Goal: Transaction & Acquisition: Purchase product/service

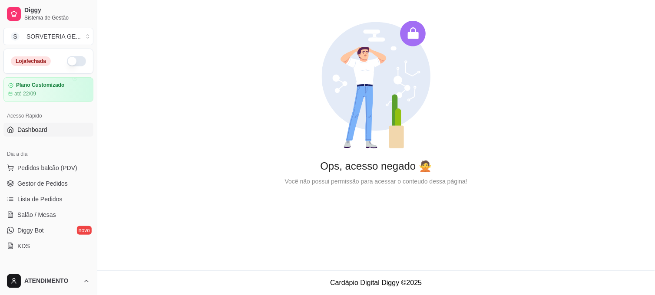
click at [76, 64] on button "button" at bounding box center [76, 61] width 19 height 10
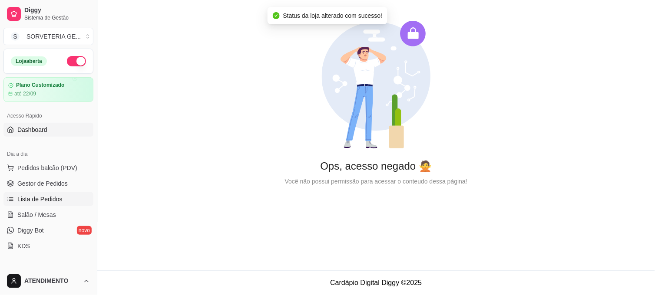
click at [61, 193] on link "Lista de Pedidos" at bounding box center [48, 199] width 90 height 14
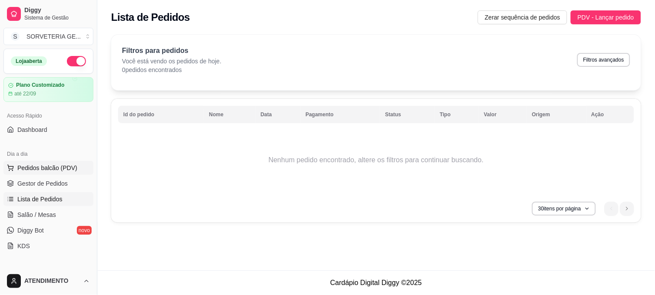
click at [44, 168] on span "Pedidos balcão (PDV)" at bounding box center [47, 168] width 60 height 9
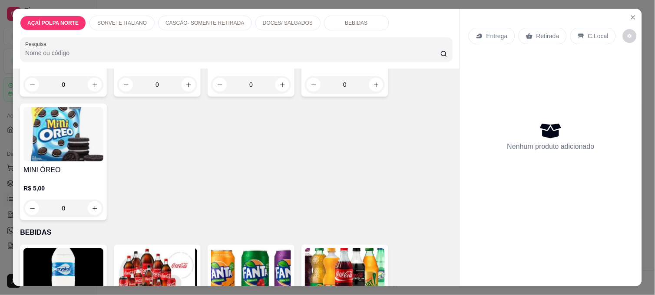
scroll to position [723, 0]
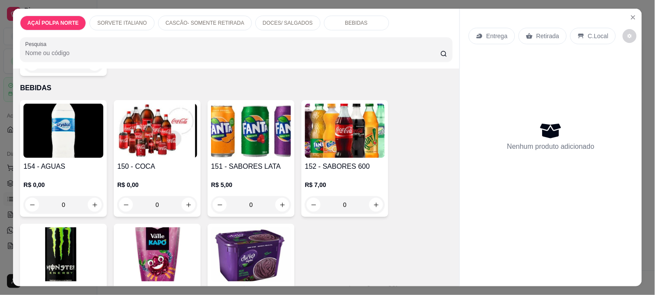
click at [169, 167] on h4 "150 - COCA" at bounding box center [157, 166] width 80 height 10
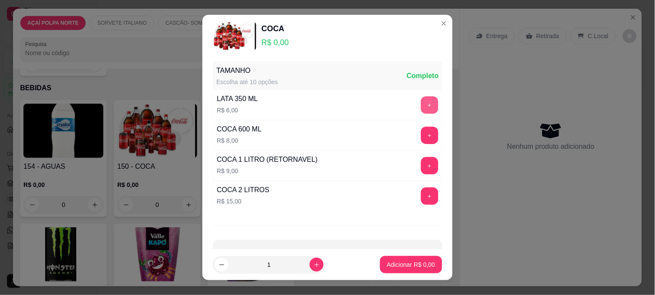
click at [421, 108] on button "+" at bounding box center [429, 104] width 17 height 17
click at [401, 270] on button "Adicionar R$ 6,00" at bounding box center [411, 264] width 62 height 17
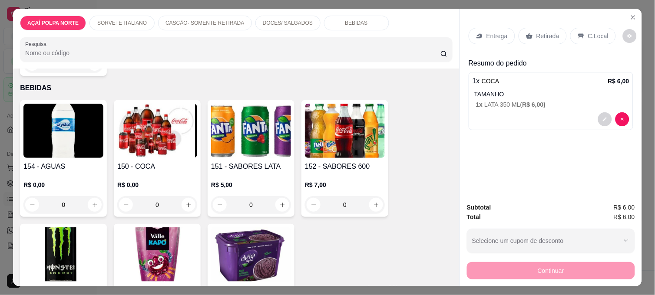
click at [588, 32] on p "C.Local" at bounding box center [598, 36] width 20 height 9
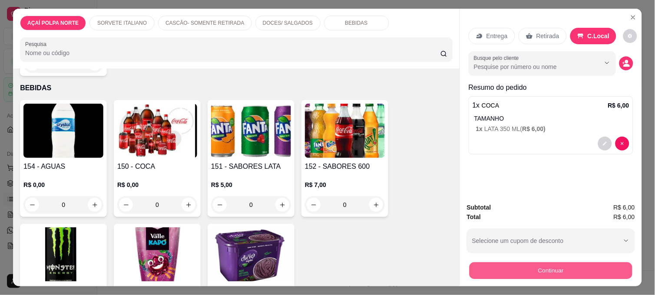
click at [508, 270] on button "Continuar" at bounding box center [550, 270] width 163 height 17
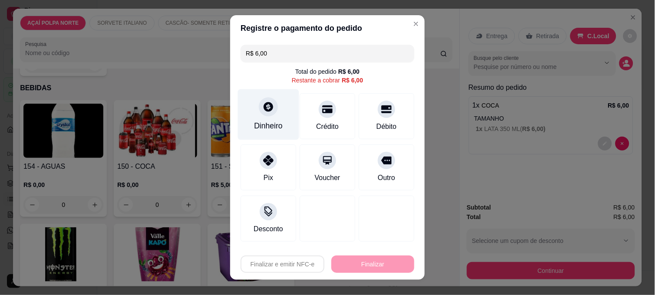
click at [259, 115] on div at bounding box center [268, 106] width 19 height 19
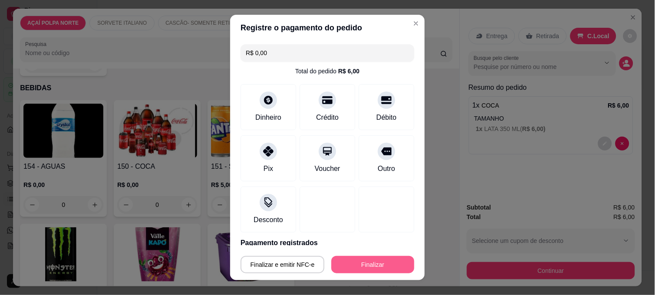
click at [371, 262] on button "Finalizar" at bounding box center [372, 264] width 83 height 17
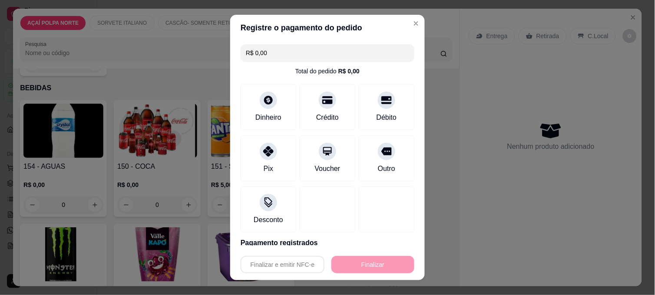
type input "-R$ 6,00"
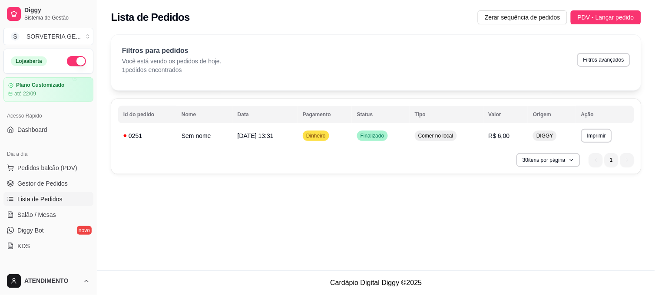
click at [405, 22] on div "Lista de Pedidos Zerar sequência de pedidos PDV - Lançar pedido" at bounding box center [376, 17] width 530 height 14
click at [24, 170] on span "Pedidos balcão (PDV)" at bounding box center [47, 168] width 60 height 9
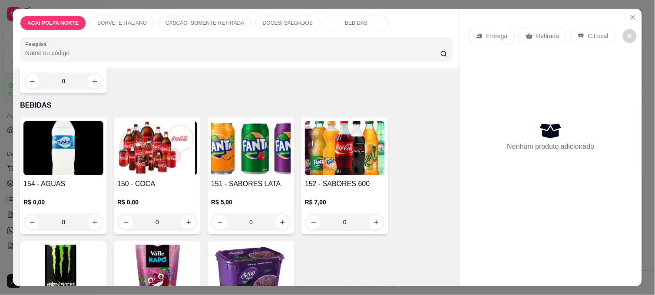
scroll to position [723, 0]
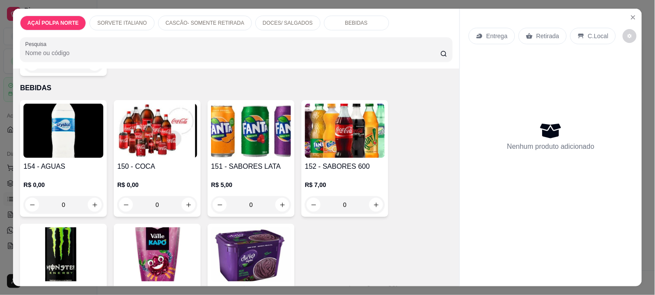
click at [137, 139] on img at bounding box center [157, 131] width 80 height 54
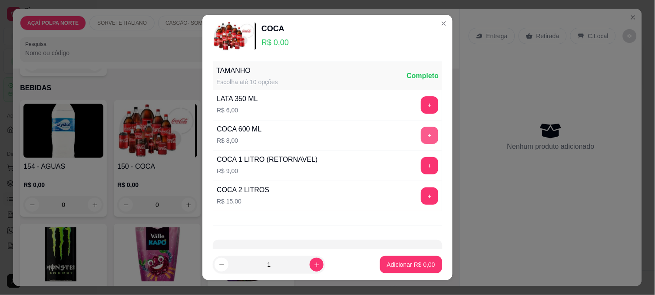
click at [421, 142] on button "+" at bounding box center [429, 135] width 17 height 17
click at [398, 266] on p "Adicionar R$ 8,00" at bounding box center [410, 264] width 47 height 8
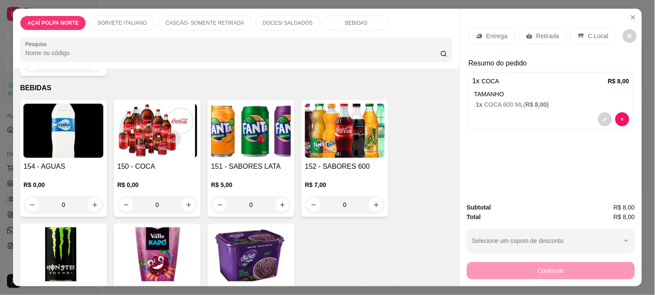
click at [536, 32] on p "Retirada" at bounding box center [547, 36] width 23 height 9
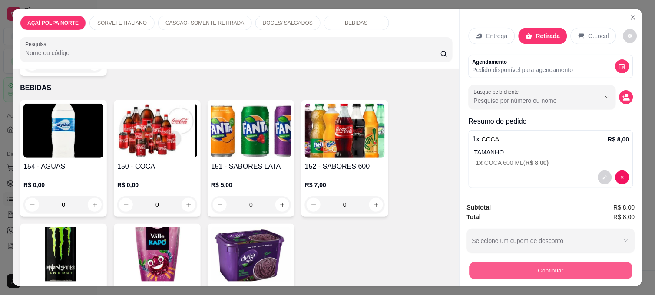
click at [573, 270] on button "Continuar" at bounding box center [550, 270] width 163 height 17
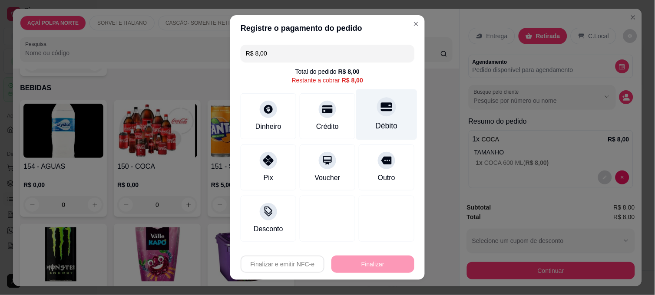
click at [364, 114] on div "Débito" at bounding box center [386, 114] width 61 height 51
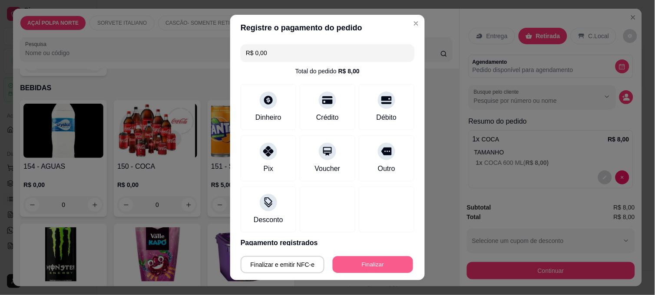
click at [361, 259] on button "Finalizar" at bounding box center [372, 265] width 80 height 17
type input "-R$ 8,00"
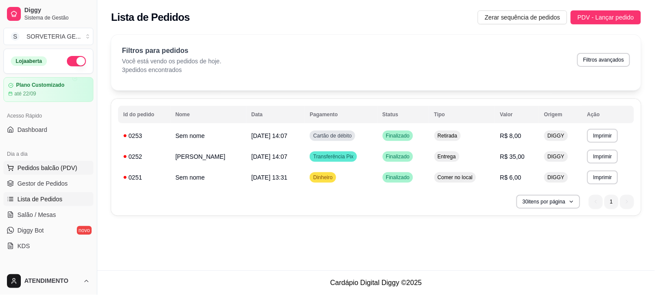
drag, startPoint x: 49, startPoint y: 161, endPoint x: 46, endPoint y: 168, distance: 7.2
click at [49, 162] on button "Pedidos balcão (PDV)" at bounding box center [48, 168] width 90 height 14
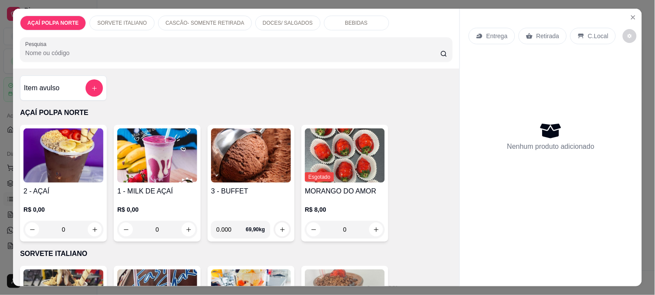
click at [76, 88] on div "Item avulso" at bounding box center [63, 87] width 79 height 17
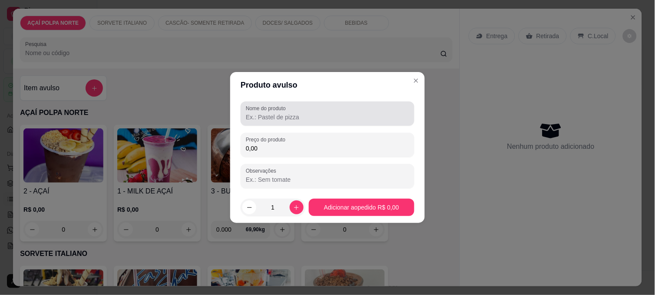
click at [266, 118] on input "Nome do produto" at bounding box center [327, 117] width 163 height 9
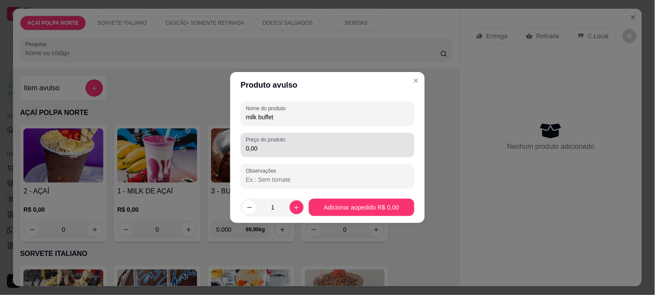
type input "milk buffet"
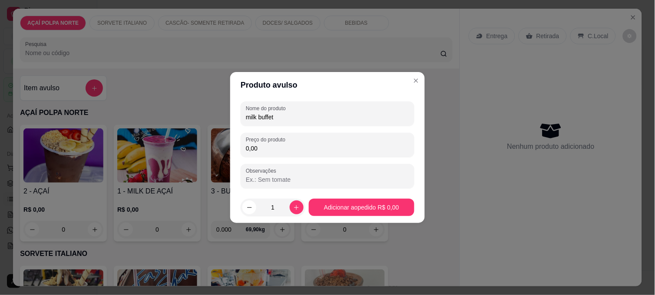
click at [385, 146] on input "0,00" at bounding box center [327, 148] width 163 height 9
type input "17,00"
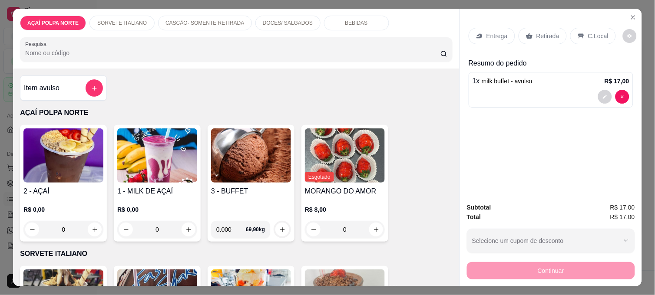
click at [86, 155] on img at bounding box center [63, 155] width 80 height 54
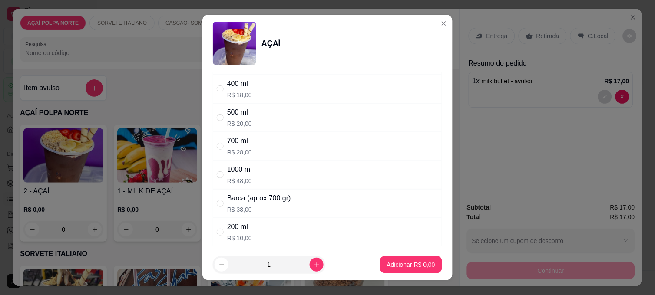
scroll to position [96, 0]
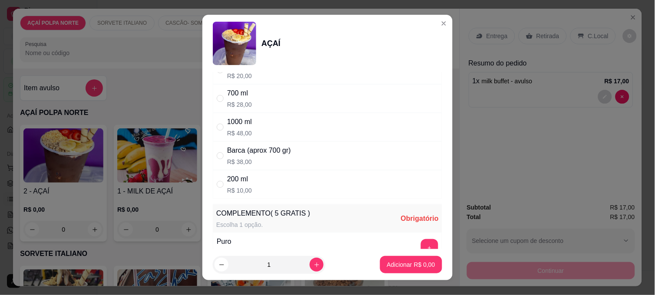
click at [245, 186] on div "200 ml R$ 10,00" at bounding box center [239, 184] width 25 height 21
radio input "true"
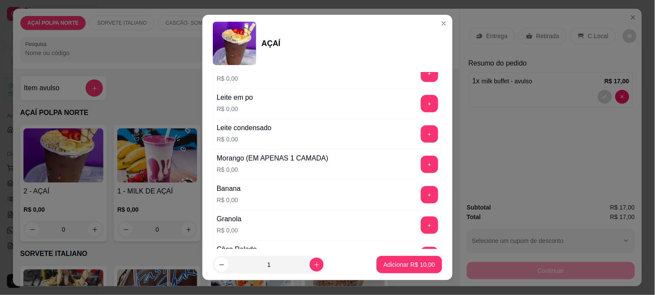
scroll to position [385, 0]
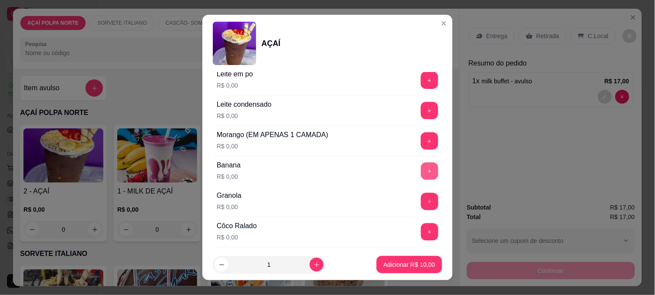
click at [421, 167] on button "+" at bounding box center [429, 171] width 17 height 17
click at [421, 146] on button "+" at bounding box center [429, 140] width 17 height 17
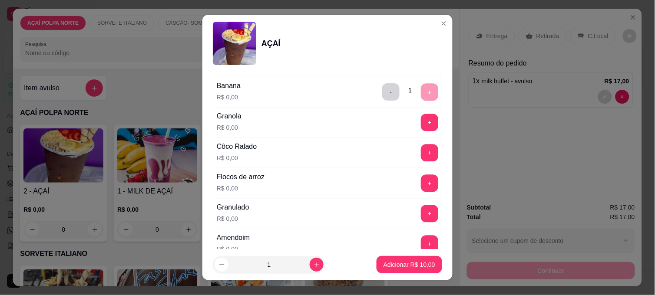
scroll to position [482, 0]
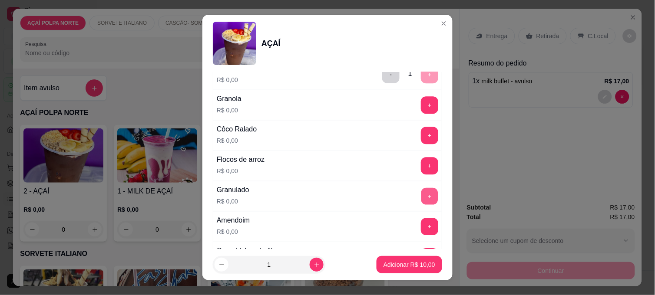
click at [421, 200] on button "+" at bounding box center [429, 196] width 17 height 17
click at [431, 261] on button "Adicionar R$ 10,00" at bounding box center [409, 264] width 66 height 17
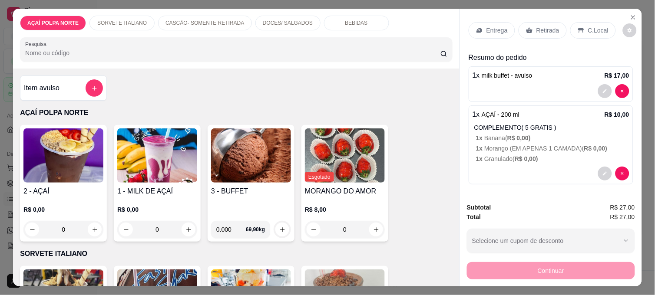
scroll to position [7, 0]
click at [544, 25] on p "Retirada" at bounding box center [547, 29] width 23 height 9
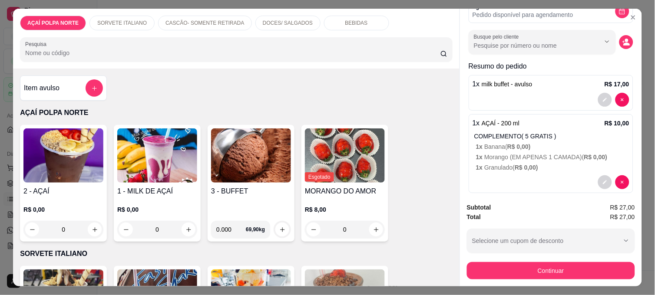
scroll to position [65, 0]
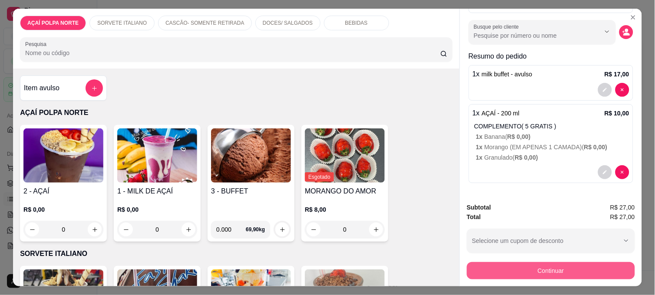
click at [546, 265] on button "Continuar" at bounding box center [551, 270] width 168 height 17
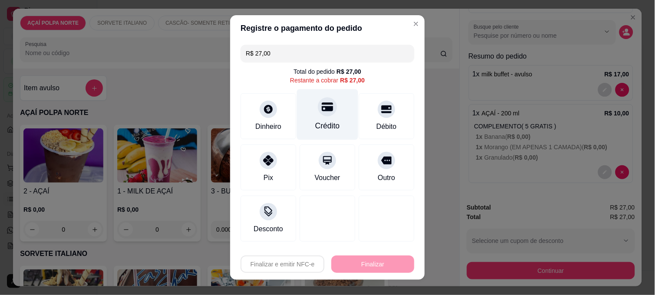
click at [336, 116] on div "Crédito" at bounding box center [327, 114] width 61 height 51
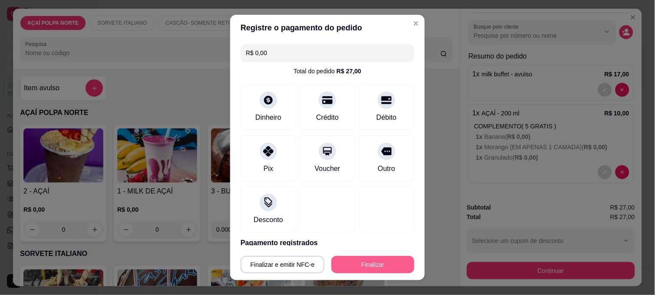
click at [389, 260] on button "Finalizar" at bounding box center [372, 264] width 83 height 17
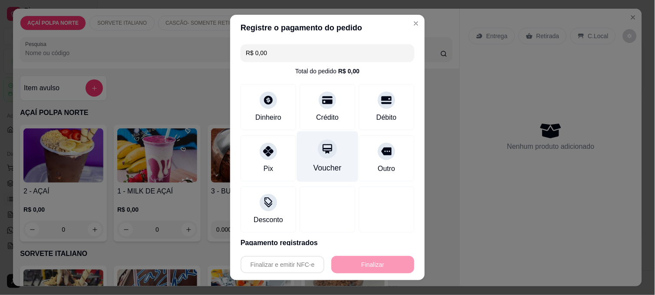
type input "-R$ 27,00"
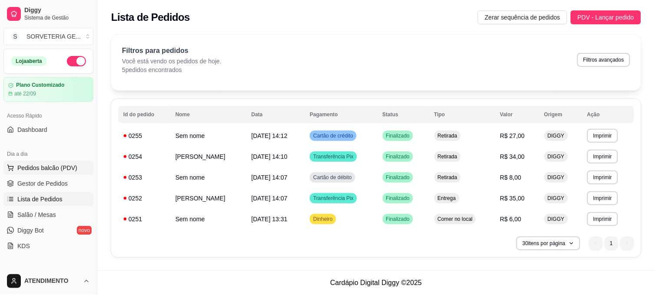
click at [57, 170] on span "Pedidos balcão (PDV)" at bounding box center [47, 168] width 60 height 9
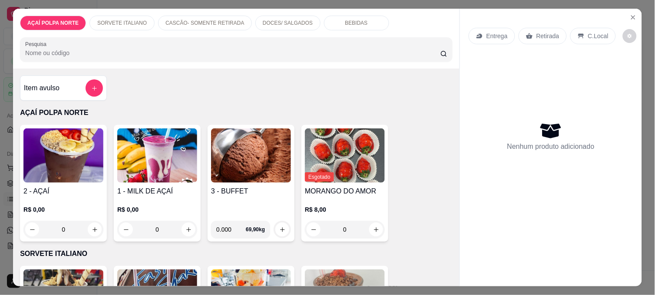
click at [71, 176] on img at bounding box center [63, 155] width 80 height 54
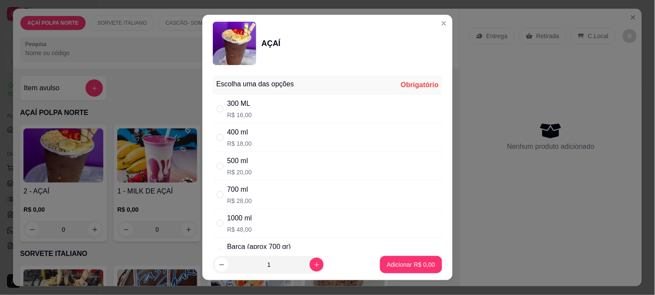
drag, startPoint x: 272, startPoint y: 140, endPoint x: 276, endPoint y: 149, distance: 10.5
click at [272, 140] on div "400 ml R$ 18,00" at bounding box center [327, 137] width 229 height 29
radio input "true"
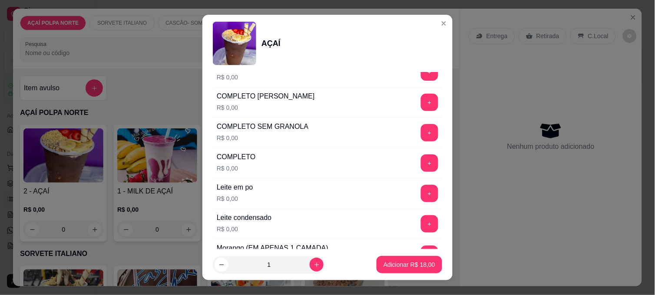
scroll to position [289, 0]
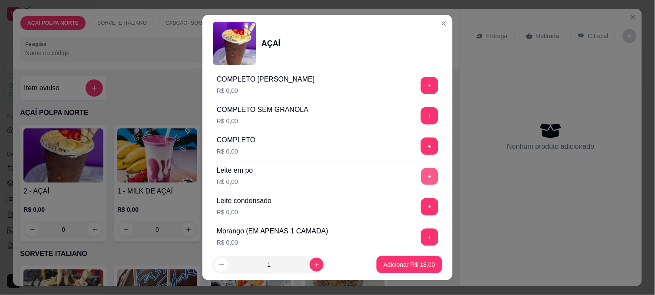
click at [421, 178] on button "+" at bounding box center [429, 176] width 17 height 17
click at [421, 202] on button "+" at bounding box center [429, 207] width 17 height 17
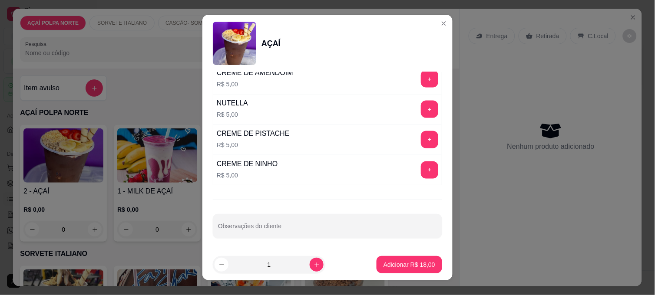
scroll to position [1060, 0]
click at [421, 110] on button "+" at bounding box center [429, 107] width 17 height 17
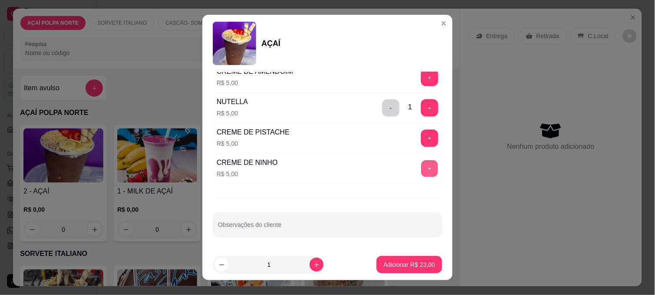
click at [421, 174] on button "+" at bounding box center [429, 169] width 17 height 17
click at [421, 172] on button "+" at bounding box center [429, 169] width 17 height 17
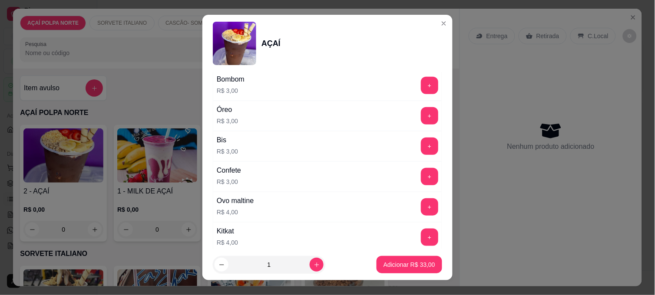
scroll to position [818, 0]
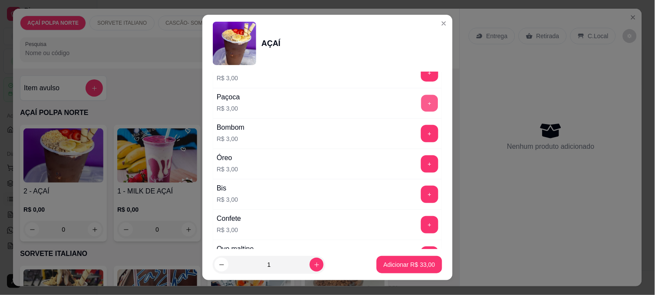
click at [421, 109] on button "+" at bounding box center [429, 103] width 17 height 17
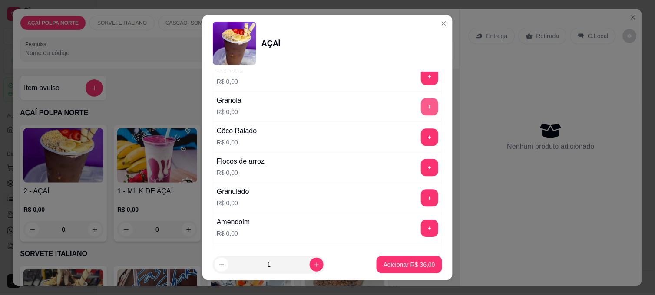
scroll to position [432, 0]
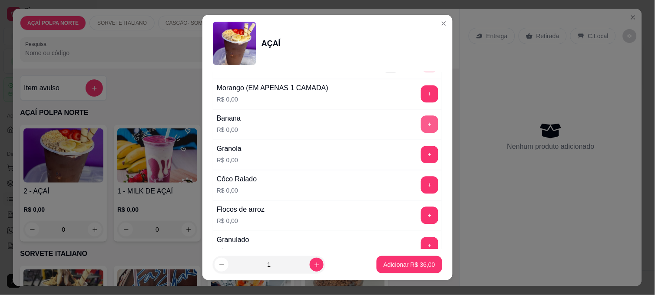
click at [421, 120] on button "+" at bounding box center [429, 124] width 17 height 17
click at [418, 266] on p "Adicionar R$ 36,00" at bounding box center [409, 264] width 50 height 8
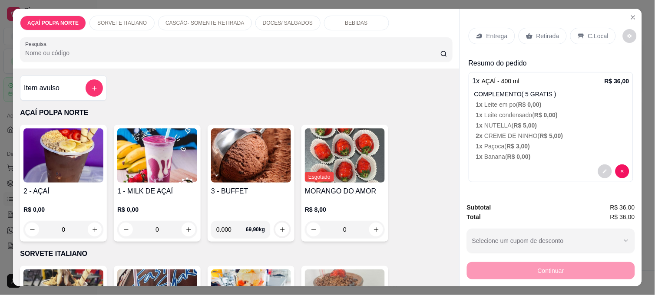
click at [494, 37] on div "Entrega" at bounding box center [491, 36] width 46 height 16
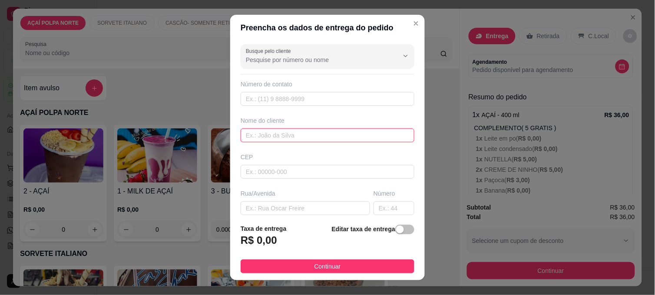
click at [300, 135] on input "text" at bounding box center [327, 135] width 174 height 14
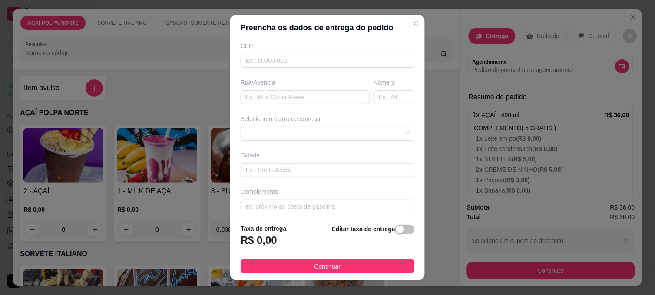
scroll to position [116, 0]
click at [339, 122] on div at bounding box center [327, 129] width 174 height 14
type input "LIIGI"
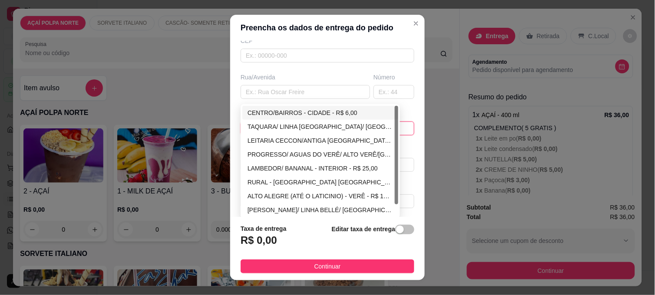
click at [336, 111] on div "CENTRO/BAIRROS - CIDADE - R$ 6,00" at bounding box center [319, 113] width 145 height 10
type input "CIDADE"
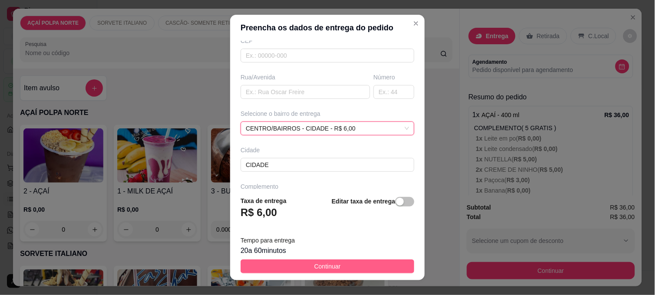
click at [345, 270] on button "Continuar" at bounding box center [327, 267] width 174 height 14
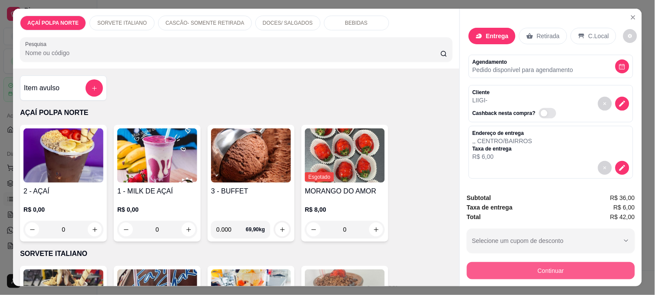
click at [536, 267] on button "Continuar" at bounding box center [551, 270] width 168 height 17
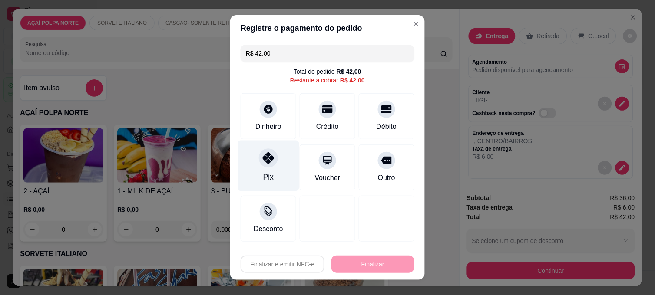
click at [275, 162] on div "Pix" at bounding box center [268, 166] width 61 height 51
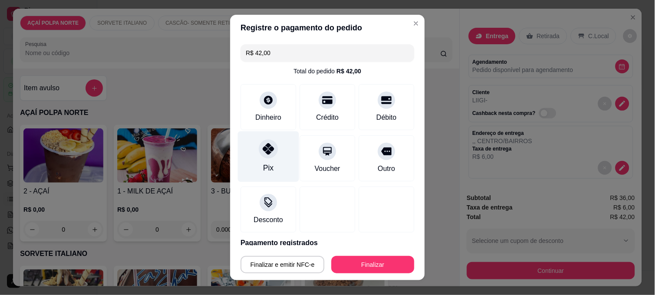
type input "R$ 0,00"
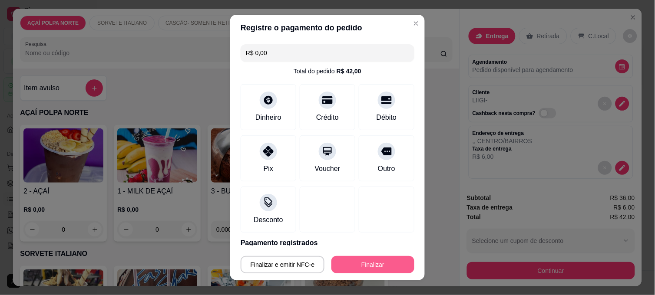
click at [352, 258] on button "Finalizar" at bounding box center [372, 264] width 83 height 17
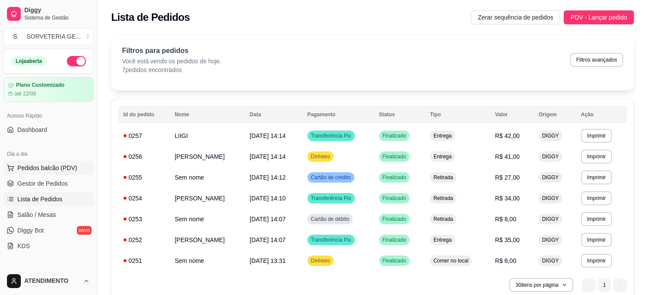
click at [72, 172] on button "Pedidos balcão (PDV)" at bounding box center [48, 168] width 90 height 14
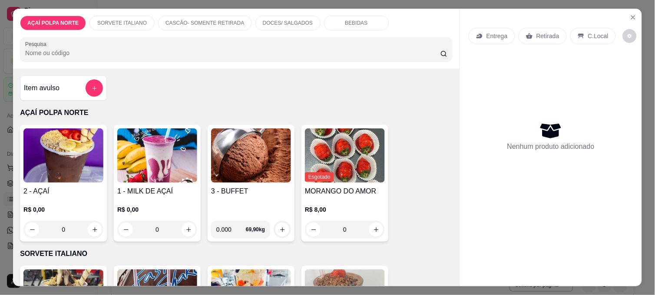
click at [59, 186] on h4 "2 - AÇAÍ" at bounding box center [63, 191] width 80 height 10
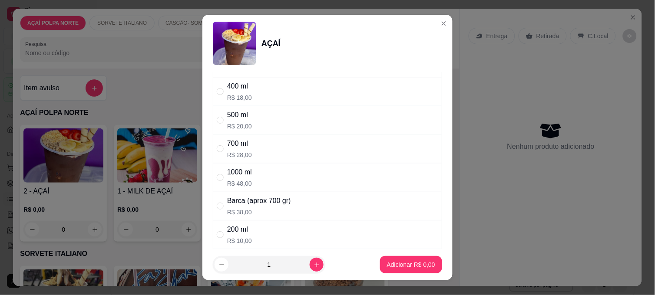
scroll to position [96, 0]
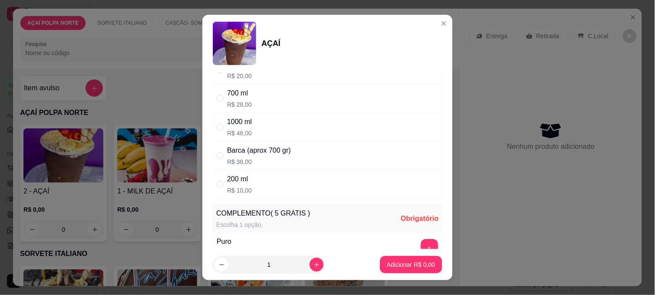
click at [266, 183] on div "200 ml R$ 10,00" at bounding box center [327, 184] width 229 height 29
radio input "true"
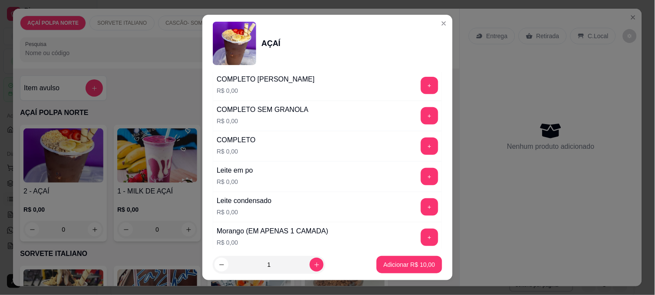
scroll to position [337, 0]
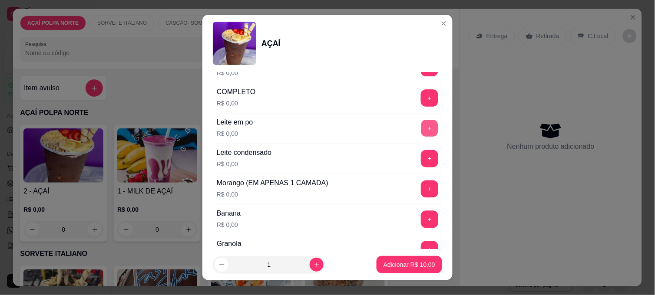
click at [421, 128] on button "+" at bounding box center [429, 128] width 17 height 17
click at [421, 158] on button "+" at bounding box center [429, 159] width 17 height 17
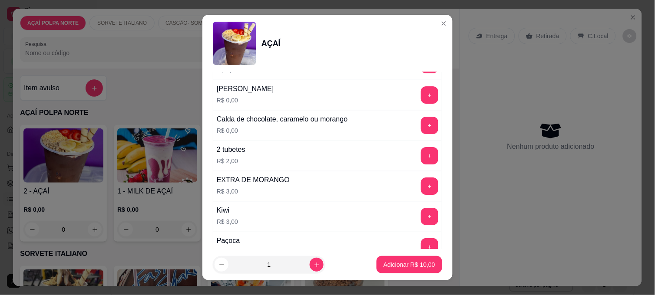
scroll to position [723, 0]
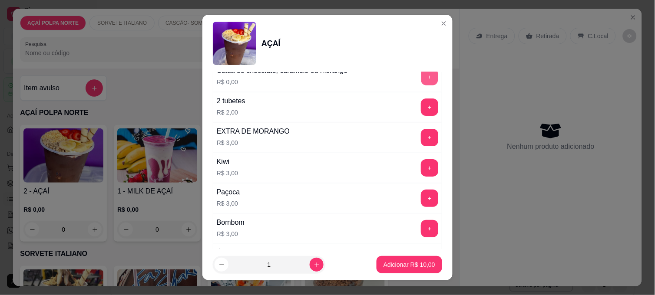
click at [421, 80] on button "+" at bounding box center [429, 77] width 17 height 17
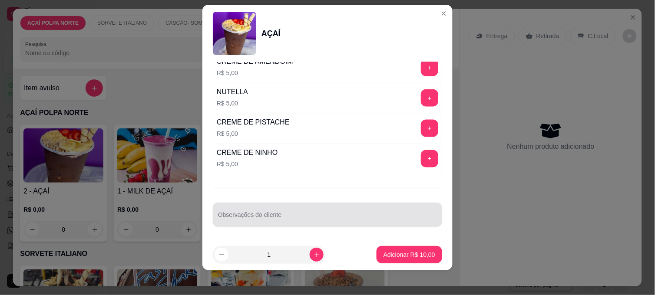
scroll to position [13, 0]
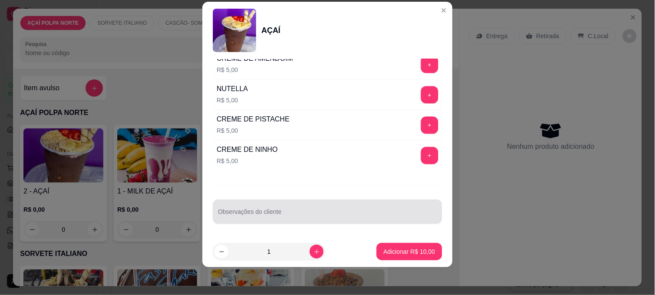
click at [310, 205] on div at bounding box center [327, 211] width 219 height 17
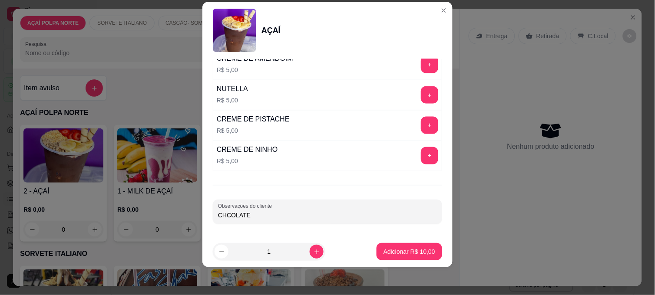
type input "CHCOLATE"
click at [409, 250] on p "Adicionar R$ 10,00" at bounding box center [409, 251] width 52 height 9
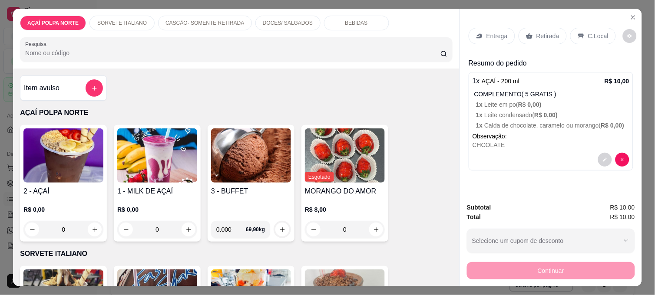
click at [600, 153] on button "decrease-product-quantity" at bounding box center [605, 160] width 14 height 14
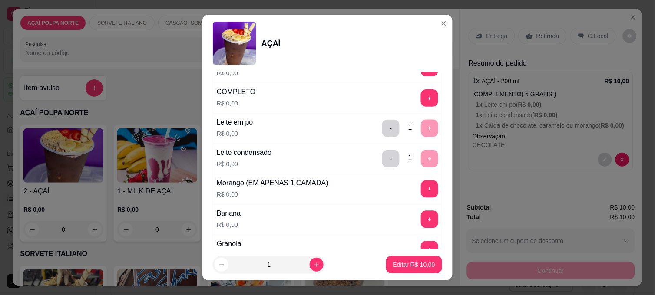
scroll to position [385, 0]
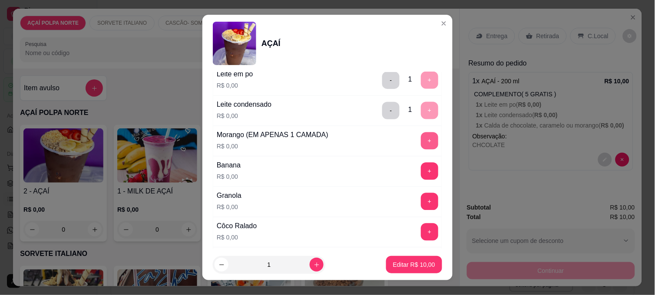
click at [421, 147] on button "+" at bounding box center [429, 140] width 17 height 17
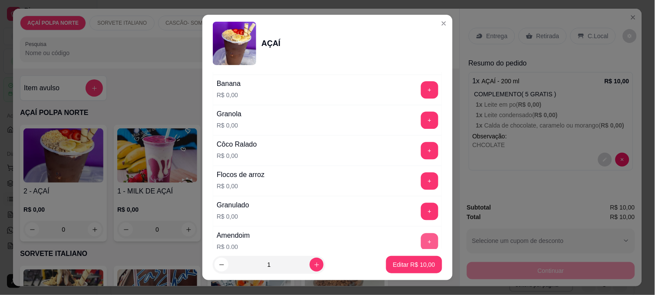
scroll to position [482, 0]
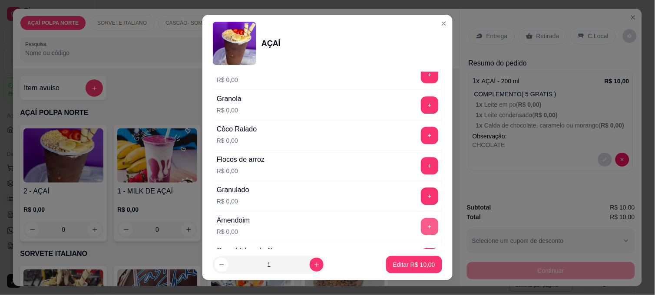
click at [421, 226] on button "+" at bounding box center [429, 226] width 17 height 17
click at [401, 266] on p "Editar R$ 10,00" at bounding box center [414, 264] width 42 height 9
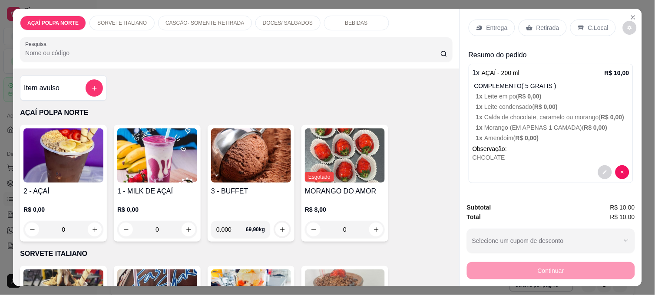
scroll to position [16, 0]
click at [72, 173] on img at bounding box center [63, 155] width 80 height 54
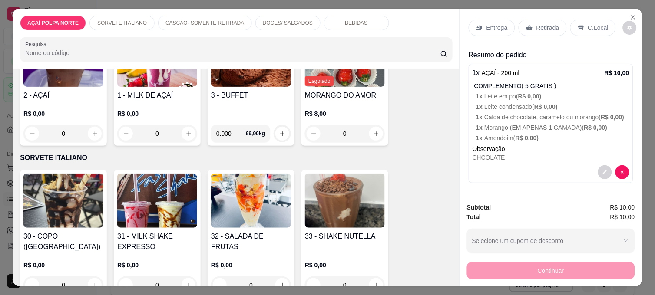
scroll to position [96, 0]
click at [160, 170] on div "31 - MILK SHAKE EXPRESSO R$ 0,00 0" at bounding box center [157, 233] width 87 height 127
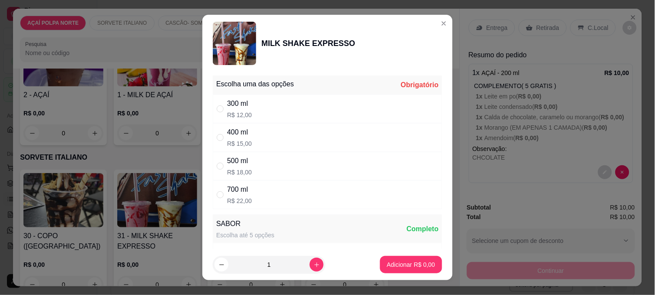
click at [259, 133] on div "400 ml R$ 15,00" at bounding box center [327, 137] width 229 height 29
radio input "true"
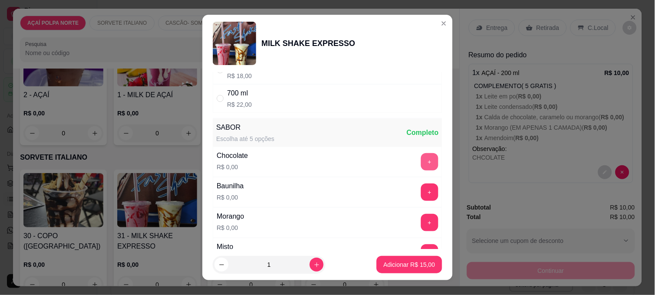
scroll to position [145, 0]
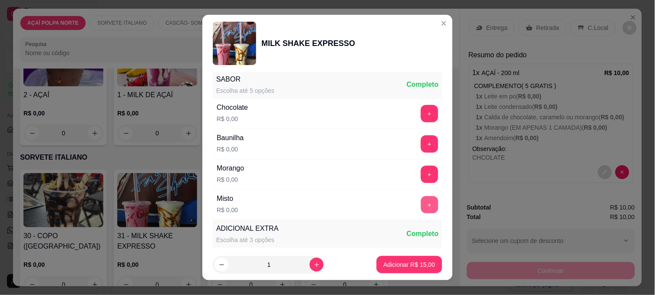
click at [417, 206] on div "+" at bounding box center [429, 204] width 24 height 17
click at [421, 204] on button "+" at bounding box center [429, 204] width 17 height 17
click at [405, 261] on p "Adicionar R$ 15,00" at bounding box center [409, 264] width 50 height 8
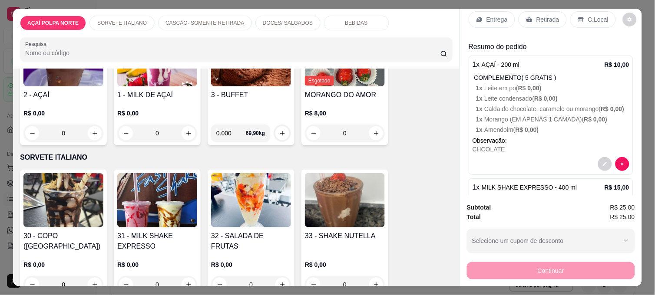
click at [28, 194] on img at bounding box center [63, 200] width 80 height 54
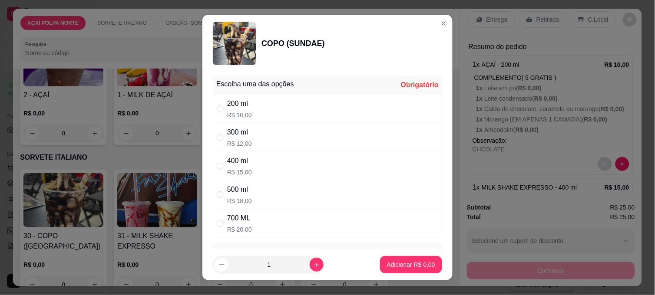
click at [260, 145] on div "300 ml R$ 12,00" at bounding box center [327, 137] width 229 height 29
radio input "true"
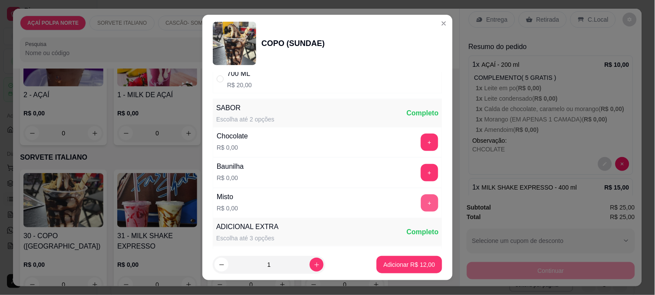
click at [421, 202] on button "+" at bounding box center [429, 202] width 17 height 17
click at [421, 261] on p "Adicionar R$ 12,00" at bounding box center [409, 264] width 52 height 9
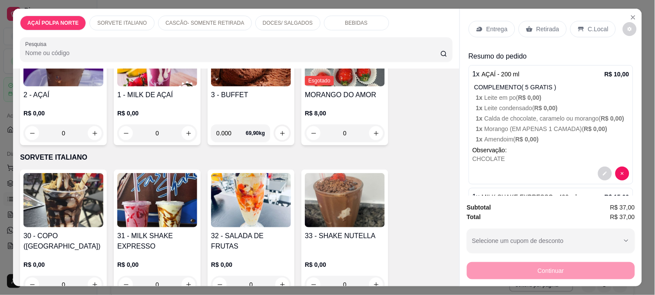
scroll to position [0, 0]
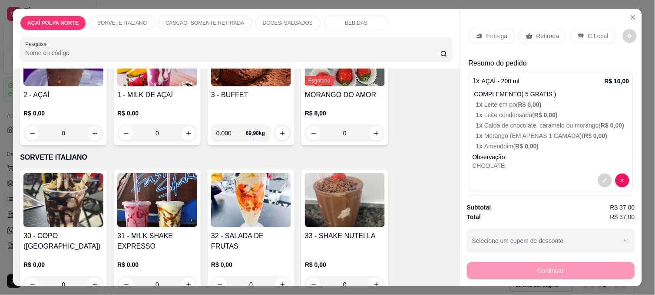
click at [580, 23] on div "Entrega Retirada C.Local" at bounding box center [550, 36] width 165 height 30
click at [579, 31] on div "C.Local" at bounding box center [593, 36] width 46 height 16
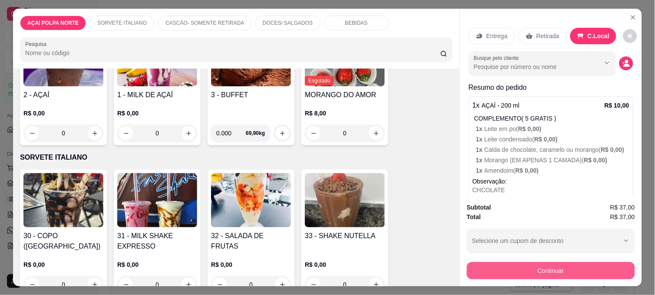
click at [524, 271] on button "Continuar" at bounding box center [551, 270] width 168 height 17
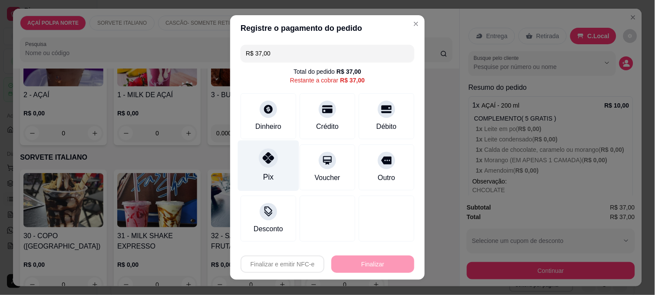
click at [267, 168] on div "Pix" at bounding box center [268, 166] width 61 height 51
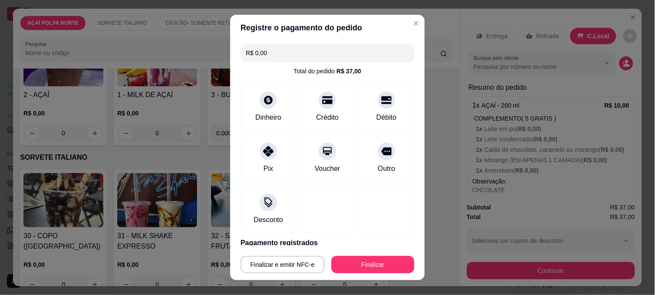
click at [361, 255] on div "Finalizar e emitir NFC-e Finalizar" at bounding box center [327, 263] width 174 height 21
click at [362, 260] on button "Finalizar" at bounding box center [372, 265] width 80 height 17
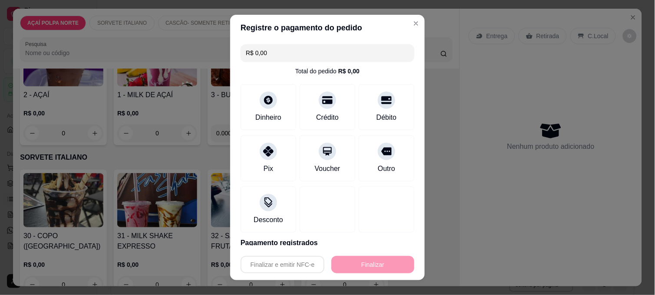
type input "-R$ 37,00"
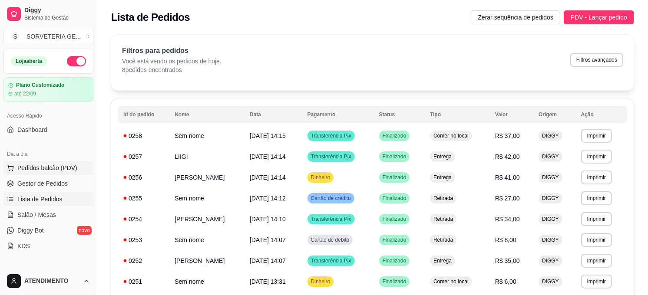
click at [51, 165] on span "Pedidos balcão (PDV)" at bounding box center [47, 168] width 60 height 9
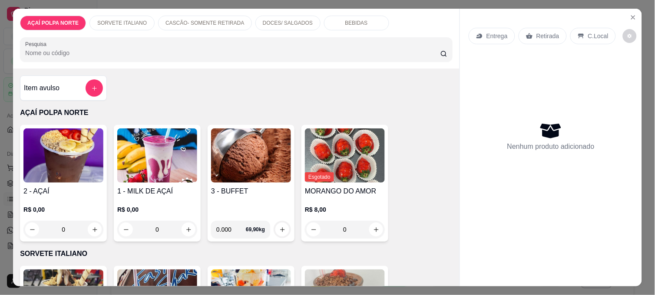
click at [80, 93] on div "Item avulso" at bounding box center [63, 88] width 87 height 25
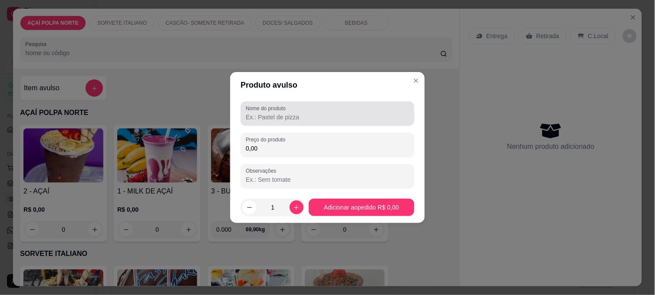
click at [262, 119] on input "Nome do produto" at bounding box center [327, 117] width 163 height 9
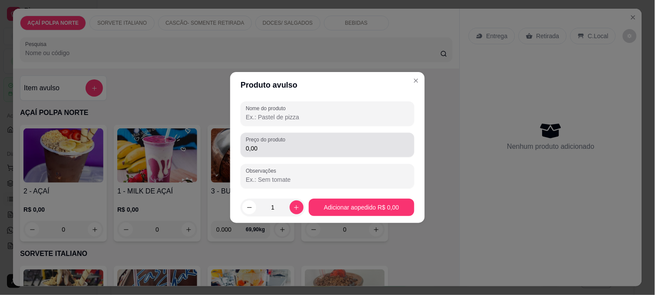
click at [308, 146] on input "0,00" at bounding box center [327, 148] width 163 height 9
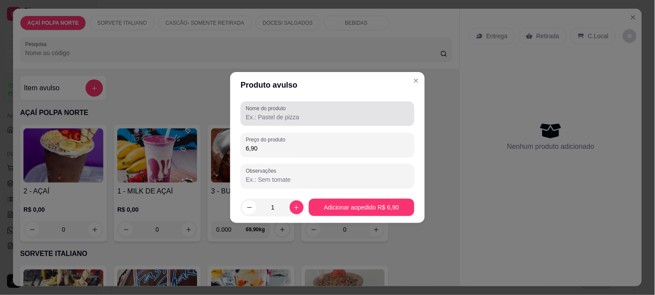
type input "6,90"
click at [319, 122] on div "Nome do produto" at bounding box center [327, 114] width 174 height 24
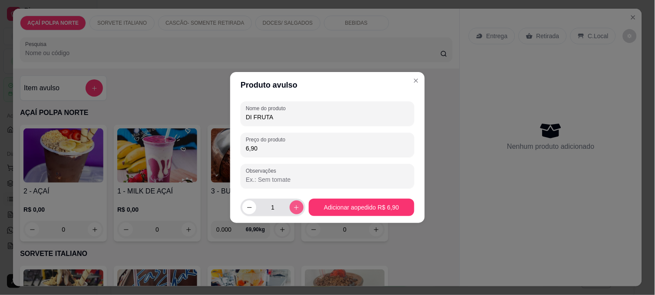
type input "DI FRUTA"
click at [294, 207] on icon "increase-product-quantity" at bounding box center [296, 207] width 5 height 5
type input "2"
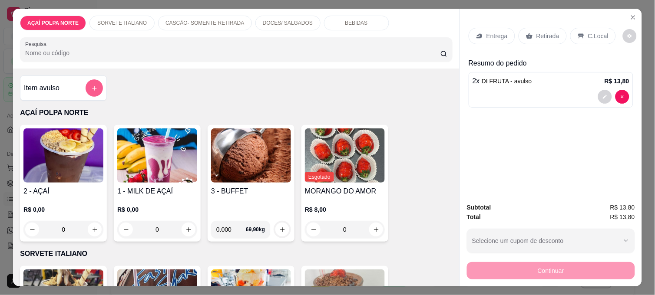
click at [92, 93] on button "add-separate-item" at bounding box center [94, 87] width 17 height 17
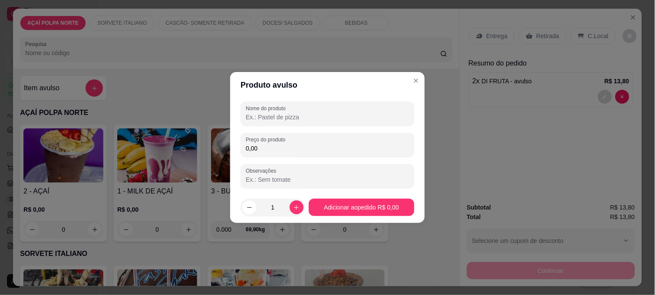
click at [258, 147] on input "0,00" at bounding box center [327, 148] width 163 height 9
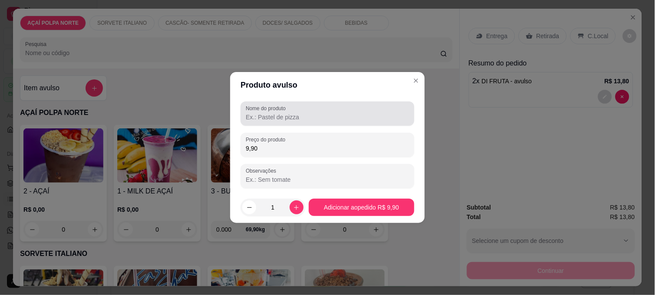
type input "9,90"
click at [283, 118] on input "Nome do produto" at bounding box center [327, 117] width 163 height 9
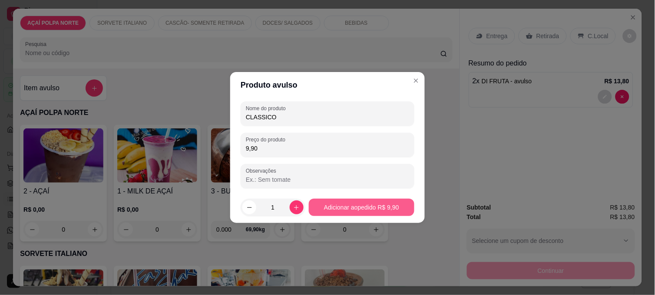
type input "CLASSICO"
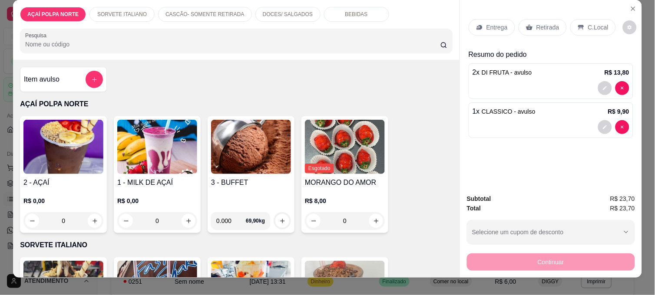
scroll to position [23, 0]
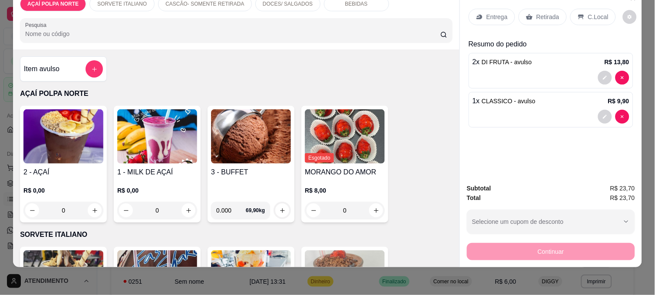
click at [554, 13] on p "Retirada" at bounding box center [547, 17] width 23 height 9
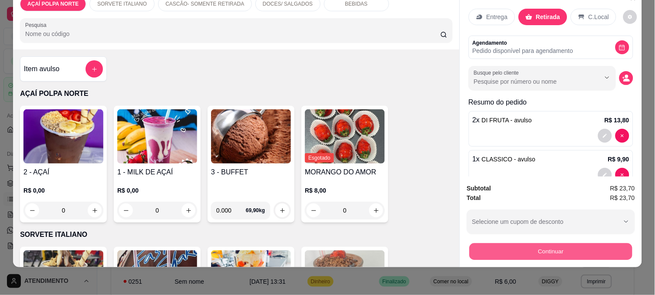
click at [569, 246] on button "Continuar" at bounding box center [550, 251] width 163 height 17
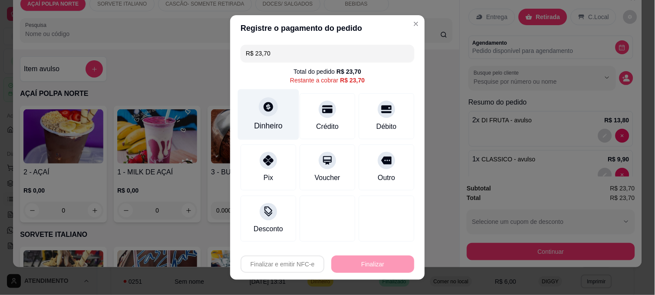
click at [263, 117] on div "Dinheiro" at bounding box center [268, 114] width 61 height 51
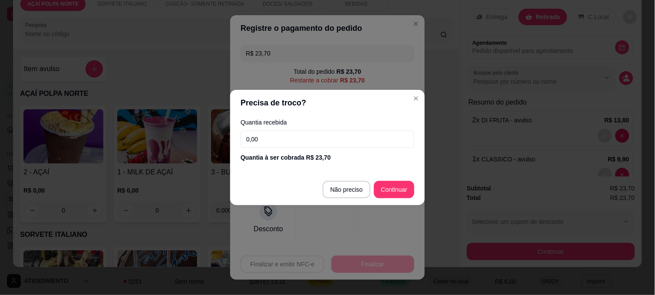
click at [271, 134] on input "0,00" at bounding box center [327, 139] width 174 height 17
type input "25,00"
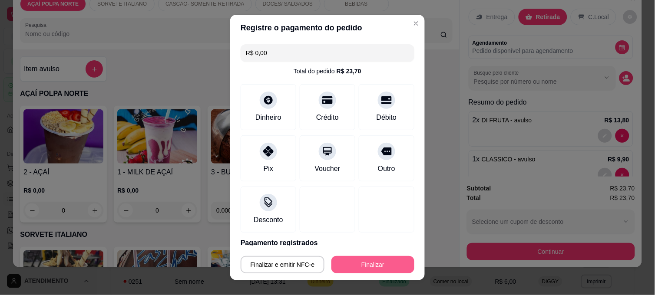
click at [386, 263] on button "Finalizar" at bounding box center [372, 264] width 83 height 17
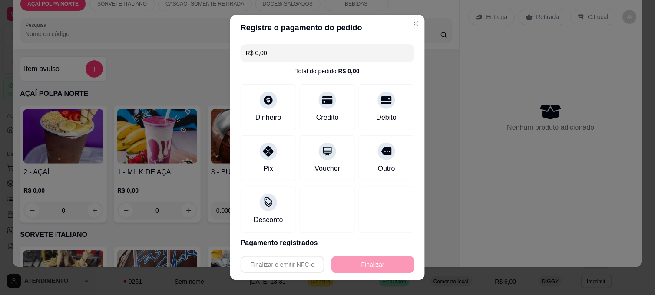
type input "-R$ 23,70"
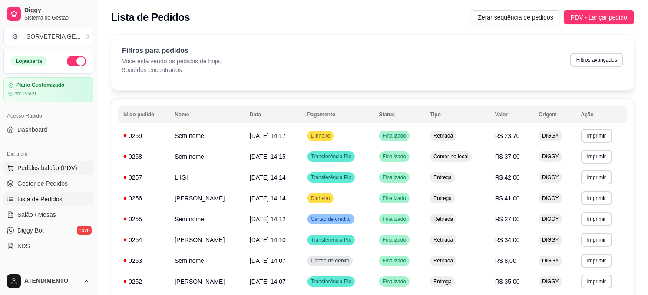
click at [53, 167] on span "Pedidos balcão (PDV)" at bounding box center [47, 168] width 60 height 9
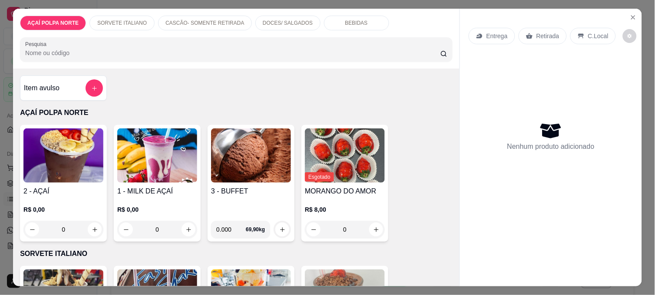
click at [75, 186] on h4 "2 - AÇAÍ" at bounding box center [63, 191] width 80 height 10
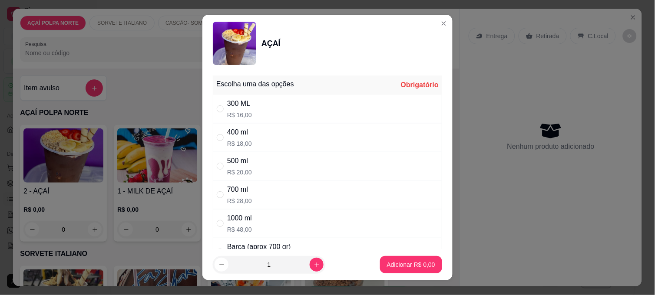
click at [236, 103] on div "300 ML" at bounding box center [239, 104] width 25 height 10
radio input "true"
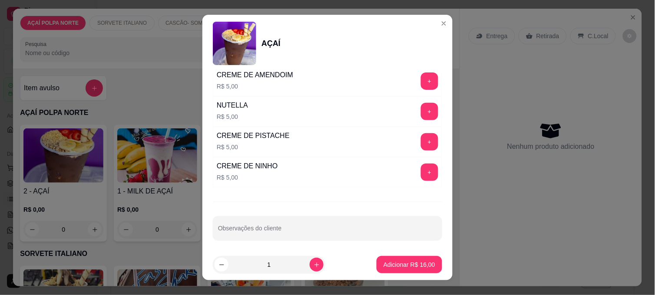
scroll to position [1060, 0]
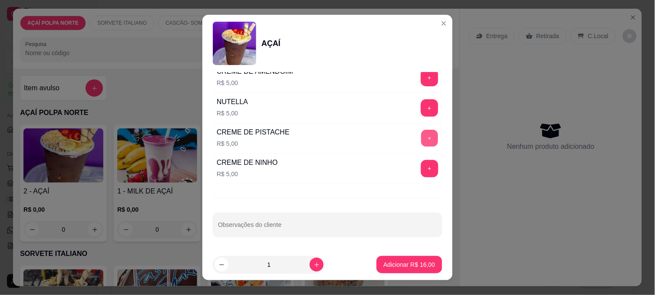
click at [421, 132] on button "+" at bounding box center [429, 138] width 17 height 17
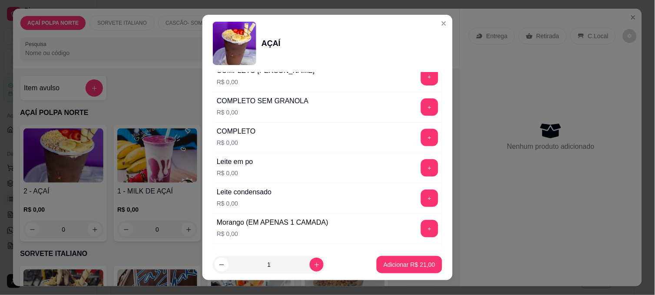
scroll to position [288, 0]
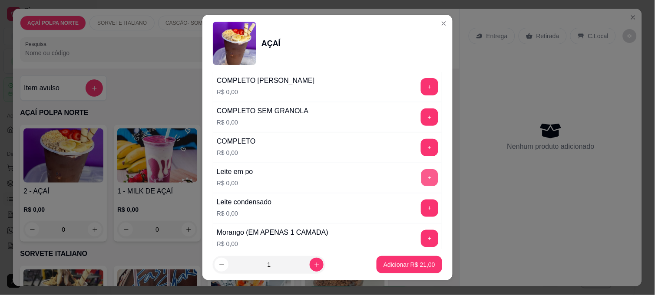
click at [421, 177] on button "+" at bounding box center [429, 178] width 17 height 17
click at [421, 233] on button "+" at bounding box center [429, 238] width 17 height 17
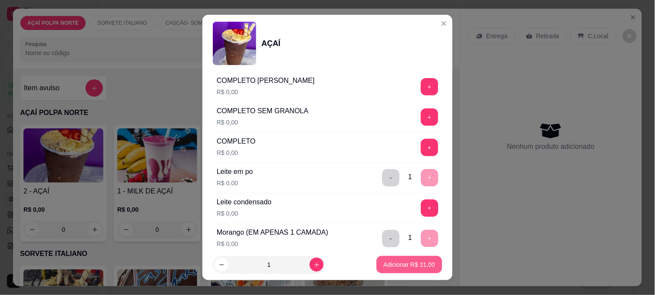
click at [409, 258] on button "Adicionar R$ 21,00" at bounding box center [409, 264] width 66 height 17
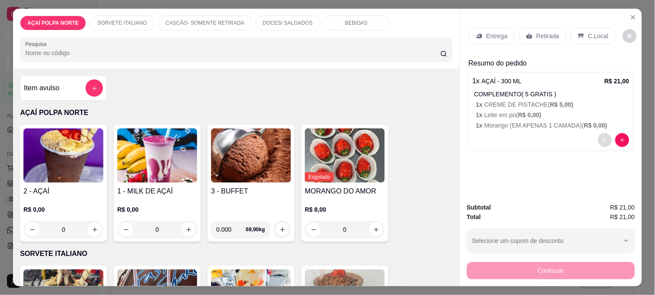
click at [599, 133] on button "decrease-product-quantity" at bounding box center [605, 140] width 14 height 14
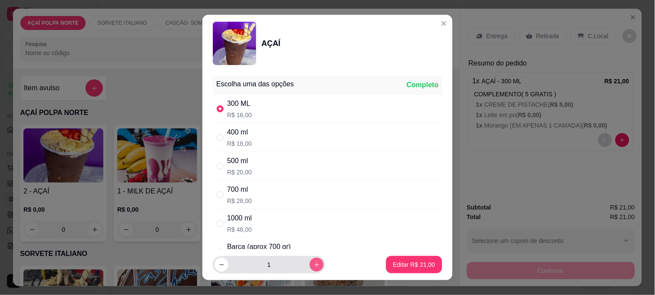
click at [313, 264] on icon "increase-product-quantity" at bounding box center [316, 265] width 7 height 7
type input "2"
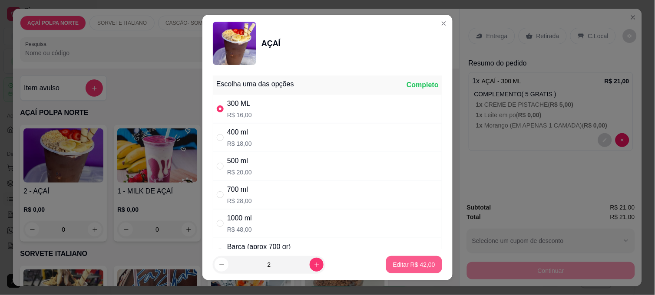
click at [393, 261] on p "Editar R$ 42,00" at bounding box center [414, 264] width 42 height 9
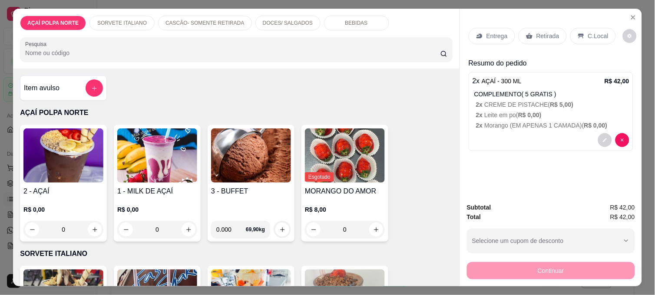
click at [579, 31] on div "C.Local" at bounding box center [593, 36] width 46 height 16
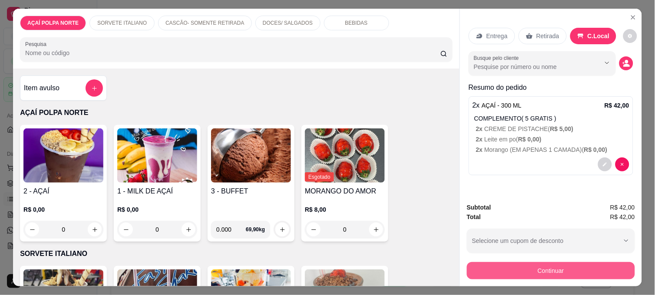
click at [561, 262] on button "Continuar" at bounding box center [551, 270] width 168 height 17
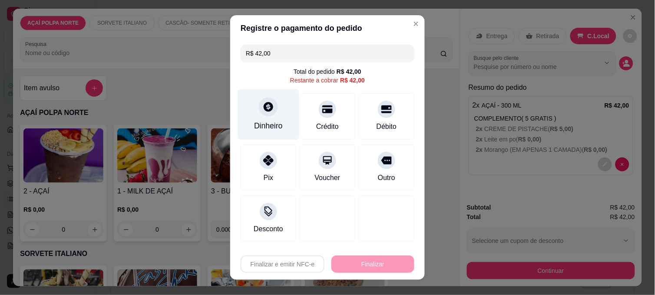
click at [263, 111] on icon at bounding box center [268, 106] width 11 height 11
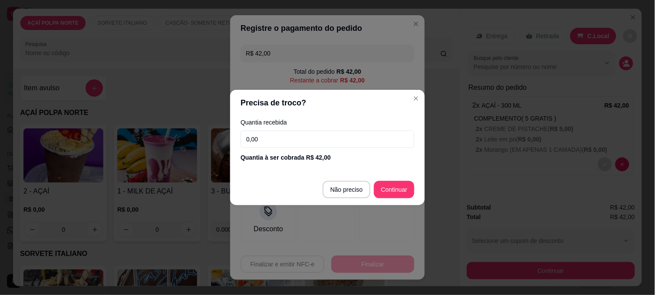
click at [308, 139] on input "0,00" at bounding box center [327, 139] width 174 height 17
type input "50,00"
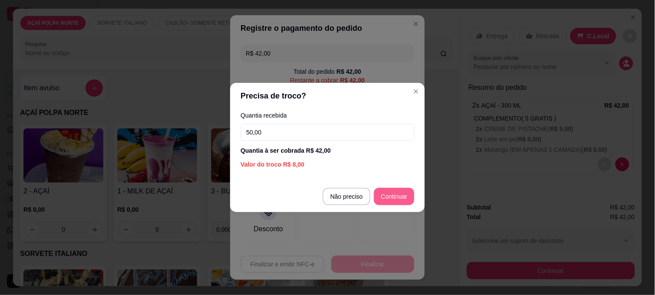
type input "R$ 0,00"
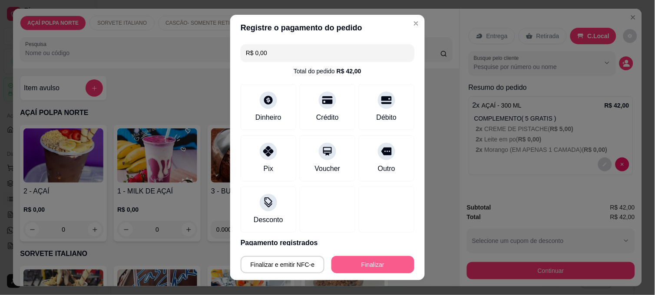
click at [362, 257] on button "Finalizar" at bounding box center [372, 264] width 83 height 17
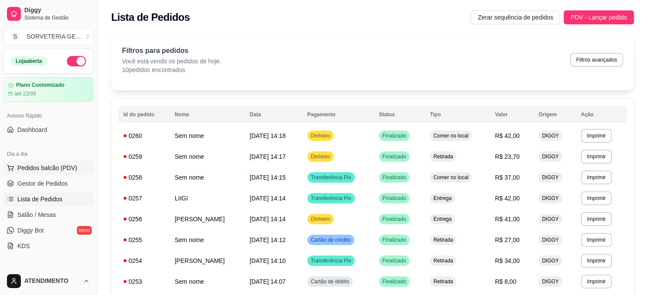
click at [66, 165] on span "Pedidos balcão (PDV)" at bounding box center [47, 168] width 60 height 9
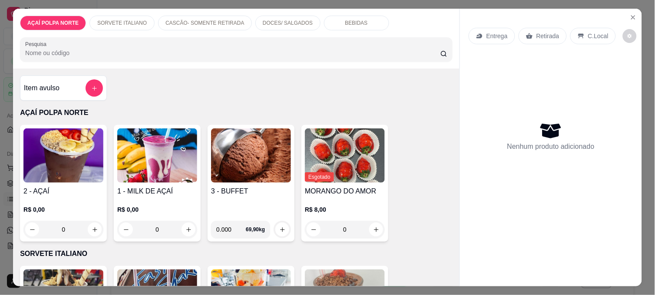
click at [262, 167] on img at bounding box center [251, 155] width 80 height 54
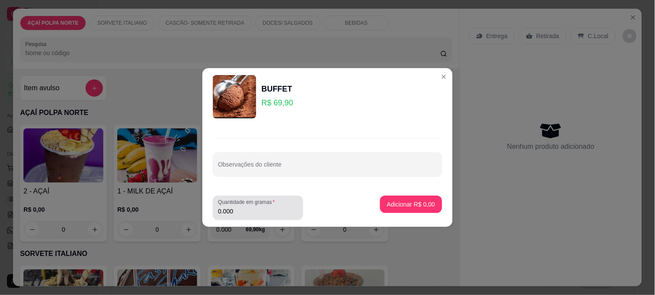
click at [274, 210] on input "0.000" at bounding box center [258, 211] width 80 height 9
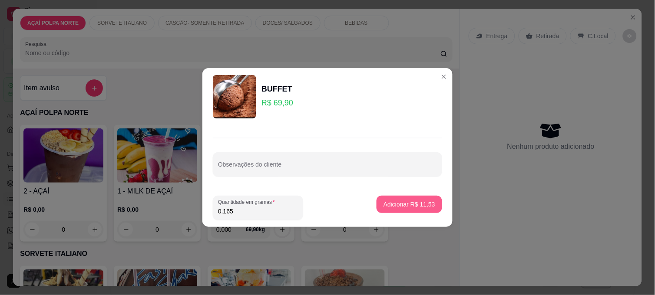
type input "0.165"
click at [418, 197] on button "Adicionar R$ 11,53" at bounding box center [409, 204] width 66 height 17
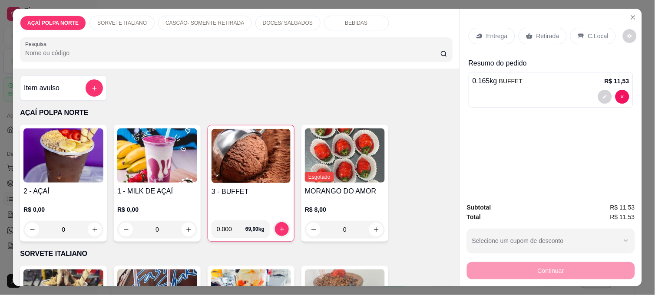
click at [551, 32] on p "Retirada" at bounding box center [547, 36] width 23 height 9
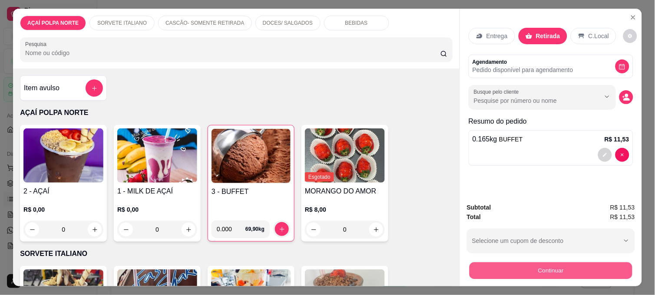
click at [544, 268] on button "Continuar" at bounding box center [550, 270] width 163 height 17
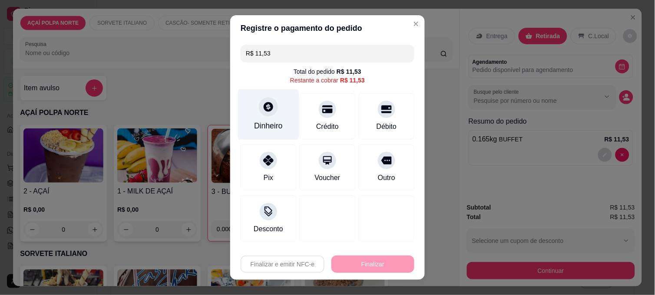
click at [282, 128] on div "Dinheiro" at bounding box center [268, 114] width 61 height 51
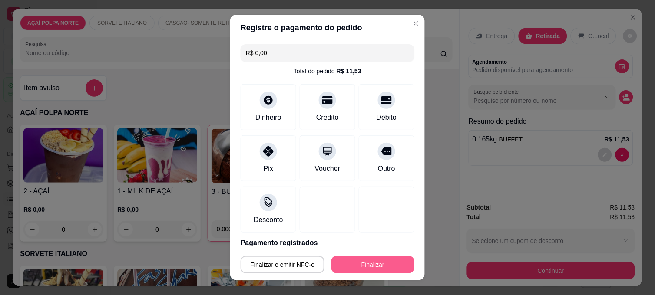
click at [382, 258] on button "Finalizar" at bounding box center [372, 264] width 83 height 17
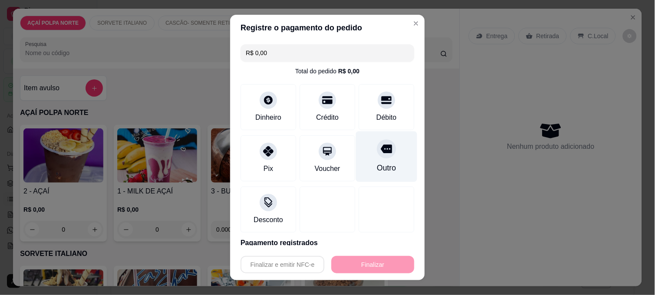
type input "-R$ 11,53"
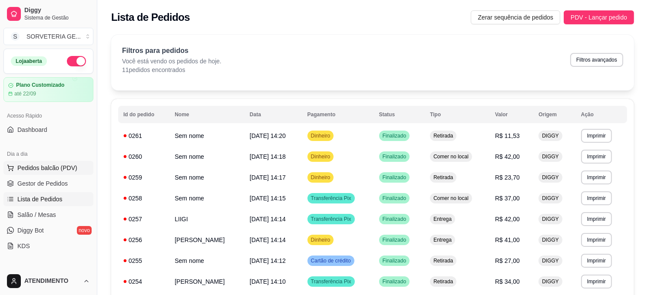
click at [54, 170] on span "Pedidos balcão (PDV)" at bounding box center [47, 168] width 60 height 9
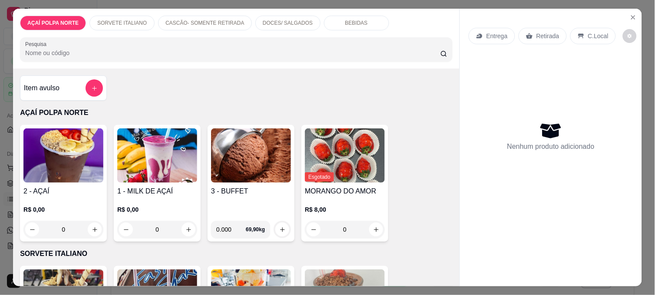
click at [55, 186] on h4 "2 - AÇAÍ" at bounding box center [63, 191] width 80 height 10
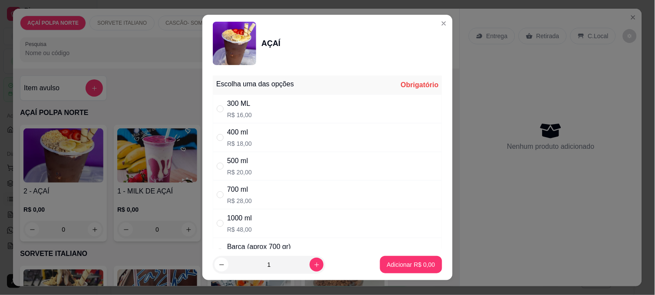
click at [298, 100] on div "300 ML R$ 16,00" at bounding box center [327, 109] width 229 height 29
radio input "true"
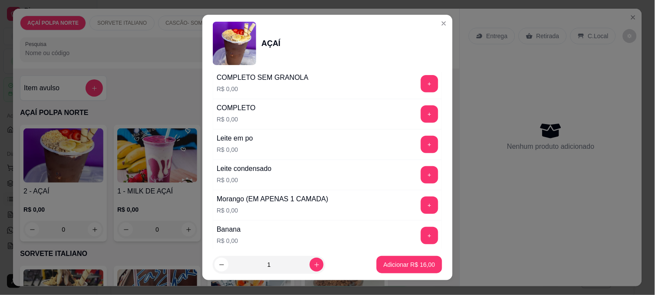
scroll to position [337, 0]
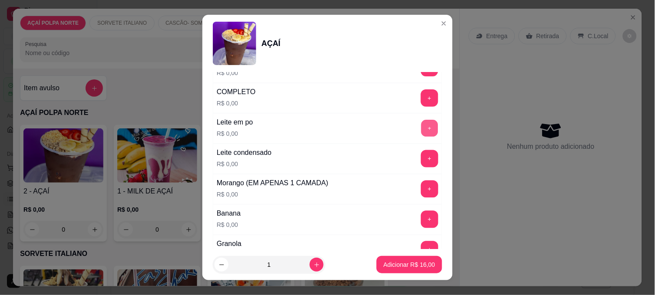
click at [421, 129] on button "+" at bounding box center [429, 128] width 17 height 17
click at [421, 159] on button "+" at bounding box center [429, 159] width 17 height 17
click at [421, 218] on button "+" at bounding box center [429, 219] width 17 height 17
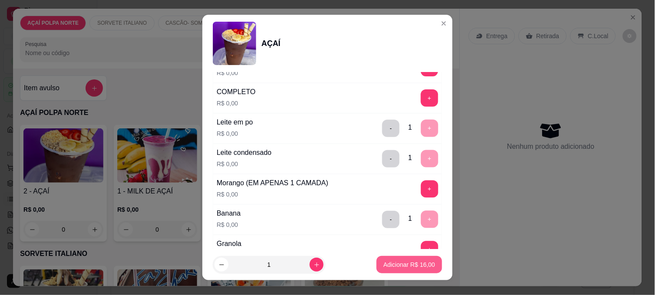
click at [413, 268] on p "Adicionar R$ 16,00" at bounding box center [409, 264] width 52 height 9
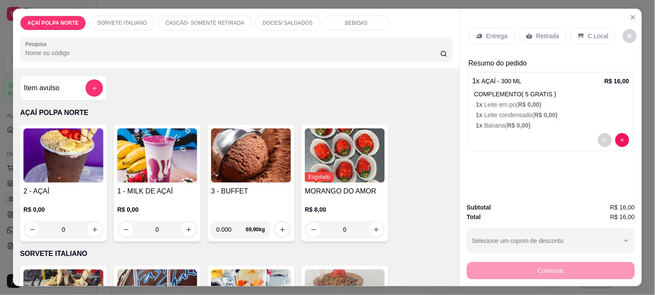
click at [591, 36] on div "C.Local" at bounding box center [593, 36] width 46 height 16
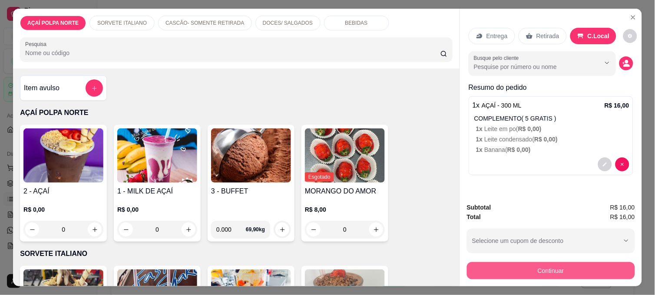
click at [562, 266] on button "Continuar" at bounding box center [551, 270] width 168 height 17
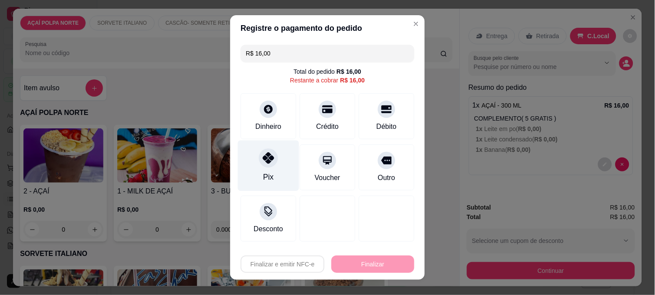
click at [267, 166] on div at bounding box center [268, 157] width 19 height 19
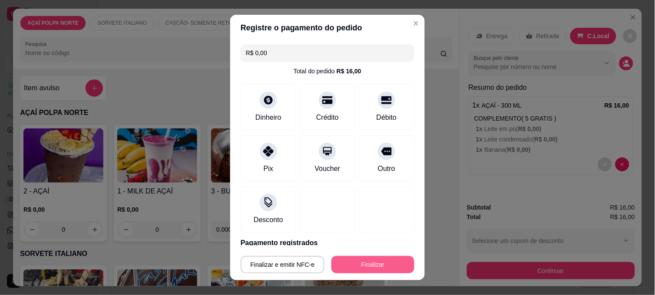
click at [384, 262] on button "Finalizar" at bounding box center [372, 264] width 83 height 17
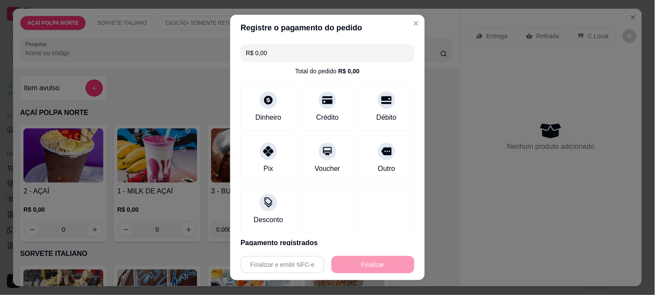
type input "-R$ 16,00"
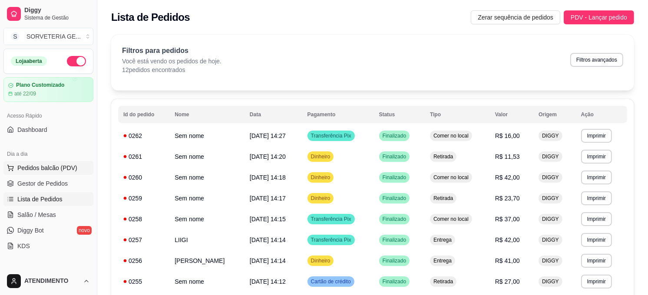
click at [61, 165] on span "Pedidos balcão (PDV)" at bounding box center [47, 168] width 60 height 9
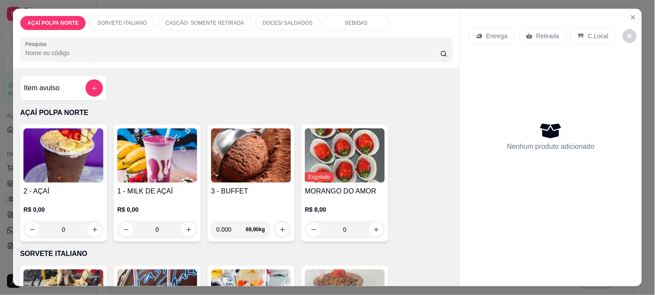
click at [108, 187] on div "2 - AÇAÍ R$ 0,00 0 1 - MILK DE AÇAÍ R$ 0,00 0 3 - BUFFET 0.000 69,90 kg Esgotad…" at bounding box center [236, 183] width 432 height 117
click at [92, 186] on h4 "2 - AÇAÍ" at bounding box center [63, 191] width 80 height 10
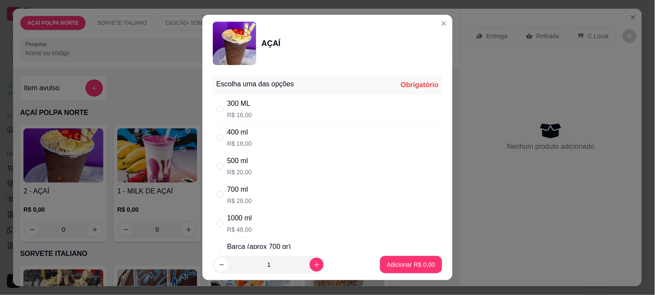
click at [260, 158] on div "500 ml R$ 20,00" at bounding box center [327, 166] width 229 height 29
radio input "true"
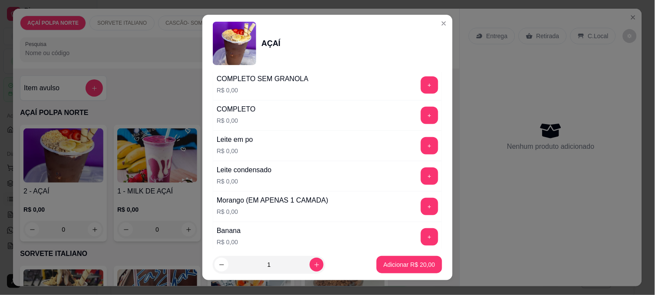
scroll to position [337, 0]
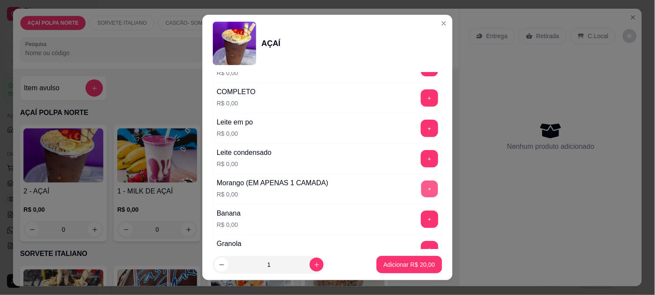
click at [421, 193] on button "+" at bounding box center [429, 189] width 17 height 17
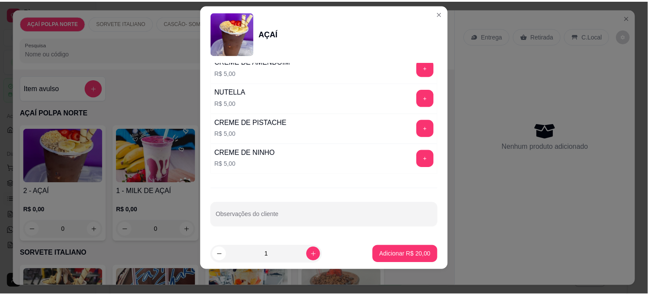
scroll to position [13, 0]
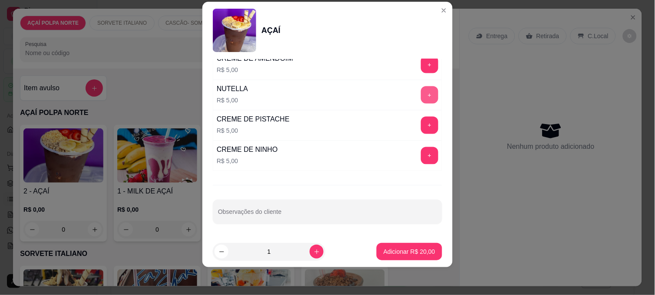
click at [421, 96] on button "+" at bounding box center [429, 94] width 17 height 17
click at [406, 247] on button "Adicionar R$ 25,00" at bounding box center [409, 251] width 66 height 17
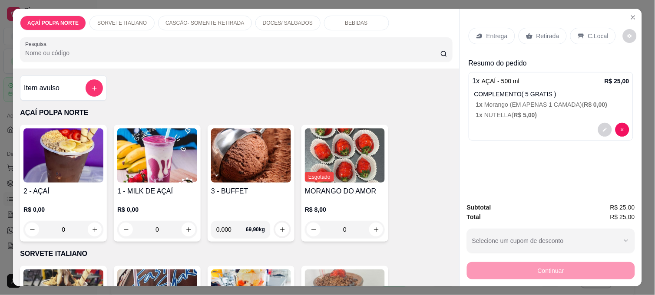
click at [543, 33] on p "Retirada" at bounding box center [547, 36] width 23 height 9
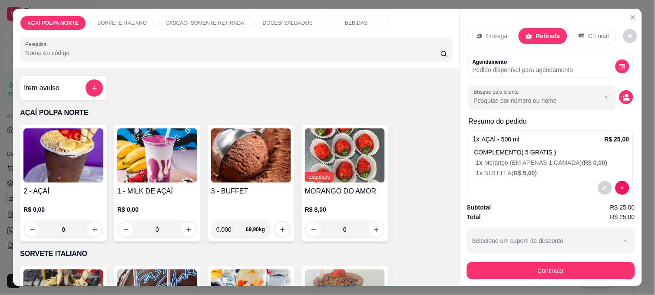
click at [558, 254] on div "Subtotal R$ 25,00 Total R$ 25,00 Selecione um cupom de desconto Selecione um cu…" at bounding box center [551, 241] width 168 height 77
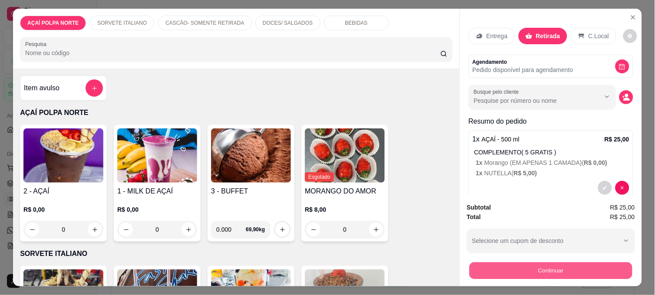
click at [557, 263] on button "Continuar" at bounding box center [550, 270] width 163 height 17
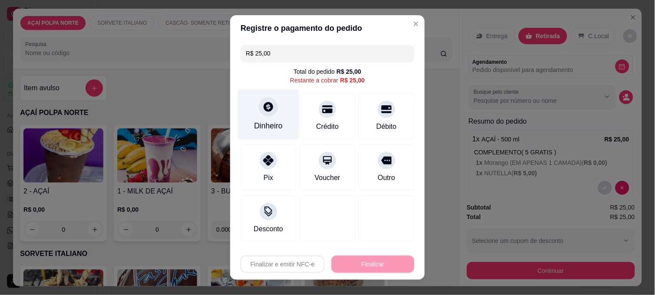
click at [266, 122] on div "Dinheiro" at bounding box center [268, 125] width 29 height 11
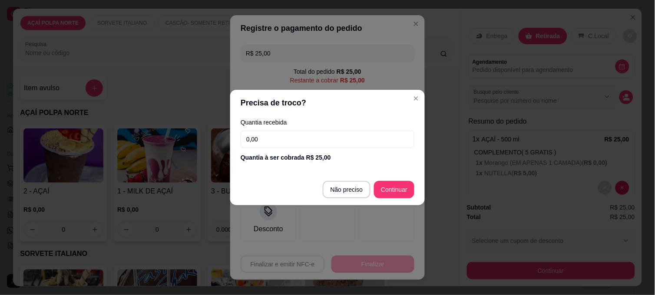
click at [270, 135] on input "0,00" at bounding box center [327, 139] width 174 height 17
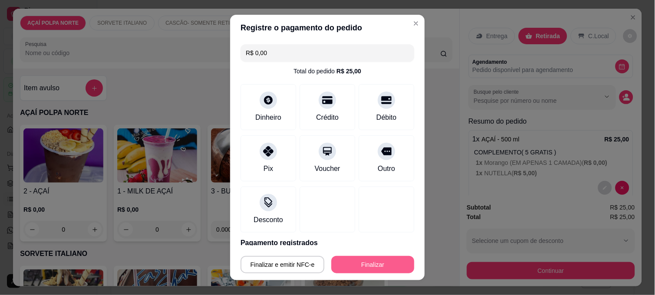
click at [381, 259] on button "Finalizar" at bounding box center [372, 264] width 83 height 17
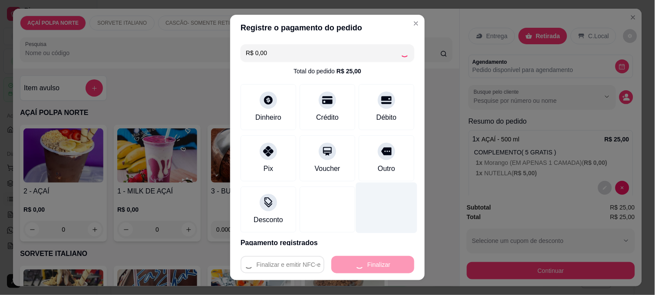
type input "-R$ 25,00"
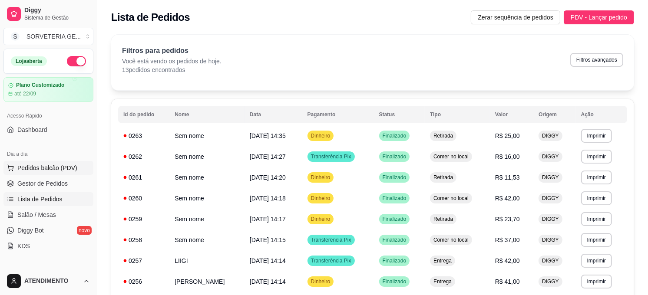
click at [60, 167] on span "Pedidos balcão (PDV)" at bounding box center [47, 168] width 60 height 9
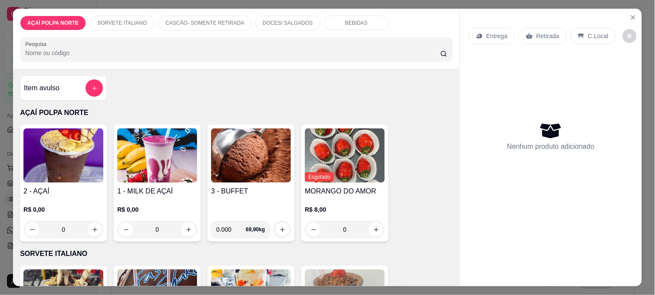
click at [89, 186] on h4 "2 - AÇAÍ" at bounding box center [63, 191] width 80 height 10
click at [249, 166] on div "500 ml R$ 20,00" at bounding box center [327, 166] width 229 height 29
radio input "true"
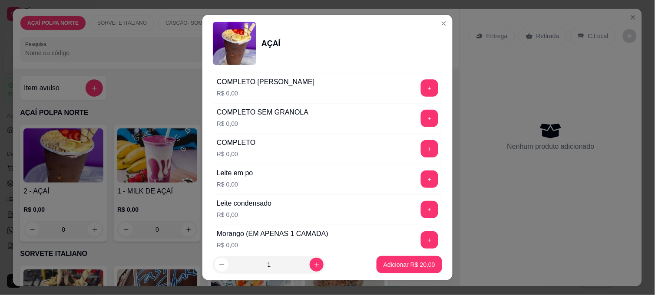
scroll to position [289, 0]
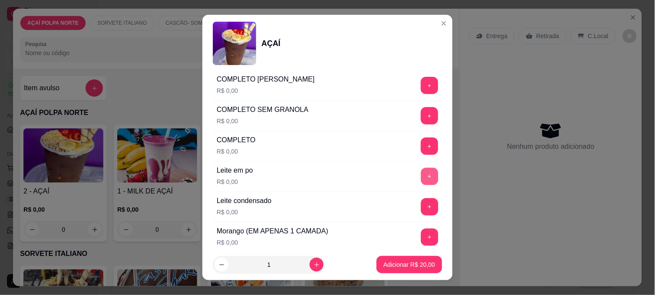
click at [421, 176] on button "+" at bounding box center [429, 176] width 17 height 17
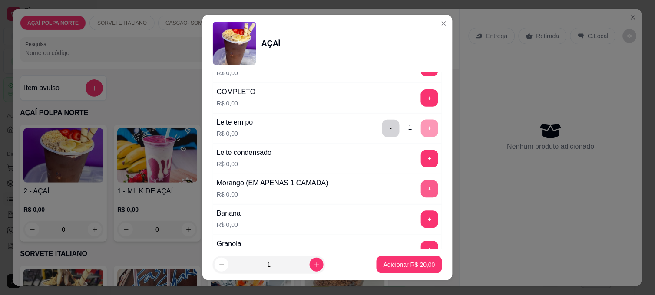
click at [421, 193] on button "+" at bounding box center [429, 189] width 17 height 17
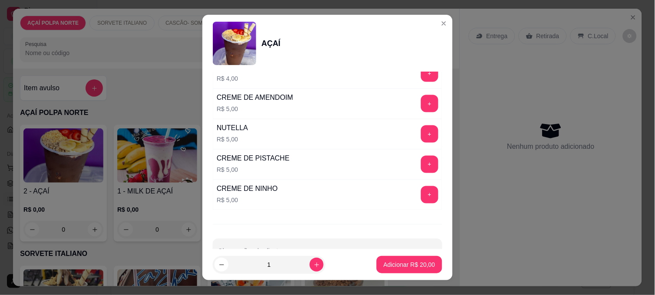
scroll to position [1060, 0]
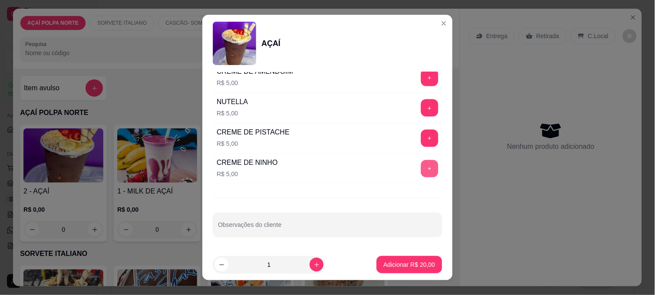
click at [421, 171] on button "+" at bounding box center [429, 168] width 17 height 17
click at [413, 263] on p "Adicionar R$ 30,00" at bounding box center [409, 264] width 52 height 9
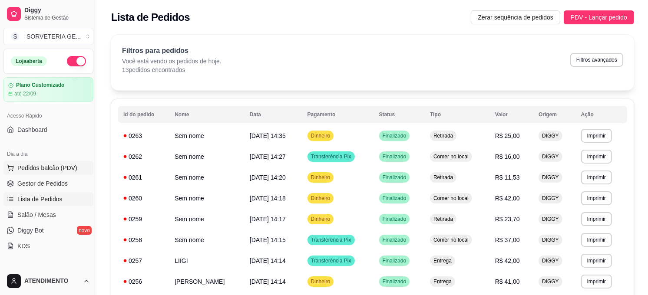
click at [50, 168] on span "Pedidos balcão (PDV)" at bounding box center [47, 168] width 60 height 9
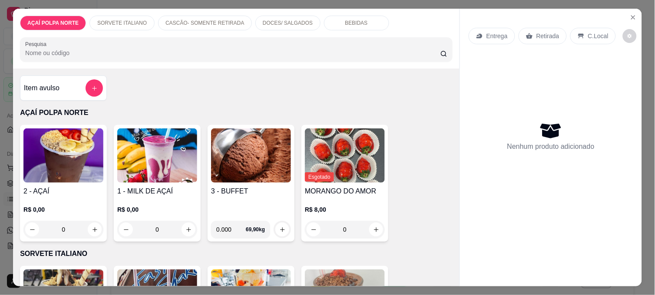
click at [83, 168] on img at bounding box center [63, 155] width 80 height 54
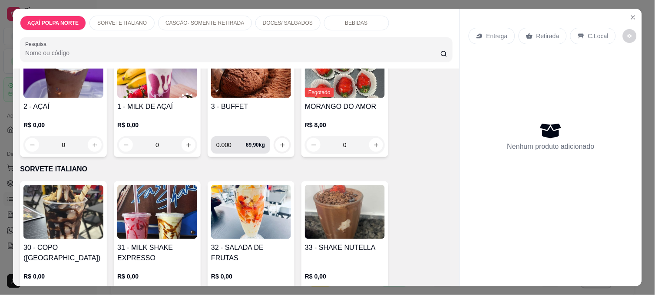
scroll to position [96, 0]
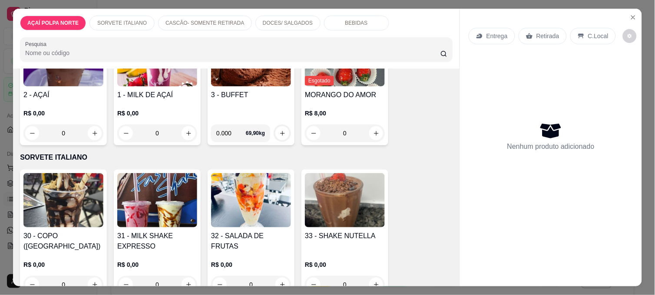
click at [247, 214] on img at bounding box center [251, 200] width 80 height 54
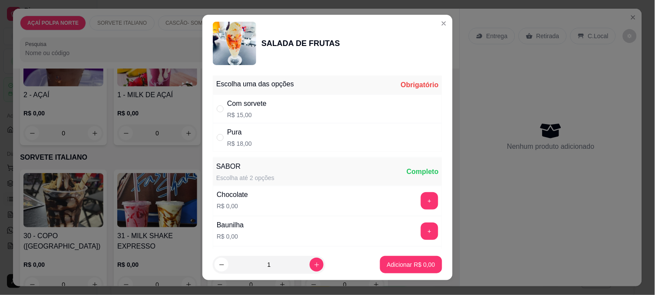
click at [270, 114] on div "Com sorvete R$ 15,00" at bounding box center [327, 109] width 229 height 29
radio input "true"
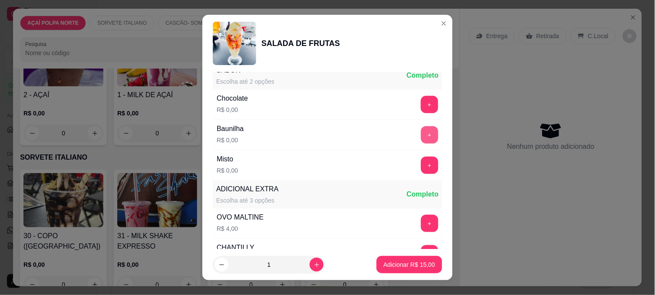
click at [421, 135] on button "+" at bounding box center [429, 134] width 17 height 17
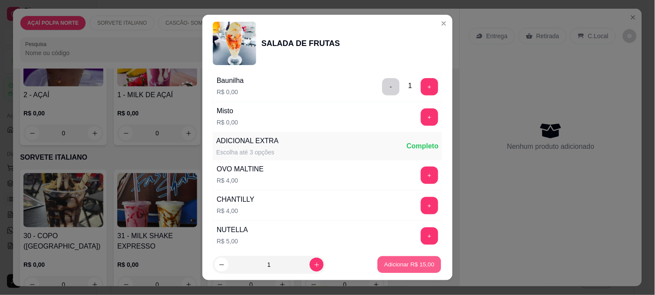
click at [420, 270] on button "Adicionar R$ 15,00" at bounding box center [409, 265] width 64 height 17
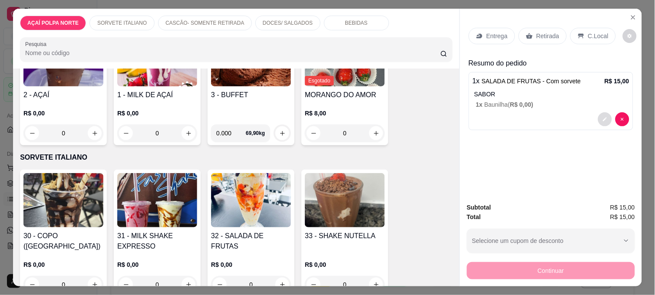
click at [605, 98] on div "1 x SALADA DE FRUTAS - Com sorvete R$ 15,00 SABOR 1 x Baunilha ( R$ 0,00 )" at bounding box center [550, 101] width 165 height 58
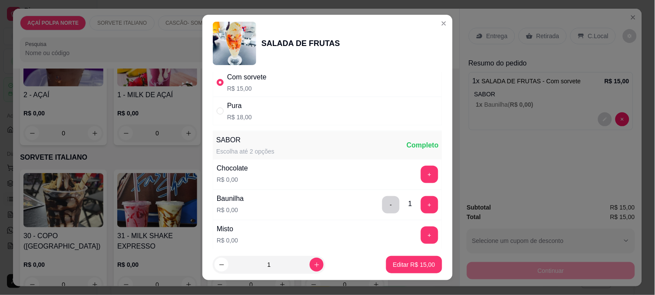
scroll to position [48, 0]
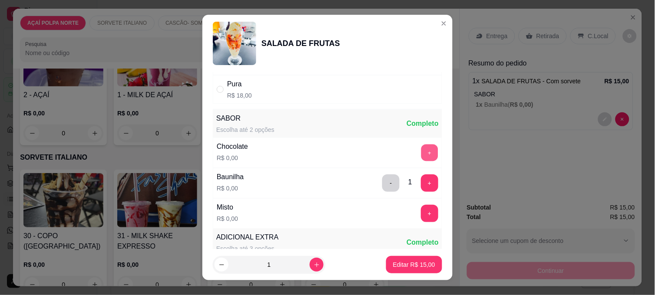
click at [421, 149] on button "+" at bounding box center [429, 153] width 17 height 17
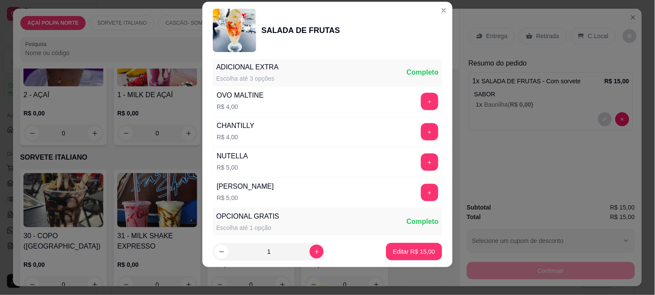
scroll to position [157, 0]
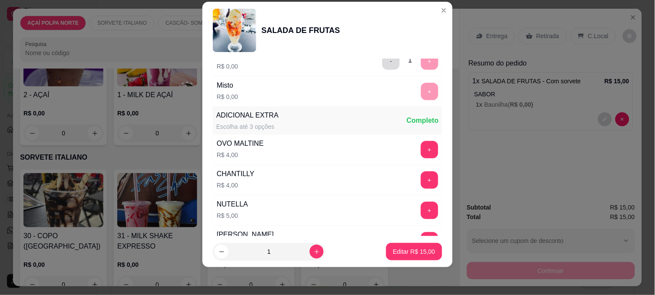
click at [382, 62] on button "-" at bounding box center [390, 61] width 17 height 17
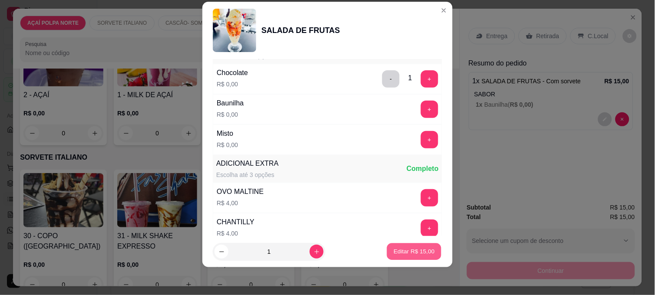
click at [410, 247] on button "Editar R$ 15,00" at bounding box center [414, 252] width 54 height 17
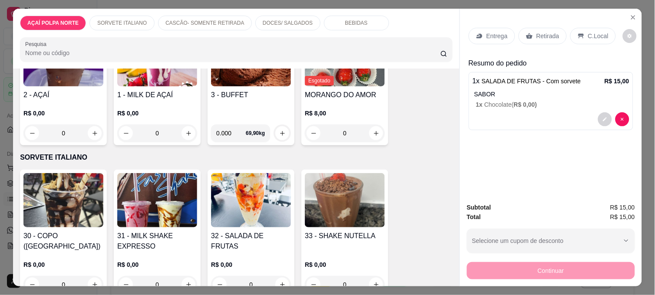
click at [81, 103] on div "R$ 0,00 0" at bounding box center [63, 121] width 80 height 42
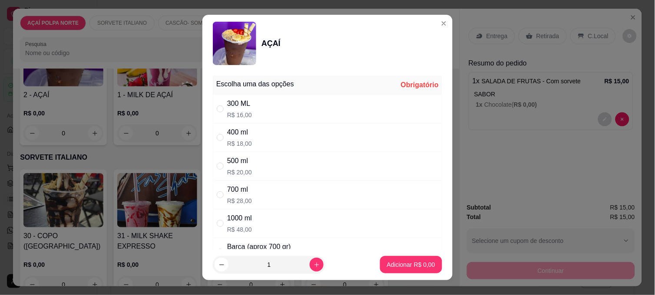
click at [262, 110] on div "300 ML R$ 16,00" at bounding box center [327, 109] width 229 height 29
radio input "true"
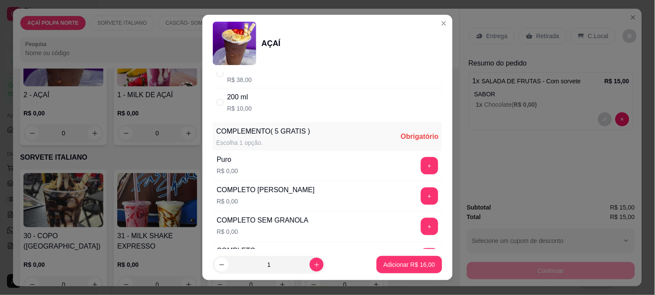
scroll to position [193, 0]
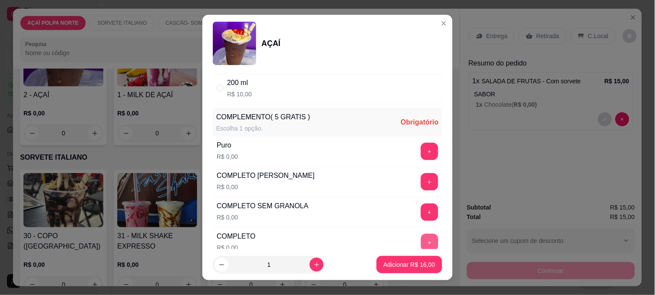
click at [421, 237] on button "+" at bounding box center [429, 242] width 17 height 17
click at [410, 256] on footer "1 Adicionar R$ 16,00" at bounding box center [327, 264] width 250 height 31
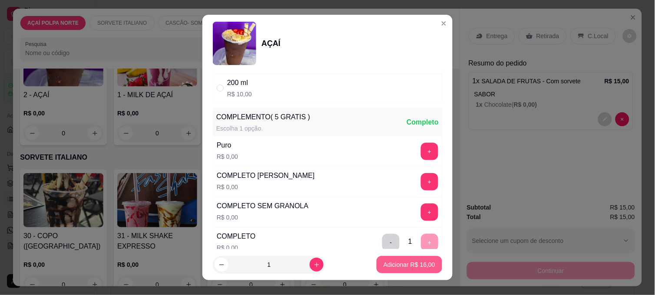
click at [411, 263] on p "Adicionar R$ 16,00" at bounding box center [409, 264] width 52 height 9
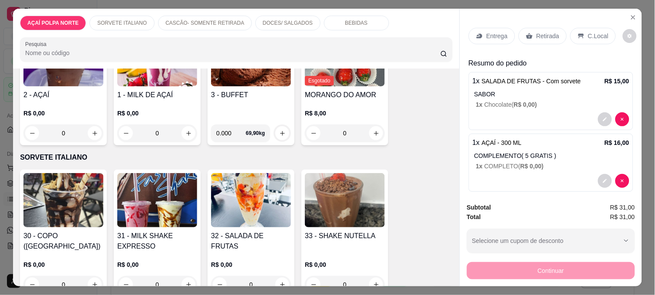
click at [536, 37] on div "Retirada" at bounding box center [542, 36] width 48 height 16
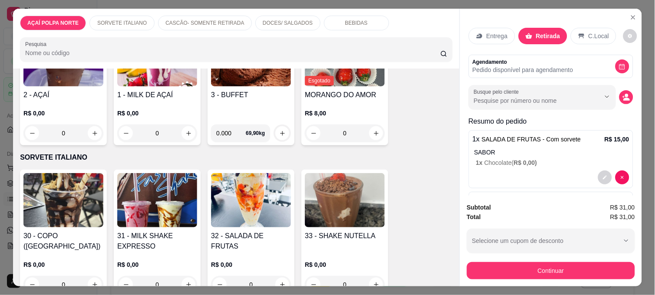
click at [579, 40] on div "C.Local" at bounding box center [593, 36] width 46 height 16
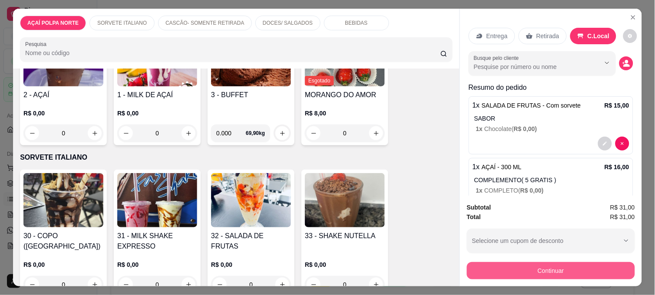
click at [585, 271] on button "Continuar" at bounding box center [551, 270] width 168 height 17
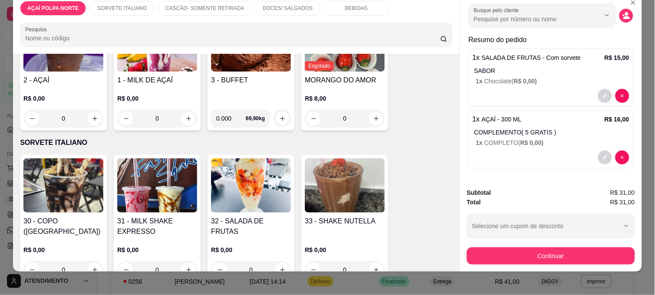
scroll to position [23, 0]
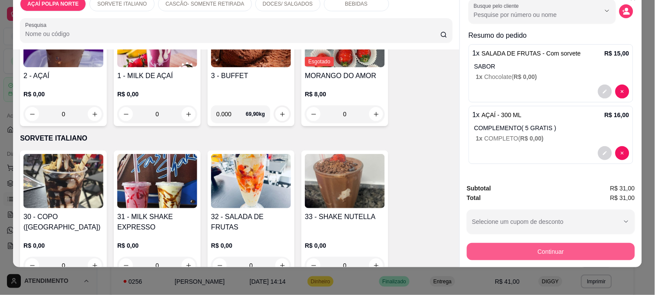
click at [532, 243] on button "Continuar" at bounding box center [551, 251] width 168 height 17
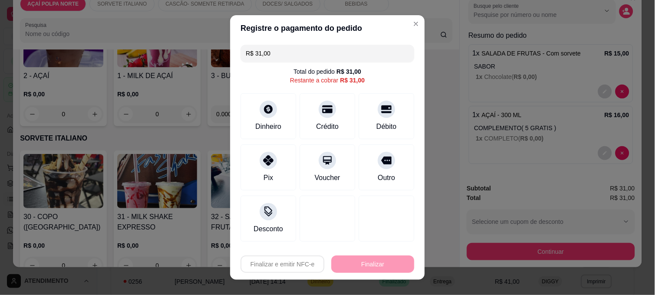
drag, startPoint x: 379, startPoint y: 122, endPoint x: 382, endPoint y: 135, distance: 12.5
click at [379, 123] on div "Débito" at bounding box center [386, 127] width 20 height 10
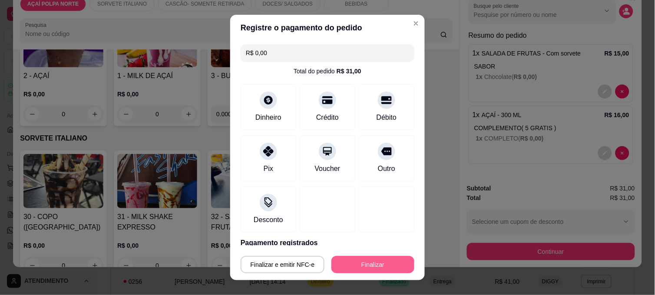
click at [363, 262] on button "Finalizar" at bounding box center [372, 264] width 83 height 17
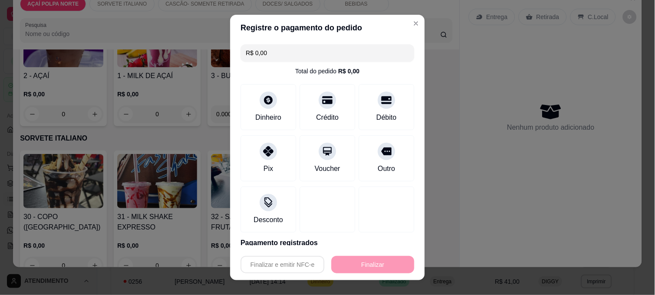
type input "-R$ 31,00"
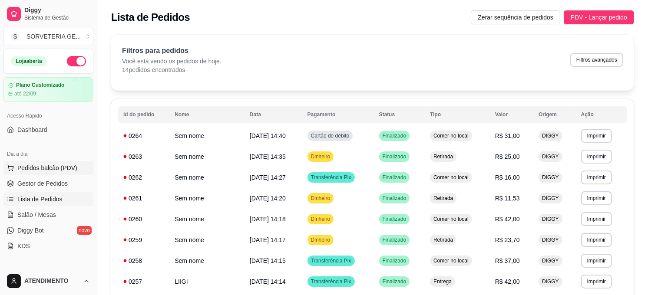
click at [61, 165] on span "Pedidos balcão (PDV)" at bounding box center [47, 168] width 60 height 9
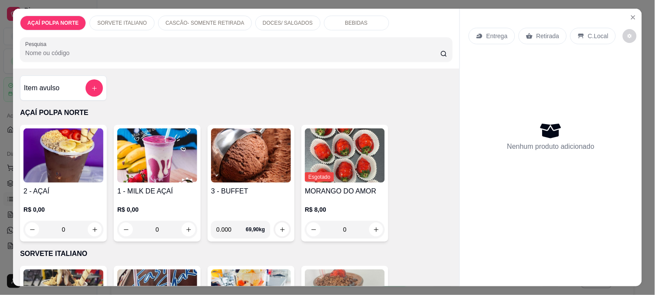
click at [68, 191] on h4 "2 - AÇAÍ" at bounding box center [63, 191] width 80 height 10
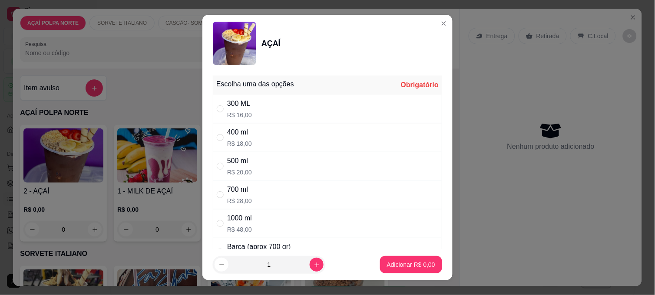
click at [247, 161] on div "500 ml R$ 20,00" at bounding box center [327, 166] width 229 height 29
radio input "true"
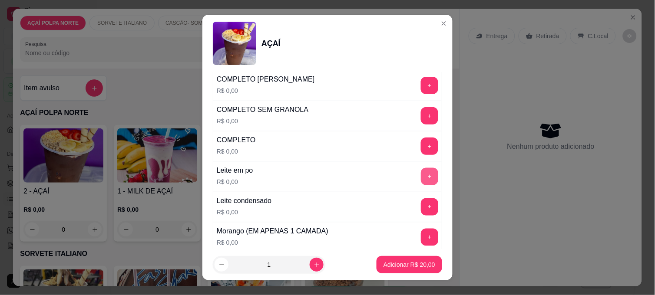
click at [421, 178] on button "+" at bounding box center [429, 176] width 17 height 17
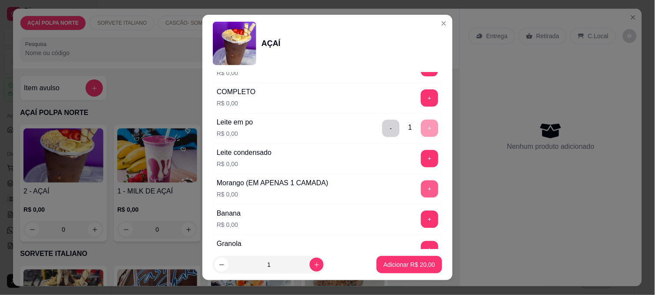
click at [421, 190] on button "+" at bounding box center [429, 189] width 17 height 17
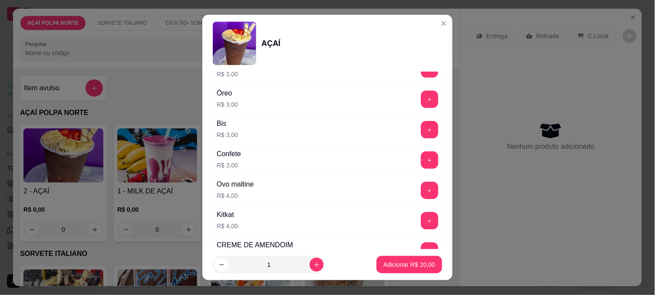
scroll to position [1060, 0]
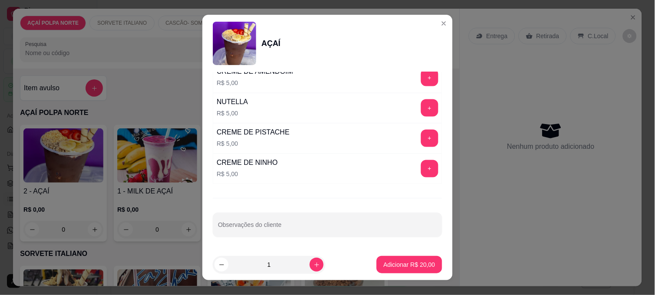
click at [418, 177] on div "+" at bounding box center [429, 168] width 24 height 17
click at [421, 172] on button "+" at bounding box center [429, 168] width 17 height 17
click at [418, 273] on button "Adicionar R$ 30,00" at bounding box center [409, 264] width 66 height 17
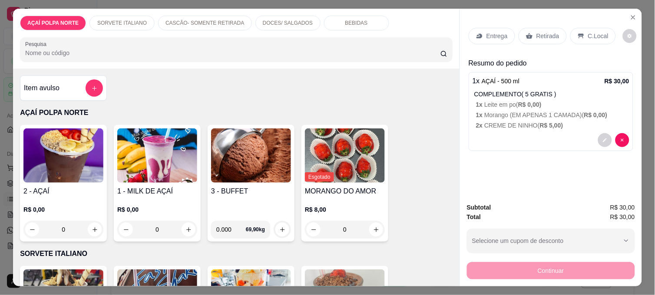
click at [494, 38] on div "Entrega" at bounding box center [491, 36] width 46 height 16
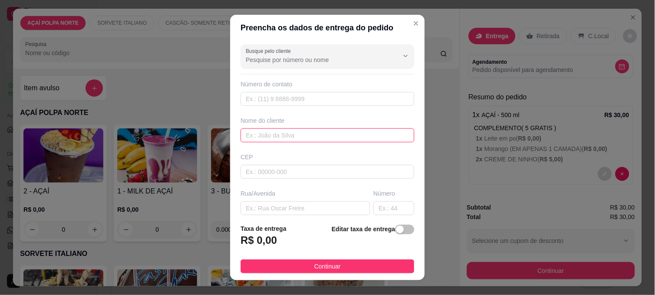
click at [286, 137] on input "text" at bounding box center [327, 135] width 174 height 14
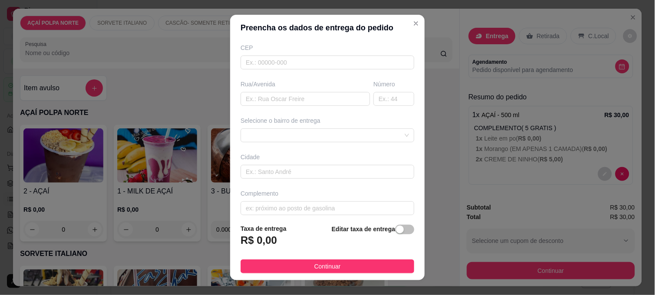
scroll to position [116, 0]
click at [335, 130] on div at bounding box center [327, 129] width 174 height 14
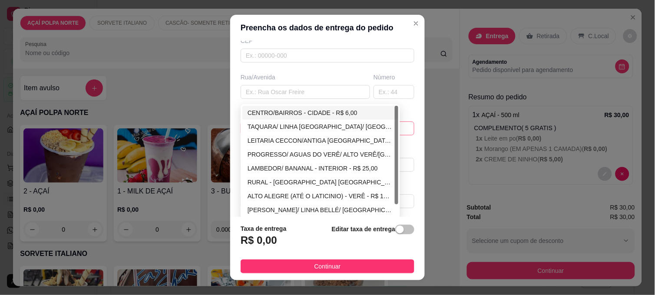
type input "Tainara"
click at [345, 109] on div "CENTRO/BAIRROS - CIDADE - R$ 6,00" at bounding box center [319, 113] width 145 height 10
type input "CIDADE"
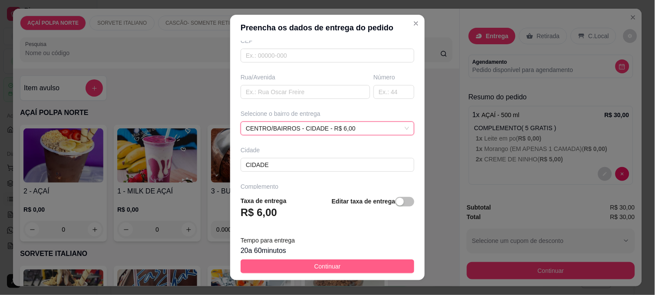
click at [344, 267] on button "Continuar" at bounding box center [327, 267] width 174 height 14
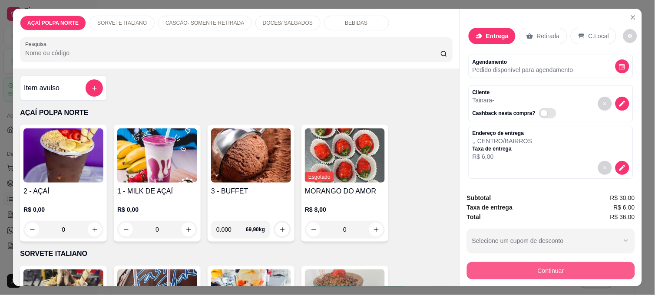
click at [578, 266] on button "Continuar" at bounding box center [551, 270] width 168 height 17
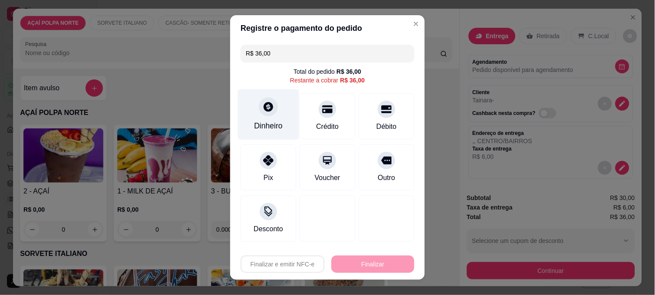
click at [253, 119] on div "Dinheiro" at bounding box center [268, 114] width 61 height 51
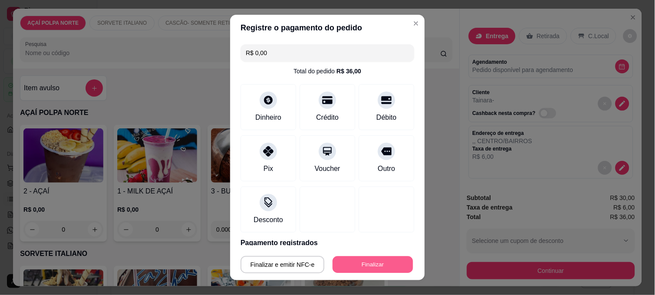
click at [360, 266] on button "Finalizar" at bounding box center [372, 265] width 80 height 17
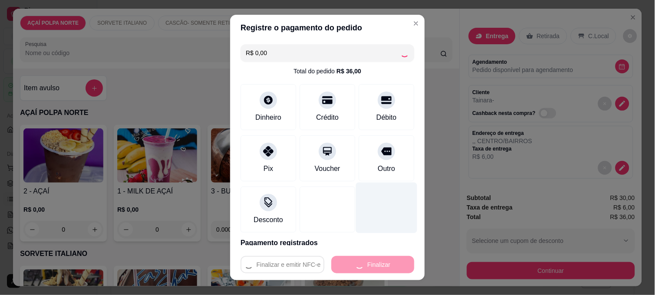
type input "-R$ 36,00"
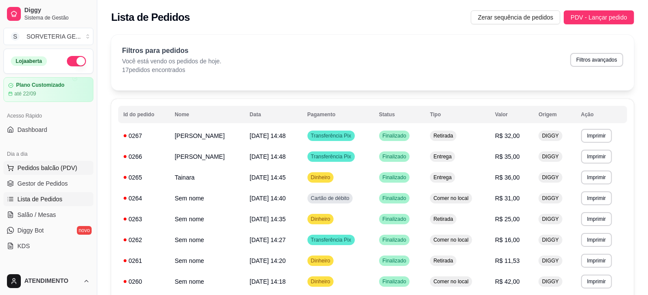
click at [69, 167] on span "Pedidos balcão (PDV)" at bounding box center [47, 168] width 60 height 9
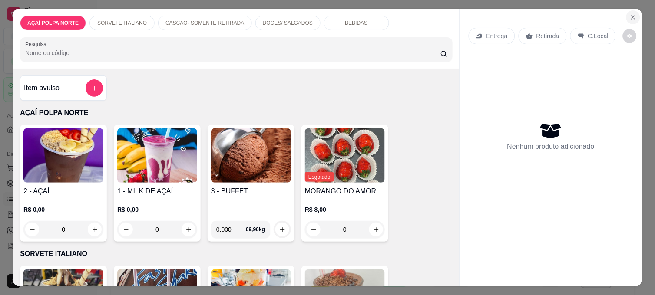
click at [632, 16] on icon "Close" at bounding box center [632, 17] width 7 height 7
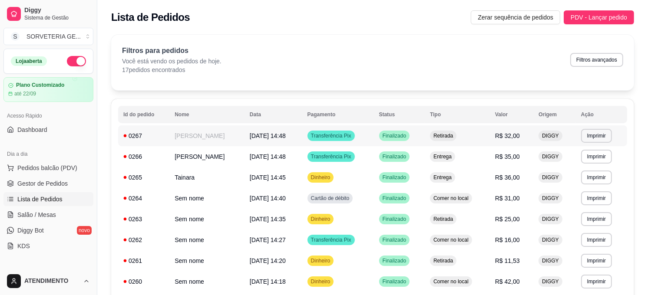
click at [244, 138] on td "[PERSON_NAME]" at bounding box center [206, 135] width 75 height 21
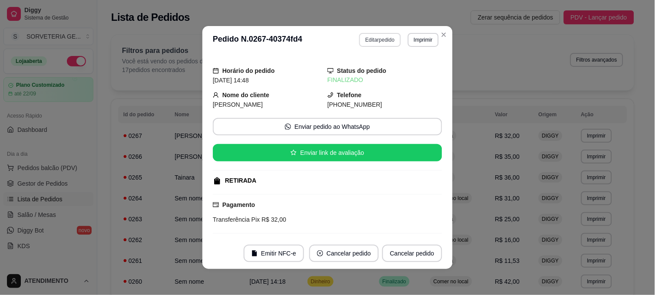
click at [374, 37] on button "Editar pedido" at bounding box center [379, 40] width 41 height 14
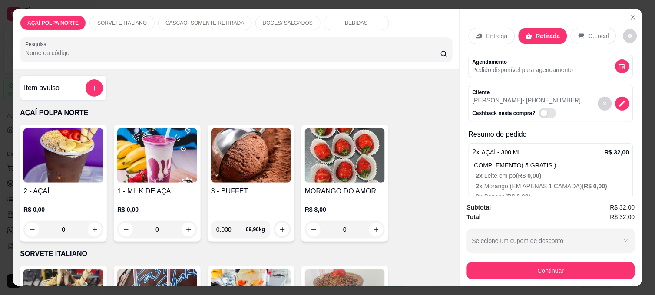
click at [490, 32] on p "Entrega" at bounding box center [496, 36] width 21 height 9
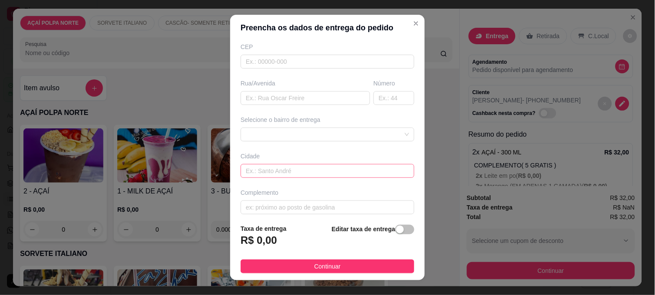
scroll to position [116, 0]
click at [385, 127] on span at bounding box center [327, 128] width 163 height 13
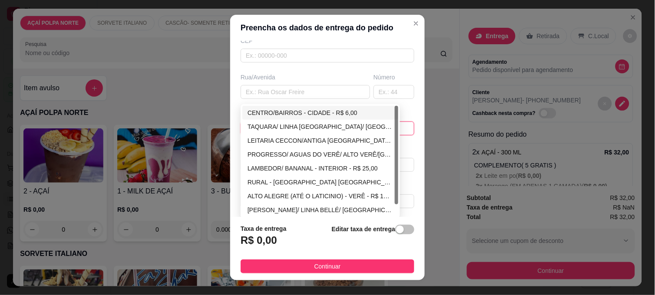
click at [336, 114] on div "CENTRO/BAIRROS - CIDADE - R$ 6,00" at bounding box center [319, 113] width 145 height 10
type input "CIDADE"
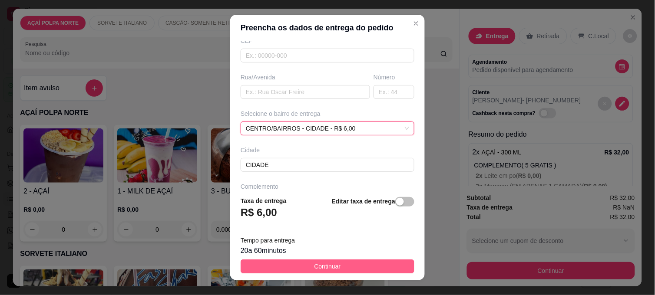
click at [360, 268] on button "Continuar" at bounding box center [327, 267] width 174 height 14
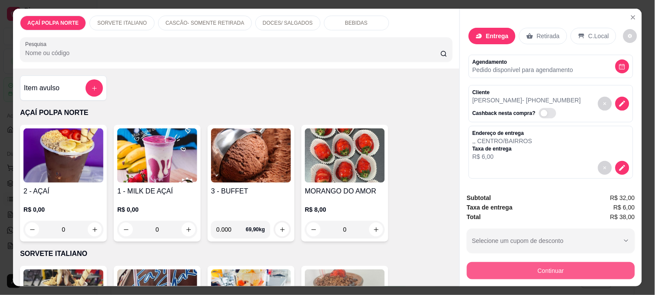
click at [543, 264] on button "Continuar" at bounding box center [551, 270] width 168 height 17
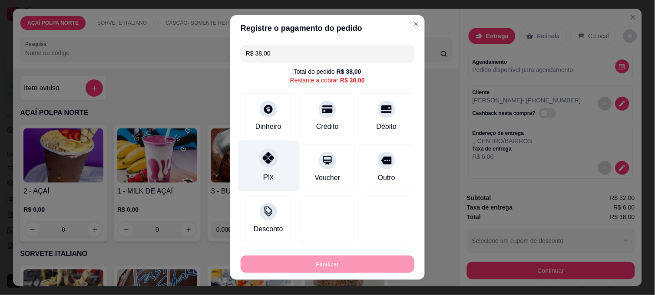
click at [262, 171] on div "Pix" at bounding box center [268, 166] width 61 height 51
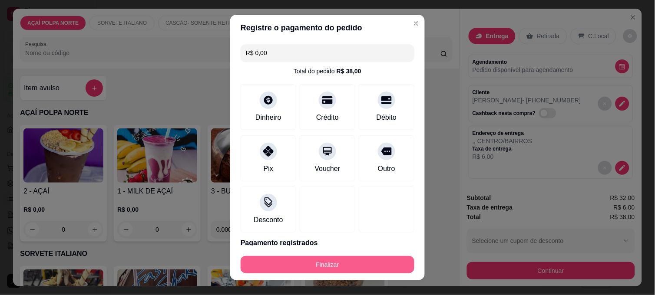
click at [351, 267] on button "Finalizar" at bounding box center [327, 264] width 174 height 17
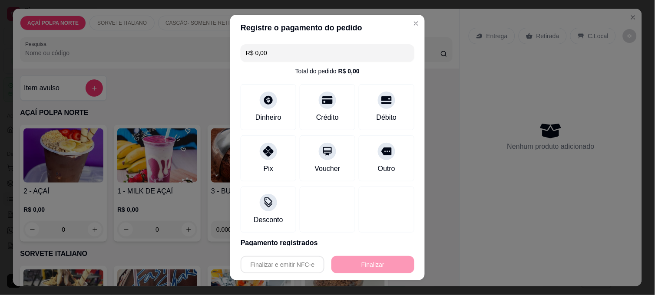
type input "-R$ 38,00"
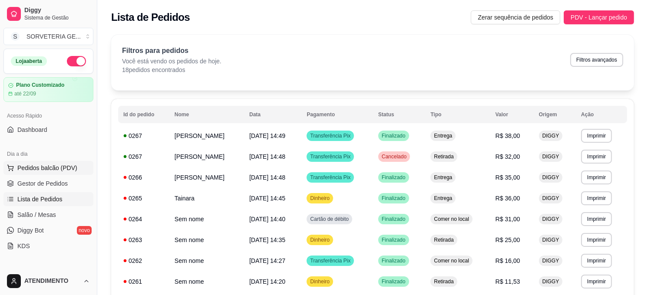
click at [69, 166] on span "Pedidos balcão (PDV)" at bounding box center [47, 168] width 60 height 9
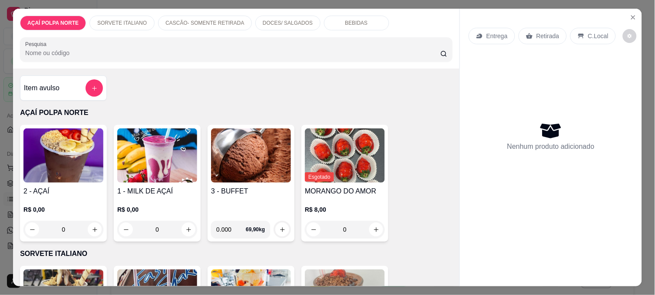
click at [63, 174] on img at bounding box center [63, 155] width 80 height 54
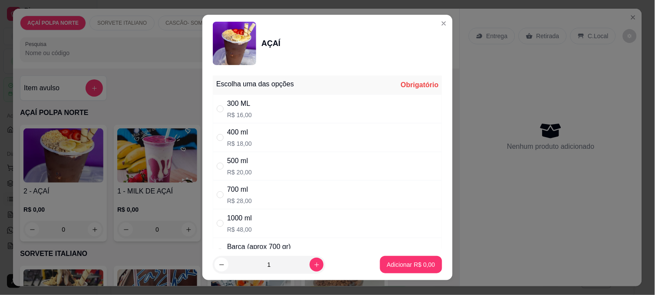
click at [278, 132] on div "400 ml R$ 18,00" at bounding box center [327, 137] width 229 height 29
radio input "true"
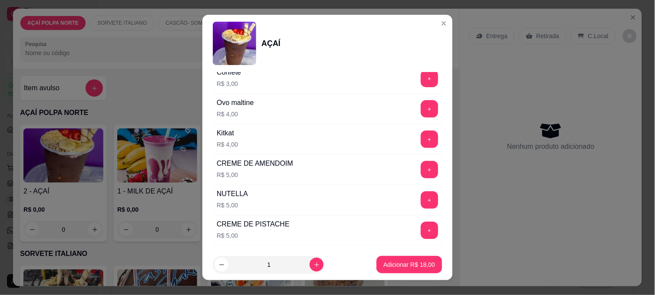
scroll to position [1060, 0]
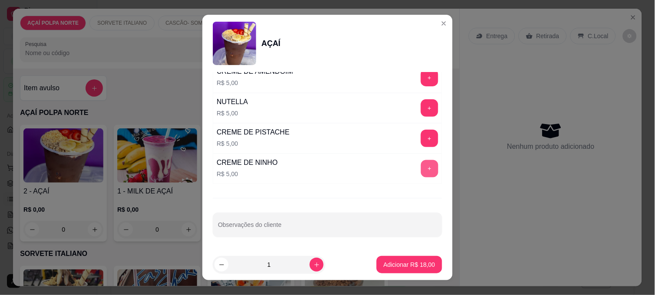
click at [421, 171] on button "+" at bounding box center [429, 168] width 17 height 17
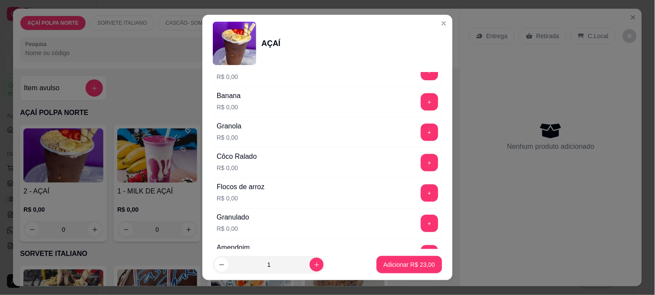
scroll to position [432, 0]
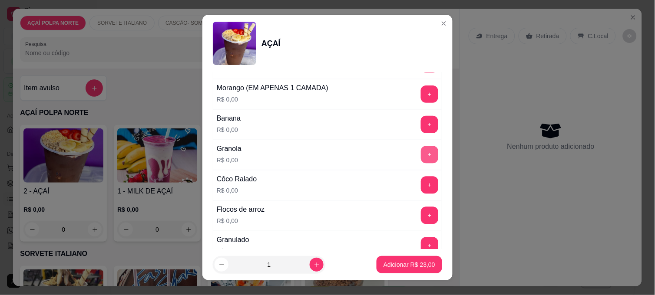
click at [421, 157] on button "+" at bounding box center [429, 154] width 17 height 17
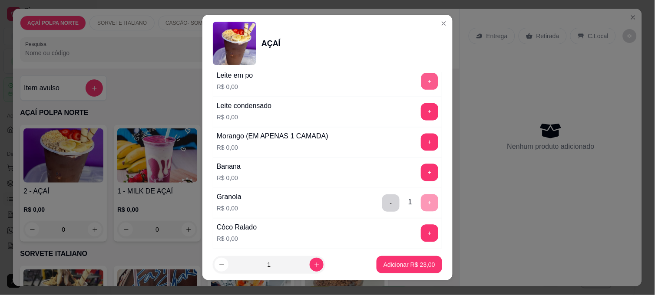
click at [421, 82] on button "+" at bounding box center [429, 81] width 17 height 17
click at [421, 114] on button "+" at bounding box center [429, 111] width 17 height 17
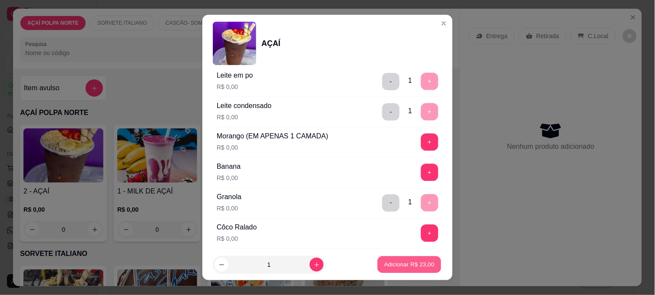
click at [403, 267] on p "Adicionar R$ 23,00" at bounding box center [409, 264] width 50 height 8
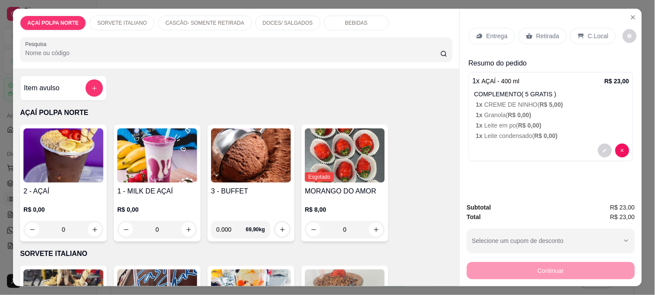
click at [588, 32] on p "C.Local" at bounding box center [598, 36] width 20 height 9
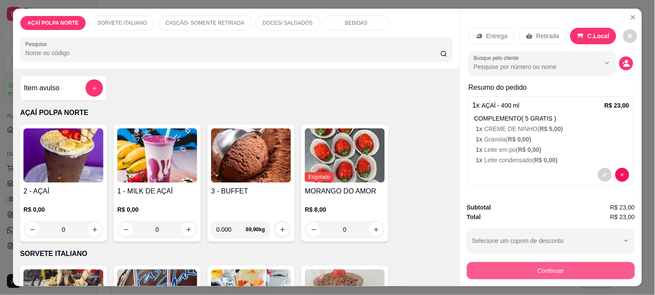
click at [587, 262] on button "Continuar" at bounding box center [551, 270] width 168 height 17
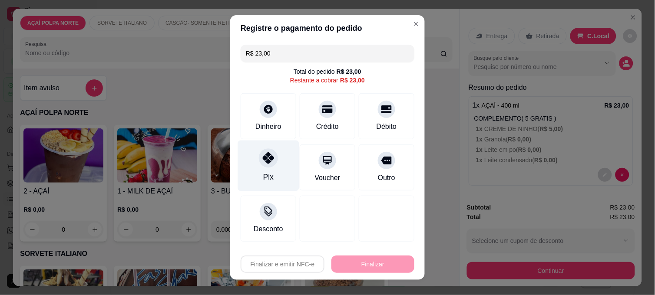
click at [263, 164] on div at bounding box center [268, 157] width 19 height 19
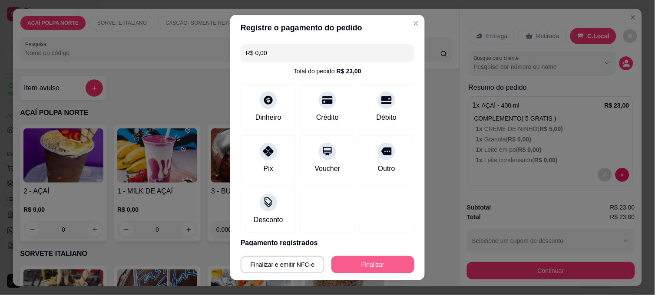
click at [367, 267] on button "Finalizar" at bounding box center [372, 264] width 83 height 17
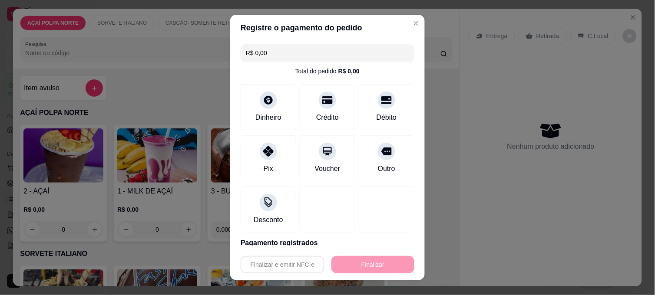
type input "-R$ 23,00"
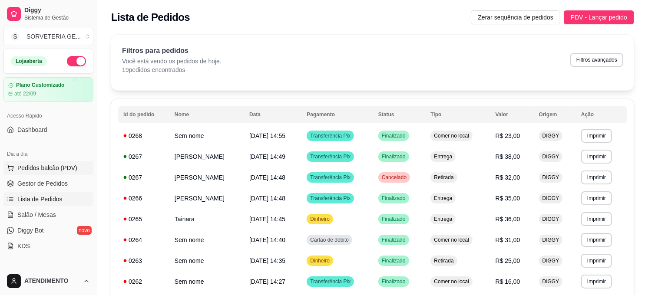
click at [53, 164] on span "Pedidos balcão (PDV)" at bounding box center [47, 168] width 60 height 9
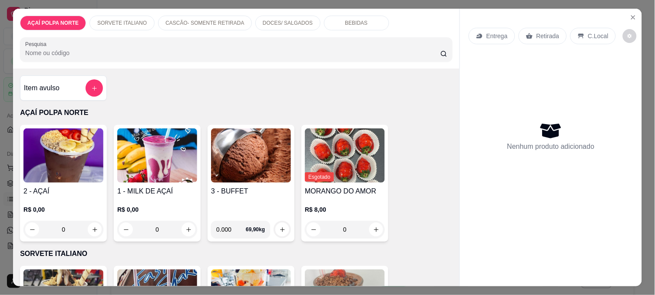
click at [60, 161] on img at bounding box center [63, 155] width 80 height 54
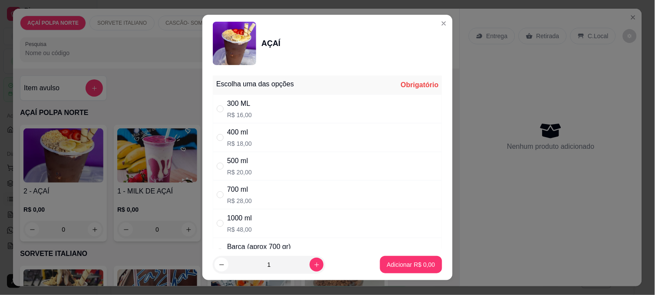
click at [258, 160] on div "500 ml R$ 20,00" at bounding box center [327, 166] width 229 height 29
radio input "true"
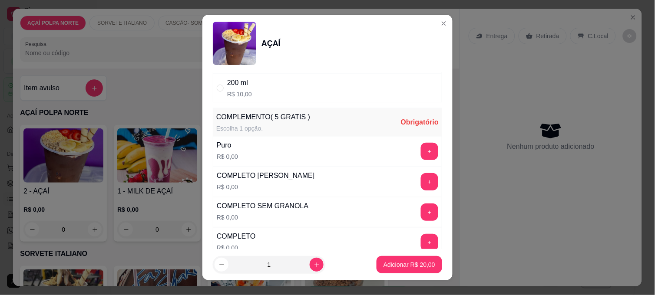
scroll to position [241, 0]
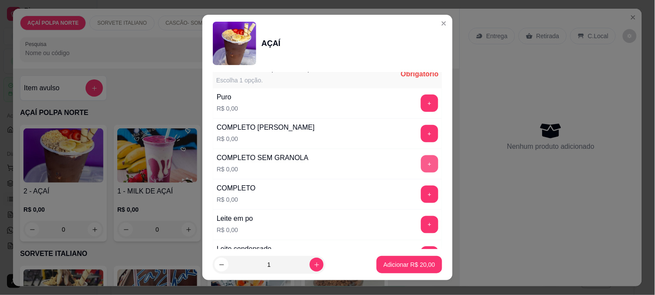
click at [421, 165] on button "+" at bounding box center [429, 163] width 17 height 17
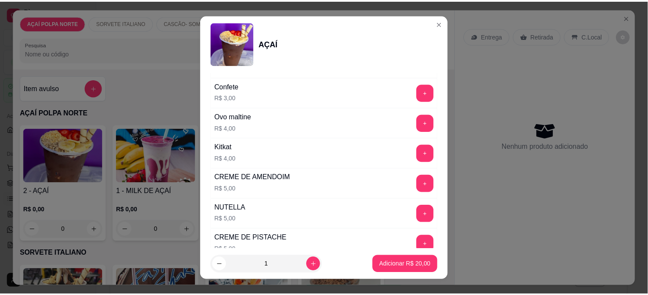
scroll to position [964, 0]
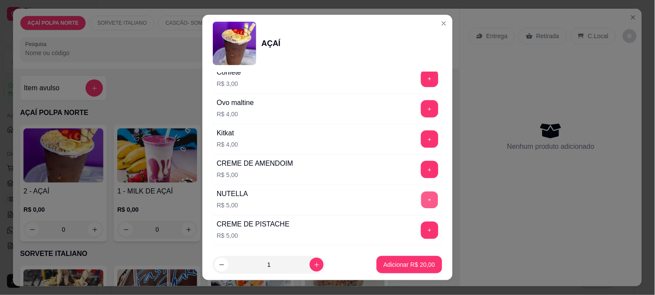
click at [421, 198] on button "+" at bounding box center [429, 200] width 17 height 17
click at [407, 265] on p "Adicionar R$ 25,00" at bounding box center [409, 264] width 50 height 8
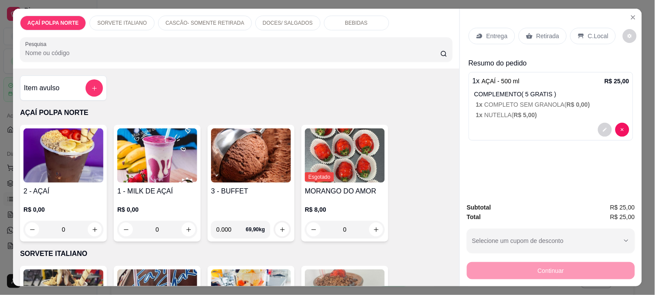
click at [588, 35] on p "C.Local" at bounding box center [598, 36] width 20 height 9
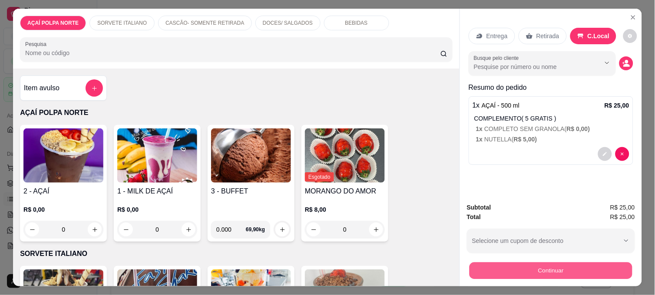
click at [562, 268] on button "Continuar" at bounding box center [550, 270] width 163 height 17
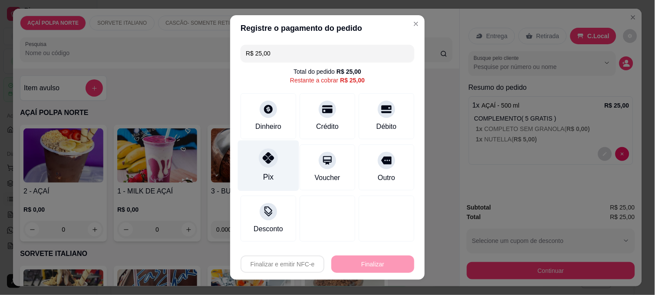
click at [263, 162] on icon at bounding box center [268, 157] width 11 height 11
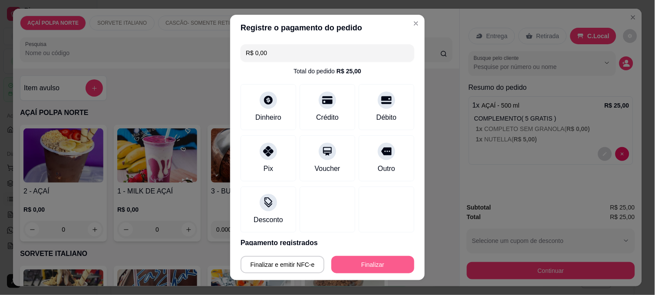
click at [376, 267] on button "Finalizar" at bounding box center [372, 264] width 83 height 17
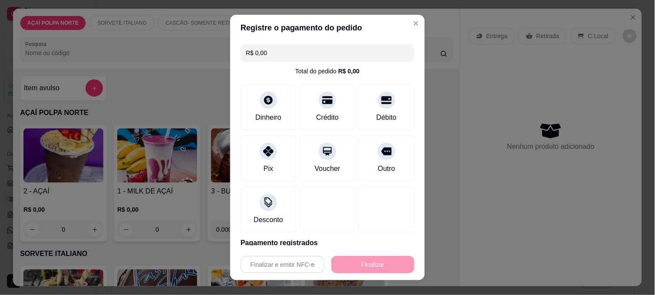
type input "-R$ 25,00"
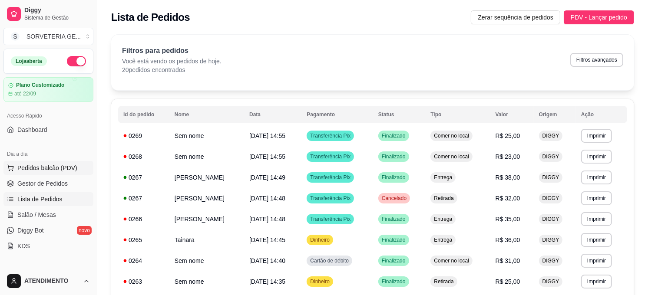
click at [50, 166] on span "Pedidos balcão (PDV)" at bounding box center [47, 168] width 60 height 9
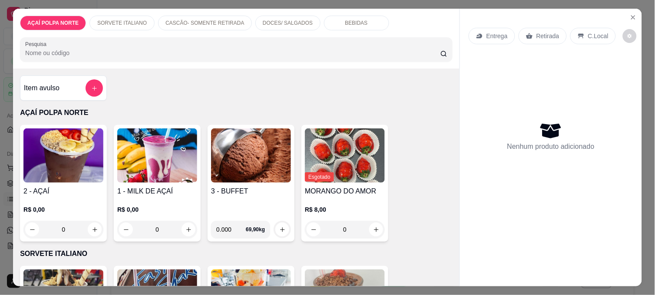
click at [79, 167] on img at bounding box center [63, 155] width 80 height 54
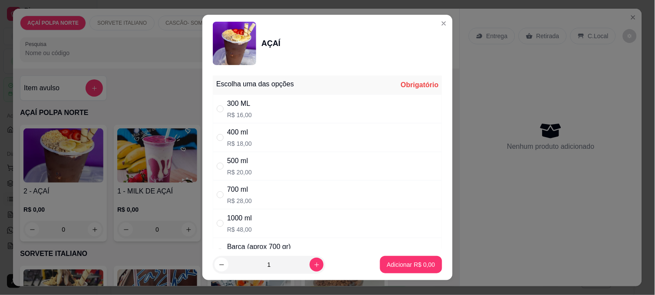
click at [231, 109] on div "300 ML" at bounding box center [239, 104] width 25 height 10
radio input "true"
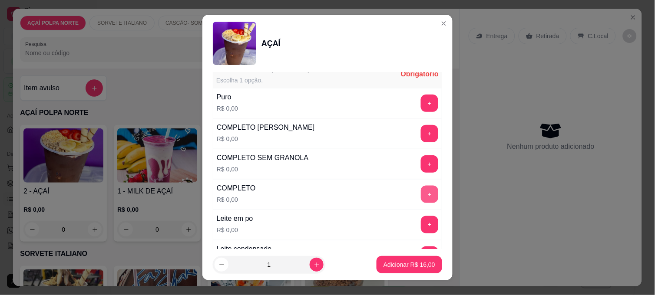
click at [421, 192] on button "+" at bounding box center [429, 194] width 17 height 17
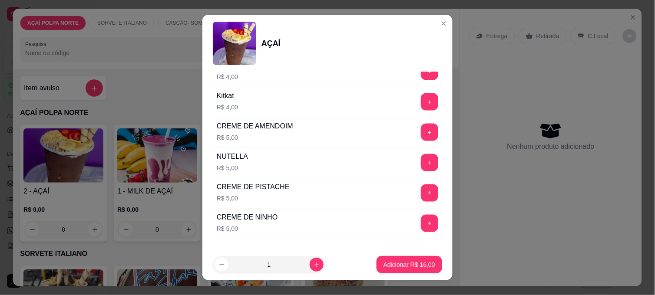
scroll to position [1060, 0]
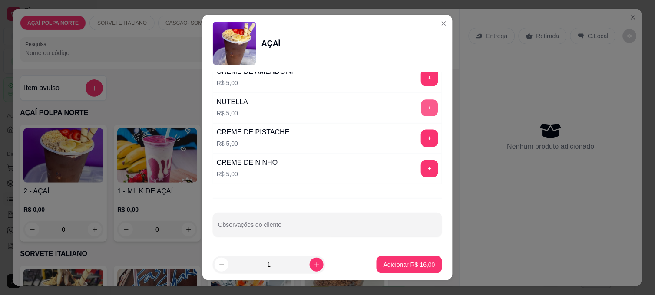
click at [421, 109] on button "+" at bounding box center [429, 108] width 17 height 17
click at [413, 265] on p "Adicionar R$ 21,00" at bounding box center [409, 264] width 50 height 8
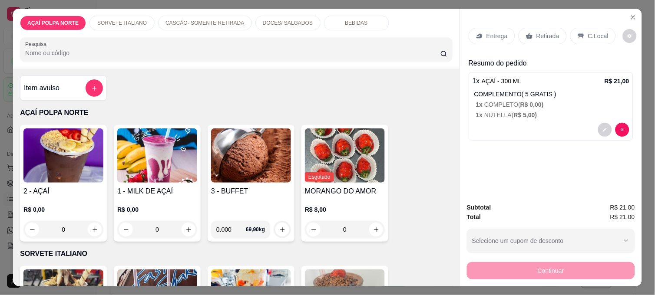
click at [490, 38] on div "Entrega" at bounding box center [491, 36] width 46 height 16
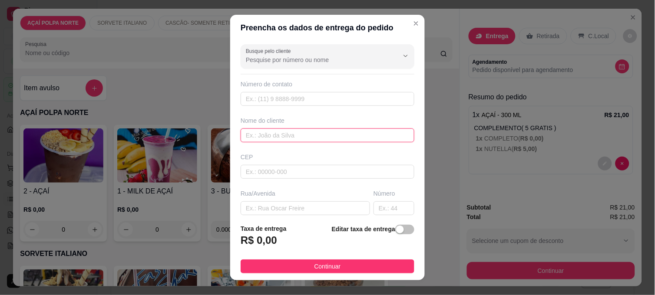
click at [300, 132] on input "text" at bounding box center [327, 135] width 174 height 14
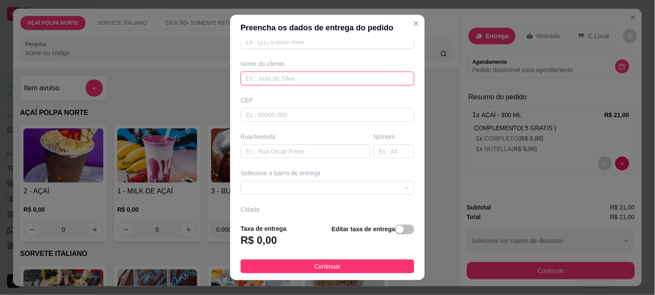
scroll to position [116, 0]
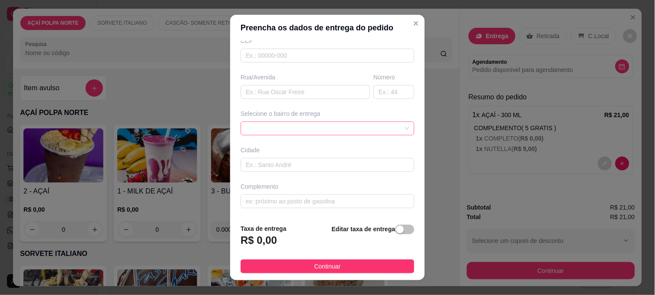
click at [315, 126] on span at bounding box center [327, 128] width 163 height 13
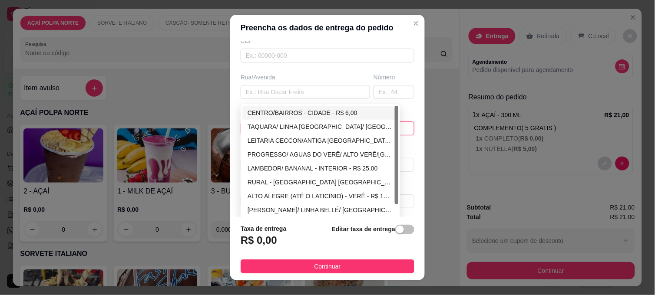
click at [294, 110] on div "CENTRO/BAIRROS - CIDADE - R$ 6,00" at bounding box center [319, 113] width 145 height 10
type input "CIDADE"
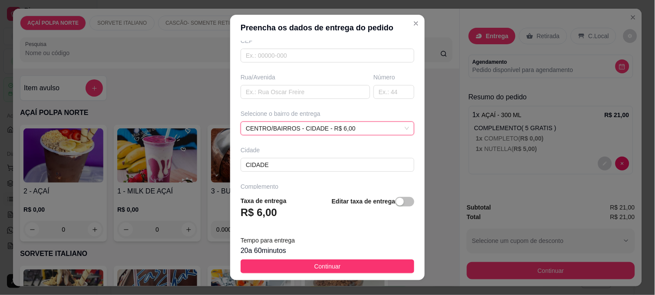
scroll to position [0, 0]
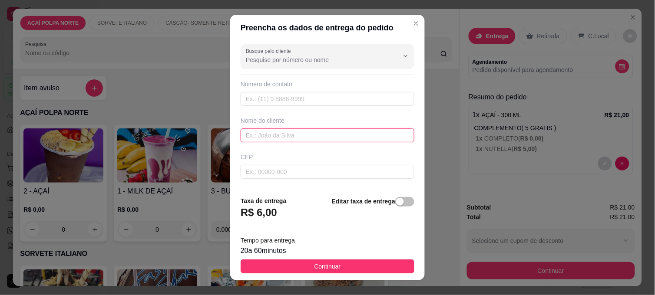
click at [279, 129] on input "text" at bounding box center [327, 135] width 174 height 14
type input "SOL"
click at [316, 260] on button "Continuar" at bounding box center [327, 267] width 174 height 14
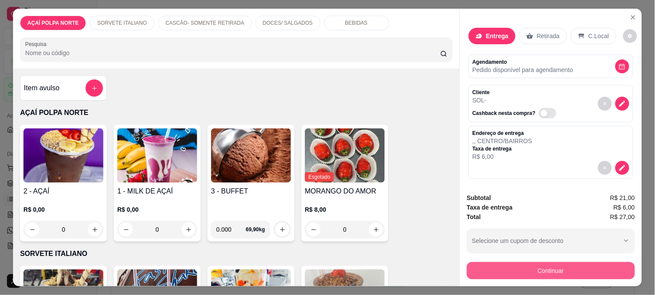
click at [562, 274] on button "Continuar" at bounding box center [551, 270] width 168 height 17
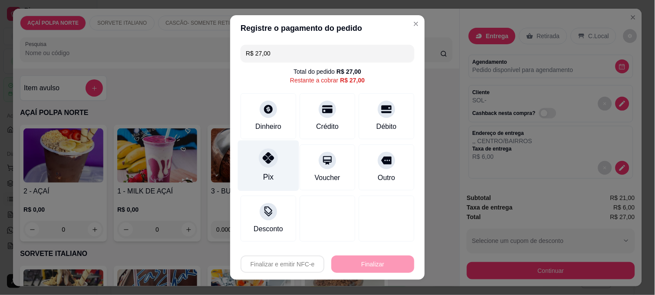
click at [275, 165] on div "Pix" at bounding box center [268, 166] width 61 height 51
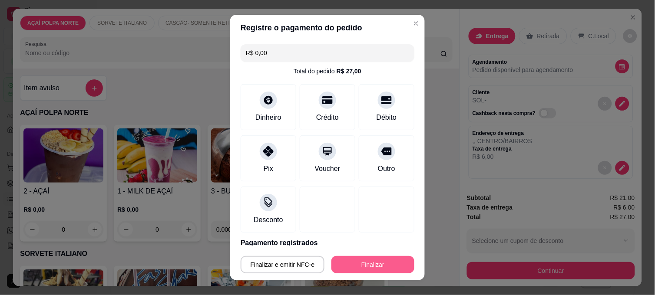
click at [363, 258] on button "Finalizar" at bounding box center [372, 264] width 83 height 17
type input "-R$ 27,00"
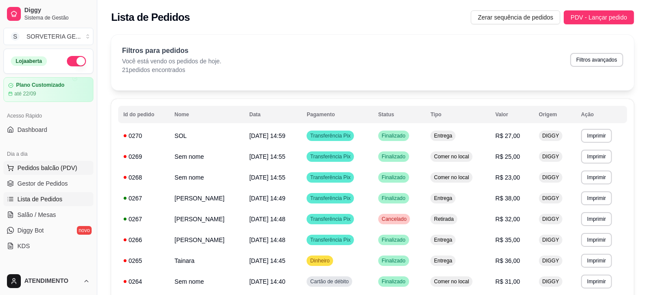
click at [45, 166] on span "Pedidos balcão (PDV)" at bounding box center [47, 168] width 60 height 9
click at [239, 136] on td "SOL" at bounding box center [206, 135] width 75 height 21
click at [49, 166] on span "Pedidos balcão (PDV)" at bounding box center [47, 168] width 60 height 9
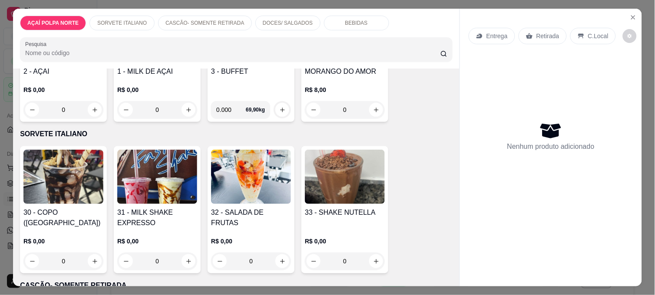
scroll to position [193, 0]
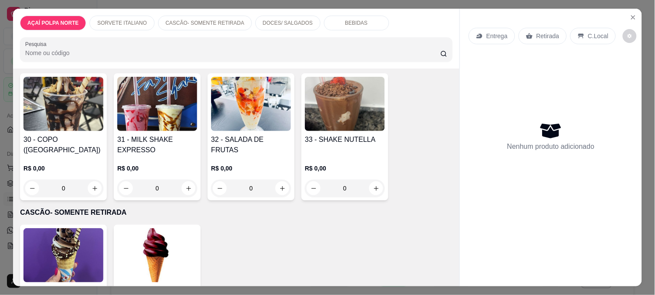
click at [333, 108] on img at bounding box center [345, 104] width 80 height 54
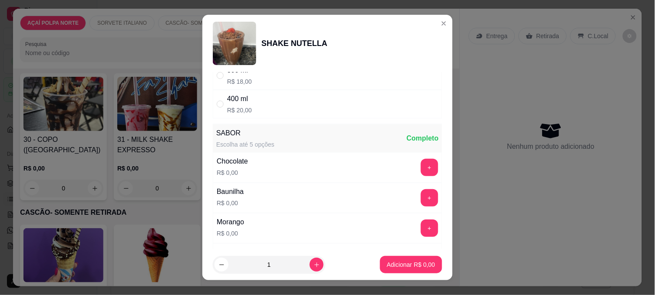
scroll to position [48, 0]
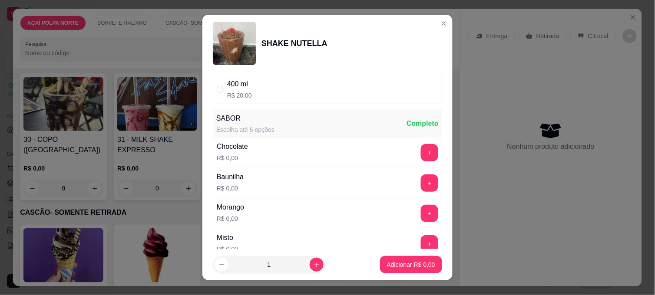
click at [297, 89] on div "400 ml R$ 20,00" at bounding box center [327, 89] width 229 height 29
radio input "true"
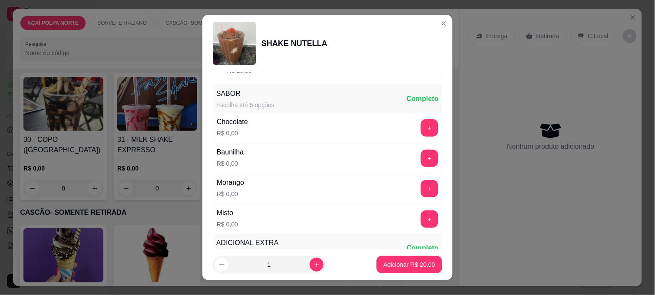
scroll to position [96, 0]
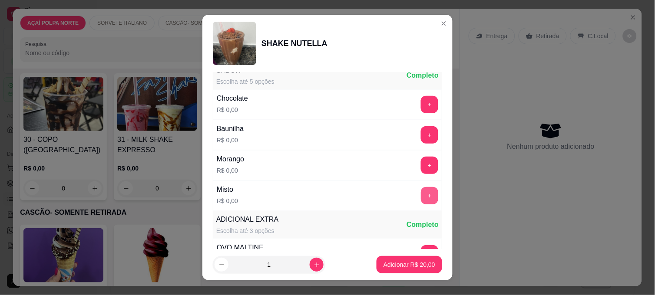
click at [421, 200] on button "+" at bounding box center [429, 195] width 17 height 17
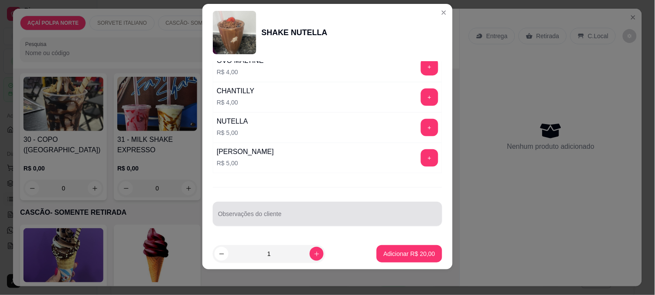
scroll to position [13, 0]
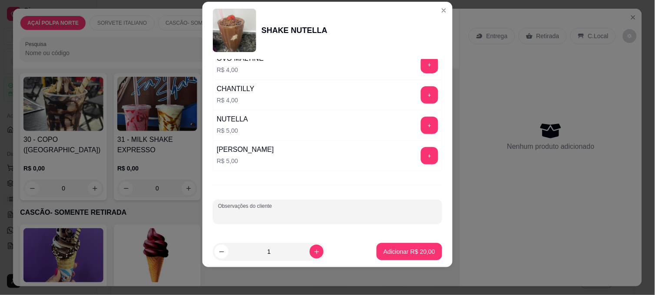
click at [317, 213] on input "Observações do cliente" at bounding box center [327, 215] width 219 height 9
type input "[PERSON_NAME]"
click at [401, 245] on button "Adicionar R$ 20,00" at bounding box center [409, 251] width 66 height 17
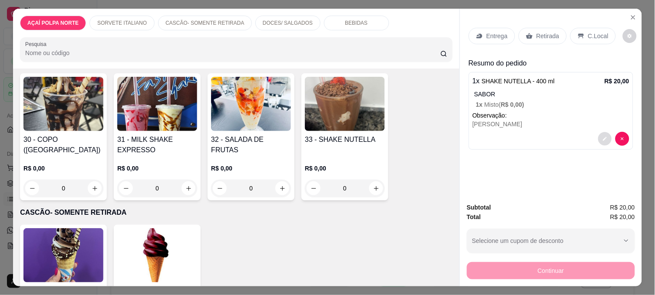
click at [606, 135] on button "decrease-product-quantity" at bounding box center [604, 138] width 13 height 13
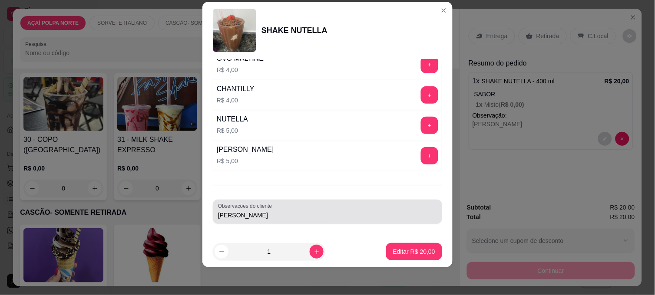
click at [269, 219] on input "[PERSON_NAME]" at bounding box center [327, 215] width 219 height 9
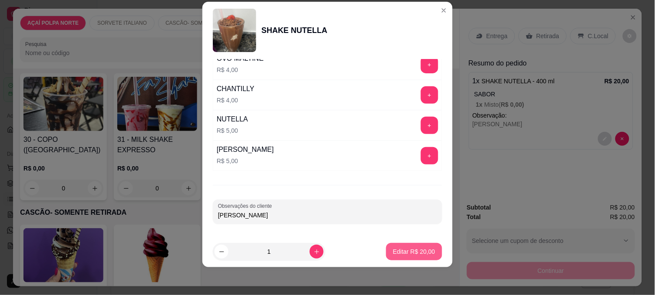
type input "[PERSON_NAME]"
click at [413, 253] on p "Editar R$ 20,00" at bounding box center [414, 251] width 42 height 9
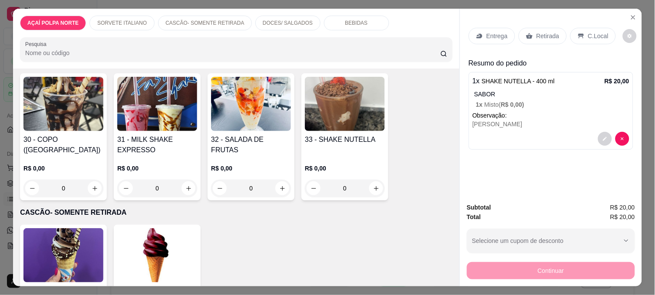
scroll to position [0, 0]
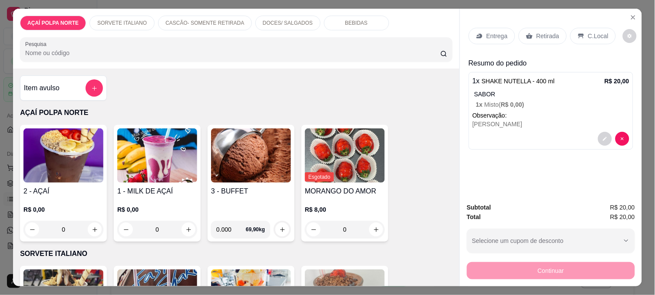
click at [55, 133] on img at bounding box center [63, 155] width 80 height 54
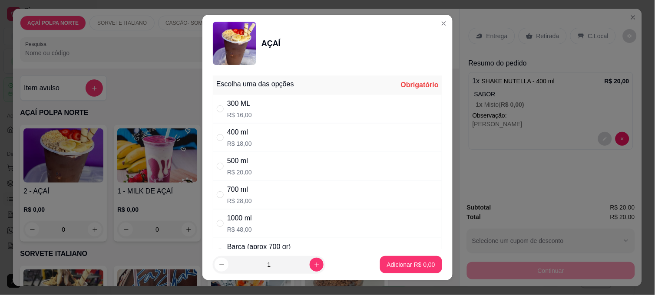
click at [242, 133] on div "400 ml" at bounding box center [239, 132] width 25 height 10
radio input "true"
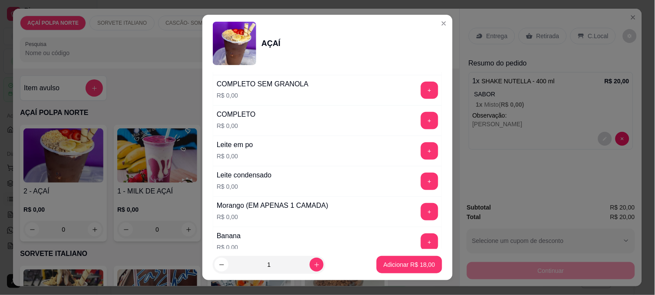
scroll to position [337, 0]
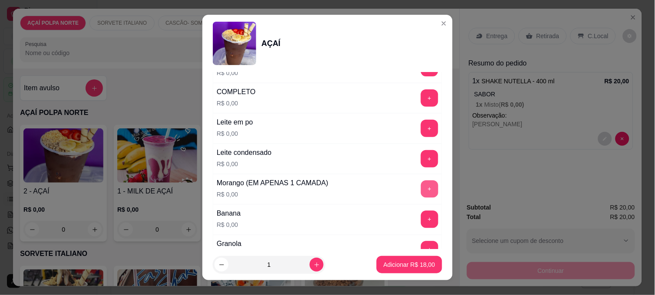
click at [421, 187] on button "+" at bounding box center [429, 189] width 17 height 17
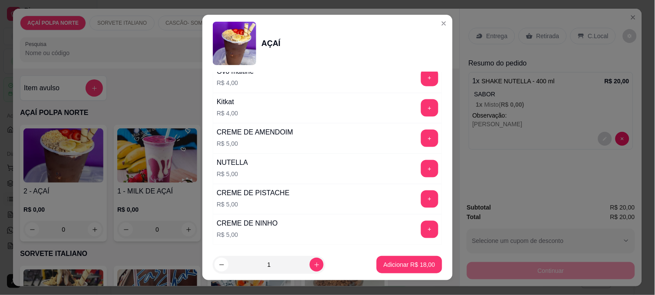
scroll to position [1013, 0]
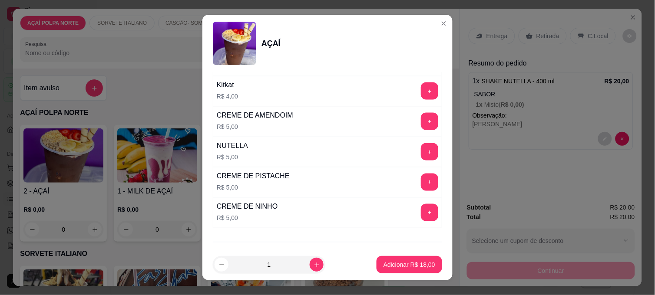
click at [421, 215] on button "+" at bounding box center [429, 212] width 17 height 17
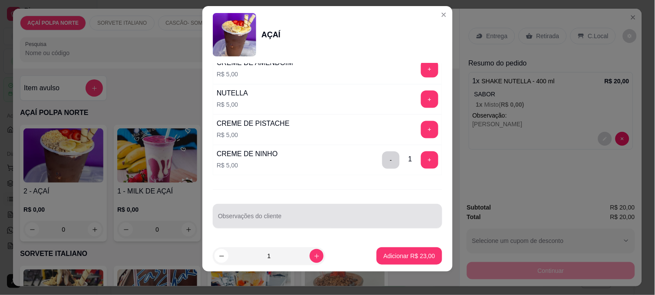
scroll to position [13, 0]
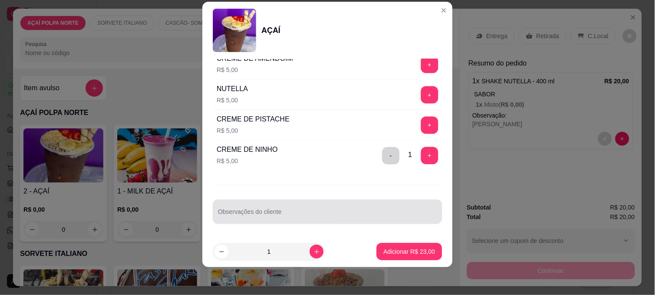
click at [302, 219] on input "Observações do cliente" at bounding box center [327, 215] width 219 height 9
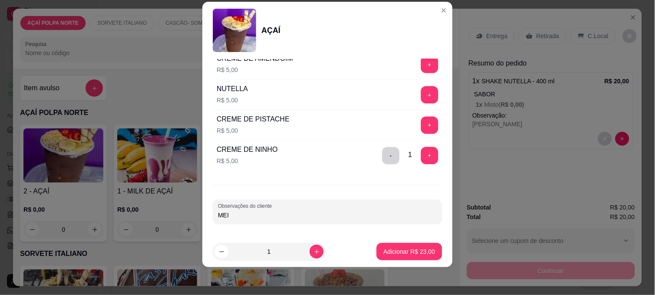
type input "MEIO"
click at [409, 255] on p "Adicionar R$ 23,00" at bounding box center [409, 251] width 52 height 9
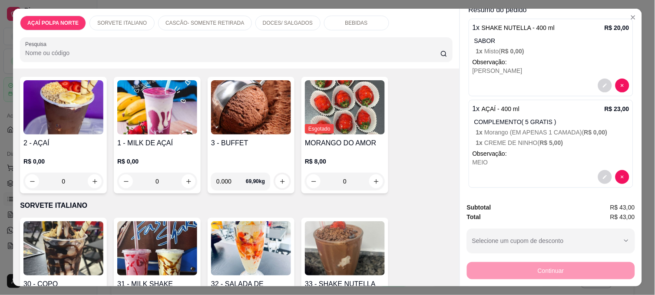
scroll to position [58, 0]
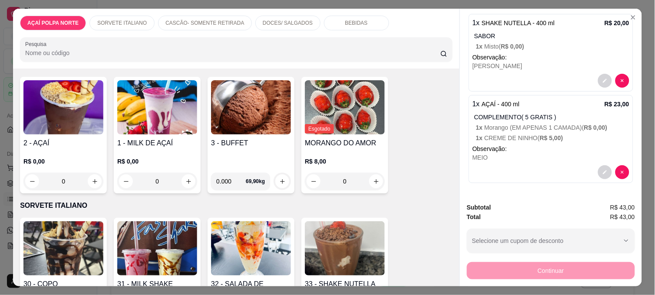
click at [69, 125] on img at bounding box center [63, 107] width 80 height 54
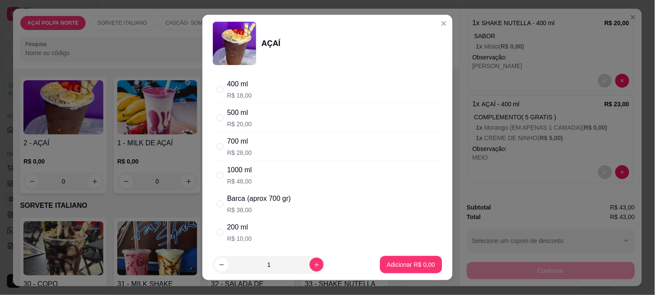
click at [234, 120] on p "R$ 20,00" at bounding box center [239, 124] width 25 height 9
radio input "true"
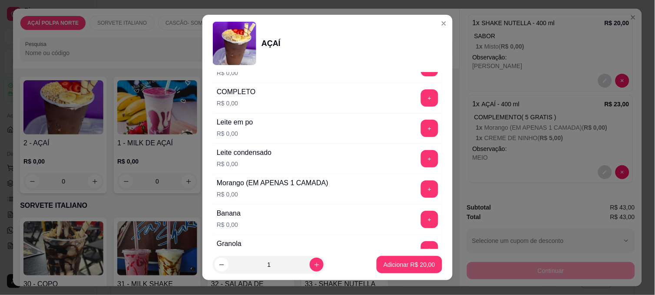
scroll to position [385, 0]
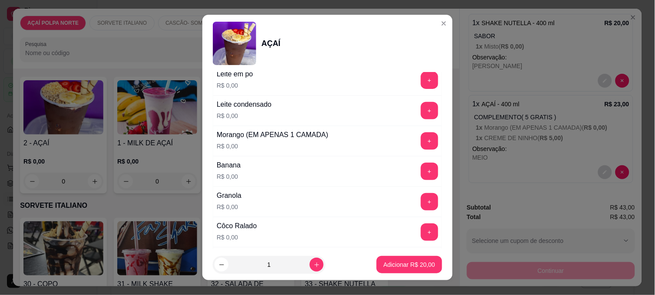
click at [416, 193] on div "Granola R$ 0,00 +" at bounding box center [327, 202] width 229 height 30
click at [421, 200] on button "+" at bounding box center [429, 201] width 17 height 17
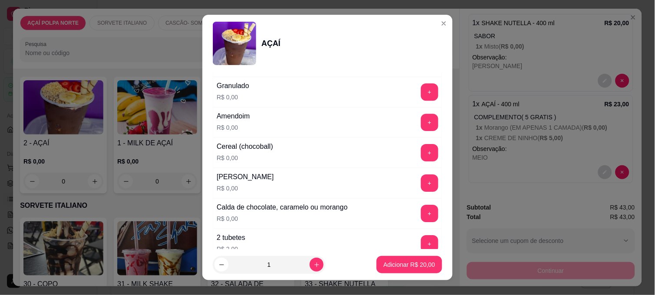
scroll to position [579, 0]
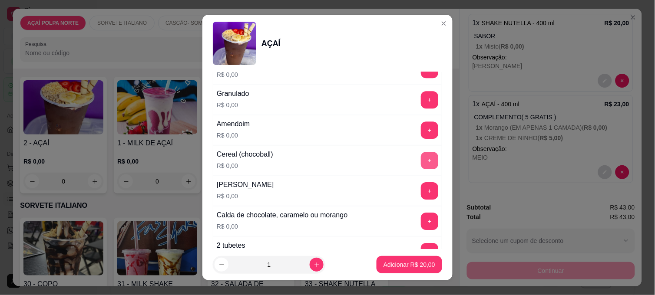
click at [421, 162] on button "+" at bounding box center [429, 160] width 17 height 17
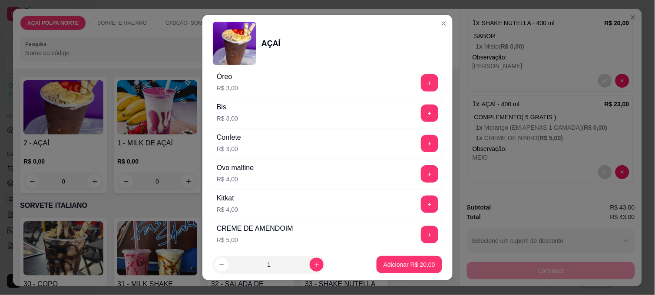
scroll to position [916, 0]
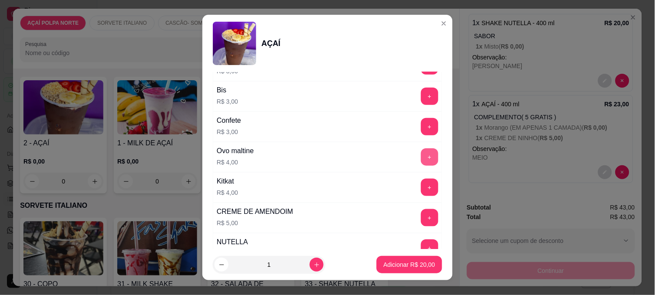
click at [421, 161] on button "+" at bounding box center [429, 156] width 17 height 17
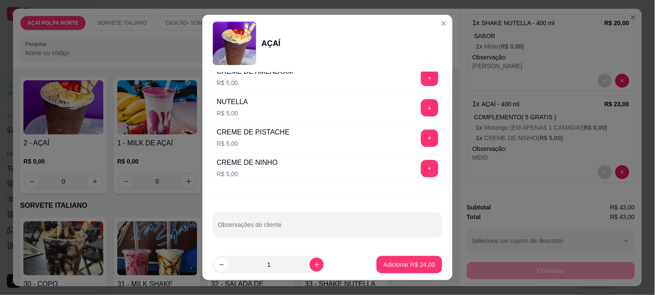
scroll to position [13, 0]
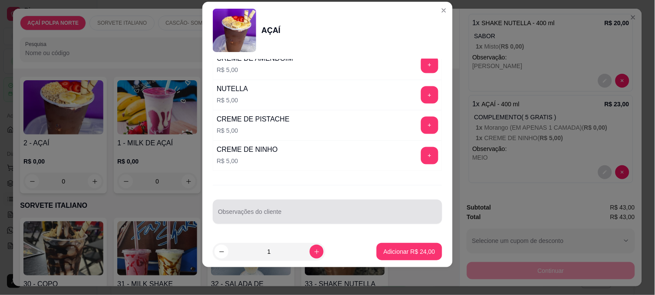
click at [314, 216] on input "Observações do cliente" at bounding box center [327, 215] width 219 height 9
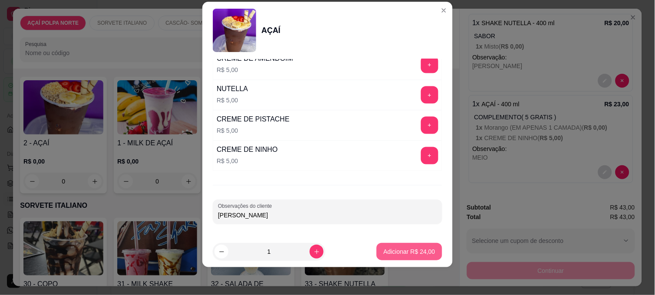
type input "[PERSON_NAME]"
click at [392, 253] on p "Adicionar R$ 24,00" at bounding box center [409, 251] width 52 height 9
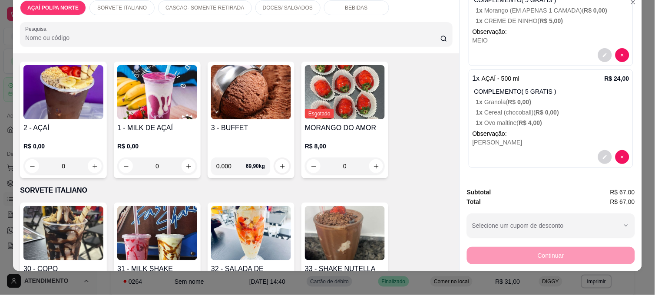
scroll to position [23, 0]
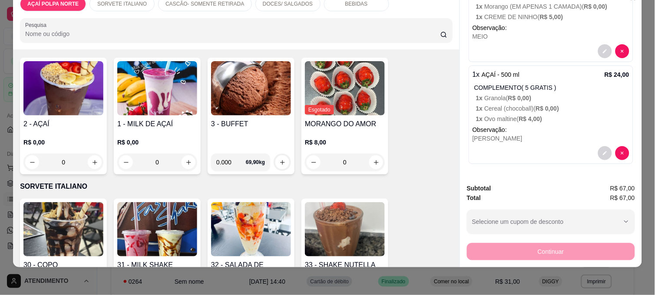
click at [88, 101] on img at bounding box center [63, 88] width 80 height 54
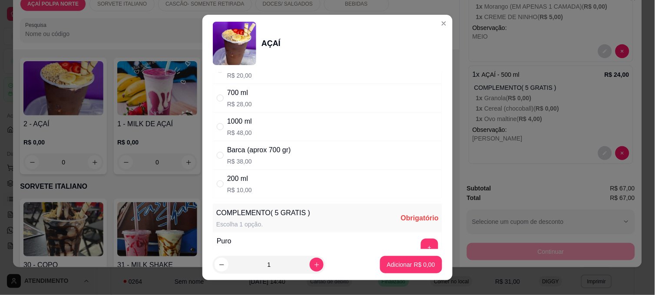
scroll to position [48, 0]
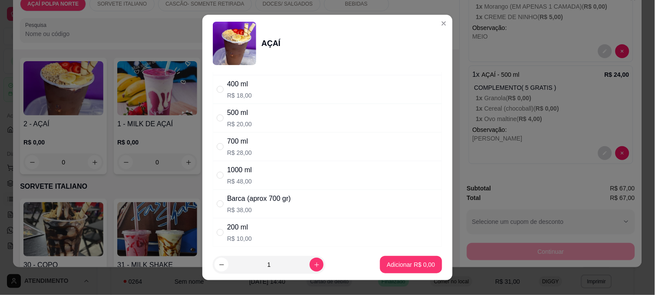
click at [229, 146] on div "700 ml" at bounding box center [239, 141] width 25 height 10
radio input "true"
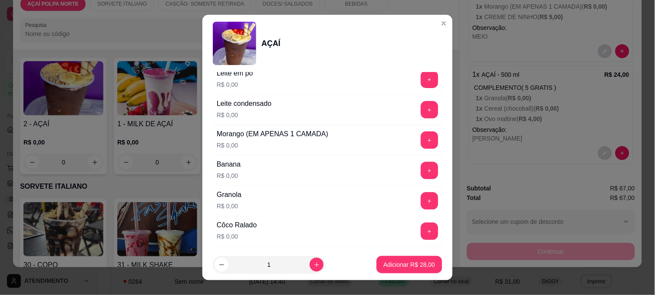
scroll to position [385, 0]
click at [421, 83] on button "+" at bounding box center [429, 80] width 17 height 17
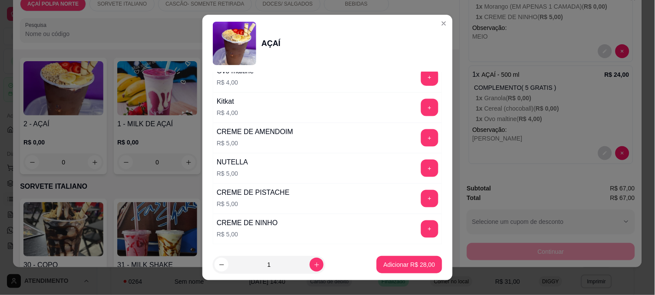
scroll to position [1013, 0]
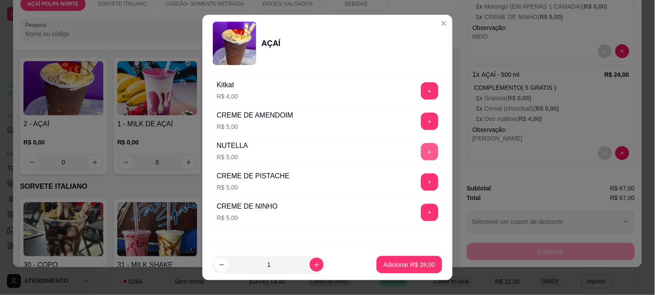
click at [421, 154] on button "+" at bounding box center [429, 151] width 17 height 17
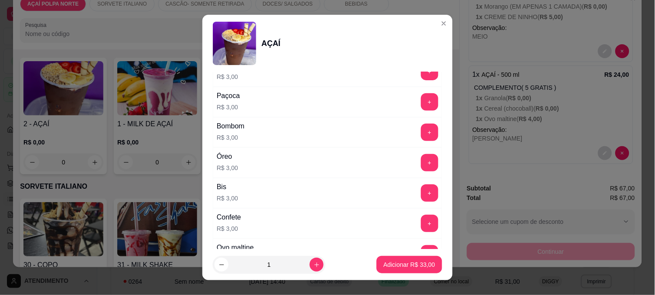
scroll to position [771, 0]
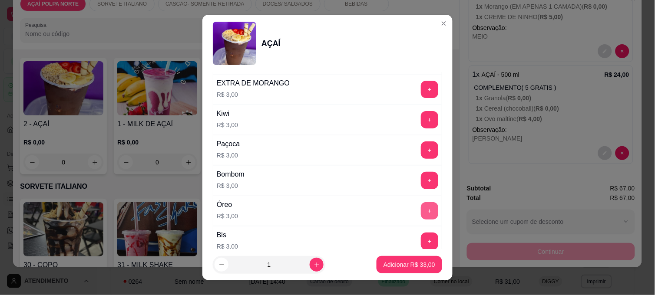
click at [421, 210] on button "+" at bounding box center [429, 210] width 17 height 17
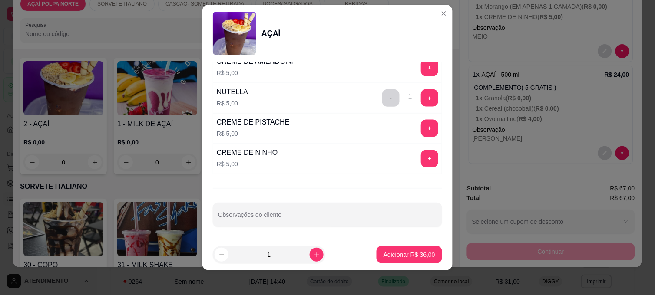
scroll to position [13, 0]
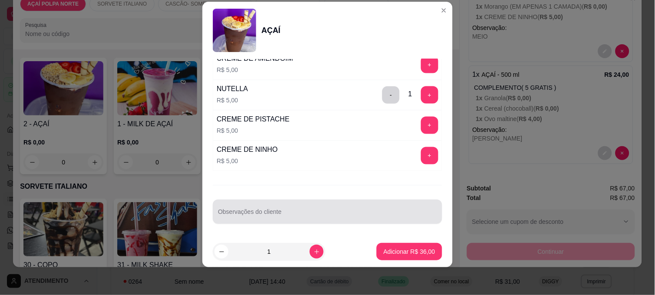
click at [308, 209] on div at bounding box center [327, 211] width 219 height 17
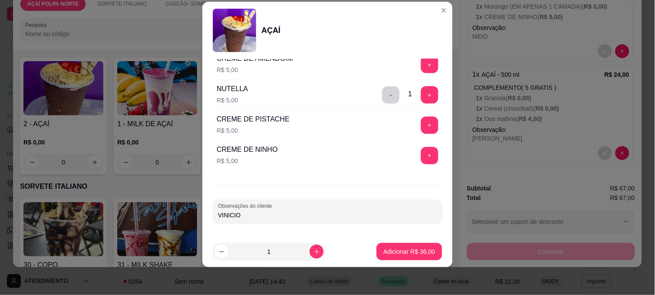
type input "VINICIOS"
click at [407, 252] on p "Adicionar R$ 36,00" at bounding box center [409, 251] width 52 height 9
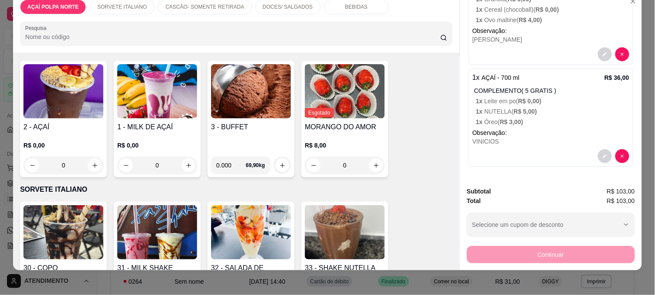
scroll to position [23, 0]
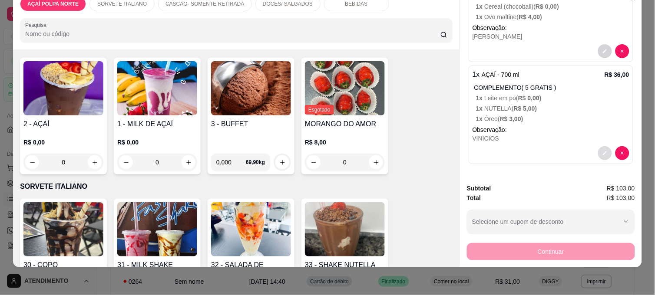
click at [602, 151] on icon "decrease-product-quantity" at bounding box center [604, 153] width 5 height 5
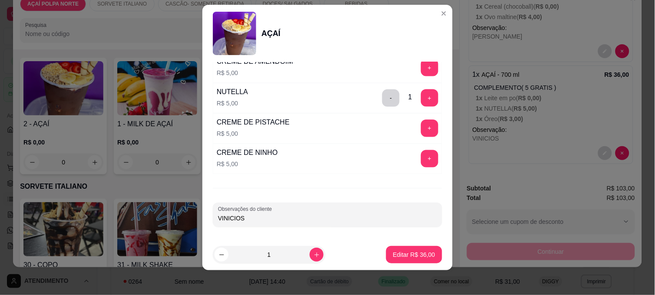
scroll to position [13, 0]
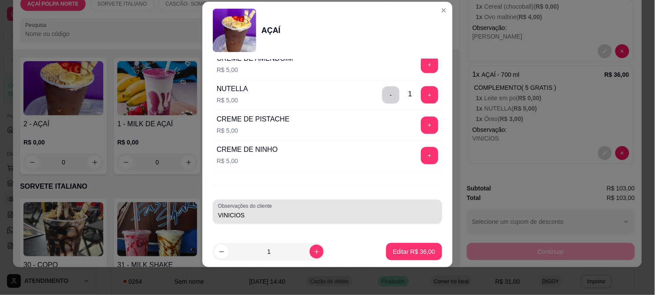
click at [266, 219] on input "VINICIOS" at bounding box center [327, 215] width 219 height 9
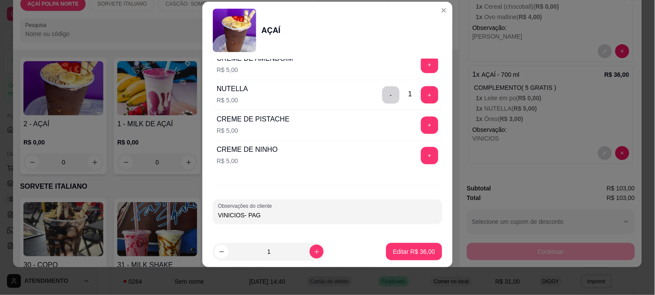
type input "VINICIOS- PAGO"
click at [394, 253] on p "Editar R$ 36,00" at bounding box center [413, 251] width 41 height 8
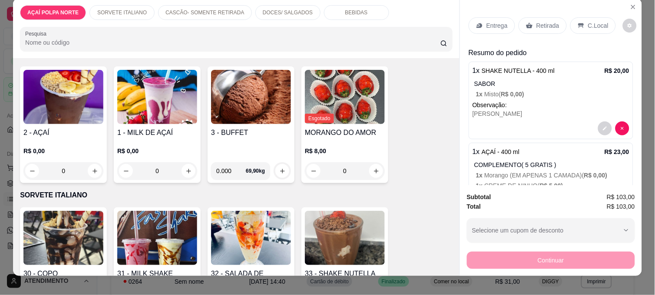
scroll to position [0, 0]
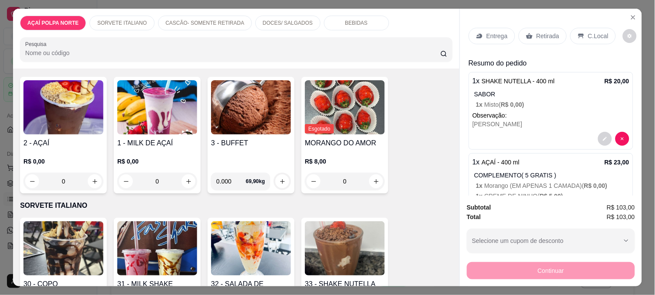
click at [588, 32] on p "C.Local" at bounding box center [598, 36] width 20 height 9
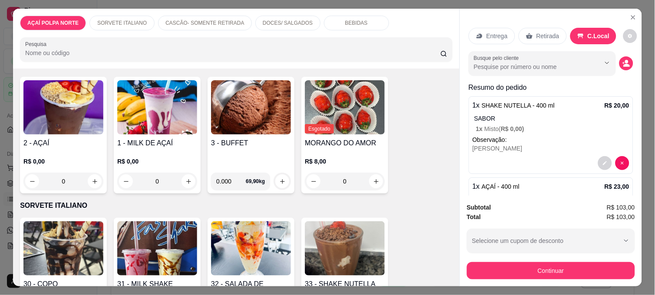
click at [543, 270] on button "Continuar" at bounding box center [551, 270] width 168 height 17
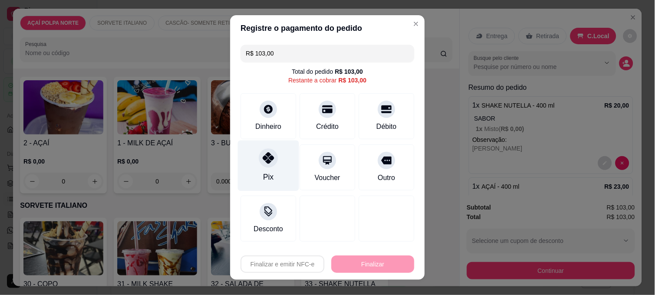
click at [263, 171] on div "Pix" at bounding box center [268, 166] width 61 height 51
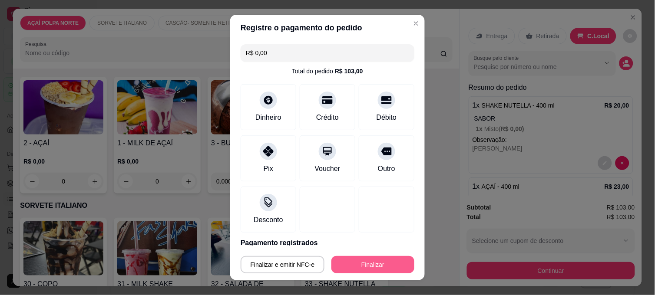
click at [362, 264] on button "Finalizar" at bounding box center [372, 264] width 83 height 17
type input "-R$ 103,00"
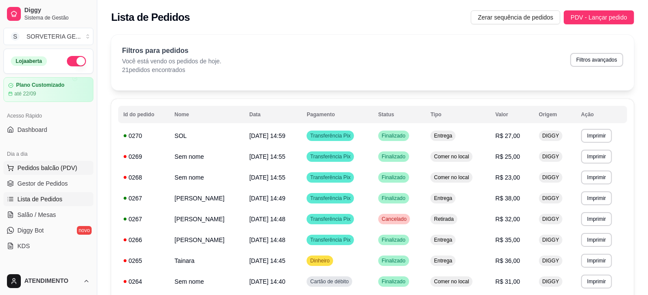
click at [62, 166] on span "Pedidos balcão (PDV)" at bounding box center [47, 168] width 60 height 9
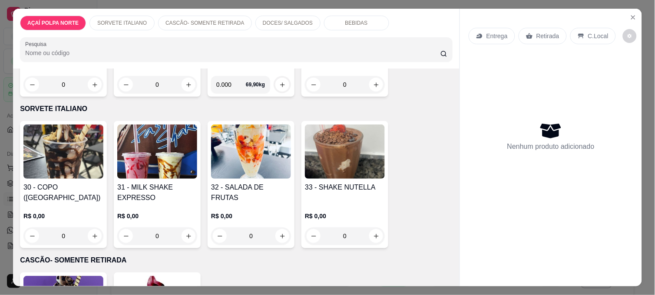
scroll to position [241, 0]
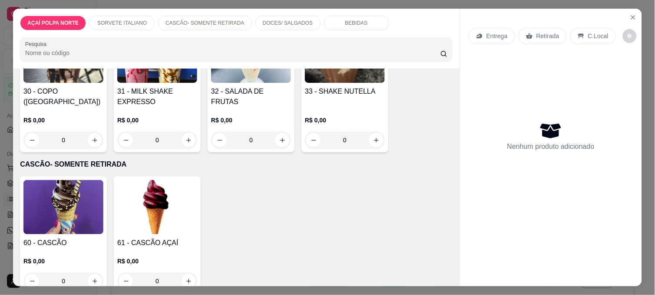
click at [77, 200] on img at bounding box center [63, 207] width 80 height 54
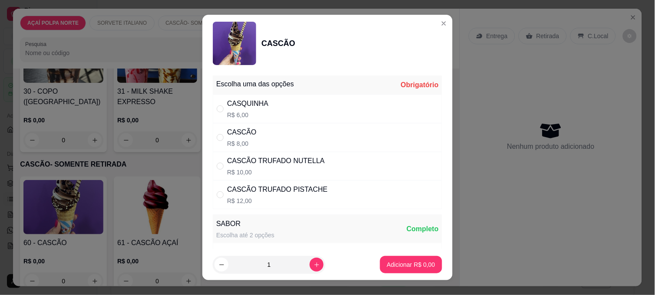
click at [235, 108] on div "CASQUINHA" at bounding box center [247, 104] width 41 height 10
radio input "true"
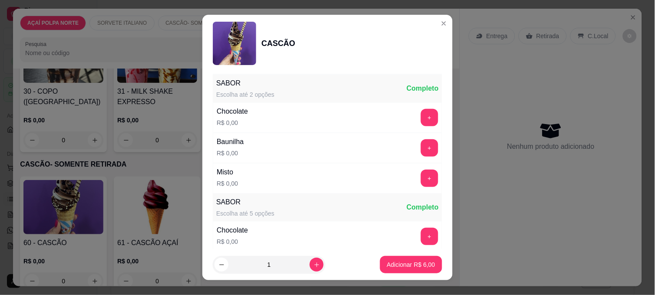
scroll to position [145, 0]
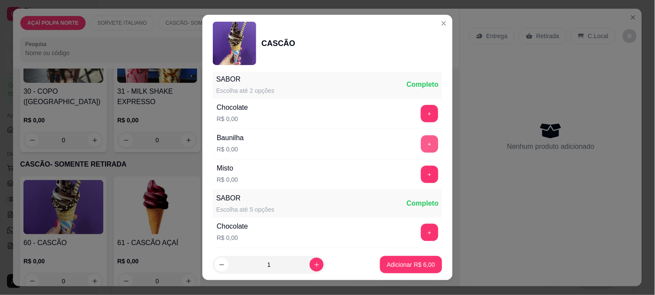
click at [421, 140] on button "+" at bounding box center [429, 143] width 17 height 17
click at [423, 268] on p "Adicionar R$ 6,00" at bounding box center [411, 264] width 48 height 9
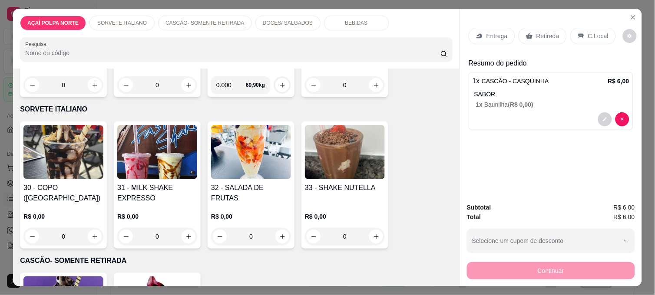
click at [187, 155] on img at bounding box center [157, 152] width 80 height 54
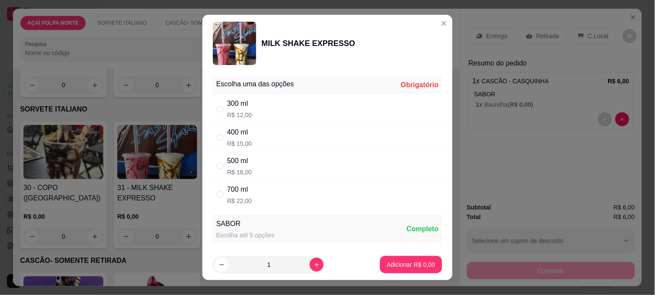
click at [245, 104] on div "300 ml" at bounding box center [239, 104] width 25 height 10
radio input "true"
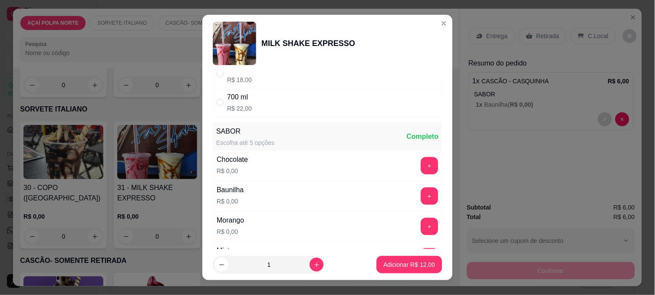
scroll to position [193, 0]
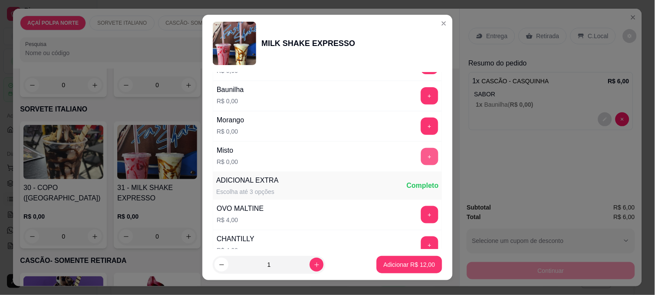
click at [421, 149] on button "+" at bounding box center [429, 156] width 17 height 17
click at [411, 269] on button "Adicionar R$ 12,00" at bounding box center [409, 264] width 66 height 17
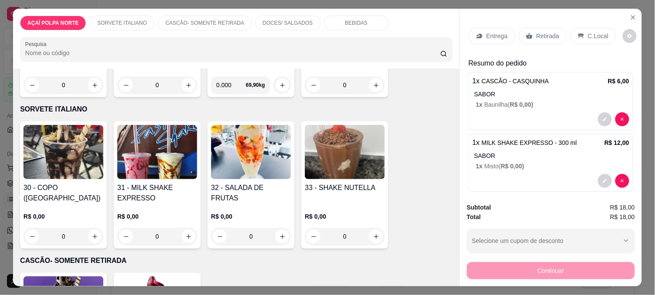
click at [579, 33] on div "C.Local" at bounding box center [593, 36] width 46 height 16
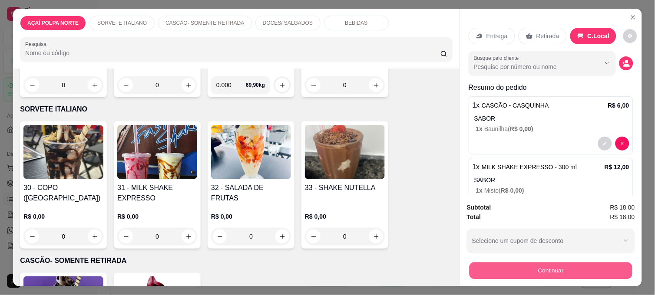
click at [587, 262] on button "Continuar" at bounding box center [550, 270] width 163 height 17
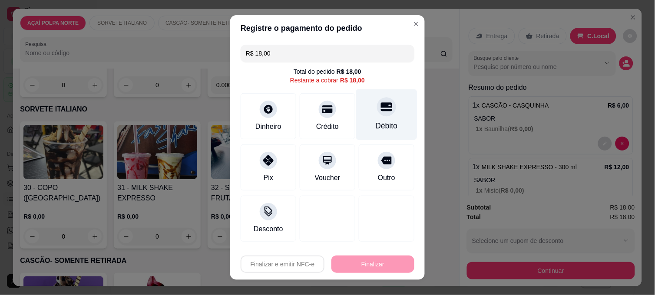
click at [369, 118] on div "Débito" at bounding box center [386, 114] width 61 height 51
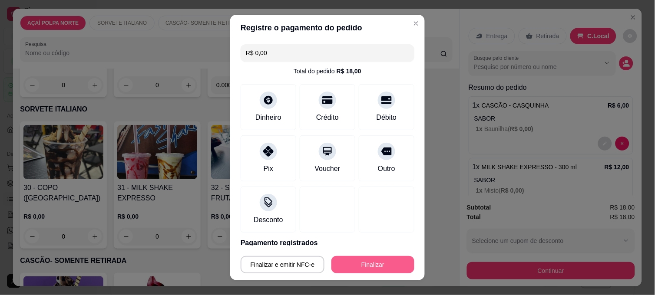
click at [364, 267] on button "Finalizar" at bounding box center [372, 264] width 83 height 17
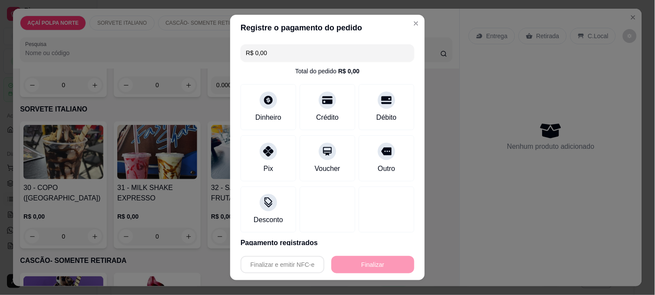
type input "-R$ 18,00"
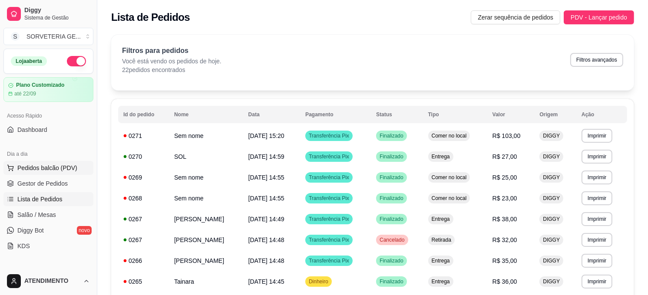
click at [53, 166] on span "Pedidos balcão (PDV)" at bounding box center [47, 168] width 60 height 9
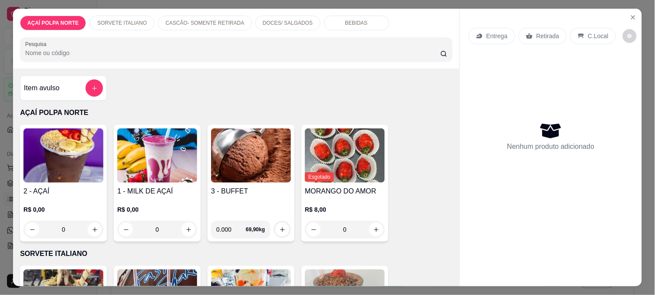
click at [51, 154] on img at bounding box center [63, 155] width 80 height 54
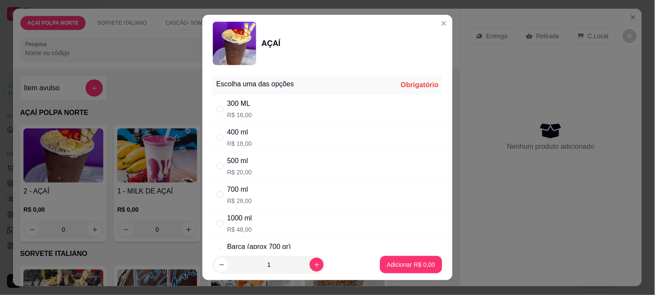
click at [227, 168] on p "R$ 20,00" at bounding box center [239, 172] width 25 height 9
radio input "true"
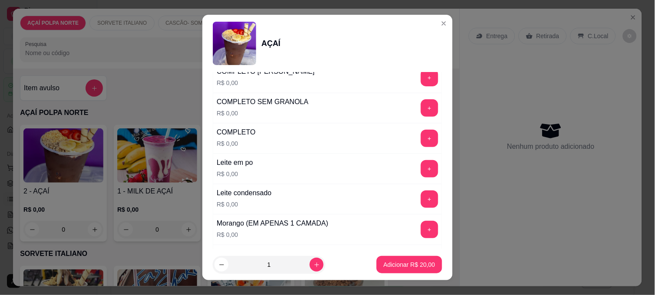
scroll to position [337, 0]
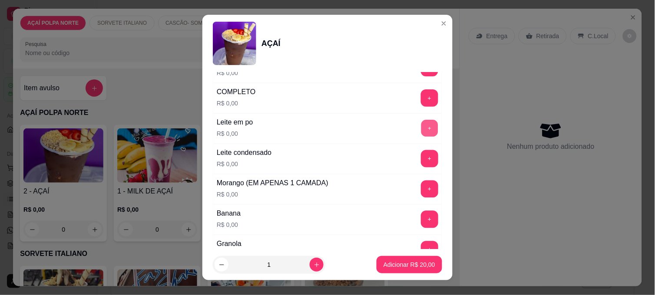
click at [421, 127] on button "+" at bounding box center [429, 128] width 17 height 17
click at [421, 217] on button "+" at bounding box center [429, 219] width 17 height 17
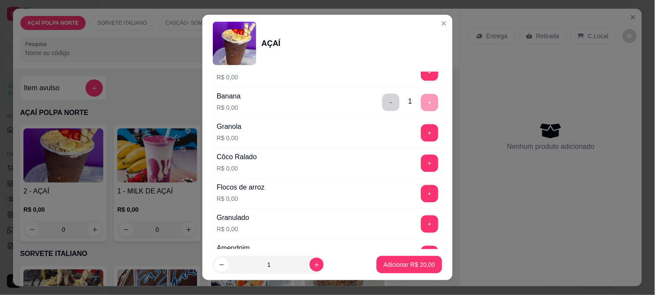
scroll to position [530, 0]
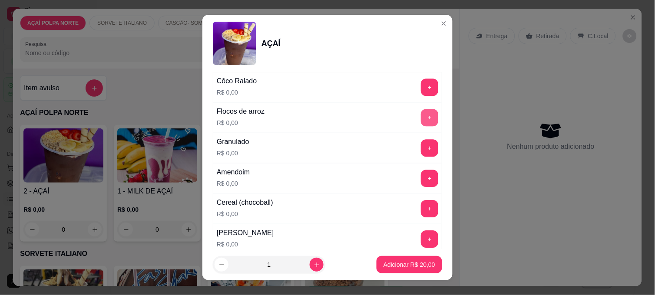
click at [421, 116] on button "+" at bounding box center [429, 117] width 17 height 17
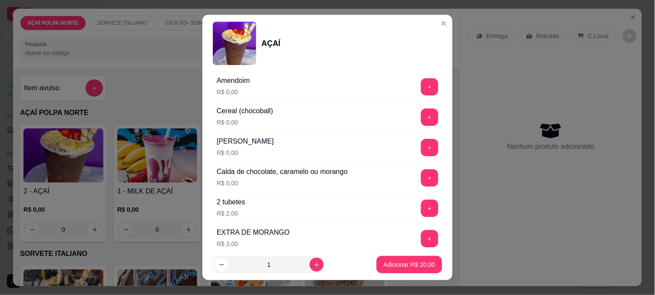
scroll to position [627, 0]
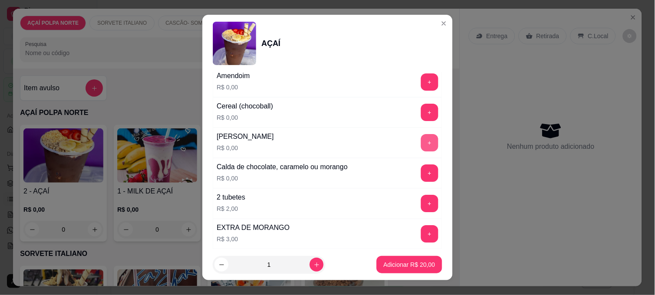
click at [421, 142] on button "+" at bounding box center [429, 142] width 17 height 17
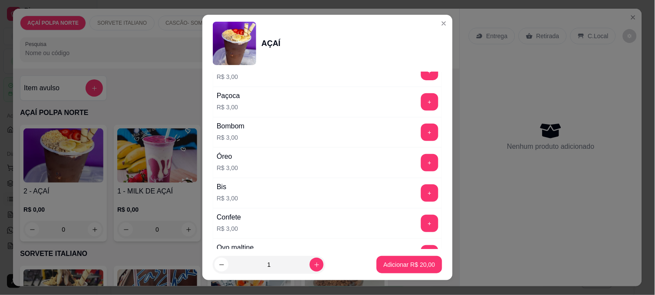
scroll to position [675, 0]
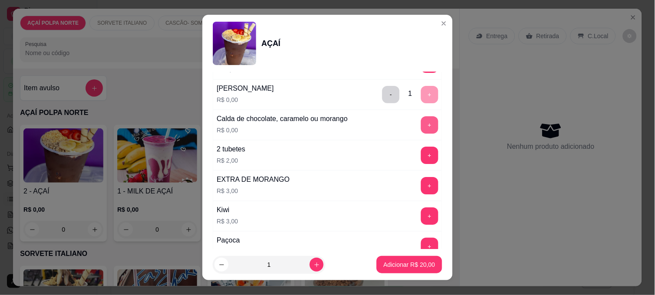
click at [421, 128] on button "+" at bounding box center [429, 124] width 17 height 17
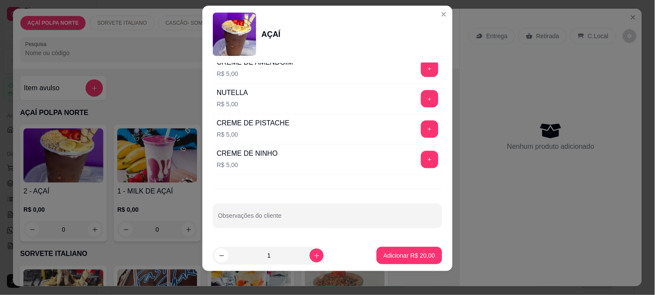
scroll to position [13, 0]
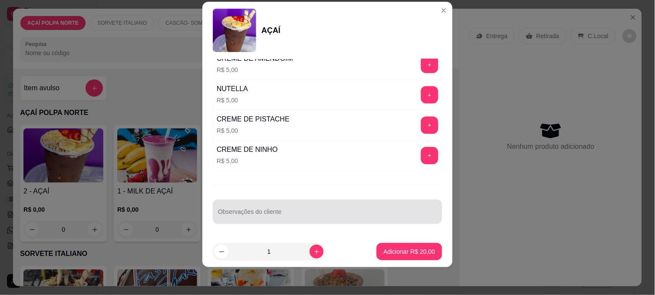
click at [270, 214] on input "Observações do cliente" at bounding box center [327, 215] width 219 height 9
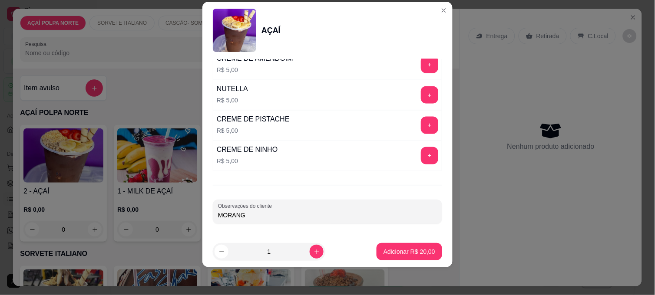
type input "MORANGO"
click at [389, 252] on p "Adicionar R$ 20,00" at bounding box center [409, 251] width 52 height 9
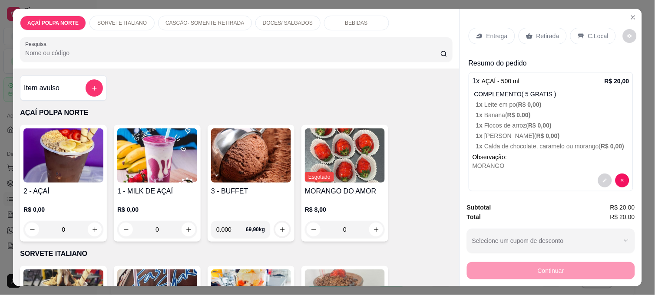
click at [588, 32] on p "C.Local" at bounding box center [598, 36] width 20 height 9
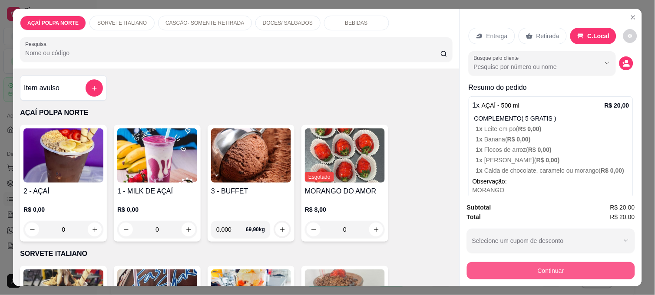
click at [569, 263] on button "Continuar" at bounding box center [551, 270] width 168 height 17
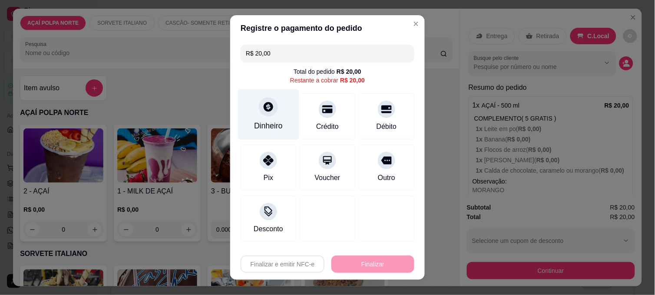
click at [263, 109] on icon at bounding box center [268, 106] width 11 height 11
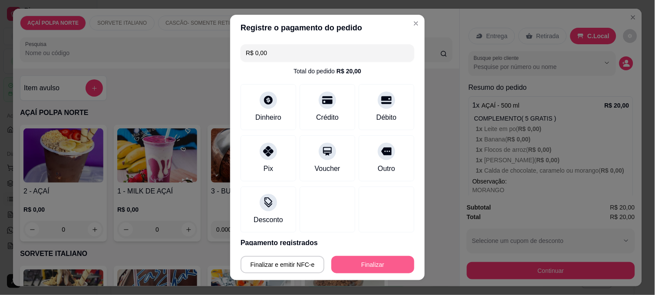
click at [381, 265] on button "Finalizar" at bounding box center [372, 264] width 83 height 17
type input "-R$ 20,00"
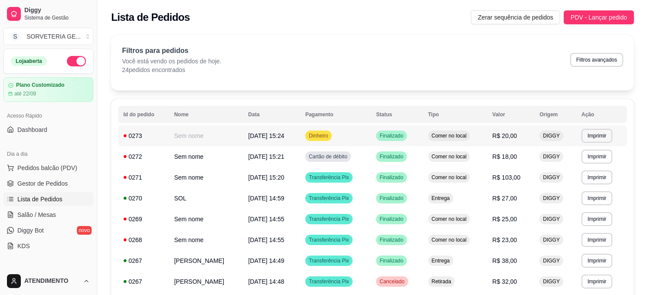
click at [216, 139] on td "Sem nome" at bounding box center [206, 135] width 74 height 21
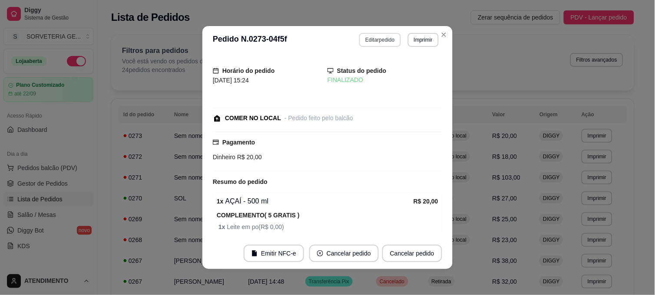
click at [375, 35] on button "Editar pedido" at bounding box center [379, 40] width 41 height 14
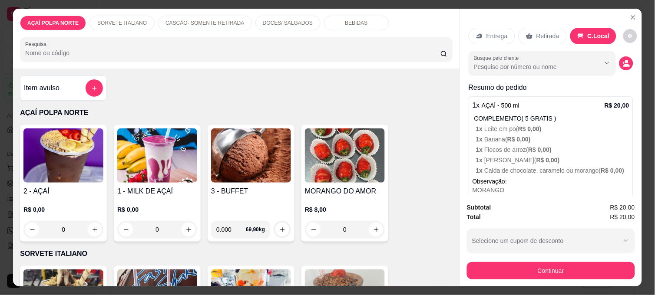
click at [248, 149] on img at bounding box center [251, 155] width 80 height 54
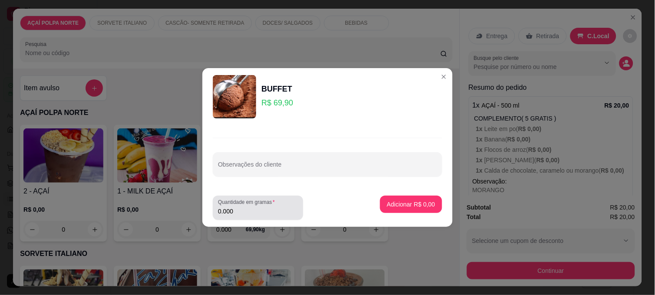
click at [263, 214] on input "0.000" at bounding box center [258, 211] width 80 height 9
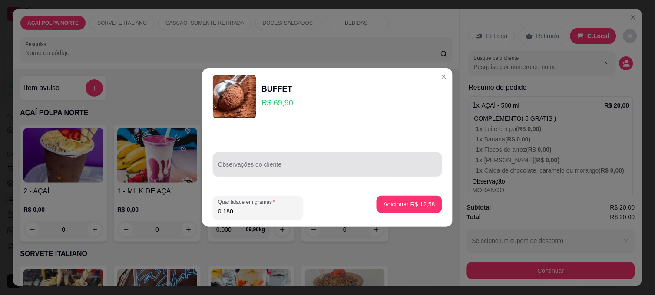
type input "0.180"
click at [345, 164] on input "Observações do cliente" at bounding box center [327, 168] width 219 height 9
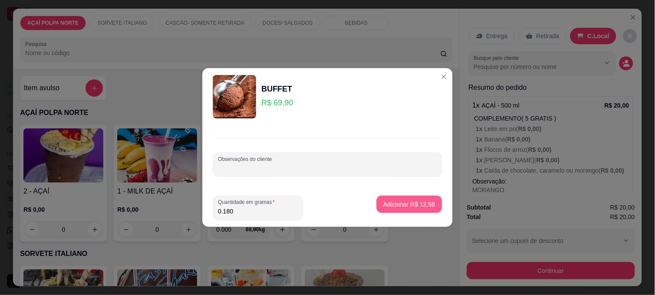
click at [398, 200] on button "Adicionar R$ 12,58" at bounding box center [409, 204] width 66 height 17
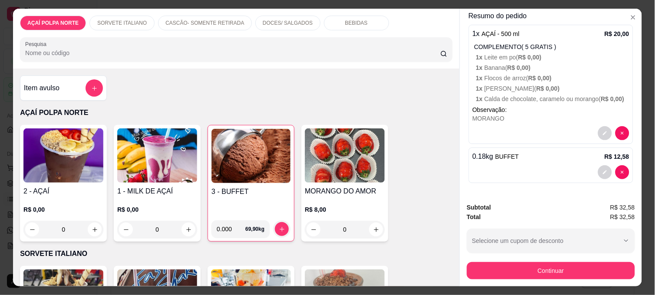
scroll to position [32, 0]
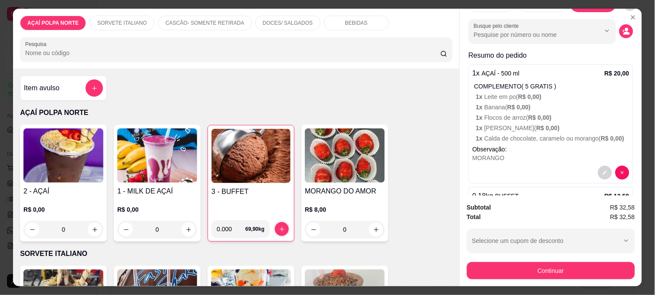
click at [55, 158] on img at bounding box center [63, 155] width 80 height 54
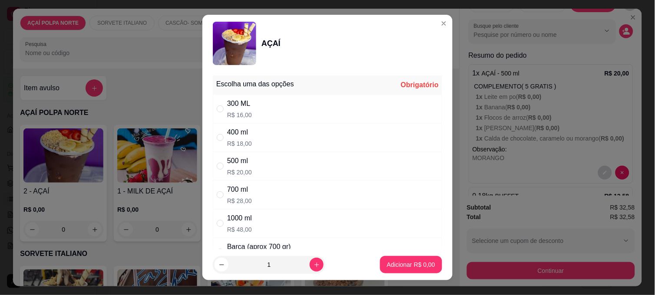
click at [240, 155] on div "500 ml R$ 20,00" at bounding box center [327, 166] width 229 height 29
radio input "true"
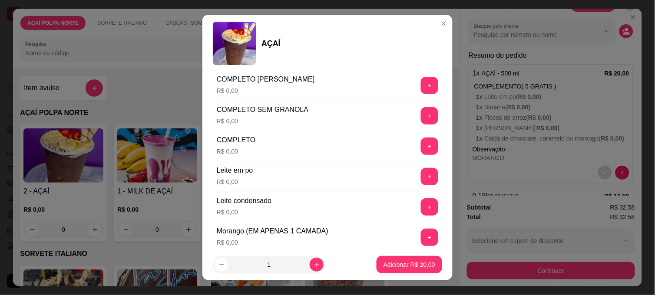
scroll to position [337, 0]
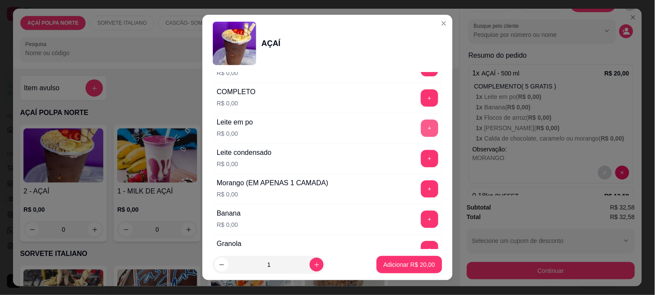
click at [421, 132] on button "+" at bounding box center [429, 128] width 17 height 17
click at [396, 163] on div "Leite condensado R$ 0,00 +" at bounding box center [327, 159] width 229 height 30
click at [421, 166] on button "+" at bounding box center [429, 159] width 17 height 17
click at [421, 192] on button "+" at bounding box center [429, 189] width 17 height 17
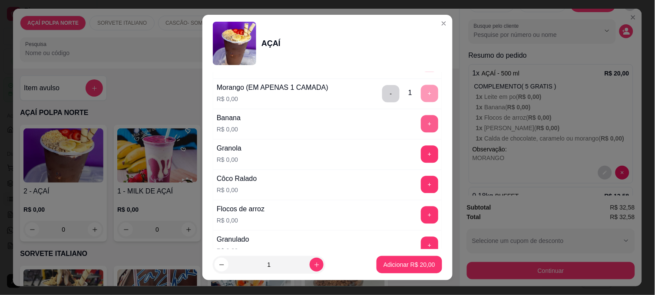
scroll to position [434, 0]
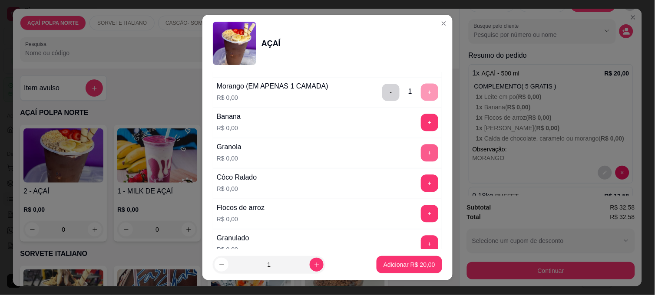
click at [421, 151] on button "+" at bounding box center [429, 153] width 17 height 17
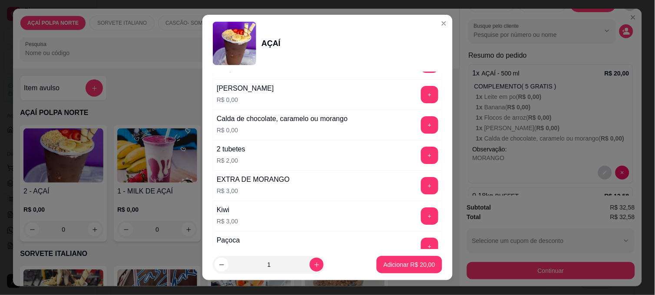
scroll to position [579, 0]
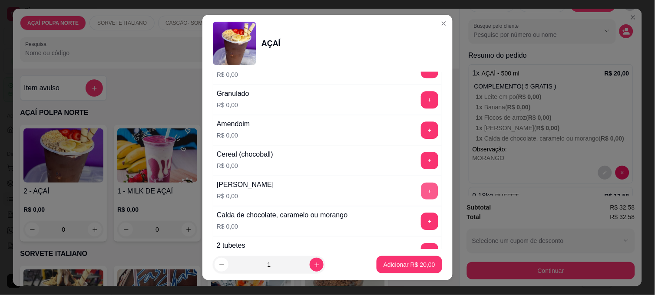
click at [421, 189] on button "+" at bounding box center [429, 191] width 17 height 17
click at [402, 267] on p "Adicionar R$ 20,00" at bounding box center [409, 264] width 50 height 8
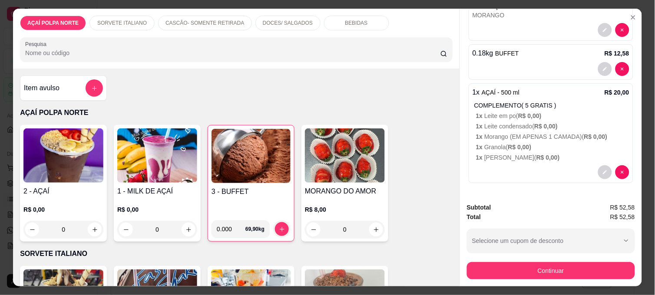
scroll to position [0, 0]
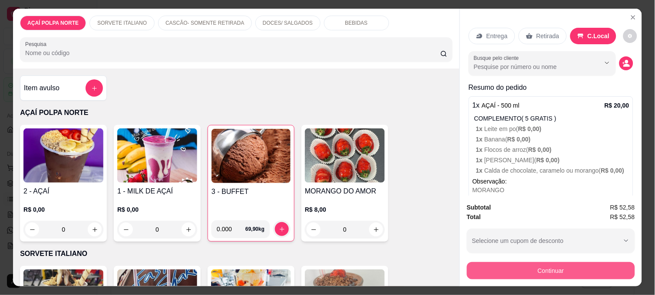
click at [572, 270] on button "Continuar" at bounding box center [551, 270] width 168 height 17
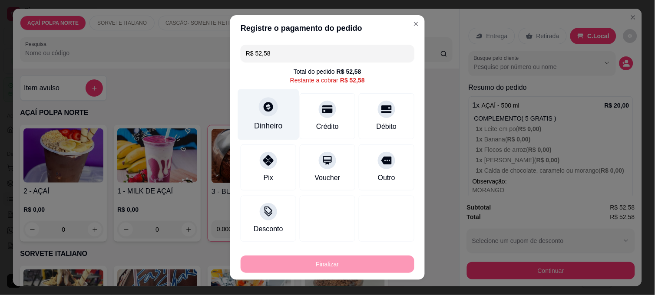
click at [267, 119] on div "Dinheiro" at bounding box center [268, 114] width 61 height 51
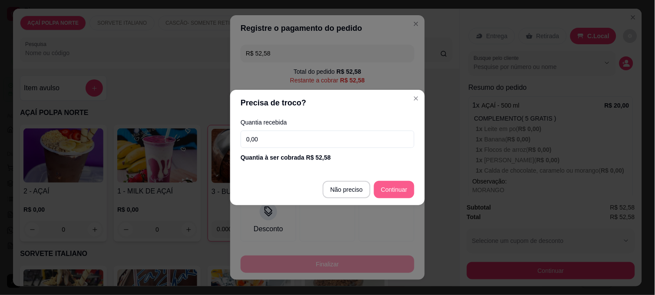
type input "R$ 0,00"
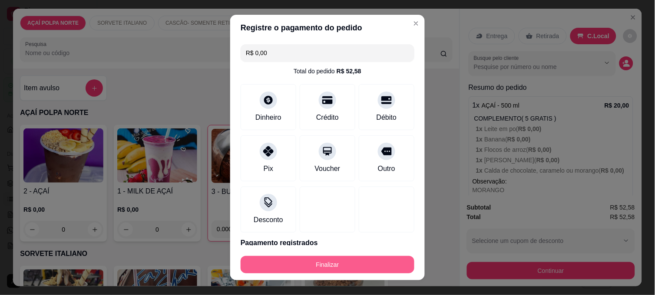
click at [355, 260] on button "Finalizar" at bounding box center [327, 264] width 174 height 17
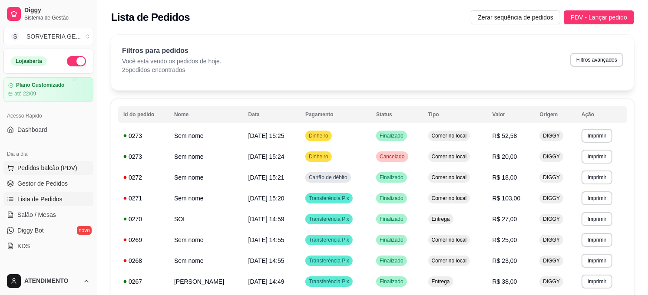
click at [48, 171] on span "Pedidos balcão (PDV)" at bounding box center [47, 168] width 60 height 9
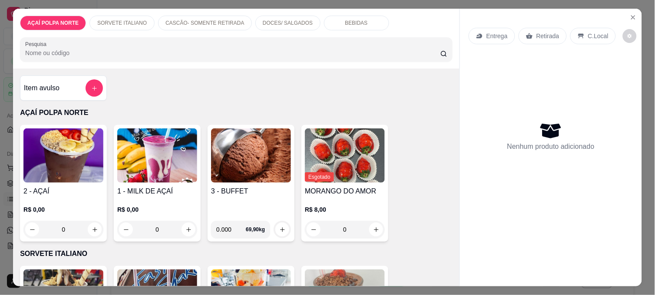
click at [91, 158] on img at bounding box center [63, 155] width 80 height 54
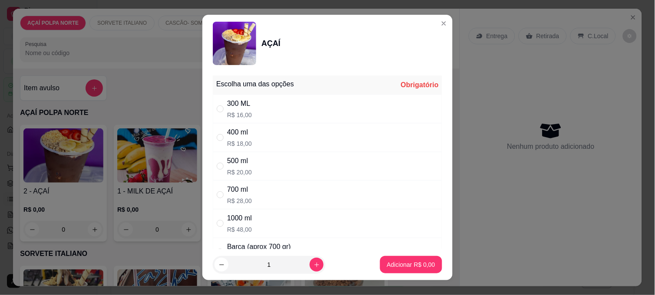
click at [237, 158] on div "500 ml" at bounding box center [239, 161] width 25 height 10
radio input "true"
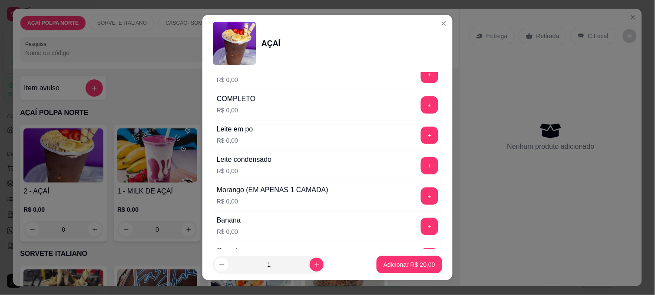
scroll to position [385, 0]
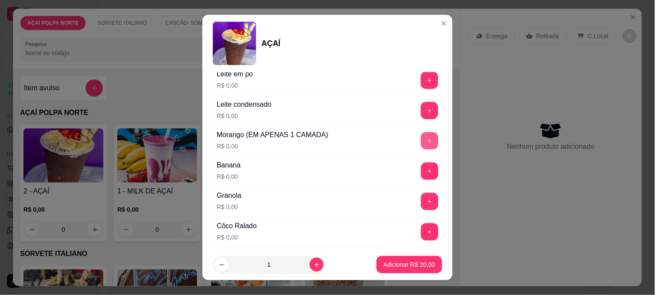
click at [421, 144] on button "+" at bounding box center [429, 140] width 17 height 17
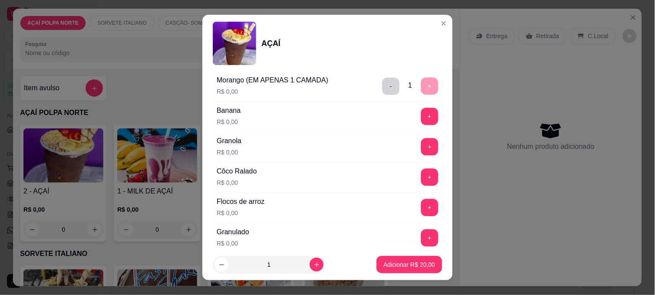
scroll to position [530, 0]
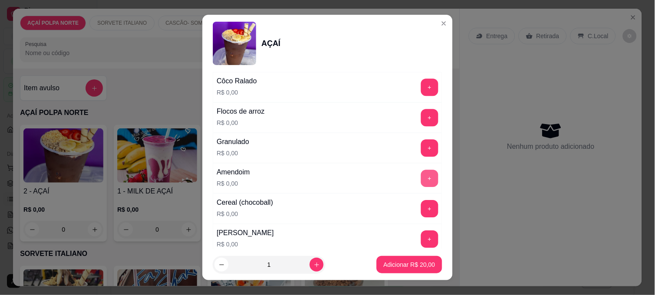
click at [421, 179] on button "+" at bounding box center [429, 178] width 17 height 17
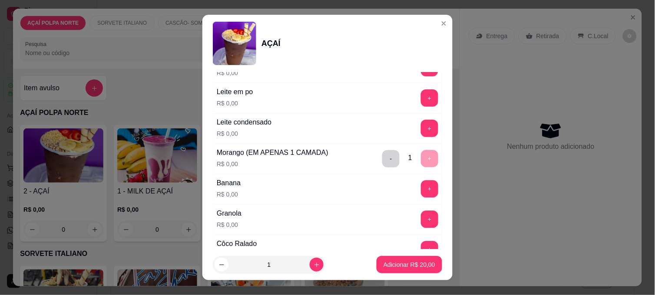
scroll to position [337, 0]
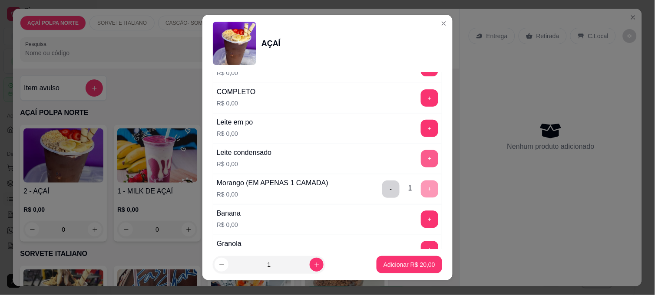
click at [421, 155] on button "+" at bounding box center [429, 158] width 17 height 17
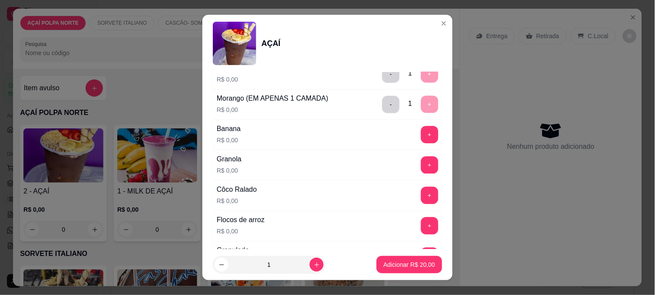
scroll to position [434, 0]
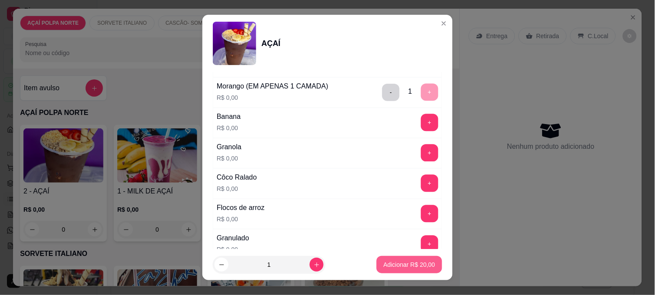
click at [401, 262] on p "Adicionar R$ 20,00" at bounding box center [409, 264] width 52 height 9
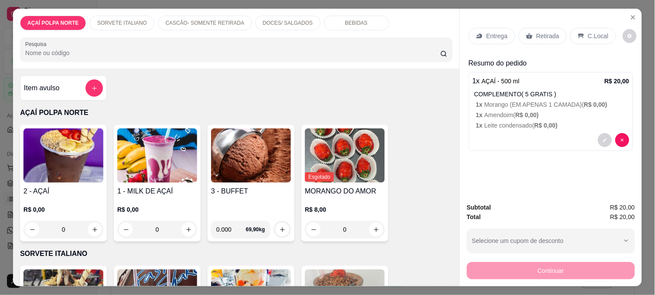
click at [90, 146] on img at bounding box center [63, 155] width 80 height 54
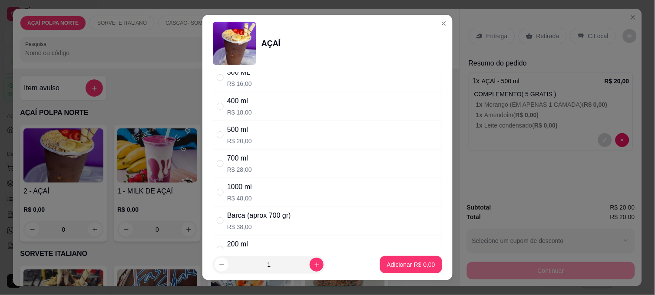
scroll to position [48, 0]
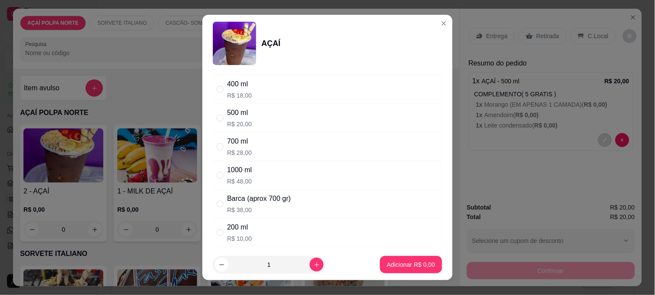
click at [228, 142] on div "700 ml" at bounding box center [239, 141] width 25 height 10
radio input "true"
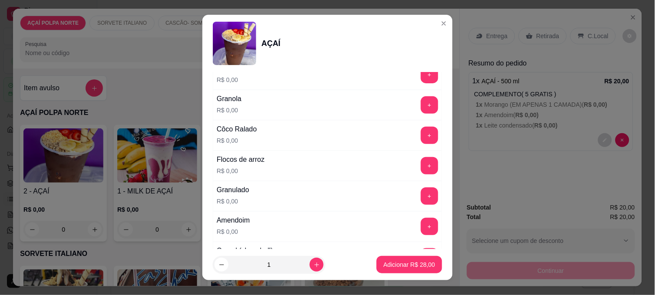
scroll to position [530, 0]
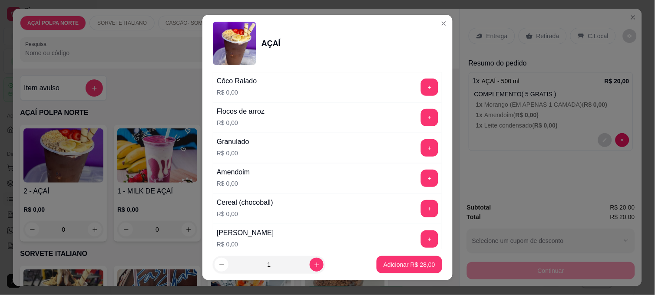
click at [417, 184] on div "+" at bounding box center [429, 178] width 24 height 17
click at [421, 182] on button "+" at bounding box center [429, 178] width 17 height 17
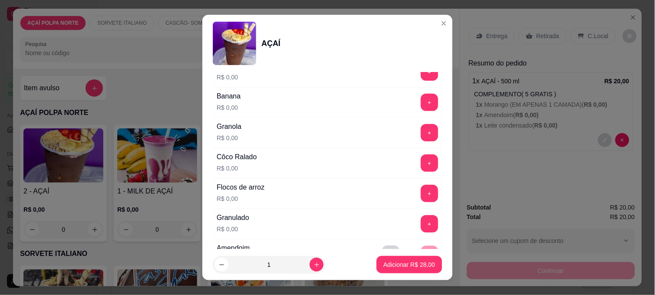
scroll to position [434, 0]
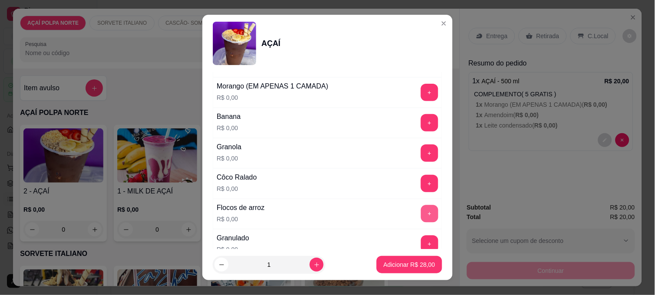
click at [421, 216] on button "+" at bounding box center [429, 213] width 17 height 17
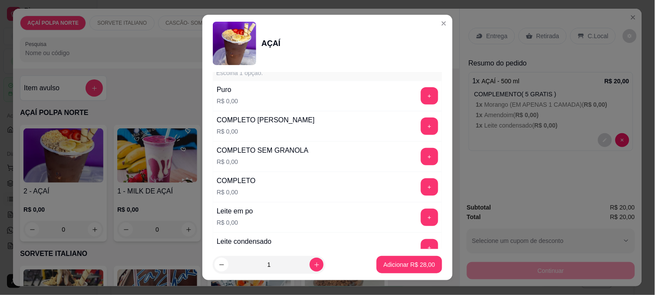
scroll to position [337, 0]
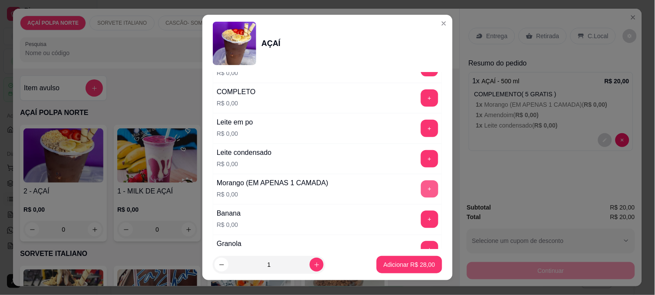
click at [421, 193] on button "+" at bounding box center [429, 189] width 17 height 17
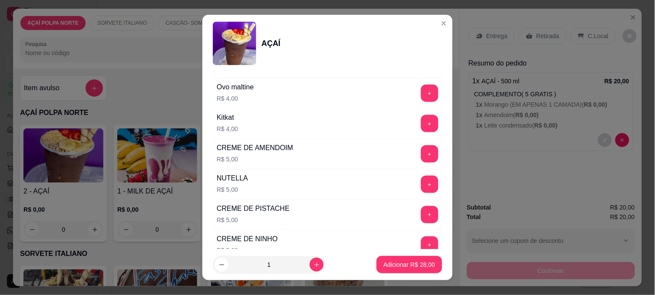
scroll to position [1060, 0]
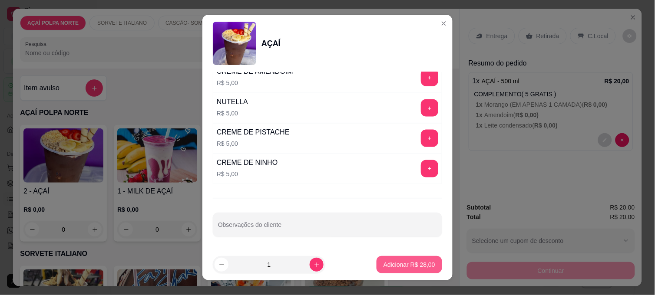
click at [398, 265] on p "Adicionar R$ 28,00" at bounding box center [409, 264] width 52 height 9
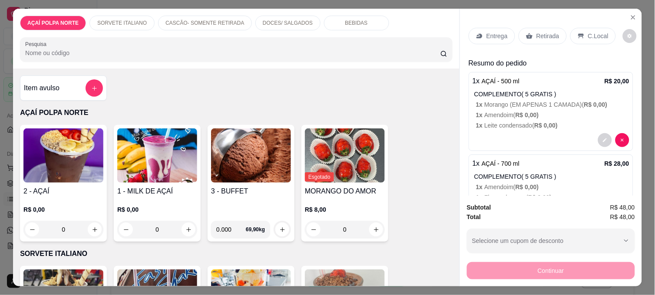
click at [594, 32] on p "C.Local" at bounding box center [598, 36] width 20 height 9
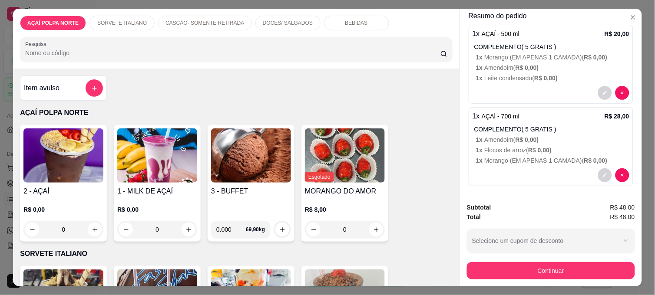
scroll to position [75, 0]
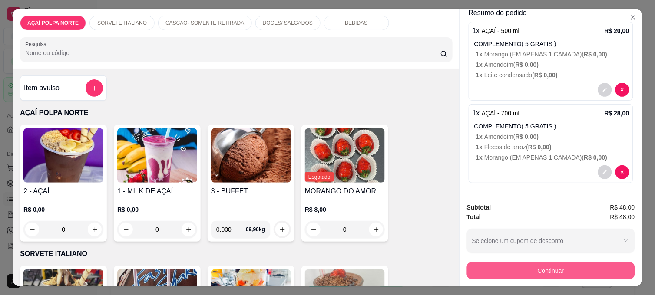
click at [560, 270] on button "Continuar" at bounding box center [551, 270] width 168 height 17
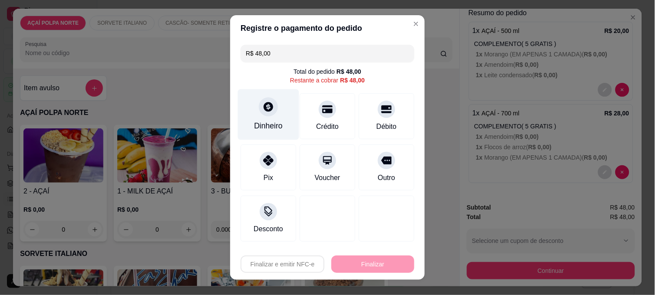
click at [259, 127] on div "Dinheiro" at bounding box center [268, 125] width 29 height 11
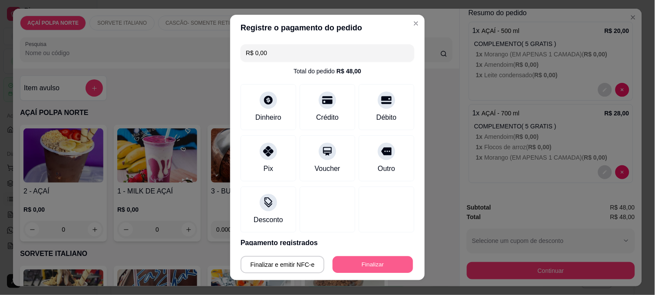
click at [365, 265] on button "Finalizar" at bounding box center [372, 265] width 80 height 17
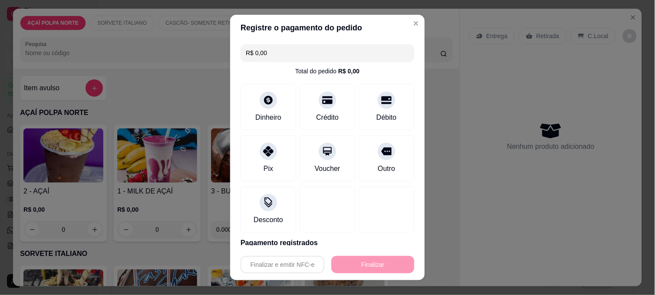
type input "-R$ 48,00"
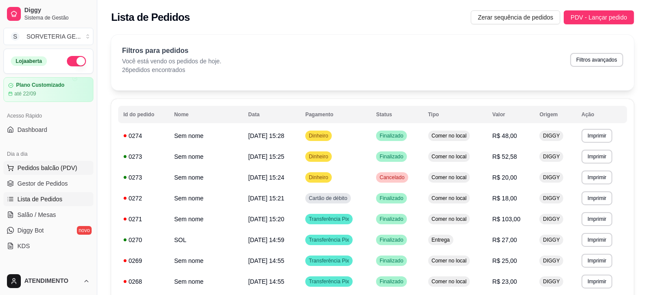
click at [55, 164] on span "Pedidos balcão (PDV)" at bounding box center [47, 168] width 60 height 9
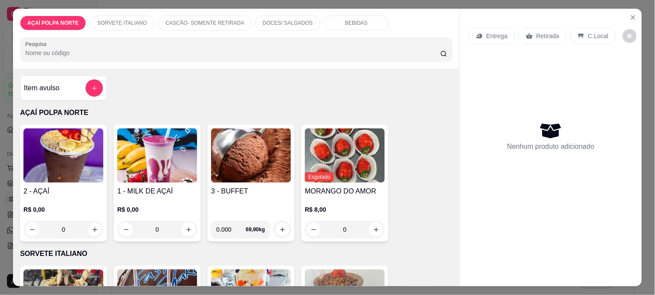
click at [76, 149] on img at bounding box center [63, 155] width 80 height 54
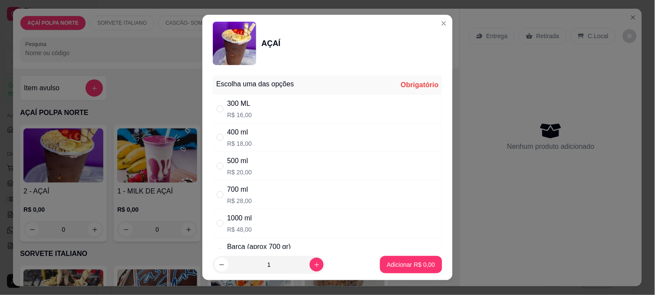
click at [238, 137] on div "400 ml" at bounding box center [239, 132] width 25 height 10
radio input "true"
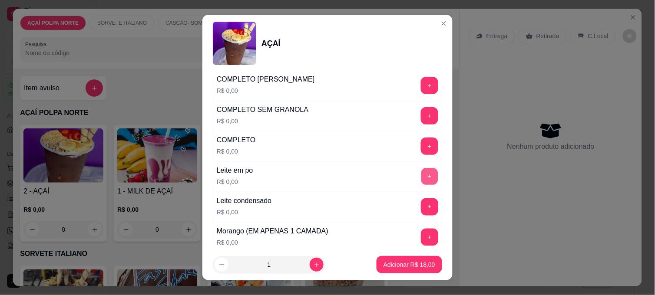
click at [421, 179] on button "+" at bounding box center [429, 176] width 17 height 17
click at [415, 200] on div "Leite condensado R$ 0,00 +" at bounding box center [327, 207] width 229 height 30
click at [421, 204] on button "+" at bounding box center [429, 207] width 17 height 17
click at [421, 234] on button "+" at bounding box center [429, 237] width 17 height 17
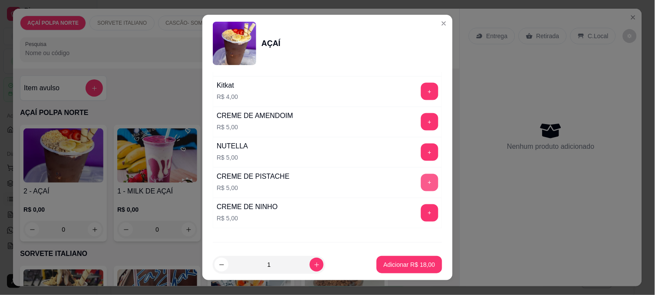
scroll to position [1013, 0]
click at [421, 158] on button "+" at bounding box center [429, 152] width 17 height 17
click at [401, 268] on p "Adicionar R$ 23,00" at bounding box center [409, 264] width 50 height 8
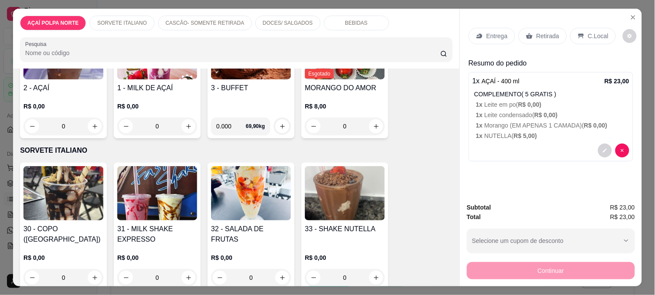
scroll to position [145, 0]
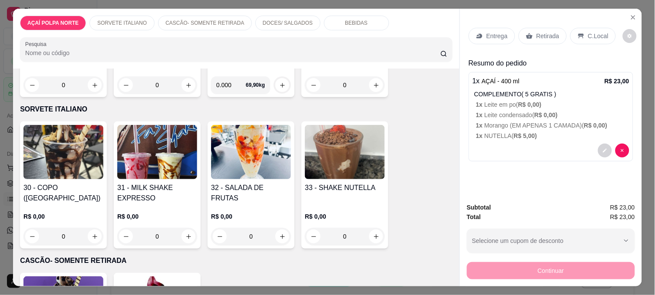
click at [76, 148] on img at bounding box center [63, 152] width 80 height 54
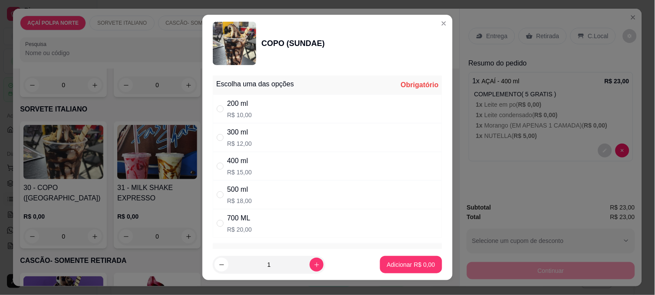
click at [230, 111] on p "R$ 10,00" at bounding box center [239, 115] width 25 height 9
radio input "true"
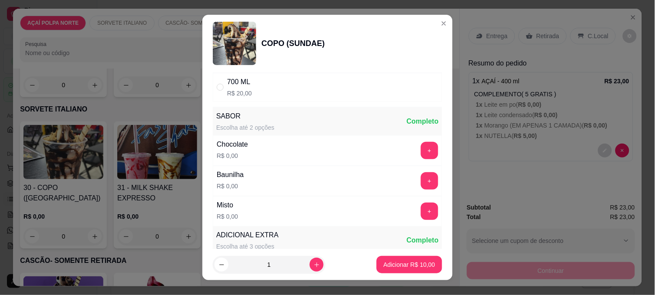
scroll to position [241, 0]
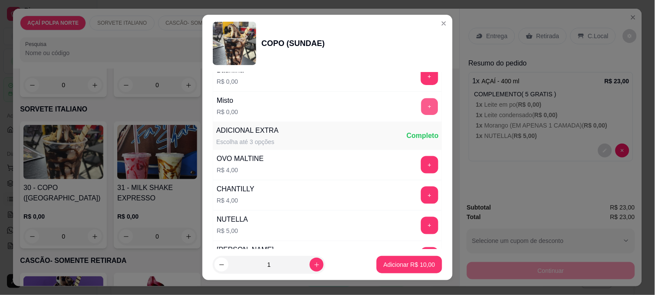
click at [421, 107] on button "+" at bounding box center [429, 107] width 17 height 17
click at [396, 266] on p "Adicionar R$ 10,00" at bounding box center [409, 264] width 52 height 9
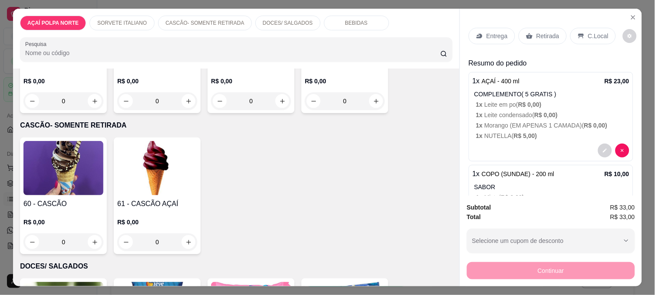
scroll to position [385, 0]
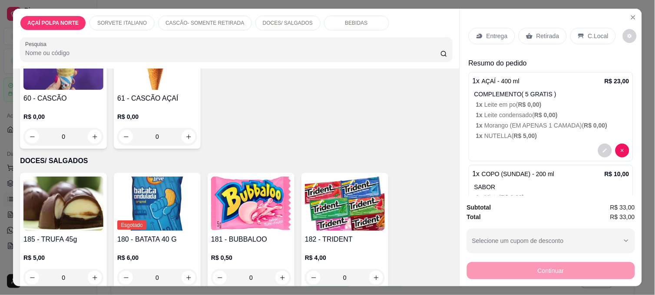
click at [492, 33] on p "Entrega" at bounding box center [496, 36] width 21 height 9
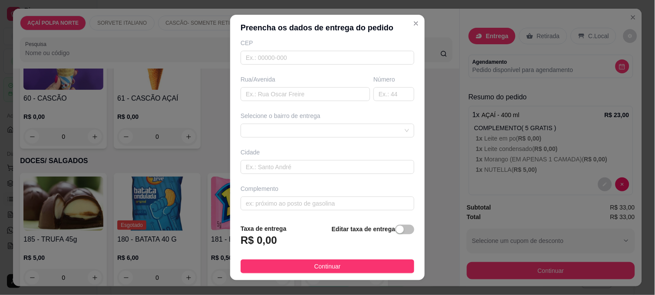
scroll to position [116, 0]
click at [395, 229] on span "button" at bounding box center [404, 230] width 19 height 10
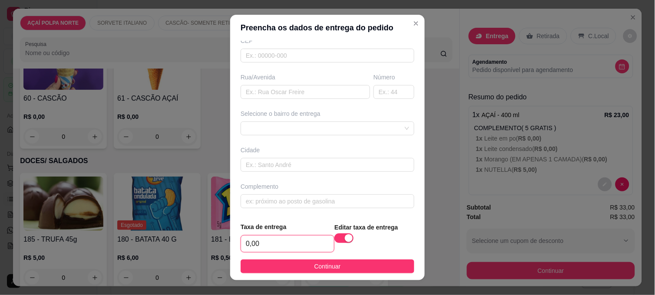
drag, startPoint x: 265, startPoint y: 244, endPoint x: 141, endPoint y: 250, distance: 124.3
click at [141, 250] on div "Preencha os dados de entrega do pedido Busque pelo cliente Número de contato No…" at bounding box center [327, 147] width 655 height 295
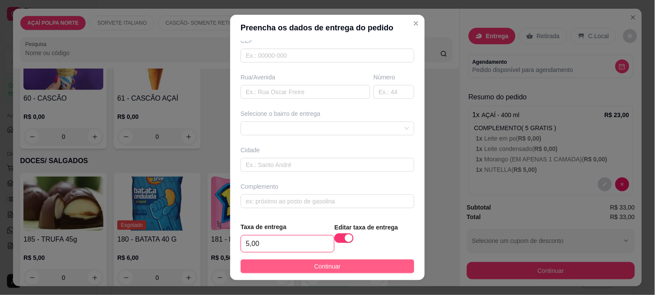
type input "5,00"
click at [314, 267] on span "Continuar" at bounding box center [327, 267] width 26 height 10
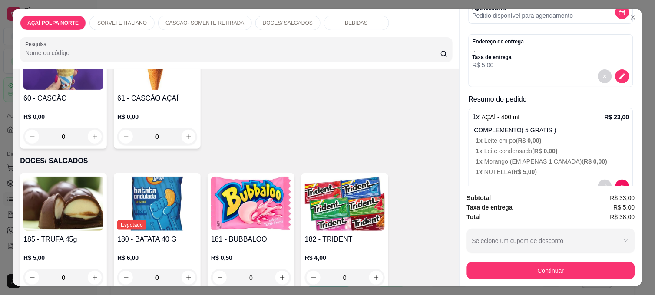
scroll to position [140, 0]
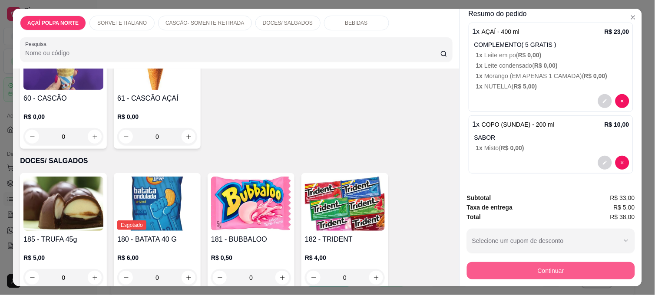
click at [561, 265] on button "Continuar" at bounding box center [551, 270] width 168 height 17
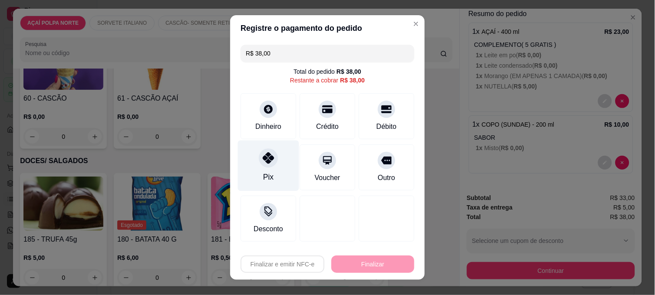
click at [263, 166] on div at bounding box center [268, 157] width 19 height 19
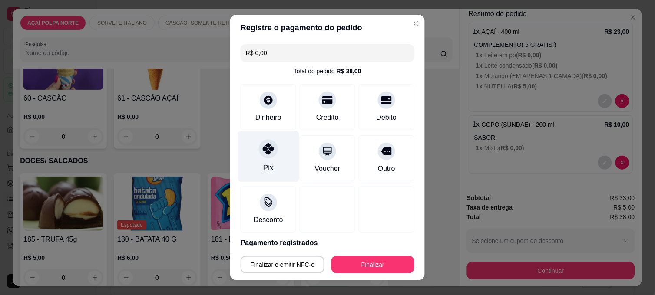
click at [259, 145] on div at bounding box center [268, 148] width 19 height 19
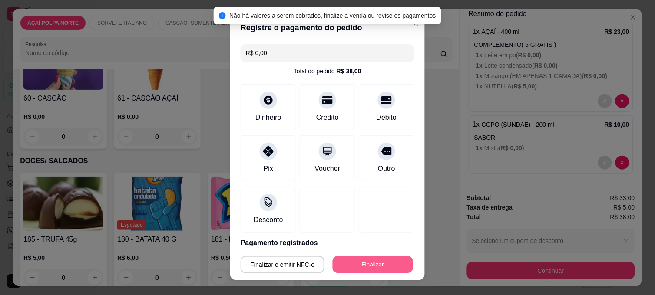
click at [376, 268] on button "Finalizar" at bounding box center [372, 265] width 80 height 17
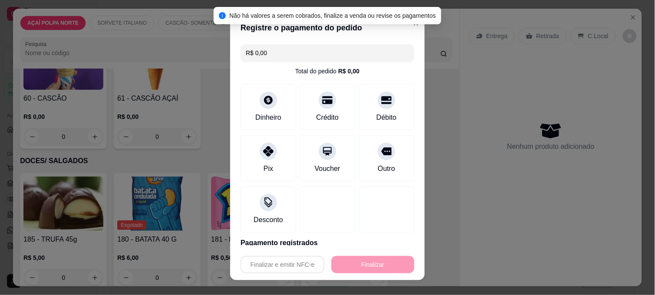
type input "-R$ 38,00"
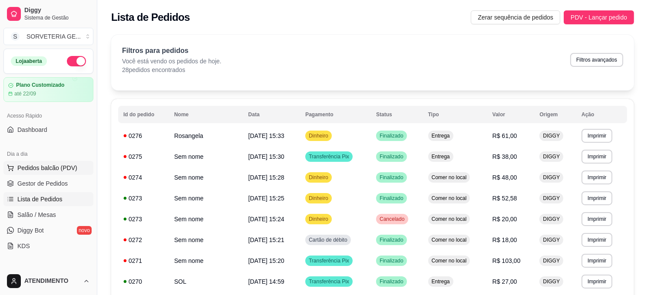
click at [56, 165] on span "Pedidos balcão (PDV)" at bounding box center [47, 168] width 60 height 9
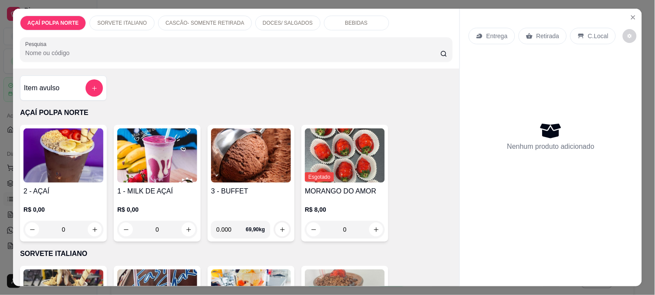
click at [67, 161] on img at bounding box center [63, 155] width 80 height 54
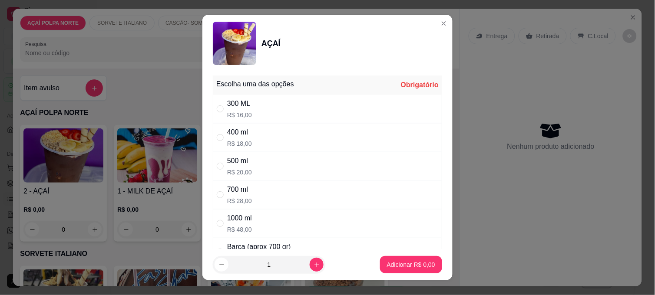
click at [249, 111] on div "300 ML R$ 16,00" at bounding box center [327, 109] width 229 height 29
radio input "true"
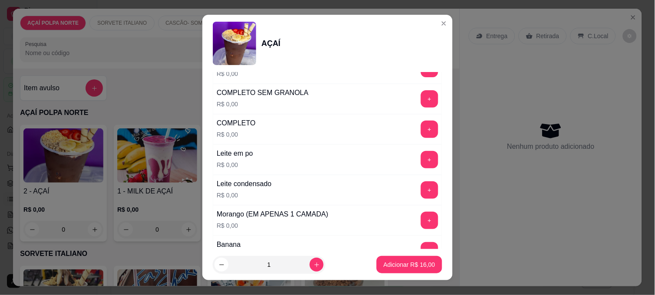
scroll to position [289, 0]
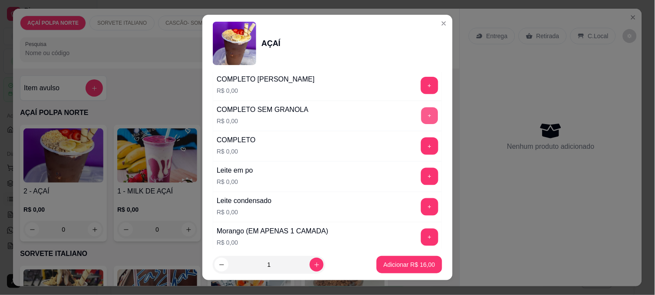
click at [421, 117] on button "+" at bounding box center [429, 116] width 17 height 17
click at [405, 264] on p "Adicionar R$ 16,00" at bounding box center [409, 264] width 50 height 8
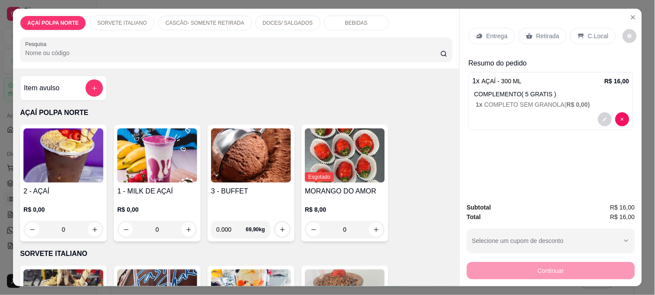
click at [75, 178] on img at bounding box center [63, 155] width 80 height 54
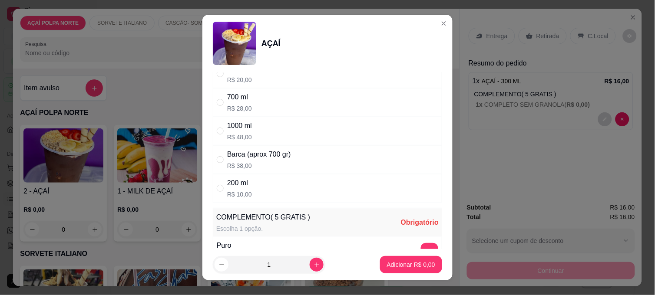
scroll to position [96, 0]
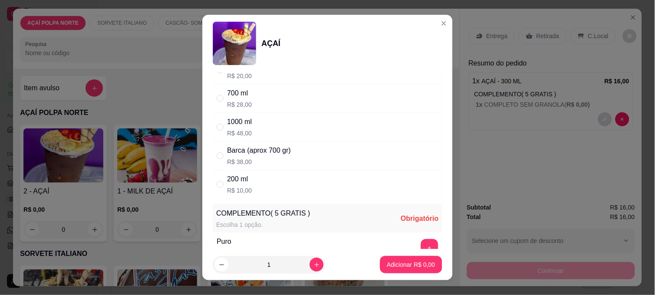
click at [264, 184] on div "200 ml R$ 10,00" at bounding box center [327, 184] width 229 height 29
radio input "true"
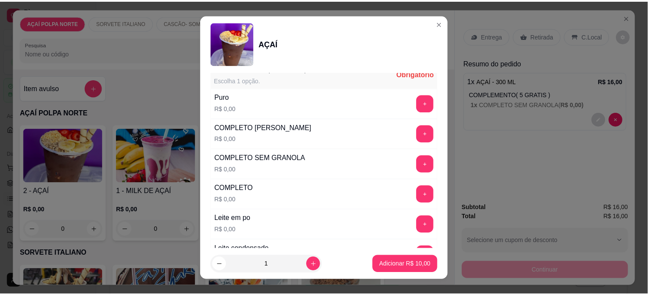
scroll to position [289, 0]
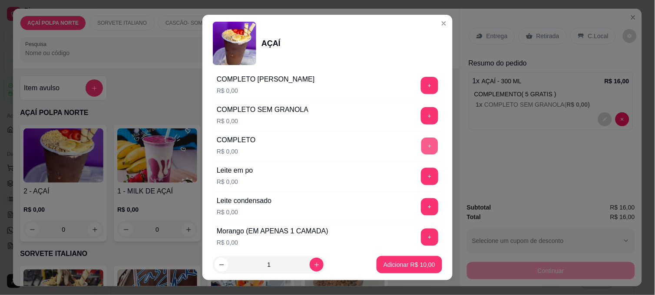
click at [421, 147] on button "+" at bounding box center [429, 146] width 17 height 17
click at [396, 261] on p "Adicionar R$ 10,00" at bounding box center [409, 264] width 52 height 9
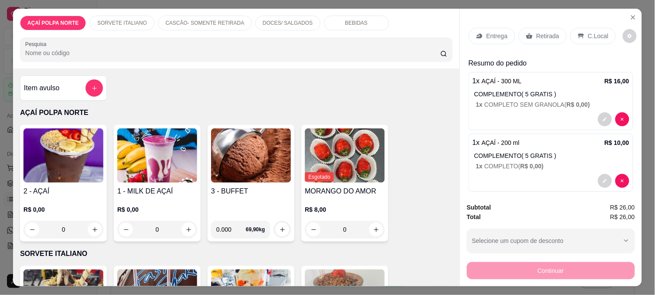
click at [589, 35] on p "C.Local" at bounding box center [598, 36] width 20 height 9
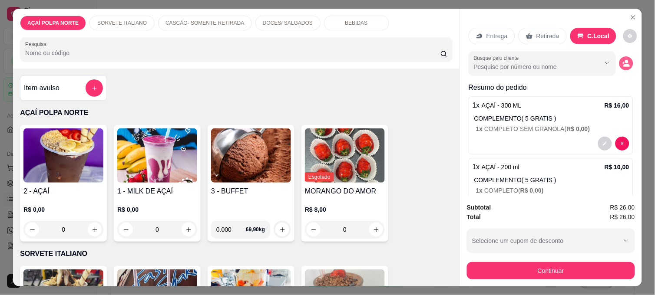
click at [622, 59] on icon "decrease-product-quantity" at bounding box center [626, 63] width 8 height 8
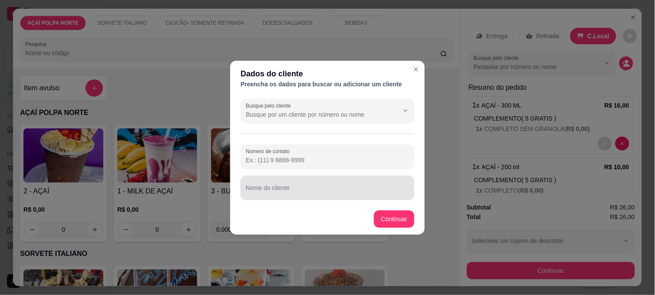
click at [298, 185] on div at bounding box center [327, 187] width 163 height 17
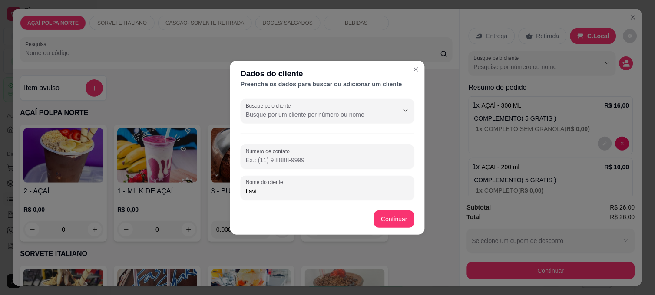
type input "flavia"
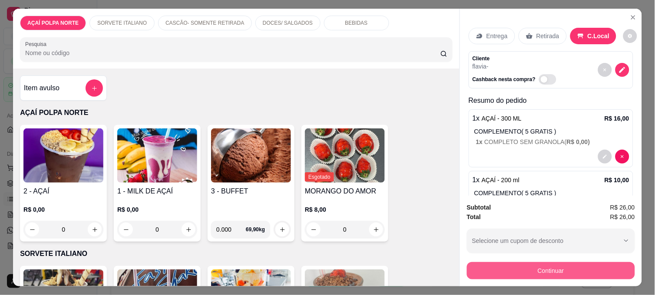
click at [604, 268] on button "Continuar" at bounding box center [551, 270] width 168 height 17
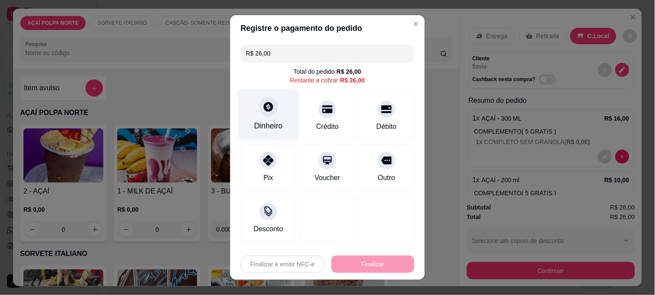
click at [268, 114] on div at bounding box center [268, 106] width 19 height 19
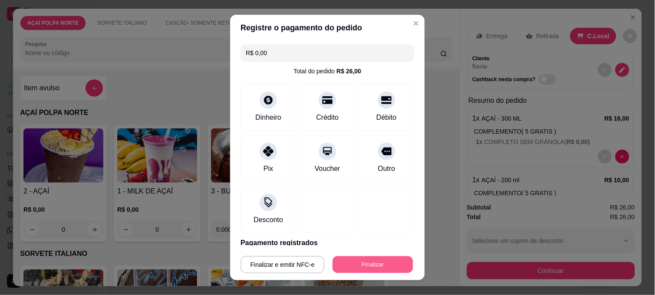
click at [379, 262] on button "Finalizar" at bounding box center [372, 265] width 80 height 17
type input "-R$ 26,00"
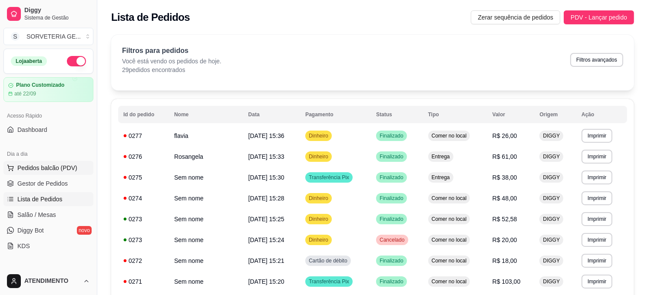
click at [43, 164] on span "Pedidos balcão (PDV)" at bounding box center [47, 168] width 60 height 9
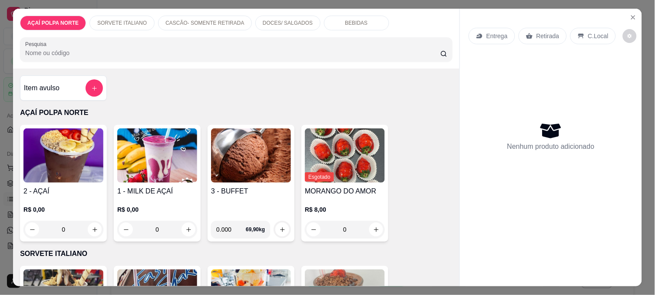
click at [53, 85] on h4 "Item avulso" at bounding box center [42, 88] width 36 height 10
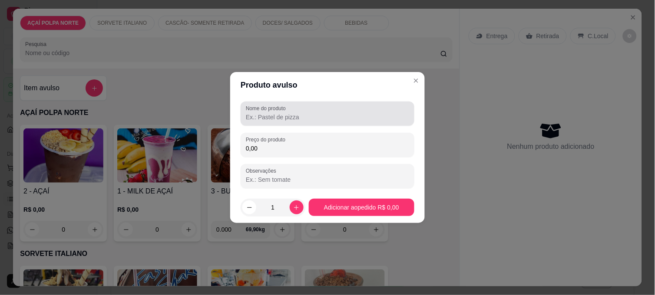
click at [275, 109] on label "Nome do produto" at bounding box center [267, 108] width 43 height 7
click at [275, 113] on input "Nome do produto" at bounding box center [327, 117] width 163 height 9
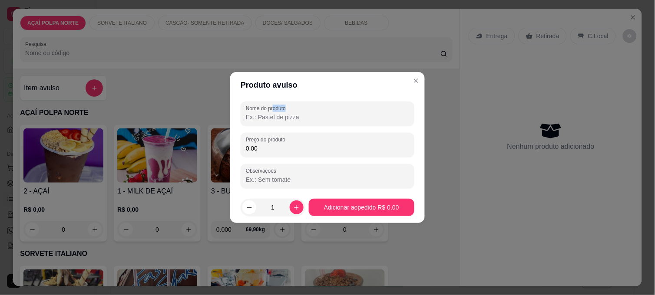
click at [275, 112] on div "Nome do produto" at bounding box center [327, 114] width 174 height 24
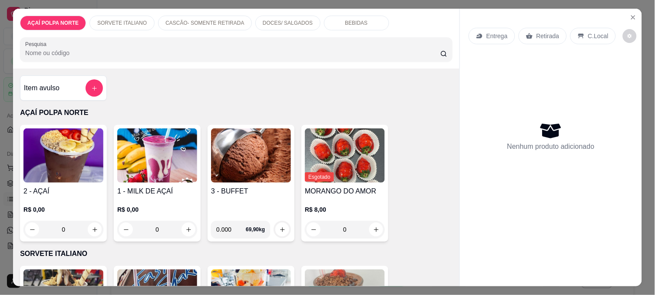
click at [283, 170] on img at bounding box center [251, 155] width 80 height 54
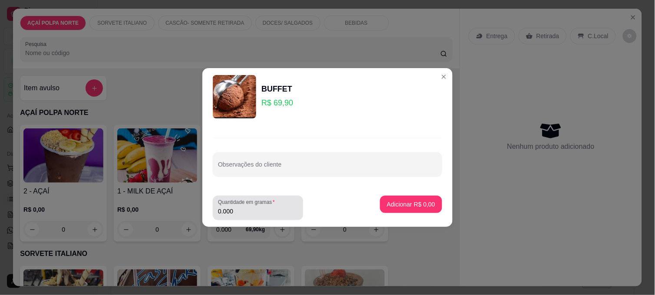
click at [251, 215] on input "0.000" at bounding box center [258, 211] width 80 height 9
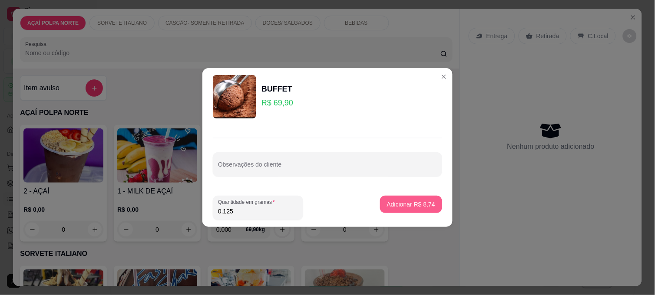
type input "0.125"
click at [406, 204] on p "Adicionar R$ 8,74" at bounding box center [410, 204] width 47 height 8
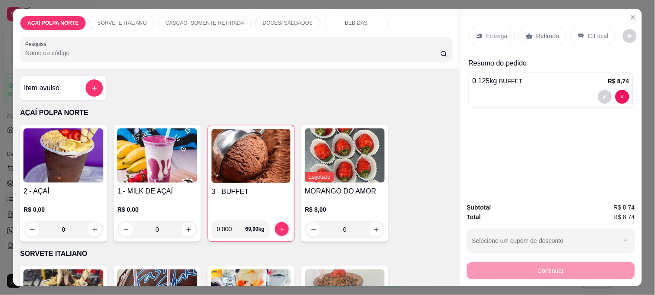
click at [64, 86] on div "Item avulso" at bounding box center [63, 87] width 79 height 17
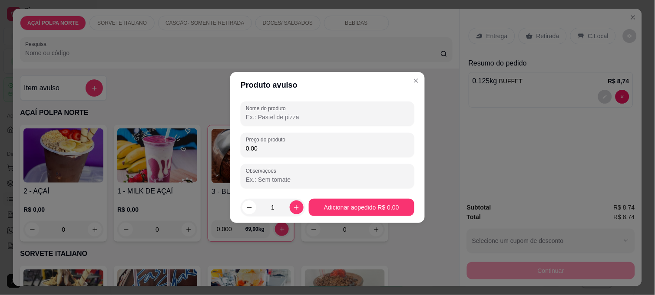
click at [276, 148] on input "0,00" at bounding box center [327, 148] width 163 height 9
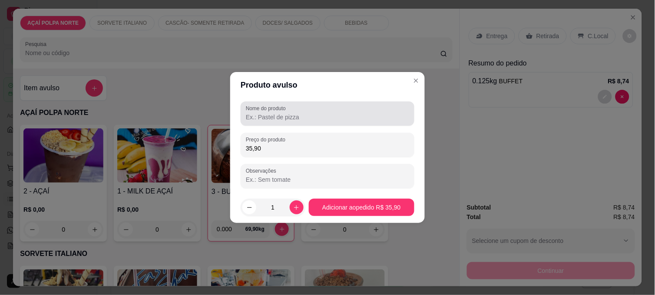
type input "35,90"
click at [323, 112] on div at bounding box center [327, 113] width 163 height 17
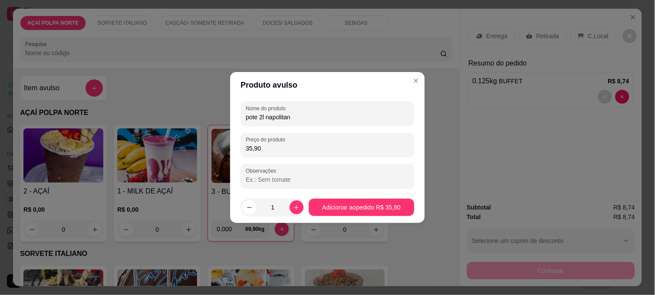
type input "pote 2l napolitano"
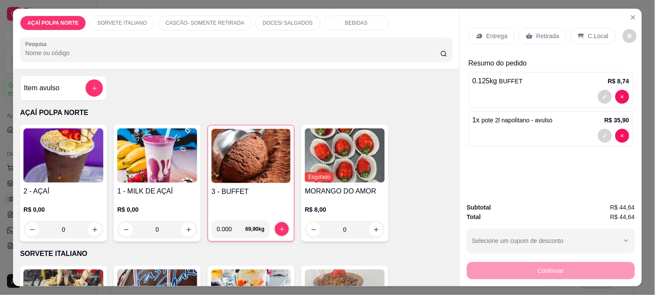
click at [539, 32] on p "Retirada" at bounding box center [547, 36] width 23 height 9
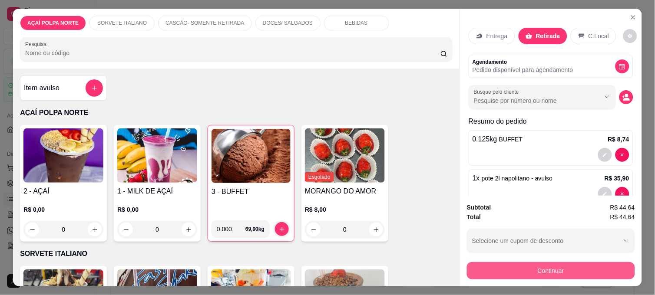
click at [583, 270] on button "Continuar" at bounding box center [551, 270] width 168 height 17
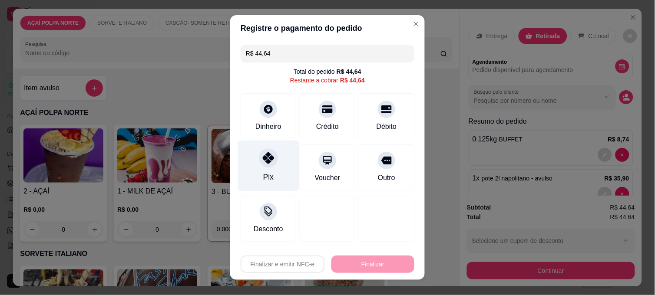
click at [276, 177] on div "Pix" at bounding box center [268, 166] width 61 height 51
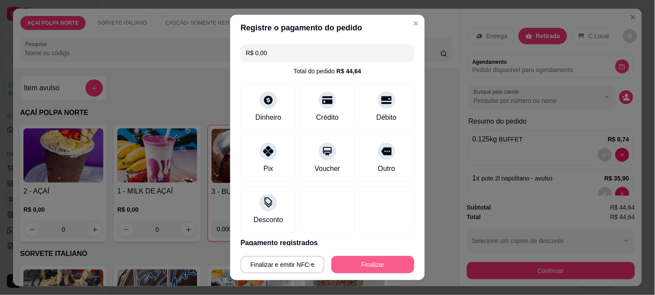
click at [368, 262] on button "Finalizar" at bounding box center [372, 264] width 83 height 17
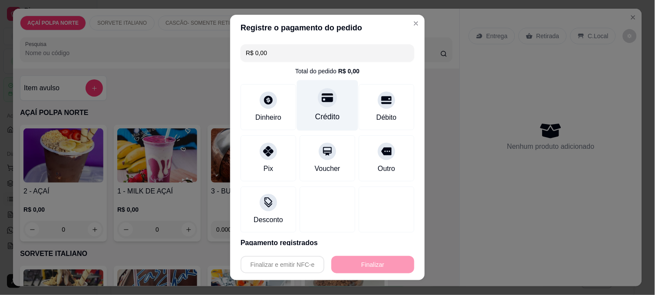
type input "-R$ 44,64"
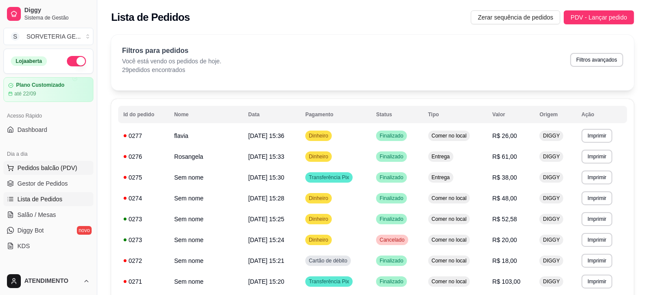
click at [57, 168] on span "Pedidos balcão (PDV)" at bounding box center [47, 168] width 60 height 9
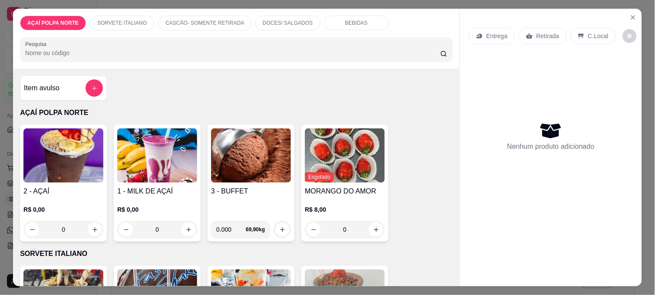
click at [258, 190] on h4 "3 - BUFFET" at bounding box center [251, 191] width 80 height 10
click at [260, 171] on img at bounding box center [251, 155] width 80 height 54
click at [630, 14] on icon "Close" at bounding box center [632, 17] width 7 height 7
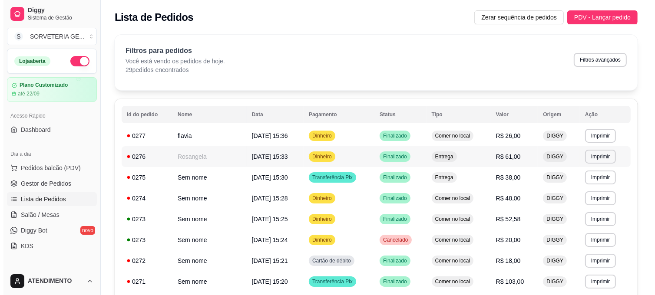
scroll to position [48, 0]
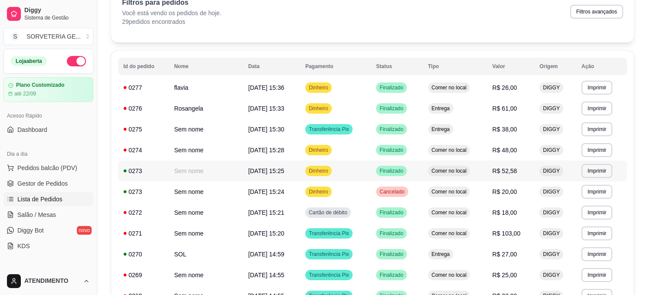
click at [240, 177] on td "Sem nome" at bounding box center [206, 171] width 74 height 21
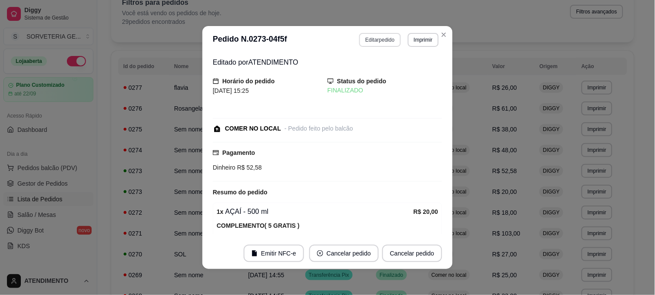
click at [378, 39] on button "Editar pedido" at bounding box center [379, 40] width 41 height 14
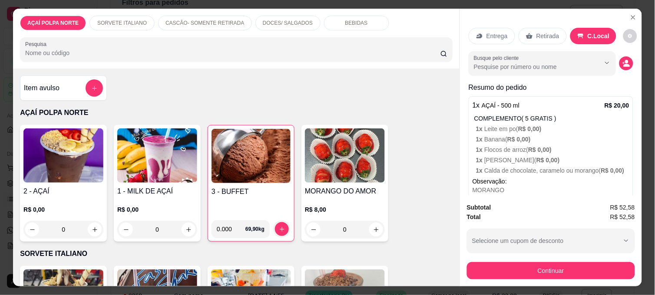
click at [254, 206] on div "3 - BUFFET" at bounding box center [250, 200] width 79 height 27
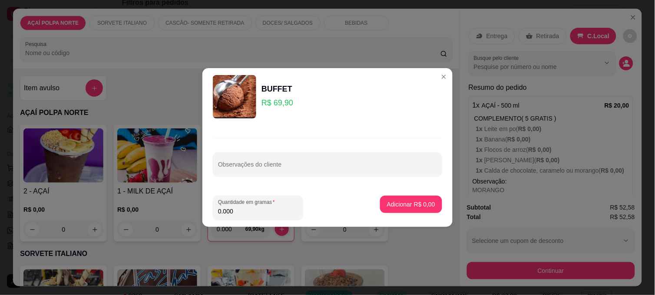
click at [241, 210] on input "0.000" at bounding box center [258, 211] width 80 height 9
type input "0.105"
click at [392, 205] on p "Adicionar R$ 7,34" at bounding box center [410, 204] width 47 height 8
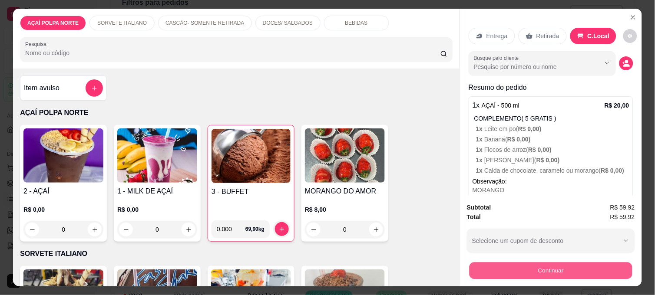
click at [606, 263] on button "Continuar" at bounding box center [550, 270] width 163 height 17
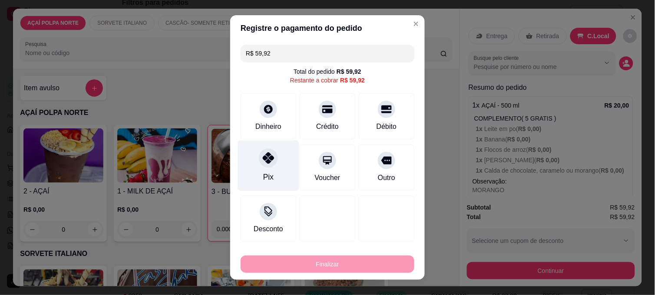
click at [255, 174] on div "Pix" at bounding box center [268, 166] width 61 height 51
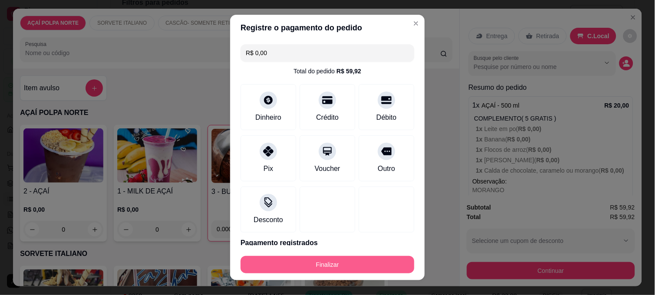
click at [379, 263] on button "Finalizar" at bounding box center [327, 264] width 174 height 17
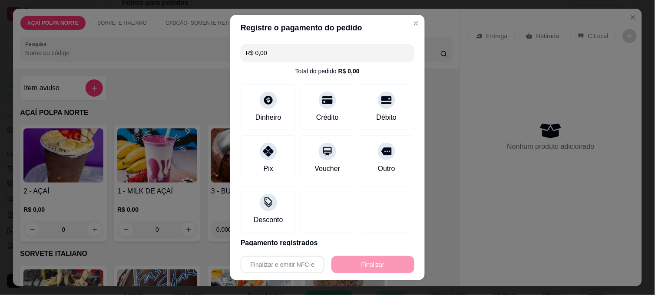
type input "-R$ 59,92"
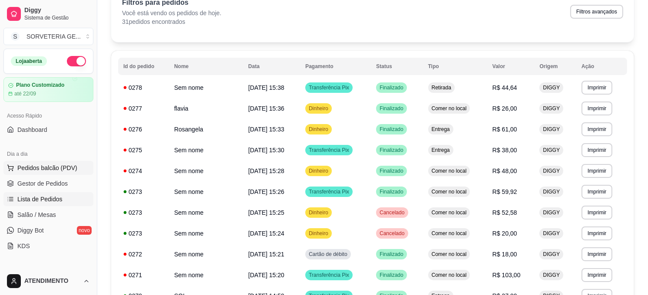
click at [63, 167] on span "Pedidos balcão (PDV)" at bounding box center [47, 168] width 60 height 9
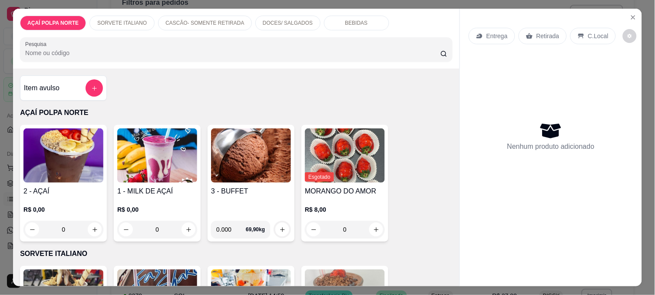
click at [60, 170] on img at bounding box center [63, 155] width 80 height 54
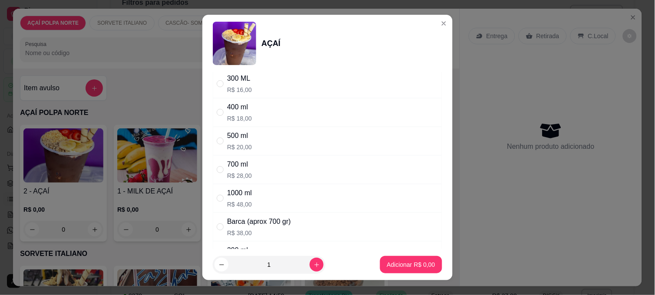
scroll to position [48, 0]
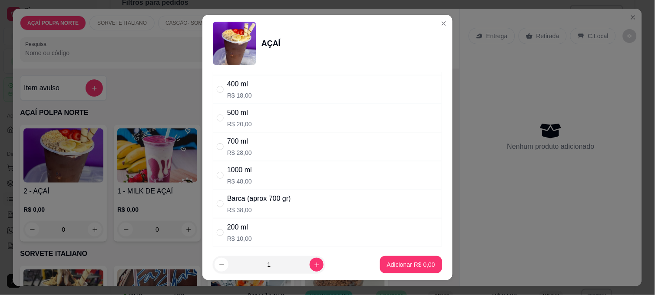
click at [269, 224] on div "200 ml R$ 10,00" at bounding box center [327, 232] width 229 height 29
radio input "true"
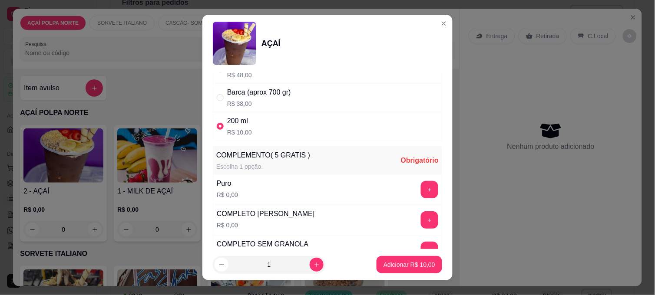
scroll to position [193, 0]
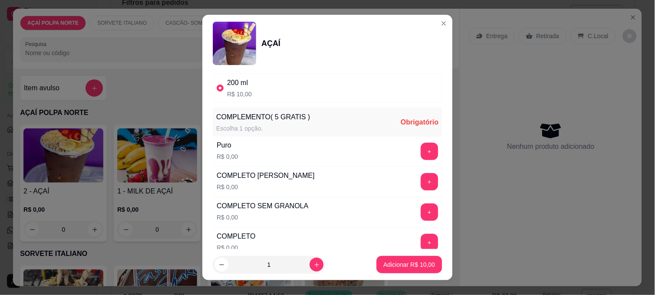
drag, startPoint x: 421, startPoint y: 241, endPoint x: 415, endPoint y: 240, distance: 6.1
click at [420, 241] on div "+" at bounding box center [429, 242] width 24 height 17
click at [421, 240] on button "+" at bounding box center [429, 242] width 17 height 17
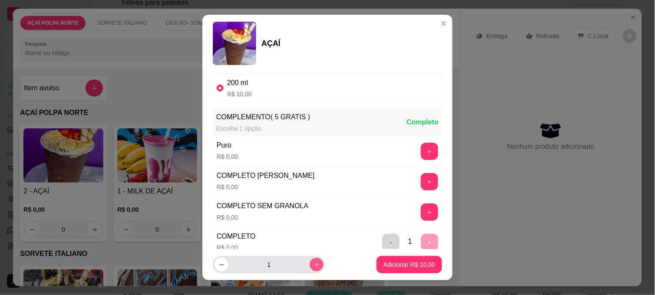
click at [309, 261] on button "increase-product-quantity" at bounding box center [315, 264] width 13 height 13
click at [313, 262] on icon "increase-product-quantity" at bounding box center [316, 265] width 7 height 7
type input "5"
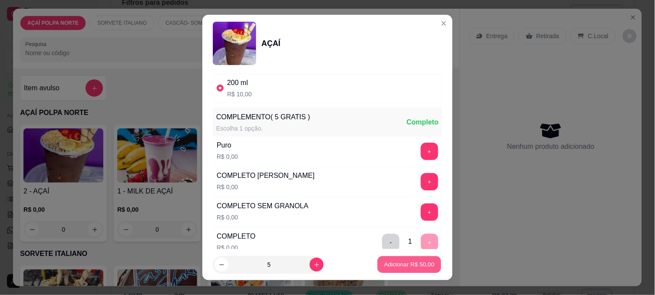
click at [384, 264] on p "Adicionar R$ 50,00" at bounding box center [409, 264] width 50 height 8
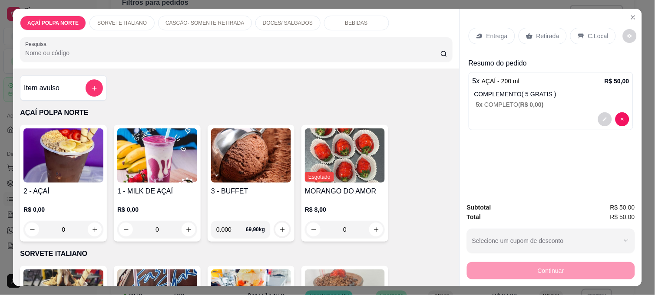
click at [537, 33] on p "Retirada" at bounding box center [547, 36] width 23 height 9
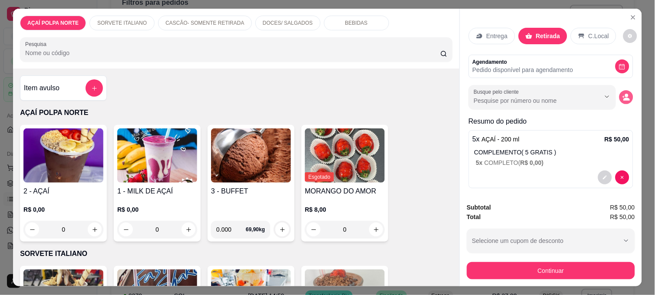
click at [625, 94] on circle "decrease-product-quantity" at bounding box center [626, 95] width 3 height 3
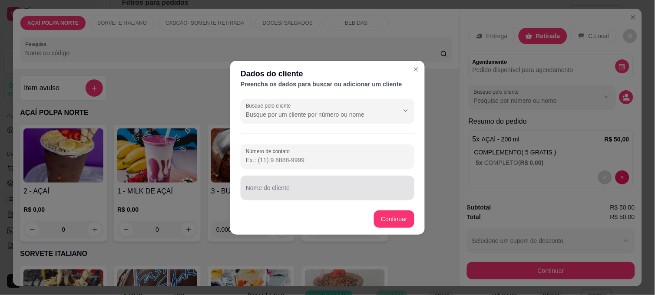
click at [283, 186] on div at bounding box center [327, 187] width 163 height 17
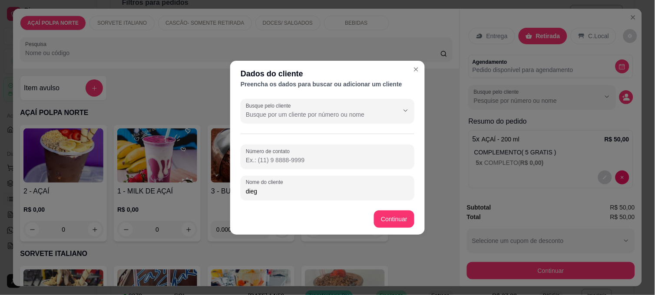
type input "diego"
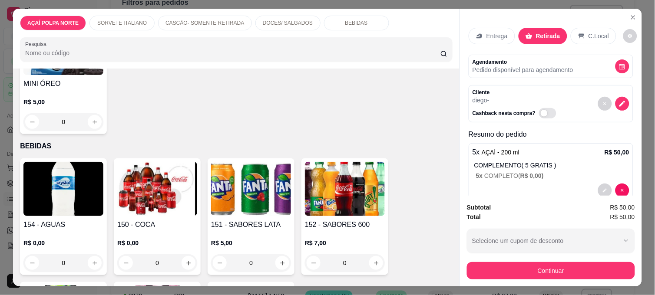
scroll to position [675, 0]
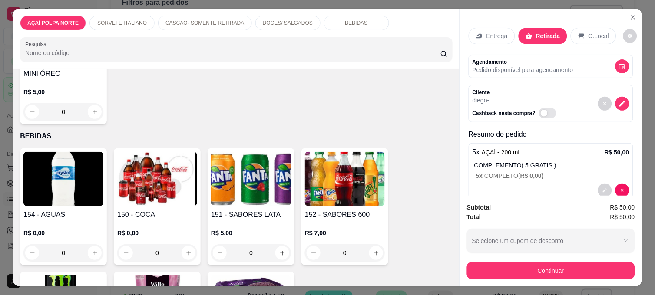
click at [167, 198] on img at bounding box center [157, 179] width 80 height 54
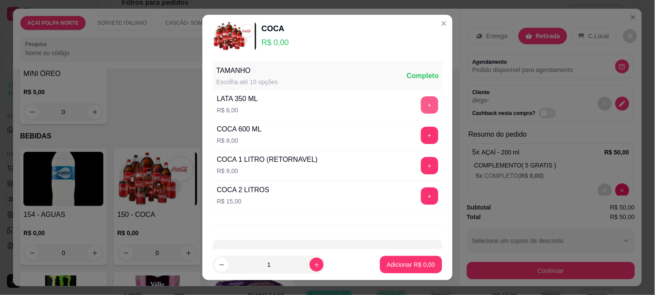
click at [421, 106] on button "+" at bounding box center [429, 104] width 17 height 17
click at [391, 267] on p "Adicionar R$ 6,00" at bounding box center [411, 264] width 48 height 9
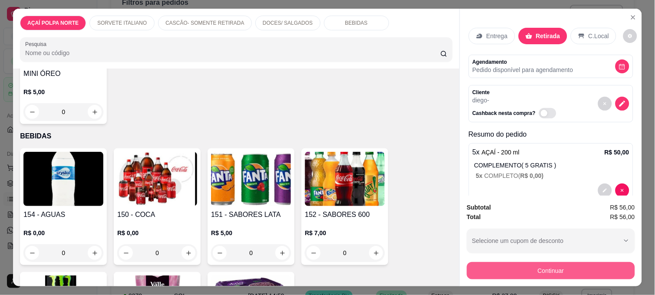
click at [552, 268] on button "Continuar" at bounding box center [551, 270] width 168 height 17
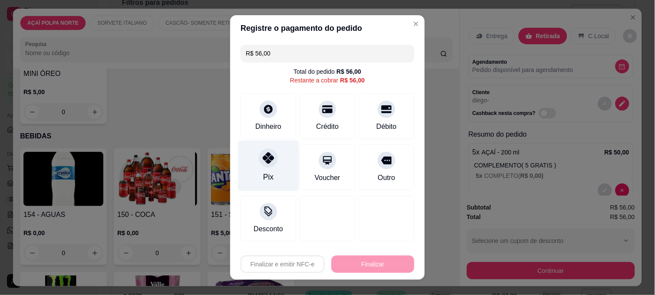
click at [245, 173] on div "Pix" at bounding box center [268, 166] width 61 height 51
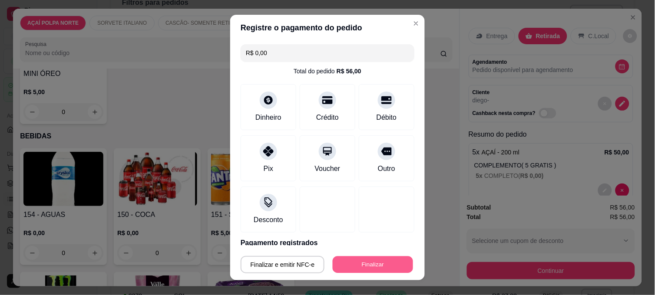
click at [371, 266] on button "Finalizar" at bounding box center [372, 265] width 80 height 17
type input "-R$ 56,00"
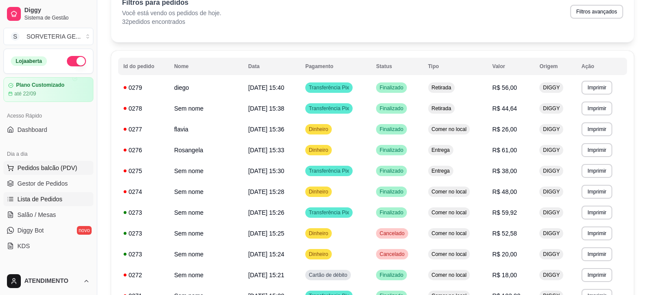
click at [66, 165] on span "Pedidos balcão (PDV)" at bounding box center [47, 168] width 60 height 9
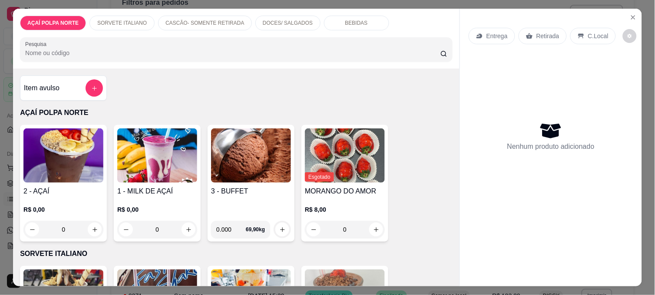
click at [77, 177] on img at bounding box center [63, 155] width 80 height 54
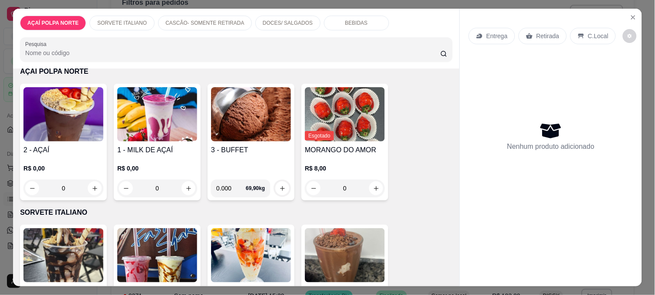
scroll to position [96, 0]
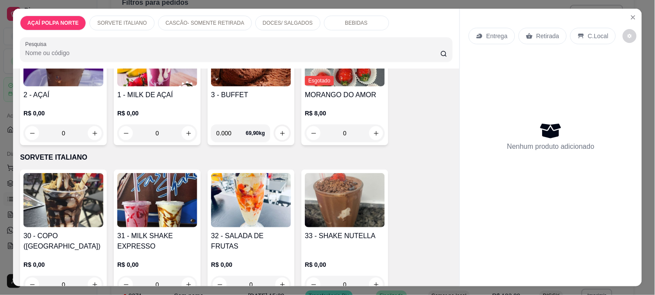
click at [337, 191] on img at bounding box center [345, 200] width 80 height 54
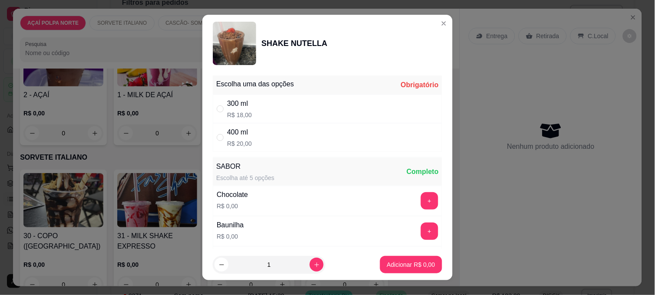
click at [302, 138] on div "400 ml R$ 20,00" at bounding box center [327, 137] width 229 height 29
radio input "true"
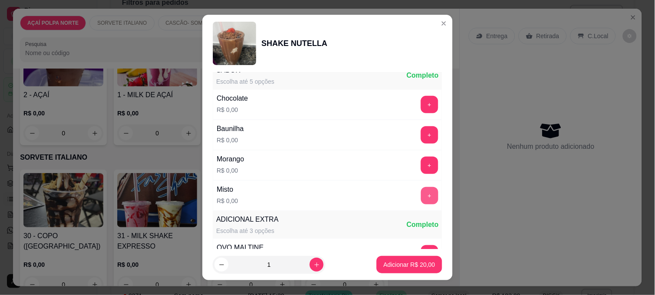
click at [421, 197] on button "+" at bounding box center [429, 195] width 17 height 17
click at [413, 261] on p "Adicionar R$ 20,00" at bounding box center [409, 264] width 52 height 9
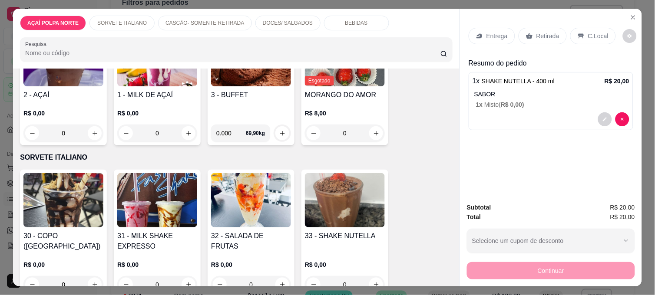
click at [308, 194] on img at bounding box center [345, 200] width 80 height 54
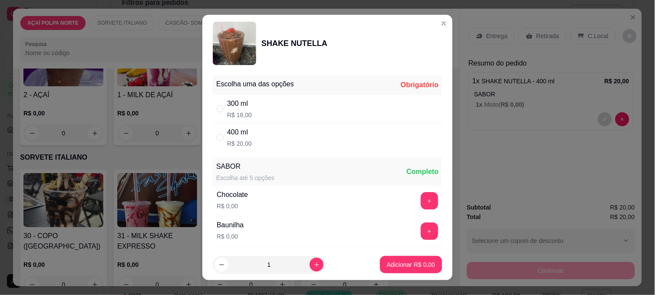
click at [302, 137] on div "400 ml R$ 20,00" at bounding box center [327, 137] width 229 height 29
radio input "true"
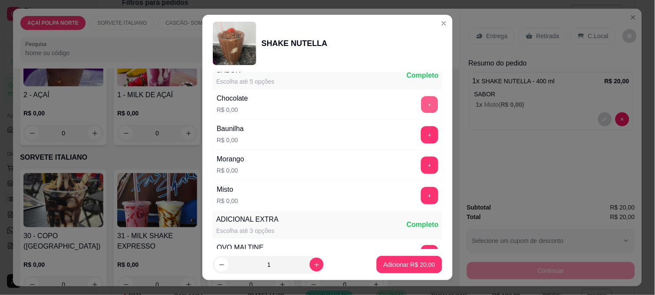
click at [421, 107] on button "+" at bounding box center [429, 104] width 17 height 17
click at [401, 261] on p "Adicionar R$ 20,00" at bounding box center [409, 264] width 52 height 9
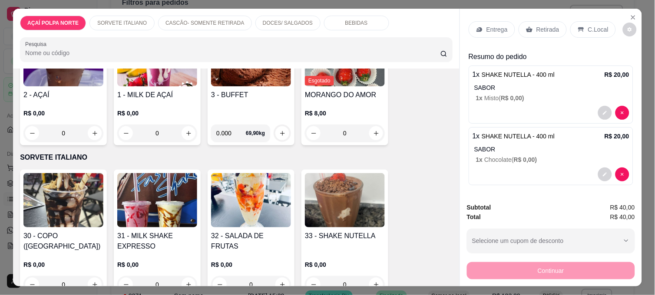
scroll to position [9, 0]
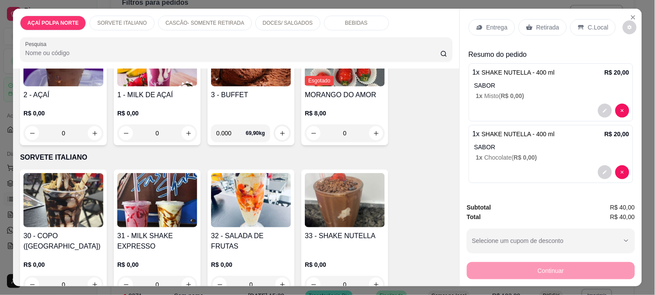
click at [540, 23] on p "Retirada" at bounding box center [547, 27] width 23 height 9
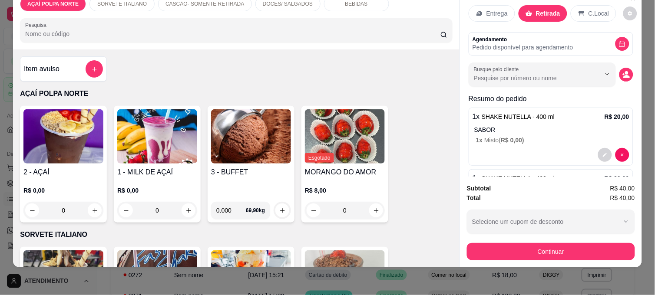
scroll to position [0, 0]
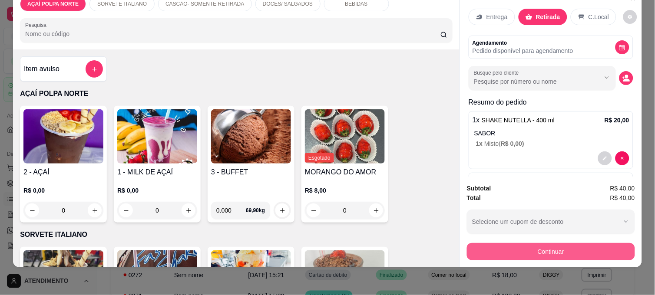
click at [582, 243] on button "Continuar" at bounding box center [551, 251] width 168 height 17
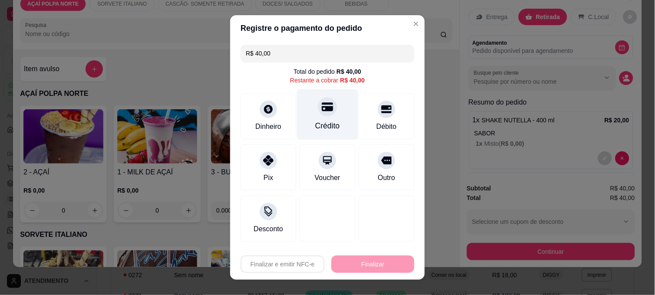
click at [332, 133] on div "Crédito" at bounding box center [327, 114] width 61 height 51
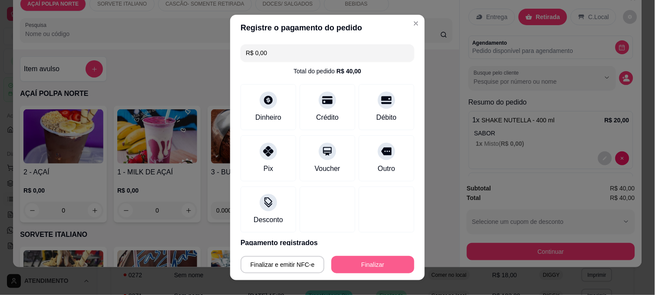
click at [359, 270] on button "Finalizar" at bounding box center [372, 264] width 83 height 17
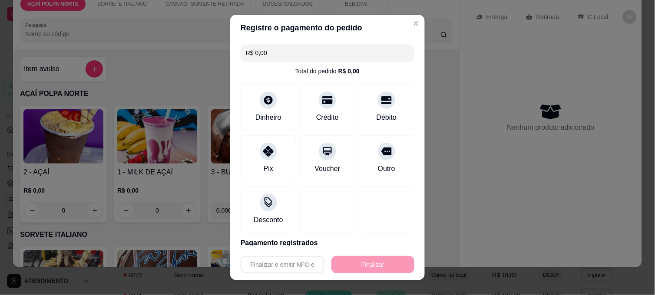
type input "-R$ 40,00"
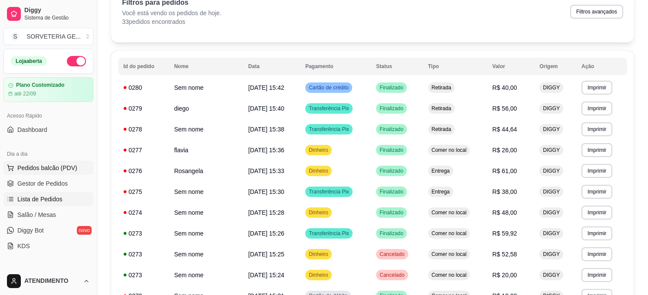
click at [35, 164] on span "Pedidos balcão (PDV)" at bounding box center [47, 168] width 60 height 9
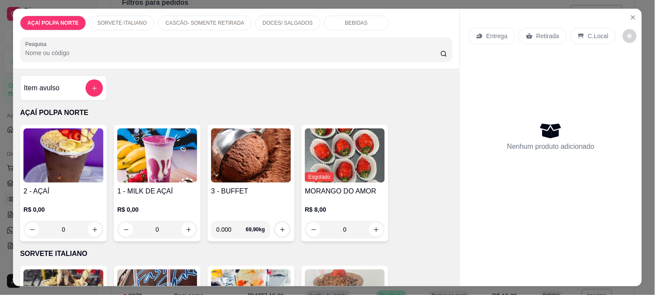
click at [77, 179] on img at bounding box center [63, 155] width 80 height 54
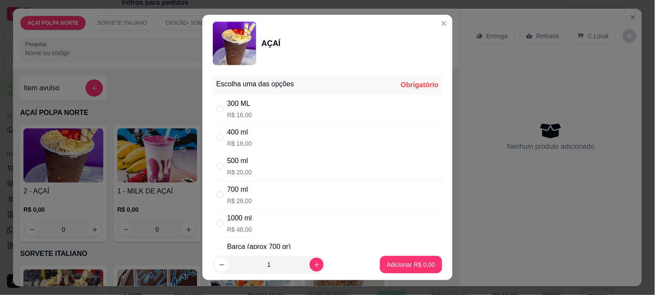
click at [254, 152] on div "Escolha uma das opções Obrigatório 300 ML R$ 16,00 400 ml R$ 18,00 500 ml R$ 20…" at bounding box center [327, 186] width 229 height 220
drag, startPoint x: 253, startPoint y: 152, endPoint x: 250, endPoint y: 161, distance: 9.8
click at [250, 161] on div "500 ml R$ 20,00" at bounding box center [327, 166] width 229 height 29
radio input "true"
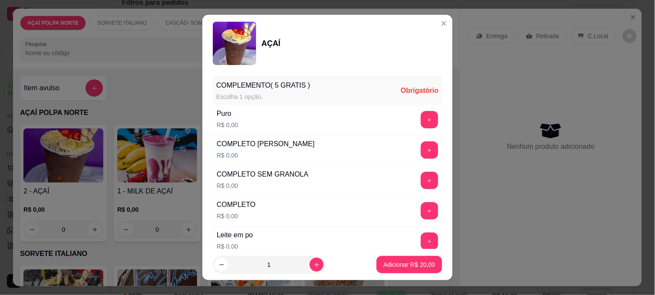
scroll to position [241, 0]
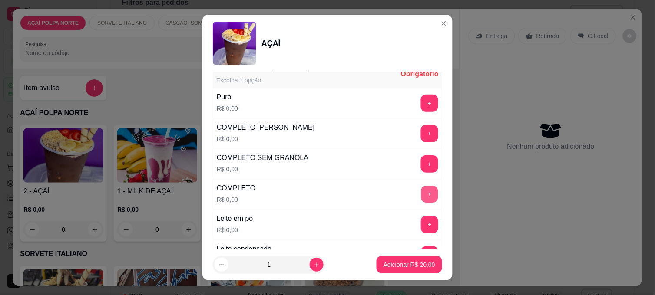
click at [421, 197] on button "+" at bounding box center [429, 194] width 17 height 17
click at [410, 255] on footer "1 Adicionar R$ 20,00" at bounding box center [327, 264] width 250 height 31
click at [414, 265] on p "Adicionar R$ 20,00" at bounding box center [409, 264] width 52 height 9
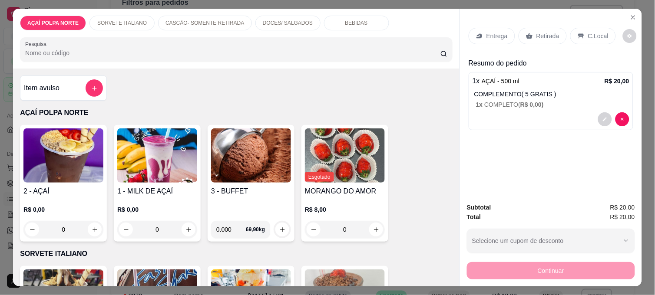
click at [542, 34] on p "Retirada" at bounding box center [547, 36] width 23 height 9
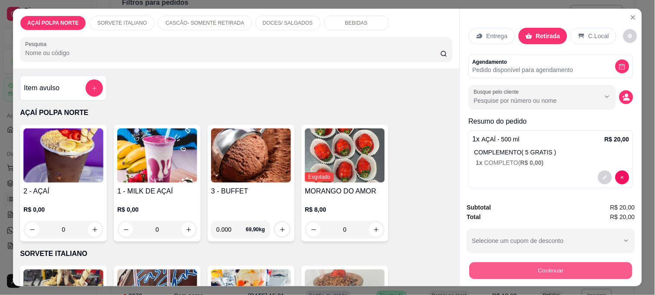
click at [559, 263] on button "Continuar" at bounding box center [550, 270] width 163 height 17
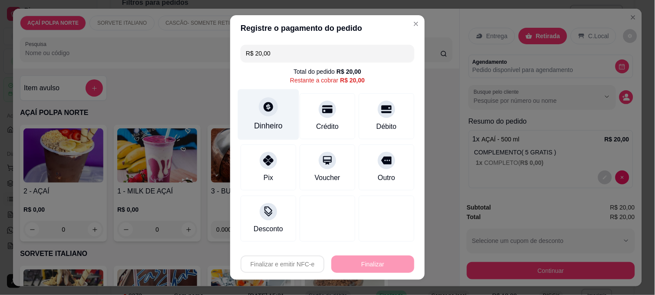
click at [265, 110] on icon at bounding box center [268, 106] width 11 height 11
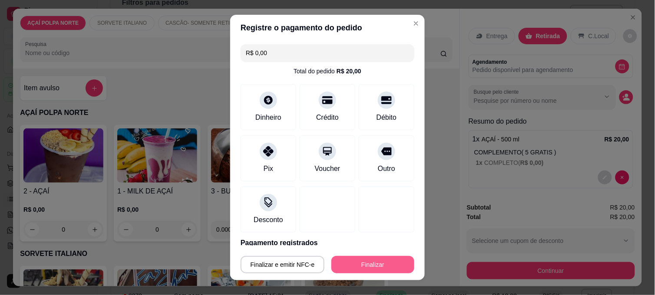
click at [378, 263] on button "Finalizar" at bounding box center [372, 264] width 83 height 17
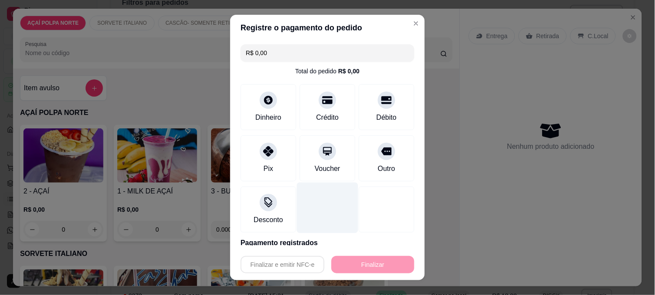
type input "-R$ 20,00"
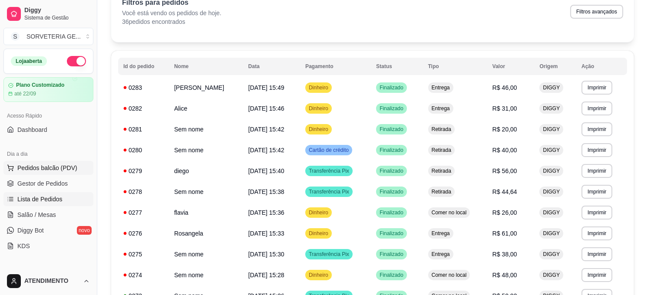
click at [67, 164] on span "Pedidos balcão (PDV)" at bounding box center [47, 168] width 60 height 9
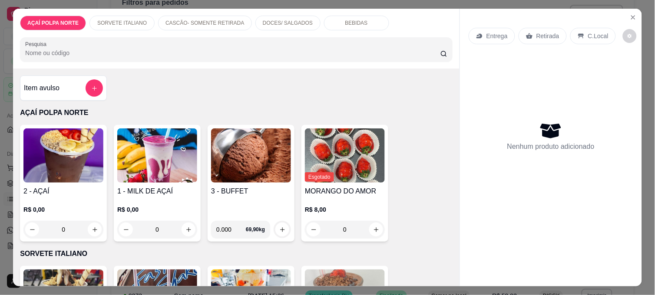
click at [87, 159] on img at bounding box center [63, 155] width 80 height 54
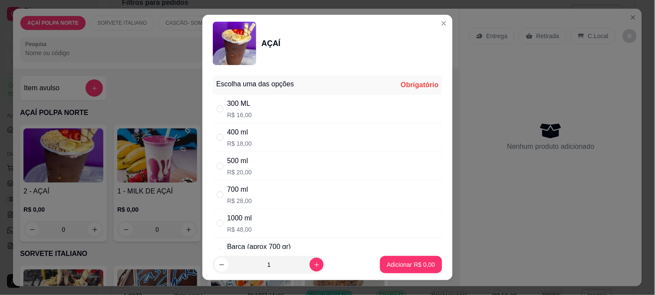
scroll to position [145, 0]
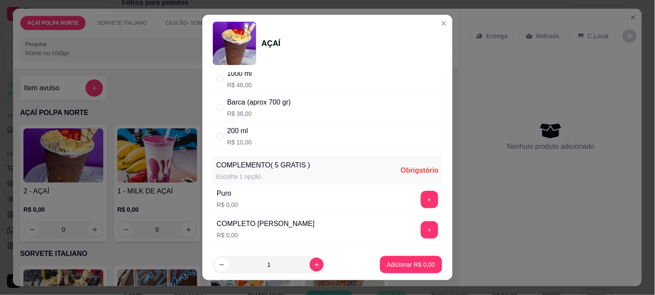
click at [231, 131] on div "200 ml" at bounding box center [239, 131] width 25 height 10
radio input "true"
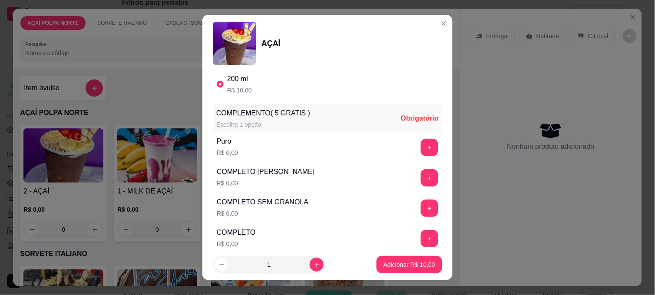
scroll to position [241, 0]
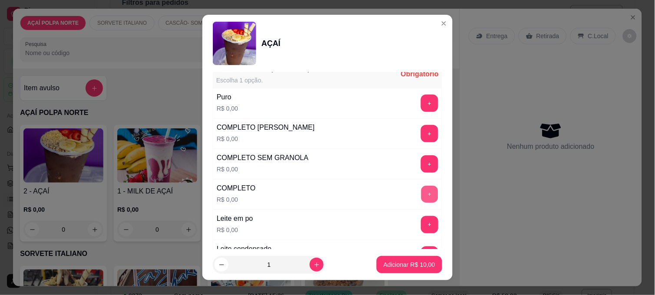
click at [421, 196] on button "+" at bounding box center [429, 194] width 17 height 17
click at [406, 267] on p "Adicionar R$ 10,00" at bounding box center [409, 264] width 52 height 9
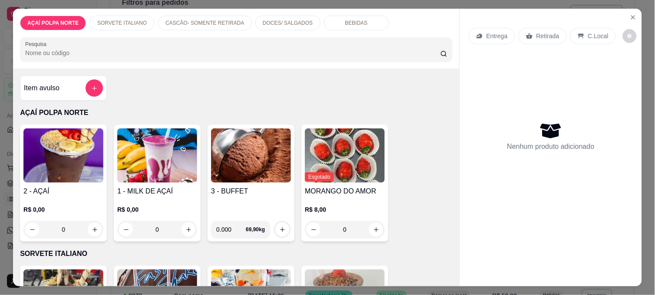
click at [69, 161] on img at bounding box center [63, 155] width 80 height 54
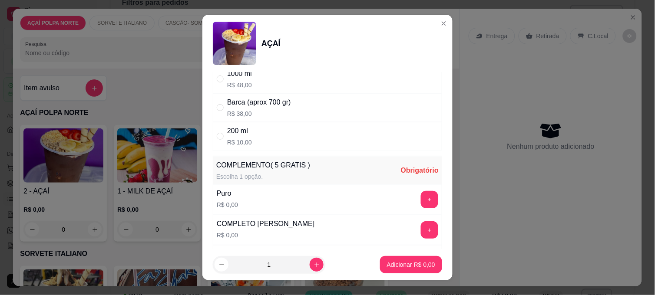
click at [240, 133] on div "200 ml" at bounding box center [239, 131] width 25 height 10
radio input "true"
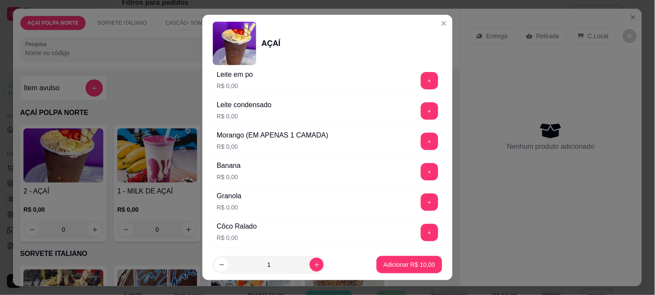
scroll to position [385, 0]
click at [421, 167] on button "+" at bounding box center [429, 171] width 17 height 17
click at [421, 145] on button "+" at bounding box center [429, 141] width 17 height 17
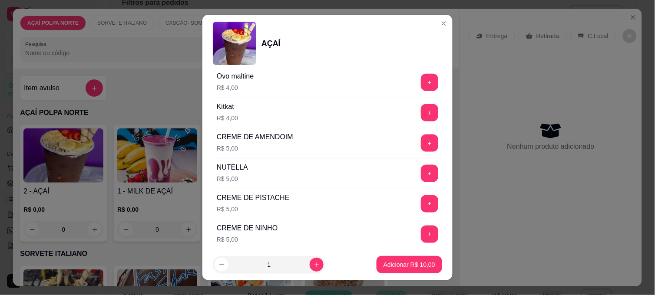
scroll to position [1013, 0]
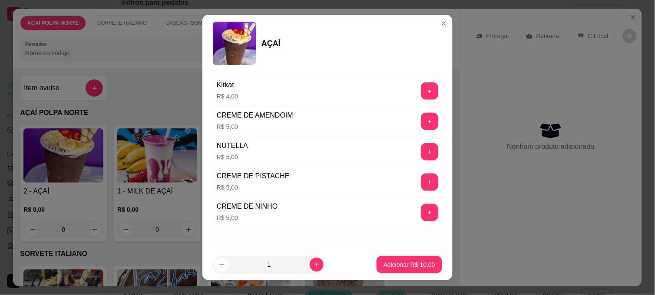
click at [421, 154] on button "+" at bounding box center [429, 151] width 17 height 17
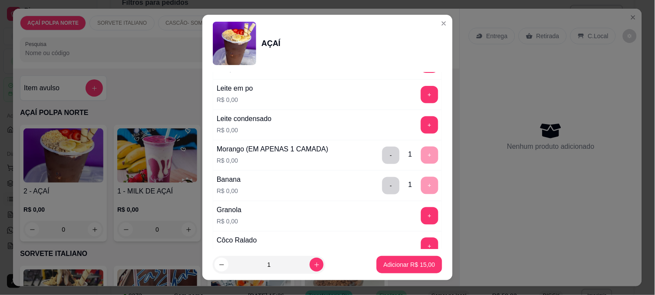
scroll to position [337, 0]
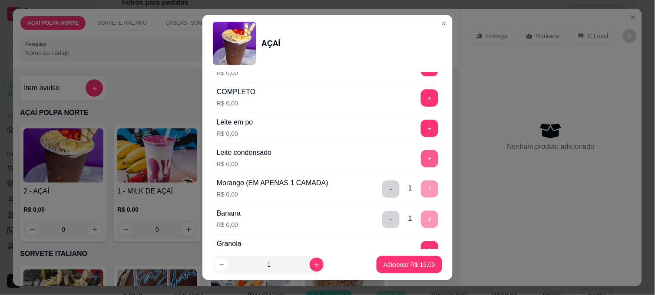
click at [421, 160] on button "+" at bounding box center [429, 158] width 17 height 17
click at [397, 262] on p "Adicionar R$ 15,00" at bounding box center [409, 264] width 50 height 8
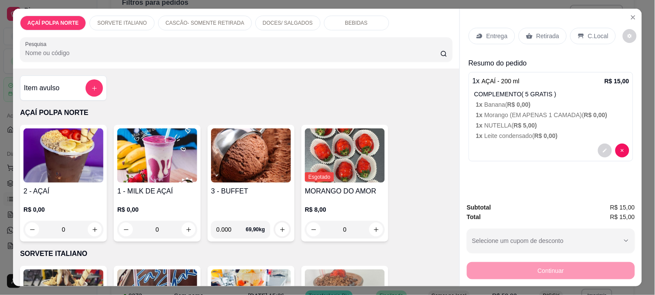
click at [53, 152] on img at bounding box center [63, 155] width 80 height 54
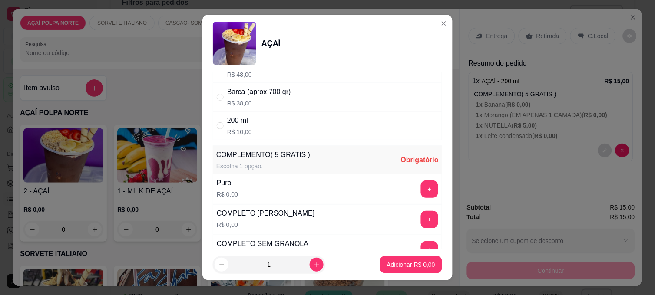
scroll to position [145, 0]
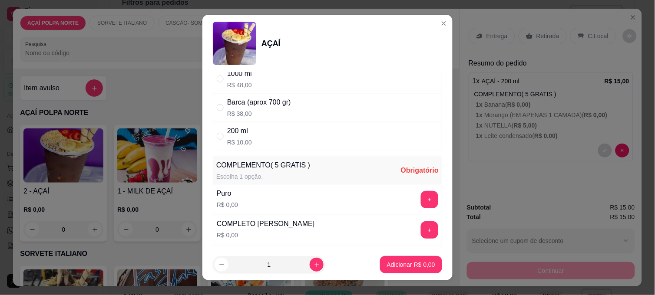
drag, startPoint x: 231, startPoint y: 127, endPoint x: 263, endPoint y: 143, distance: 35.7
click at [231, 127] on div "200 ml" at bounding box center [239, 131] width 25 height 10
radio input "true"
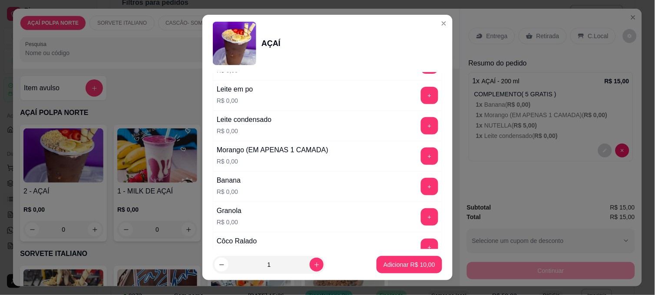
scroll to position [385, 0]
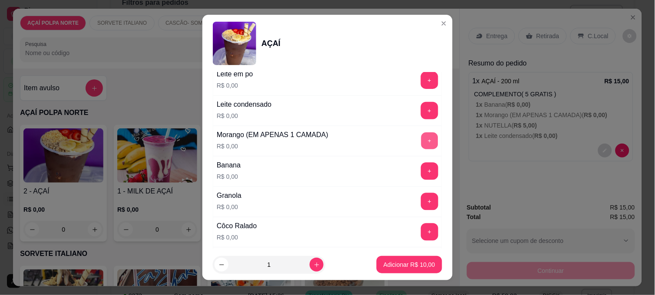
click at [421, 140] on button "+" at bounding box center [429, 141] width 17 height 17
click at [421, 168] on button "+" at bounding box center [429, 171] width 17 height 17
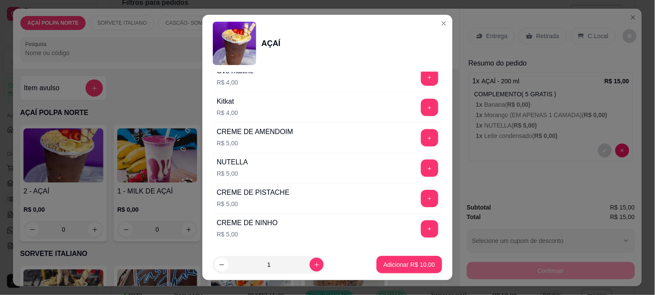
scroll to position [1060, 0]
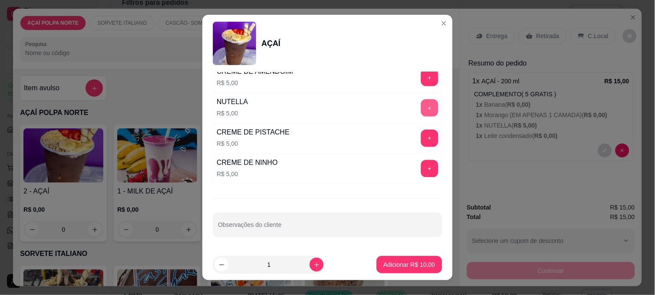
click at [421, 111] on button "+" at bounding box center [429, 107] width 17 height 17
click at [412, 268] on p "Adicionar R$ 15,00" at bounding box center [409, 264] width 52 height 9
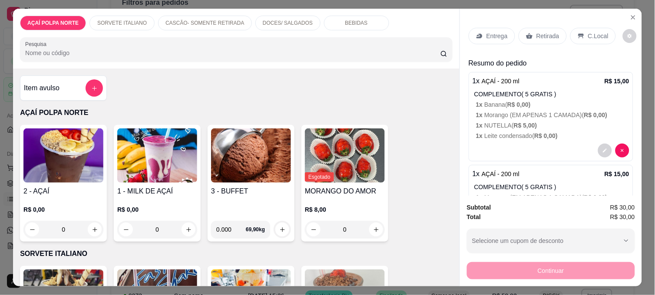
click at [584, 28] on div "C.Local" at bounding box center [593, 36] width 46 height 16
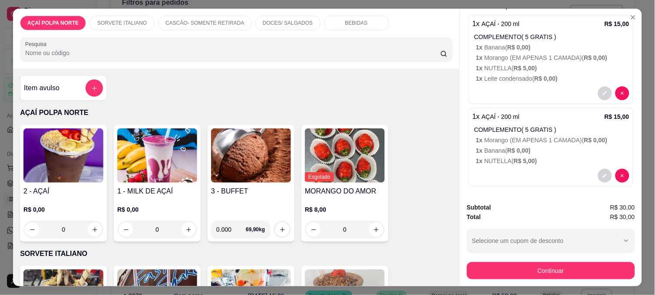
scroll to position [85, 0]
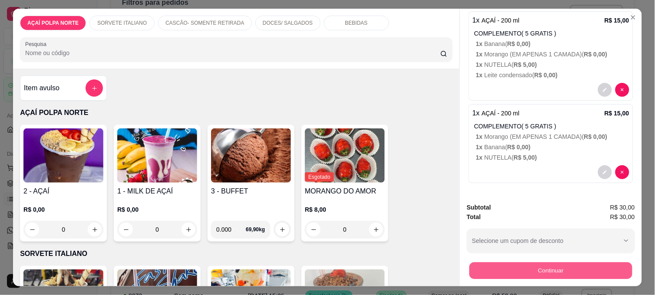
click at [550, 266] on button "Continuar" at bounding box center [550, 270] width 163 height 17
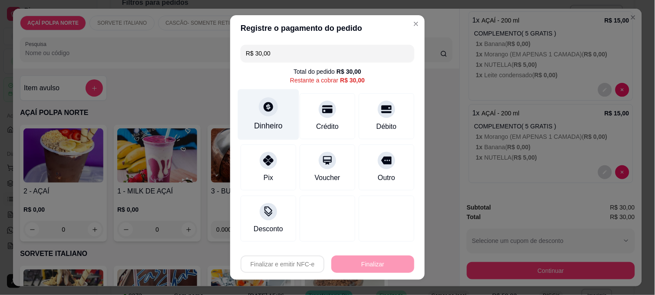
click at [259, 128] on div "Dinheiro" at bounding box center [268, 125] width 29 height 11
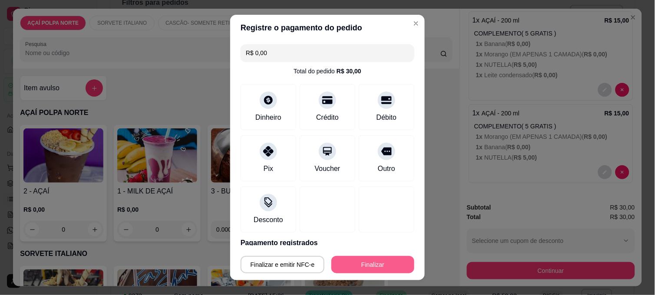
click at [364, 263] on button "Finalizar" at bounding box center [372, 264] width 83 height 17
type input "-R$ 30,00"
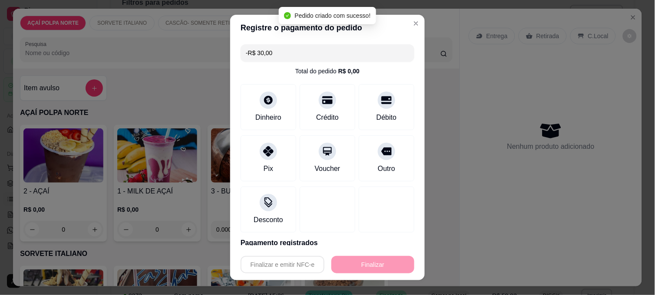
scroll to position [0, 0]
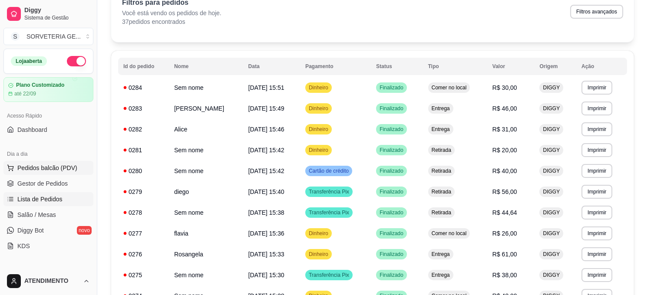
click at [41, 165] on span "Pedidos balcão (PDV)" at bounding box center [47, 168] width 60 height 9
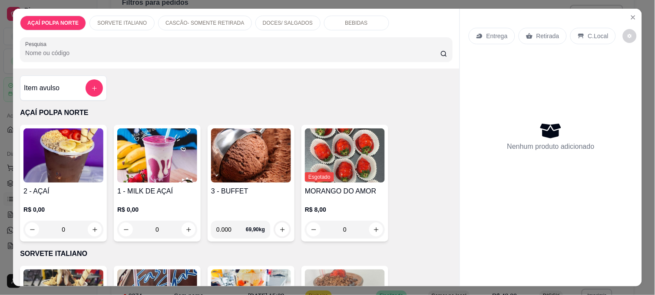
click at [53, 149] on img at bounding box center [63, 155] width 80 height 54
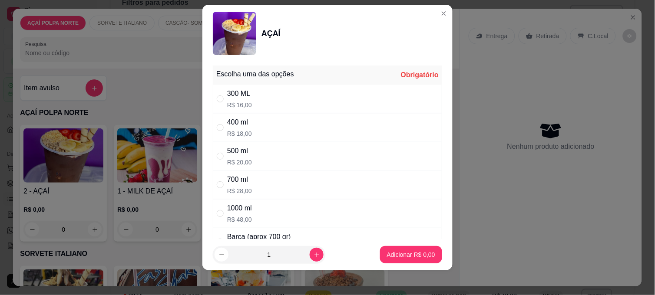
scroll to position [13, 0]
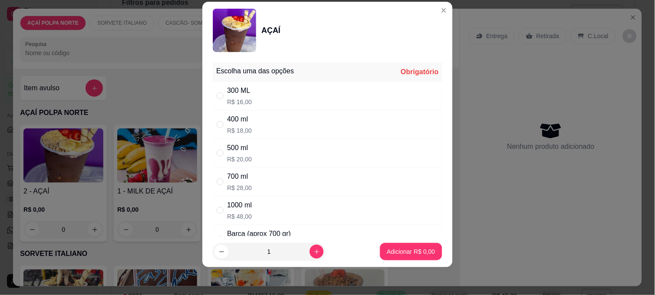
click at [235, 95] on div "300 ML" at bounding box center [239, 91] width 25 height 10
radio input "true"
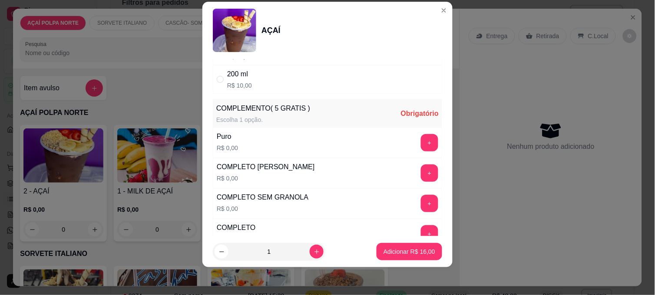
scroll to position [193, 0]
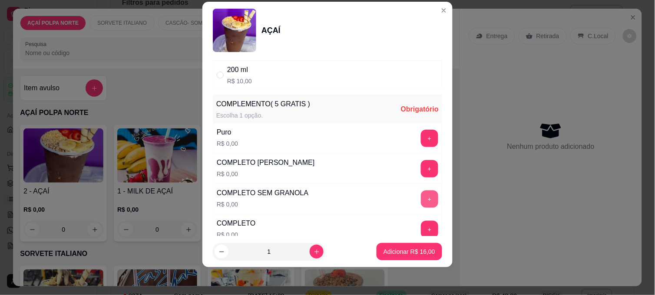
click at [421, 192] on button "+" at bounding box center [429, 199] width 17 height 17
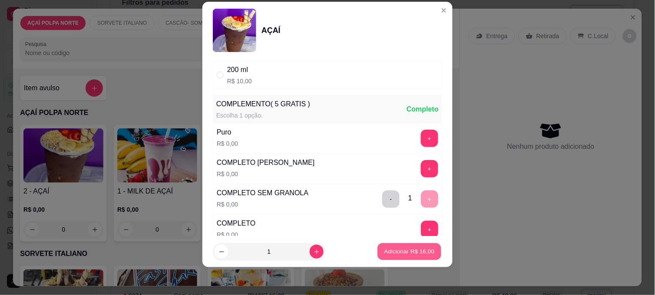
click at [411, 248] on p "Adicionar R$ 16,00" at bounding box center [409, 251] width 50 height 8
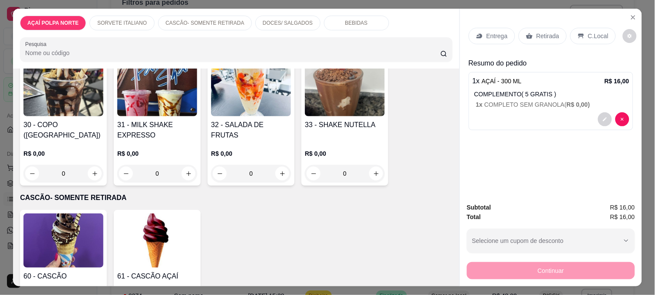
scroll to position [241, 0]
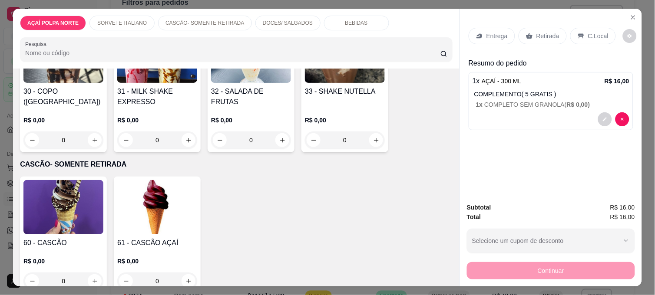
click at [66, 207] on img at bounding box center [63, 207] width 80 height 54
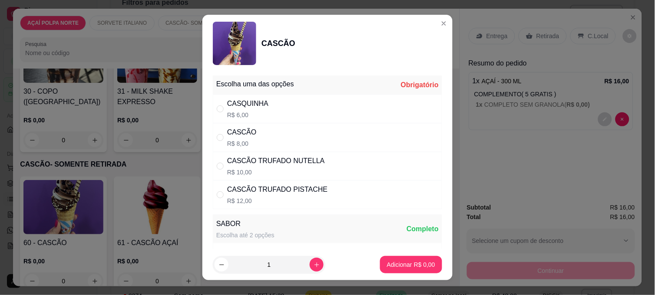
click at [238, 138] on div "CASCÃO R$ 8,00" at bounding box center [242, 137] width 30 height 21
radio input "true"
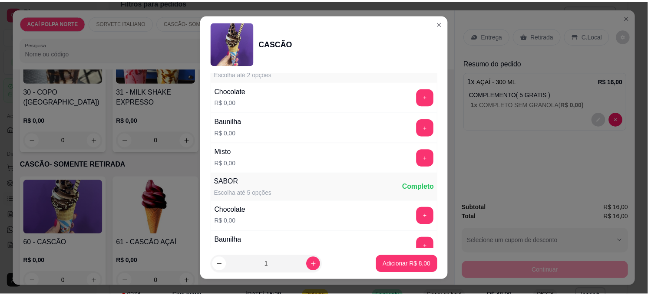
scroll to position [145, 0]
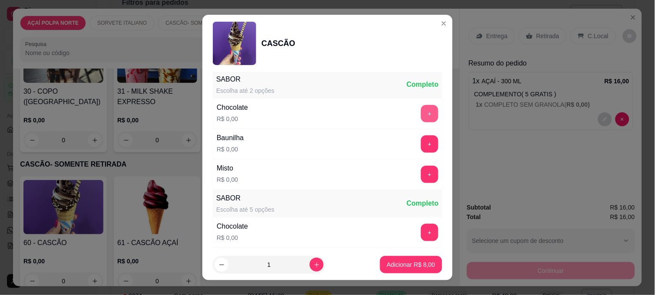
click at [421, 110] on button "+" at bounding box center [429, 113] width 17 height 17
click at [412, 267] on p "Adicionar R$ 8,00" at bounding box center [411, 264] width 48 height 9
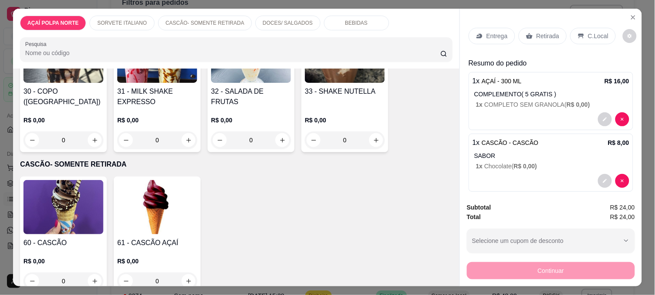
click at [593, 28] on div "C.Local" at bounding box center [593, 36] width 46 height 16
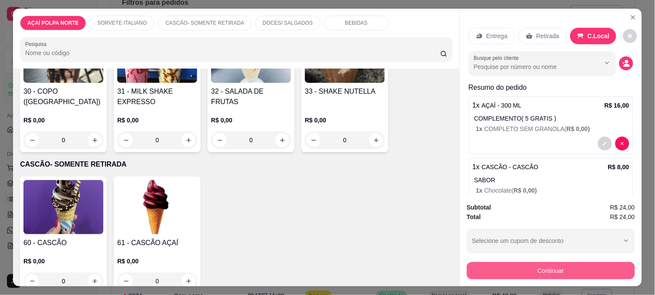
click at [544, 270] on button "Continuar" at bounding box center [551, 270] width 168 height 17
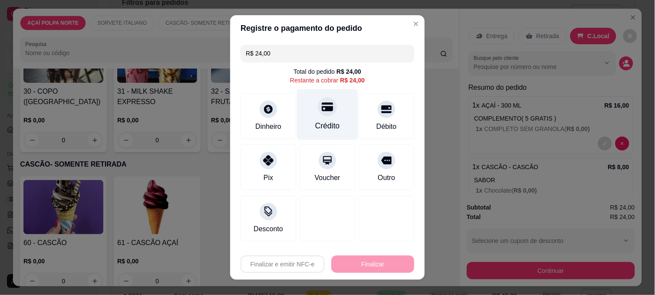
click at [335, 123] on div "Crédito" at bounding box center [327, 114] width 61 height 51
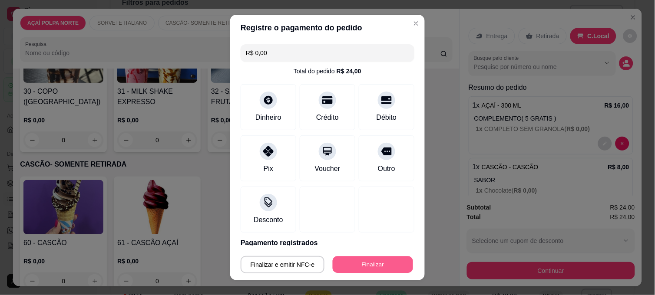
click at [359, 268] on button "Finalizar" at bounding box center [372, 265] width 80 height 17
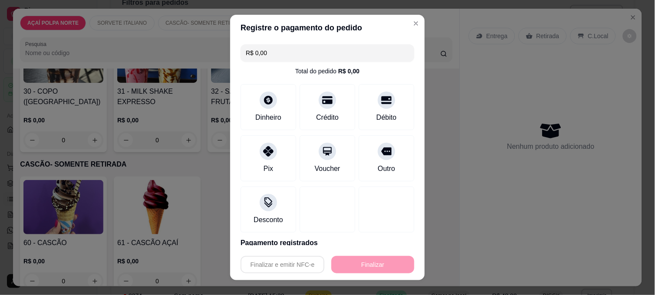
type input "-R$ 24,00"
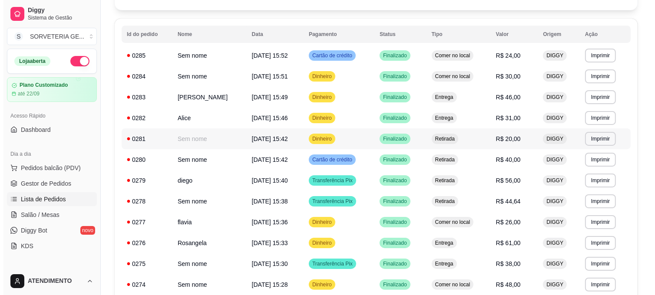
scroll to position [96, 0]
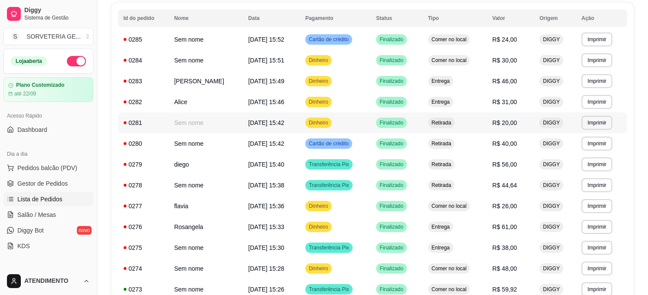
click at [214, 126] on td "Sem nome" at bounding box center [206, 122] width 74 height 21
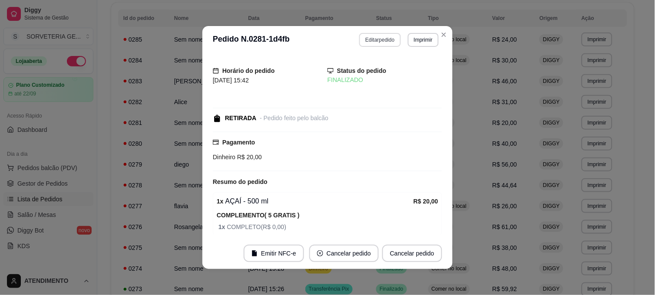
click at [372, 43] on button "Editar pedido" at bounding box center [379, 40] width 41 height 14
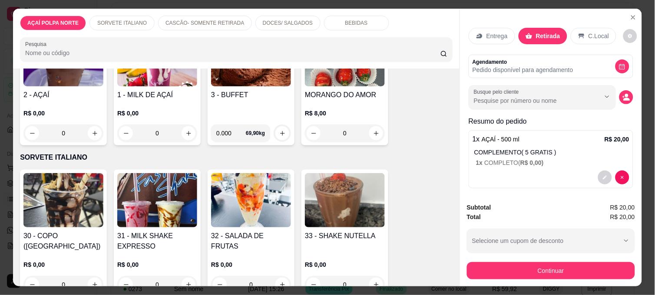
click at [173, 198] on img at bounding box center [157, 200] width 80 height 54
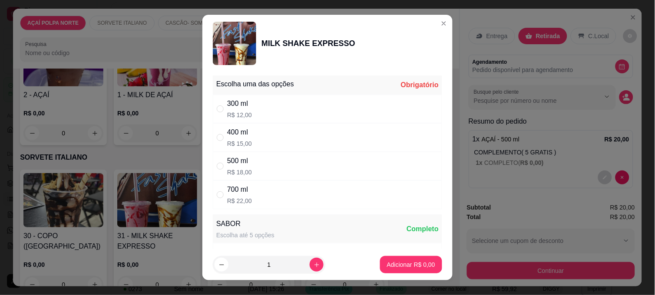
click at [253, 123] on div "400 ml R$ 15,00" at bounding box center [327, 137] width 229 height 29
radio input "true"
click at [259, 116] on div "300 ml R$ 12,00" at bounding box center [327, 109] width 229 height 29
radio input "true"
radio input "false"
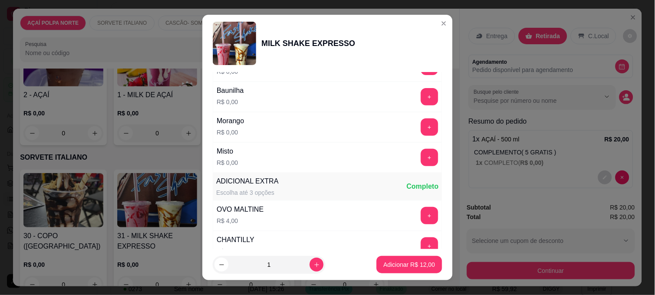
scroll to position [193, 0]
click at [421, 100] on button "+" at bounding box center [429, 95] width 17 height 17
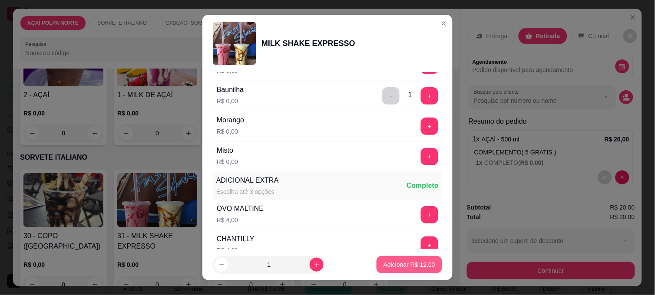
click at [419, 267] on p "Adicionar R$ 12,00" at bounding box center [409, 264] width 52 height 9
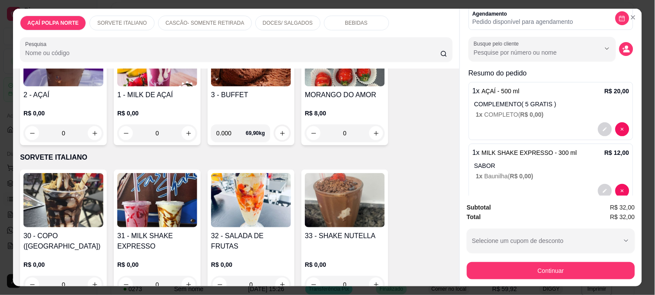
scroll to position [67, 0]
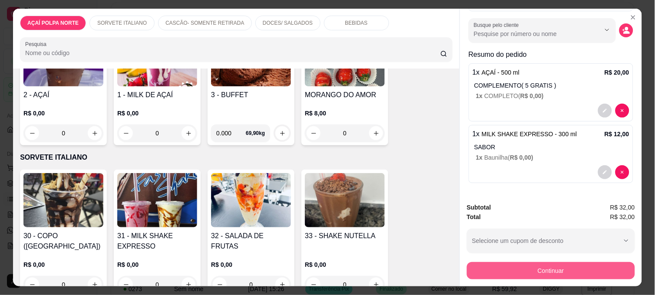
click at [546, 263] on button "Continuar" at bounding box center [551, 270] width 168 height 17
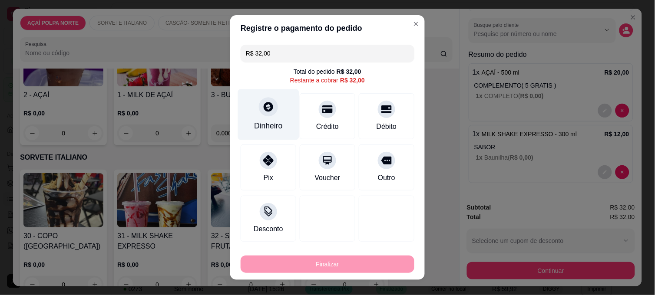
click at [274, 121] on div "Dinheiro" at bounding box center [268, 125] width 29 height 11
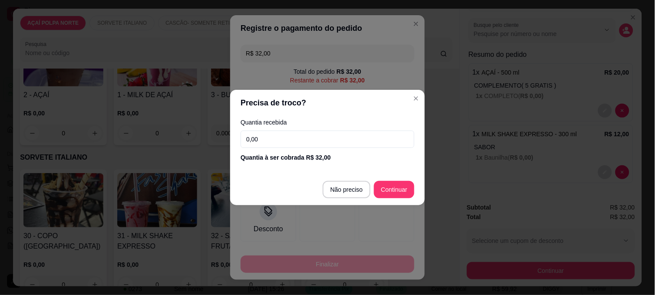
click at [291, 140] on input "0,00" at bounding box center [327, 139] width 174 height 17
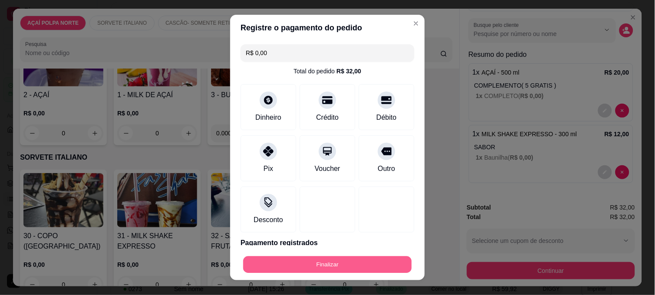
click at [378, 259] on button "Finalizar" at bounding box center [327, 265] width 168 height 17
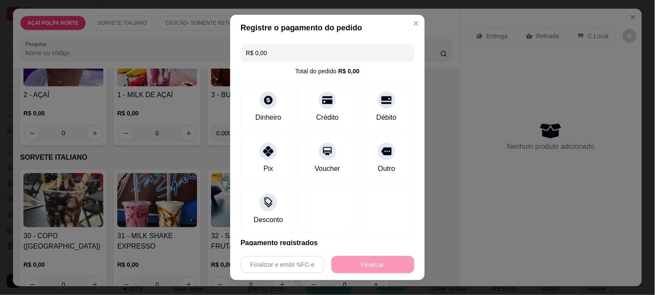
type input "-R$ 32,00"
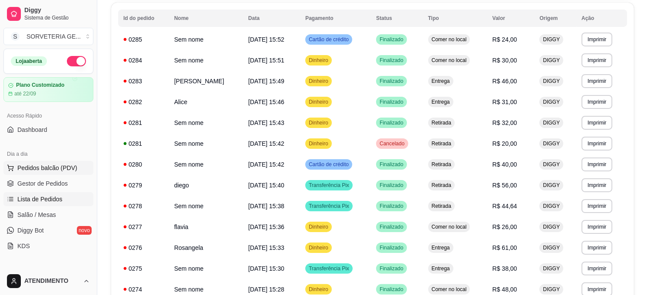
click at [48, 172] on button "Pedidos balcão (PDV)" at bounding box center [48, 168] width 90 height 14
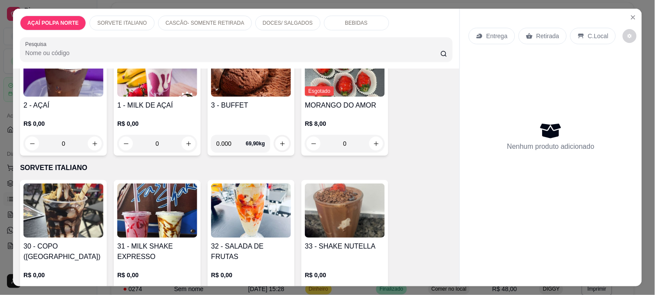
scroll to position [96, 0]
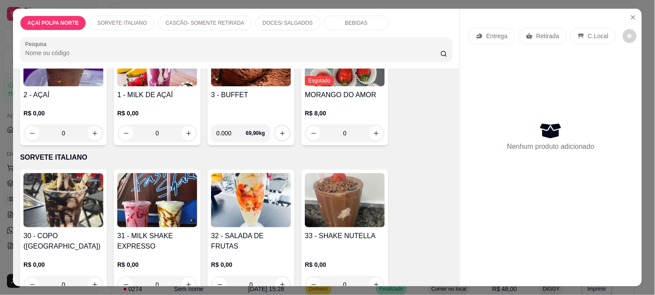
click at [148, 204] on img at bounding box center [157, 200] width 80 height 54
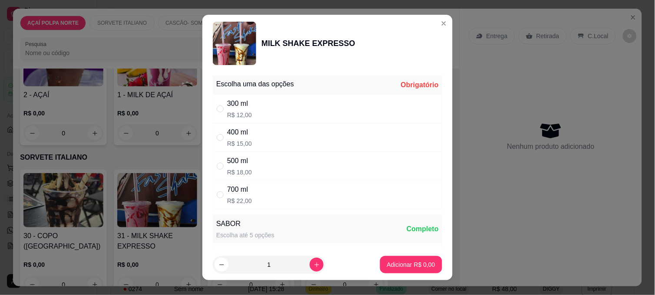
click at [232, 115] on p "R$ 12,00" at bounding box center [239, 115] width 25 height 9
radio input "true"
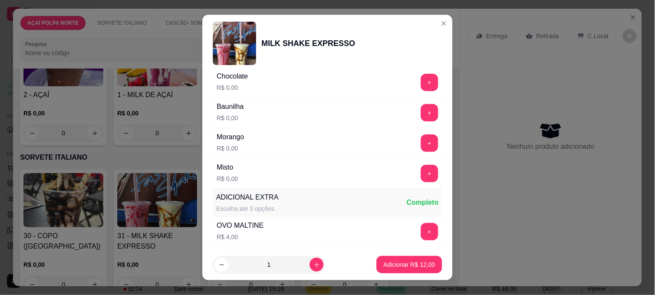
scroll to position [193, 0]
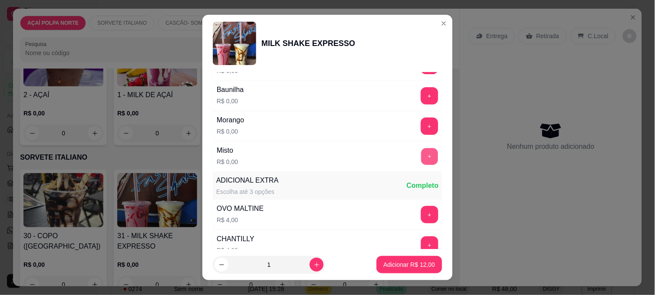
click at [421, 159] on button "+" at bounding box center [429, 156] width 17 height 17
click at [413, 261] on p "Adicionar R$ 12,00" at bounding box center [409, 264] width 52 height 9
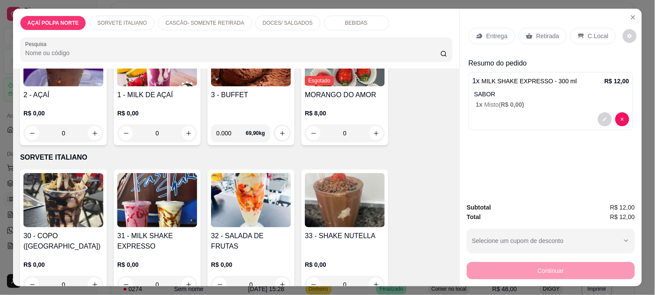
click at [541, 32] on p "Retirada" at bounding box center [547, 36] width 23 height 9
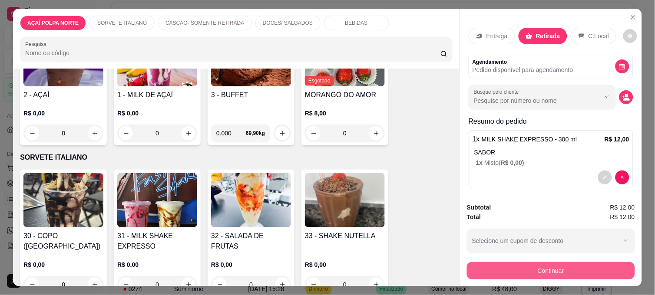
click at [563, 262] on button "Continuar" at bounding box center [551, 270] width 168 height 17
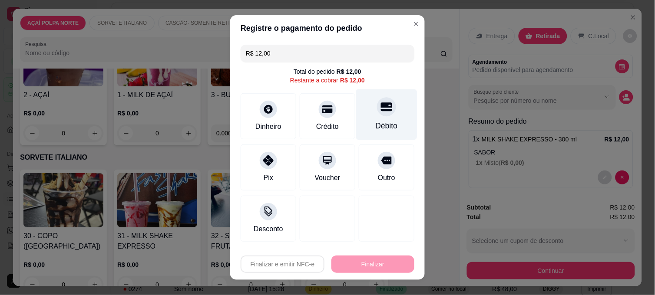
click at [384, 129] on div "Débito" at bounding box center [386, 125] width 22 height 11
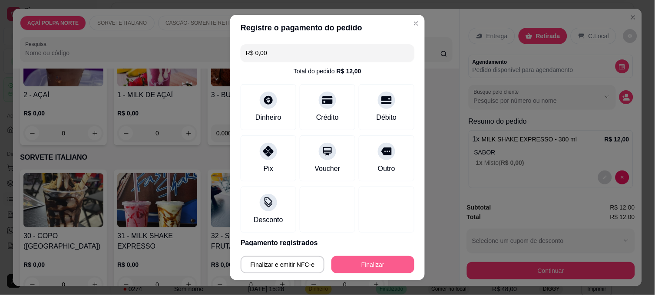
click at [388, 260] on button "Finalizar" at bounding box center [372, 264] width 83 height 17
type input "-R$ 12,00"
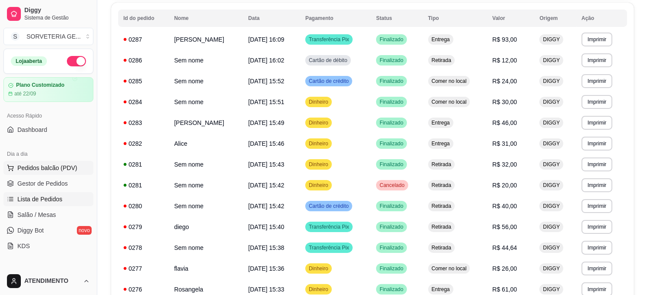
click at [53, 170] on span "Pedidos balcão (PDV)" at bounding box center [47, 168] width 60 height 9
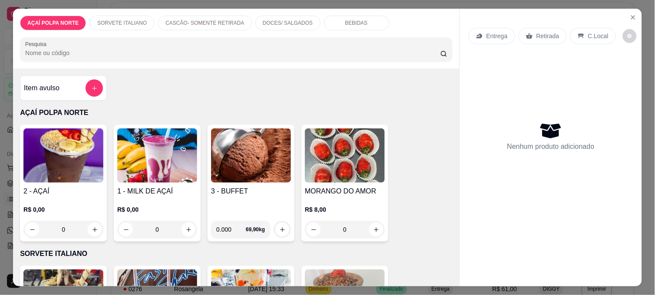
click at [270, 154] on img at bounding box center [251, 155] width 80 height 54
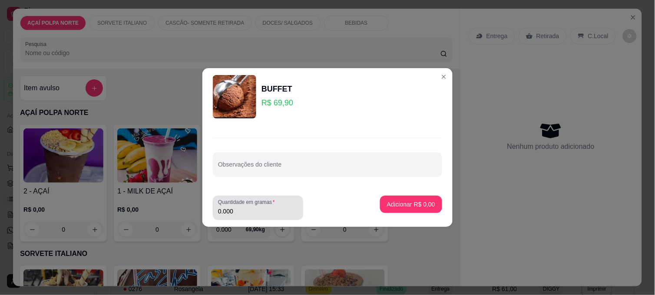
click at [275, 216] on div "0.000" at bounding box center [258, 207] width 80 height 17
type input "0.335"
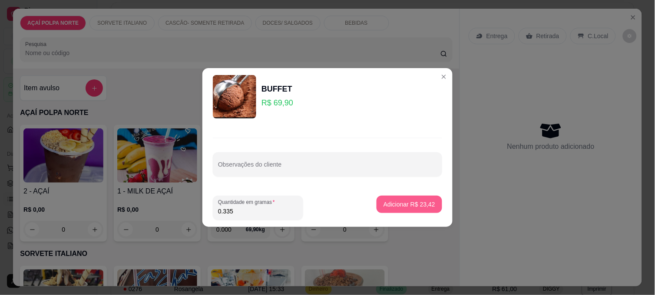
click at [416, 206] on p "Adicionar R$ 23,42" at bounding box center [409, 204] width 52 height 9
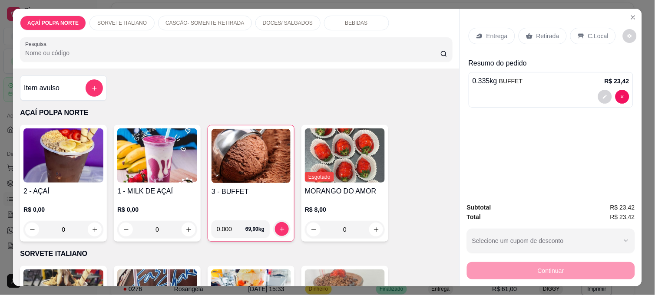
click at [588, 32] on p "C.Local" at bounding box center [598, 36] width 20 height 9
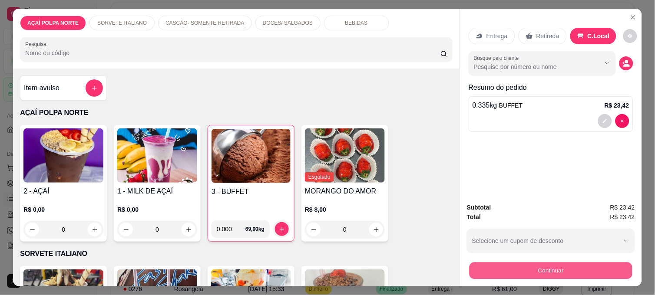
click at [566, 268] on button "Continuar" at bounding box center [550, 270] width 163 height 17
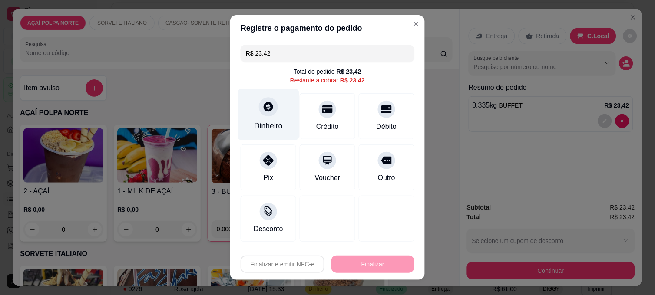
click at [256, 123] on div "Dinheiro" at bounding box center [268, 125] width 29 height 11
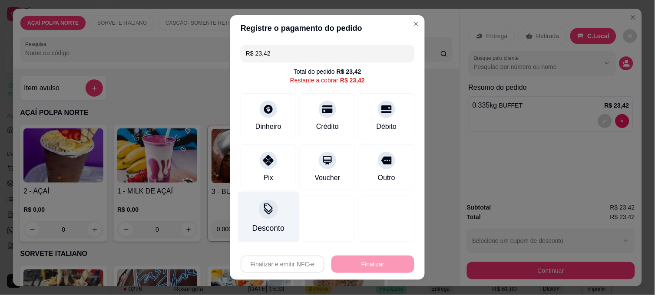
click at [259, 219] on div "Desconto" at bounding box center [268, 217] width 61 height 51
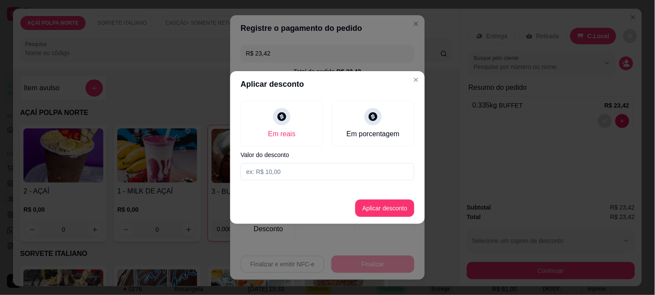
click at [300, 168] on input at bounding box center [327, 171] width 174 height 17
type input "0,42"
click at [372, 207] on button "Aplicar desconto" at bounding box center [384, 208] width 57 height 17
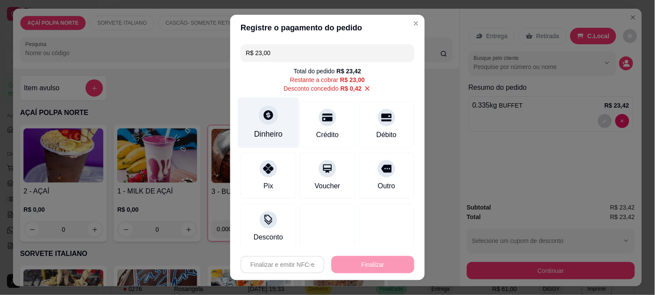
click at [263, 119] on icon at bounding box center [268, 115] width 10 height 10
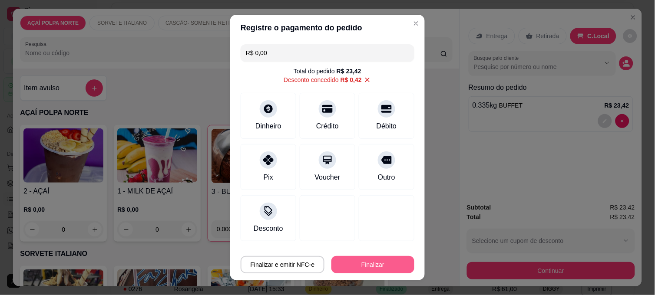
click at [381, 267] on button "Finalizar" at bounding box center [372, 264] width 83 height 17
type input "-R$ 23,42"
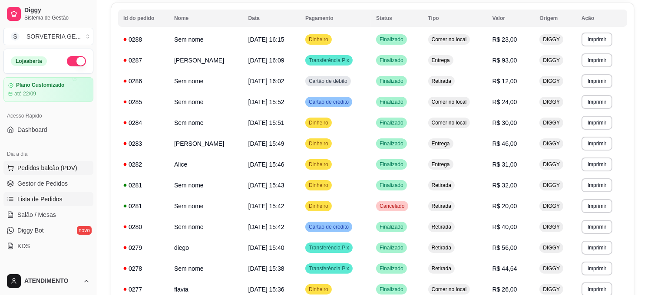
click at [48, 163] on button "Pedidos balcão (PDV)" at bounding box center [48, 168] width 90 height 14
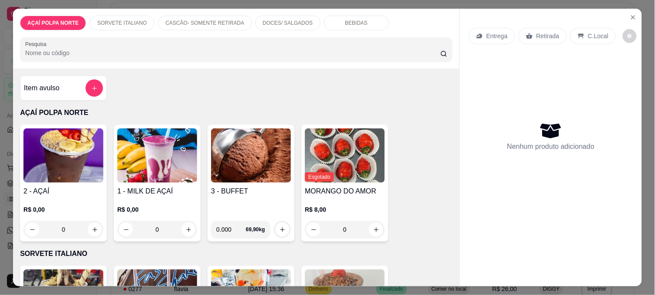
click at [66, 170] on img at bounding box center [63, 155] width 80 height 54
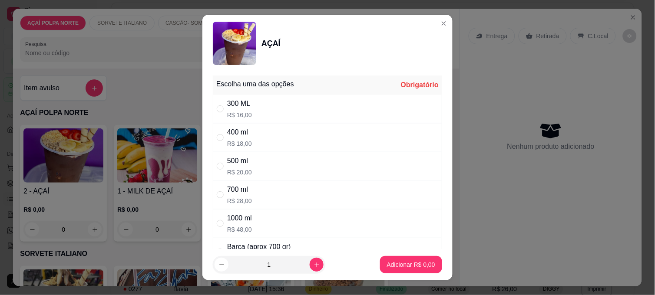
click at [236, 173] on p "R$ 20,00" at bounding box center [239, 172] width 25 height 9
radio input "true"
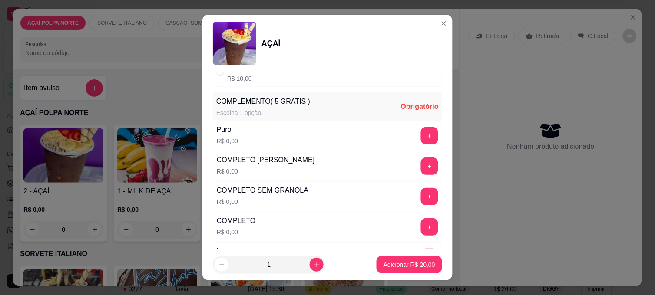
scroll to position [241, 0]
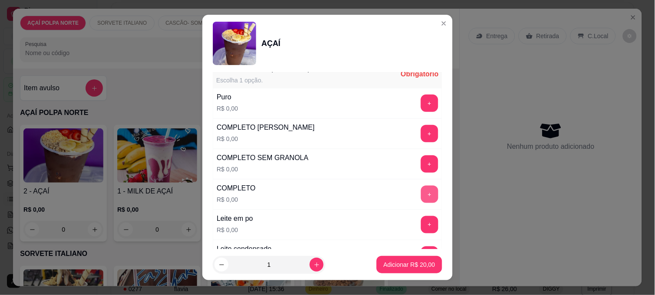
click at [421, 200] on button "+" at bounding box center [429, 194] width 17 height 17
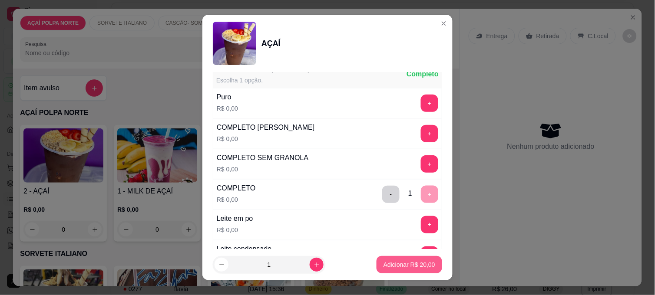
click at [403, 275] on footer "1 Adicionar R$ 20,00" at bounding box center [327, 264] width 250 height 31
click at [402, 270] on button "Adicionar R$ 20,00" at bounding box center [409, 264] width 66 height 17
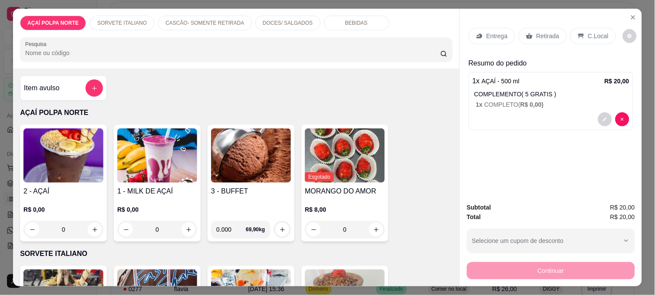
click at [588, 28] on div "C.Local" at bounding box center [593, 36] width 46 height 16
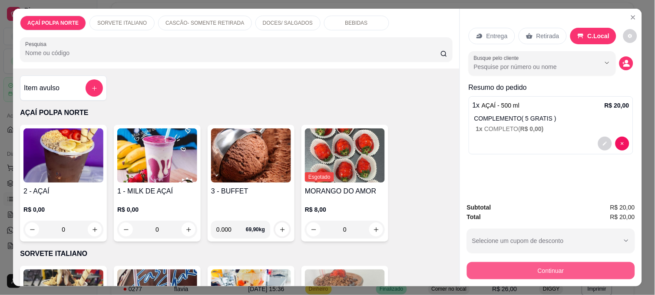
click at [530, 267] on button "Continuar" at bounding box center [551, 270] width 168 height 17
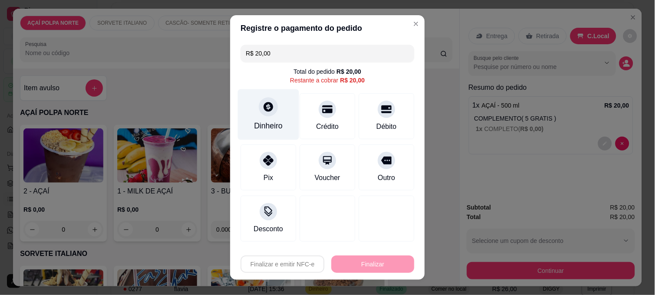
click at [274, 116] on div "Dinheiro" at bounding box center [268, 114] width 61 height 51
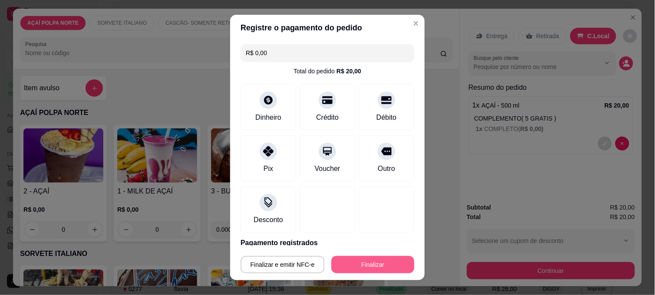
click at [372, 261] on button "Finalizar" at bounding box center [372, 264] width 83 height 17
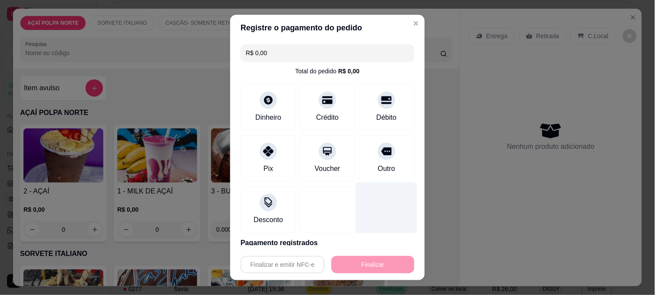
type input "-R$ 20,00"
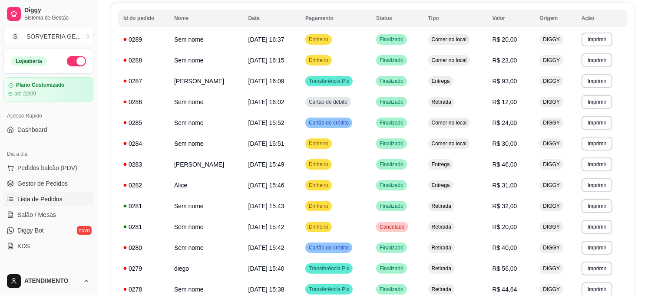
click at [36, 175] on ul "Pedidos balcão (PDV) Gestor de Pedidos Lista de Pedidos Salão / Mesas Diggy Bot…" at bounding box center [48, 207] width 90 height 92
click at [48, 165] on span "Pedidos balcão (PDV)" at bounding box center [47, 168] width 60 height 9
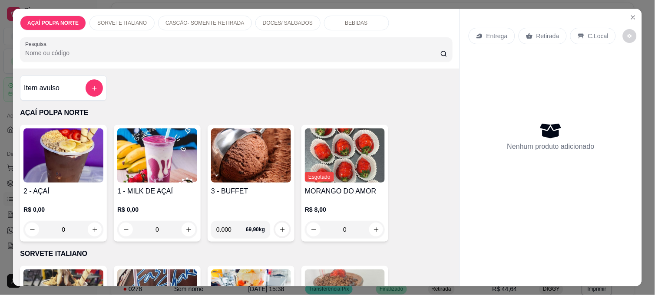
click at [232, 148] on img at bounding box center [251, 155] width 80 height 54
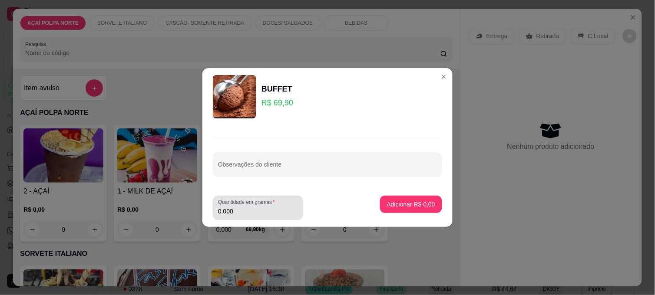
click at [266, 214] on input "0.000" at bounding box center [258, 211] width 80 height 9
type input "0.230"
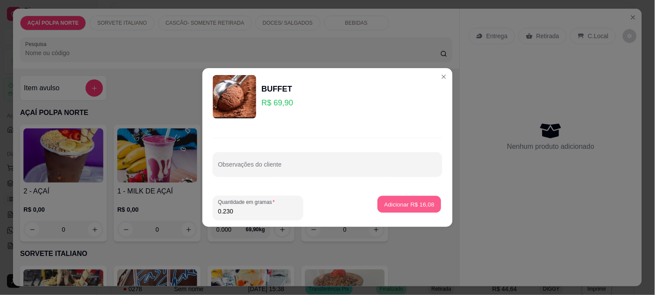
click at [426, 213] on button "Adicionar R$ 16,08" at bounding box center [409, 204] width 64 height 17
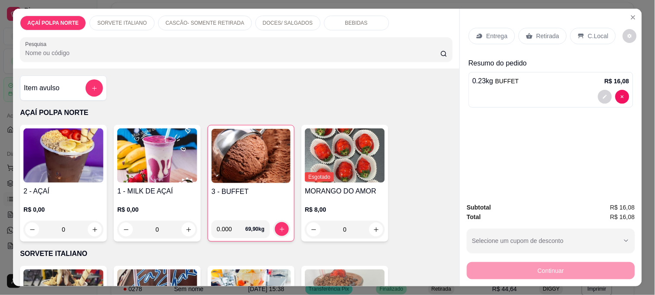
click at [592, 32] on p "C.Local" at bounding box center [598, 36] width 20 height 9
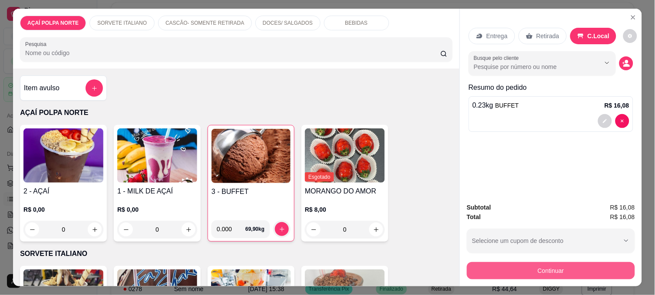
click at [549, 262] on button "Continuar" at bounding box center [551, 270] width 168 height 17
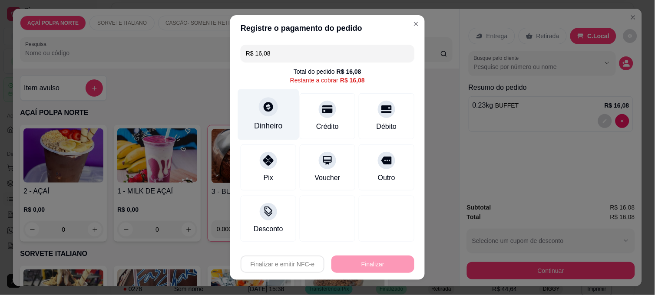
click at [260, 113] on div at bounding box center [268, 106] width 19 height 19
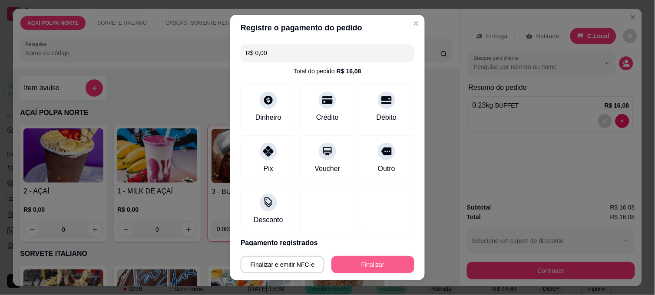
click at [379, 262] on button "Finalizar" at bounding box center [372, 264] width 83 height 17
type input "-R$ 16,08"
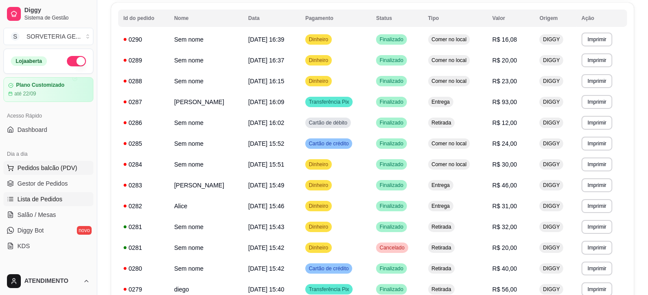
click at [29, 169] on span "Pedidos balcão (PDV)" at bounding box center [47, 168] width 60 height 9
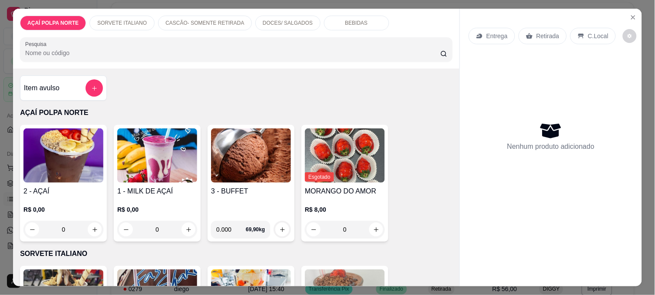
click at [55, 155] on img at bounding box center [63, 155] width 80 height 54
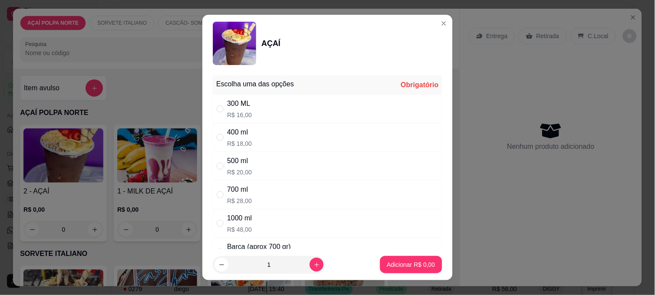
click at [241, 140] on p "R$ 18,00" at bounding box center [239, 143] width 25 height 9
radio input "true"
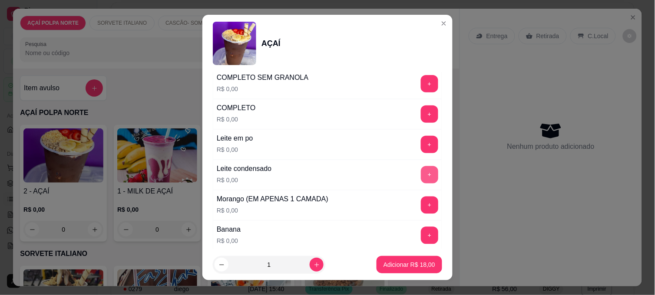
scroll to position [337, 0]
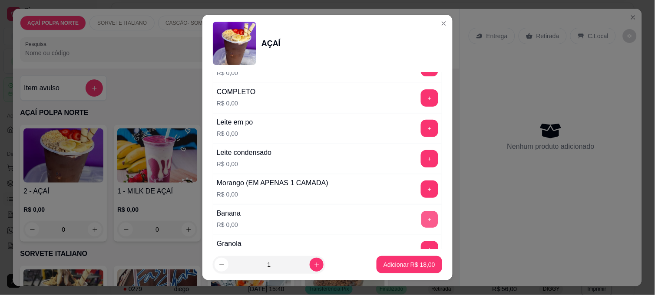
click at [421, 223] on button "+" at bounding box center [429, 219] width 17 height 17
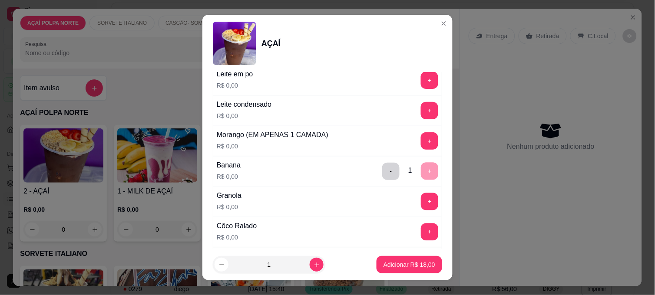
click at [421, 197] on div "+" at bounding box center [429, 201] width 24 height 17
click at [421, 205] on button "+" at bounding box center [429, 201] width 17 height 17
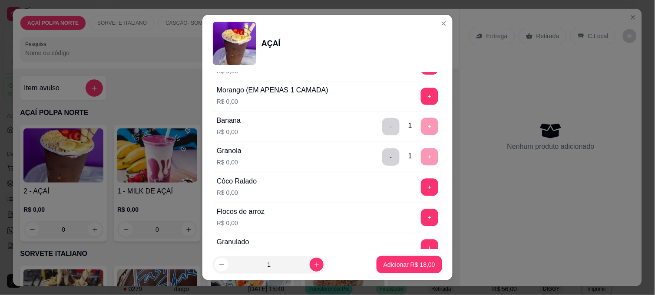
scroll to position [482, 0]
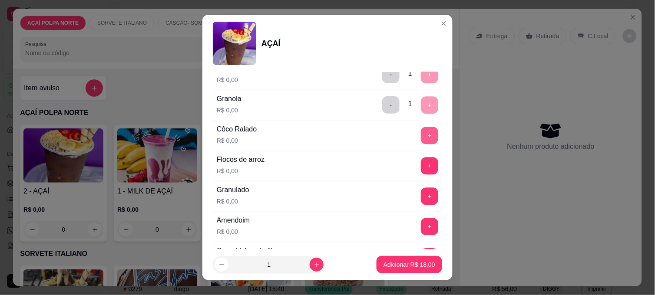
click at [421, 129] on button "+" at bounding box center [429, 135] width 17 height 17
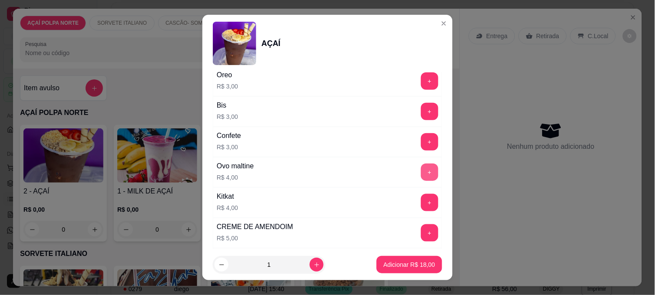
scroll to position [964, 0]
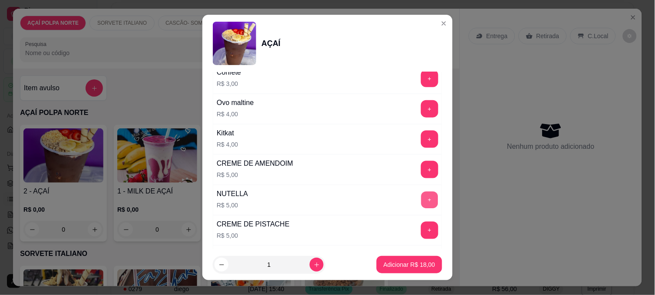
click at [421, 203] on button "+" at bounding box center [429, 200] width 17 height 17
click at [405, 260] on p "Adicionar R$ 23,00" at bounding box center [409, 264] width 52 height 9
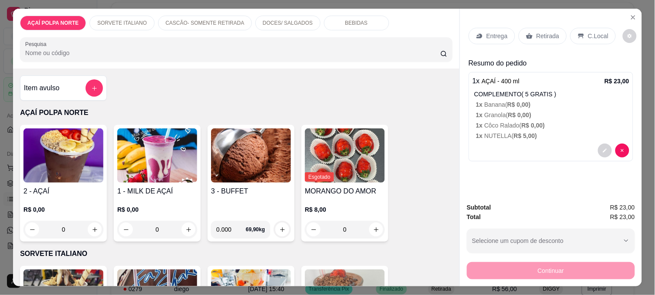
click at [51, 163] on img at bounding box center [63, 155] width 80 height 54
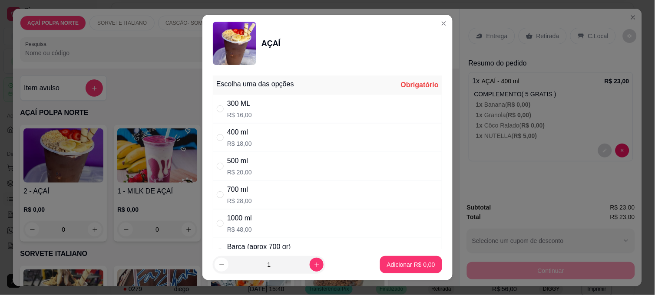
click at [237, 139] on div "400 ml R$ 18,00" at bounding box center [239, 137] width 25 height 21
radio input "true"
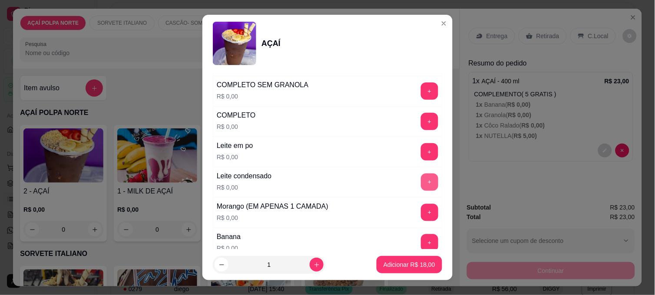
scroll to position [337, 0]
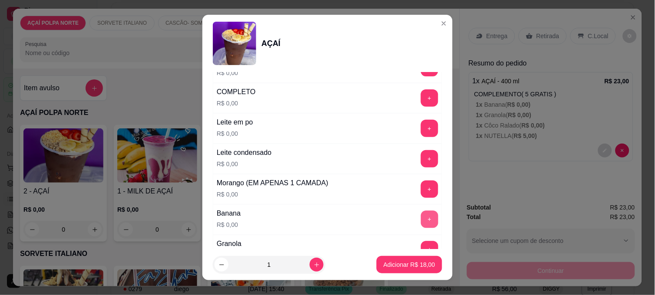
click at [421, 214] on button "+" at bounding box center [429, 219] width 17 height 17
click at [421, 246] on button "+" at bounding box center [429, 249] width 17 height 17
click at [421, 192] on button "+" at bounding box center [429, 189] width 17 height 17
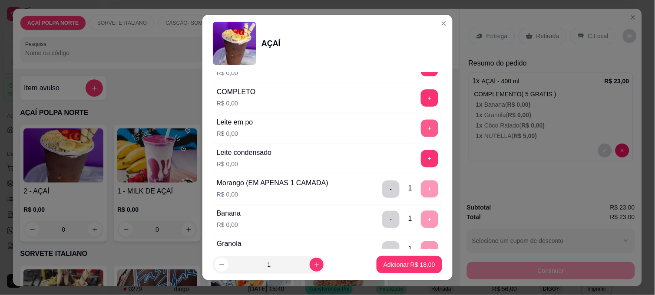
click at [421, 132] on button "+" at bounding box center [429, 128] width 17 height 17
click at [406, 268] on p "Adicionar R$ 18,00" at bounding box center [409, 264] width 52 height 9
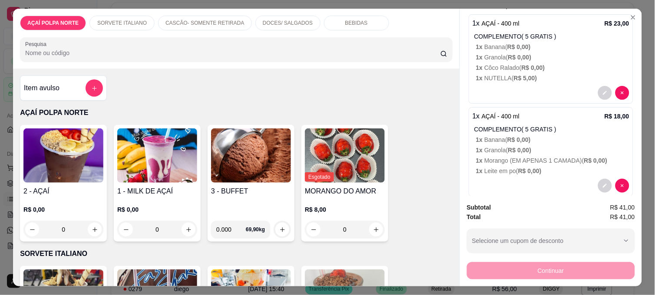
scroll to position [71, 0]
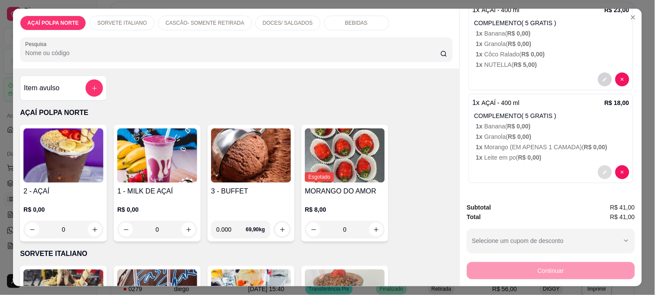
click at [598, 167] on button "decrease-product-quantity" at bounding box center [605, 172] width 14 height 14
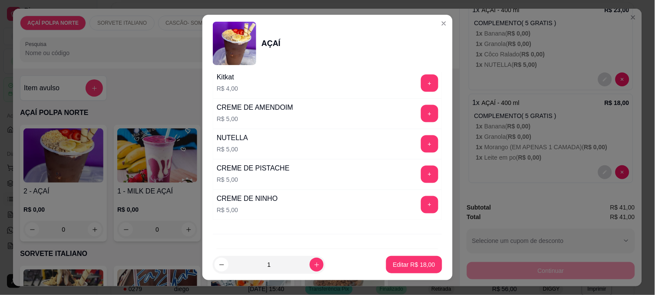
scroll to position [1060, 0]
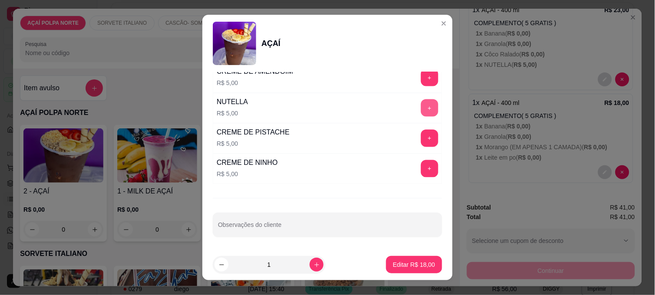
click at [421, 104] on button "+" at bounding box center [429, 107] width 17 height 17
click at [410, 263] on p "Editar R$ 23,00" at bounding box center [413, 264] width 41 height 8
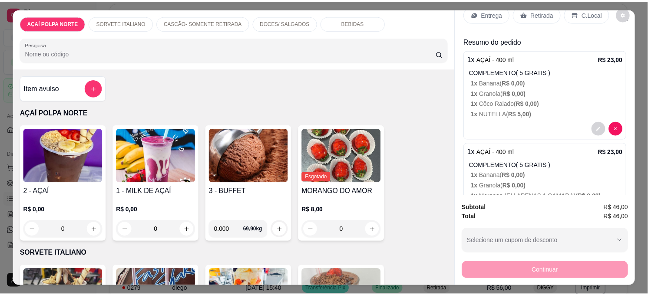
scroll to position [0, 0]
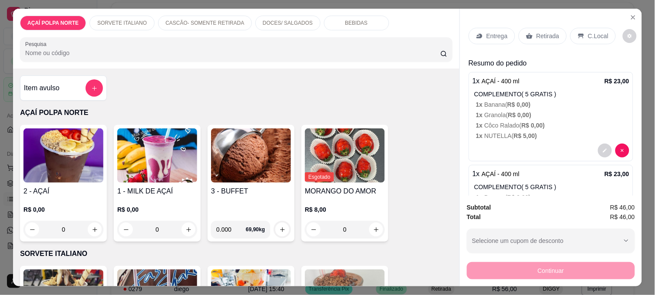
drag, startPoint x: 582, startPoint y: 29, endPoint x: 583, endPoint y: 44, distance: 14.8
click at [582, 28] on div "C.Local" at bounding box center [593, 36] width 46 height 16
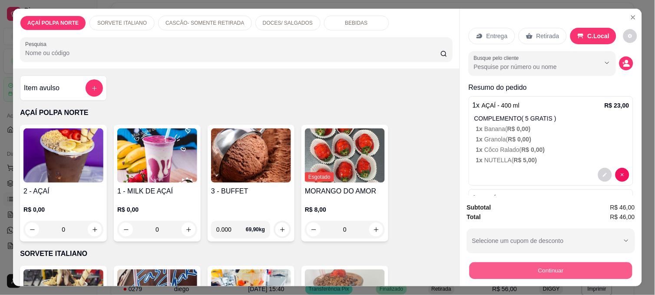
click at [571, 274] on button "Continuar" at bounding box center [550, 270] width 163 height 17
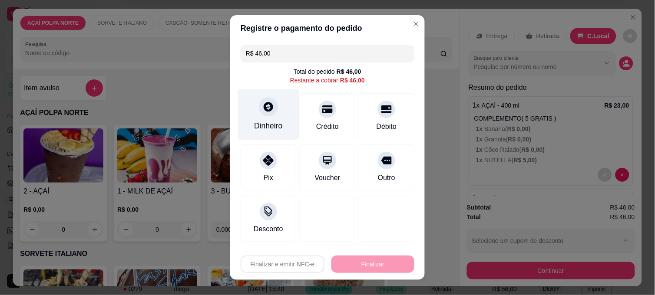
click at [248, 115] on div "Dinheiro" at bounding box center [268, 114] width 61 height 51
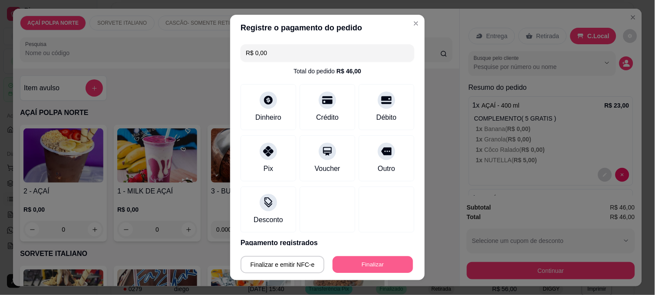
click at [376, 273] on button "Finalizar" at bounding box center [372, 265] width 80 height 17
type input "-R$ 46,00"
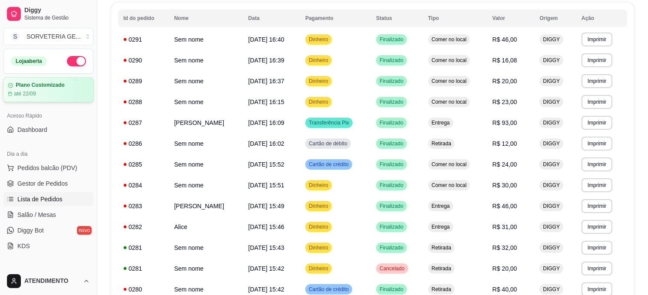
drag, startPoint x: 67, startPoint y: 56, endPoint x: 68, endPoint y: 94, distance: 37.8
